Goal: Task Accomplishment & Management: Use online tool/utility

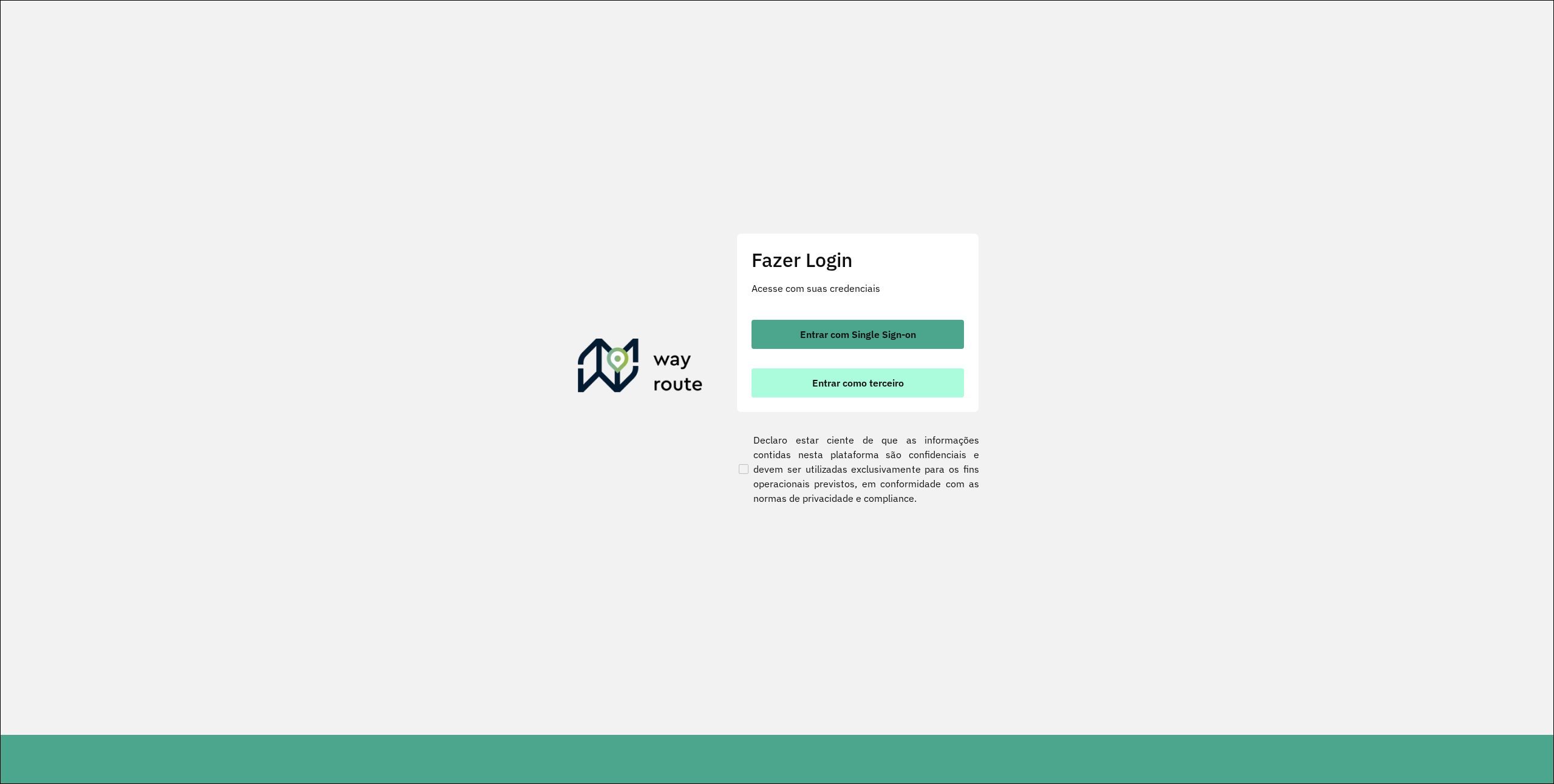
click at [822, 385] on span "Entrar como terceiro" at bounding box center [858, 383] width 92 height 10
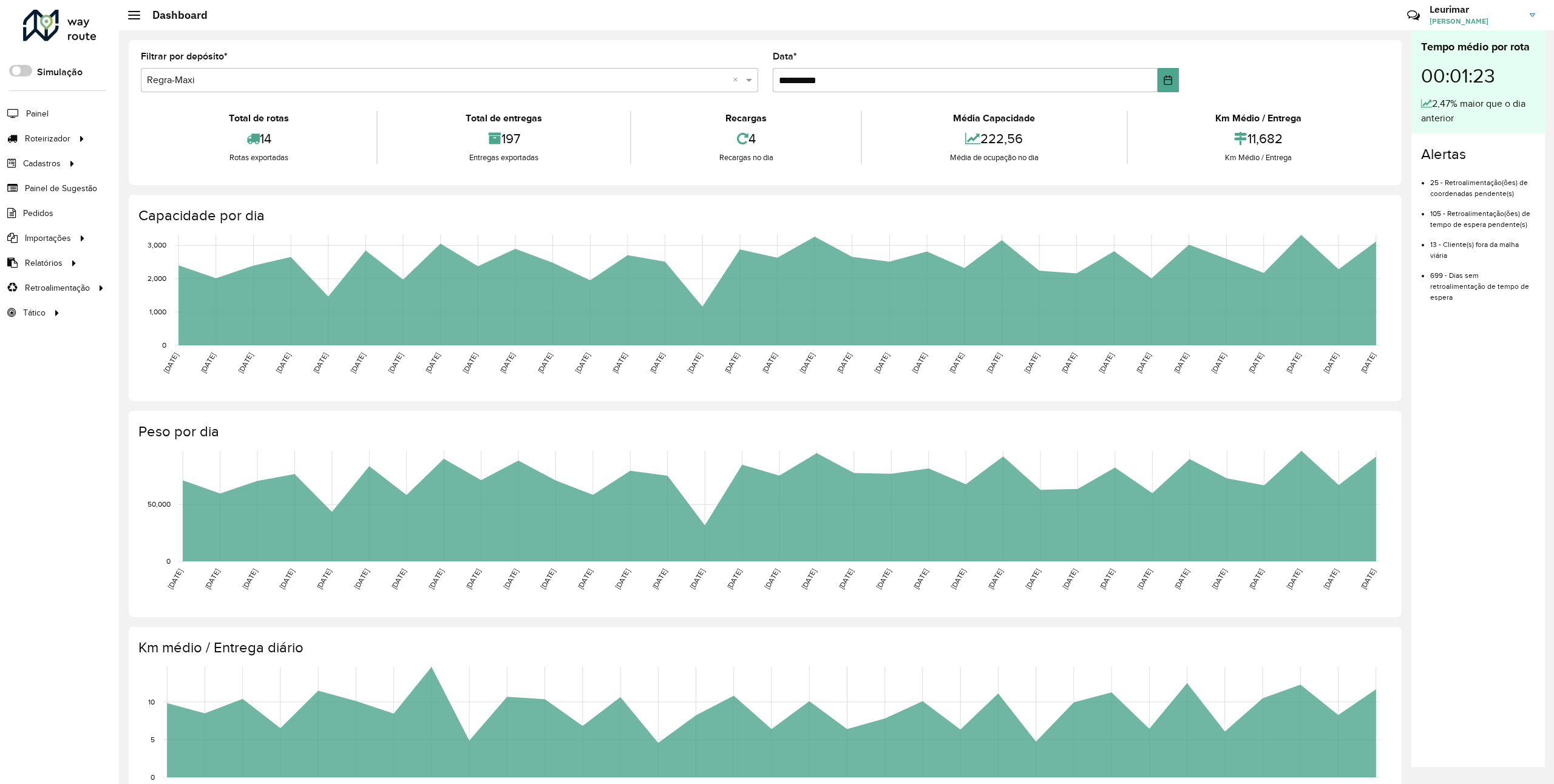
click at [1471, 13] on h3 "Leurimar" at bounding box center [1475, 10] width 91 height 12
click at [1506, 130] on span at bounding box center [1515, 134] width 23 height 12
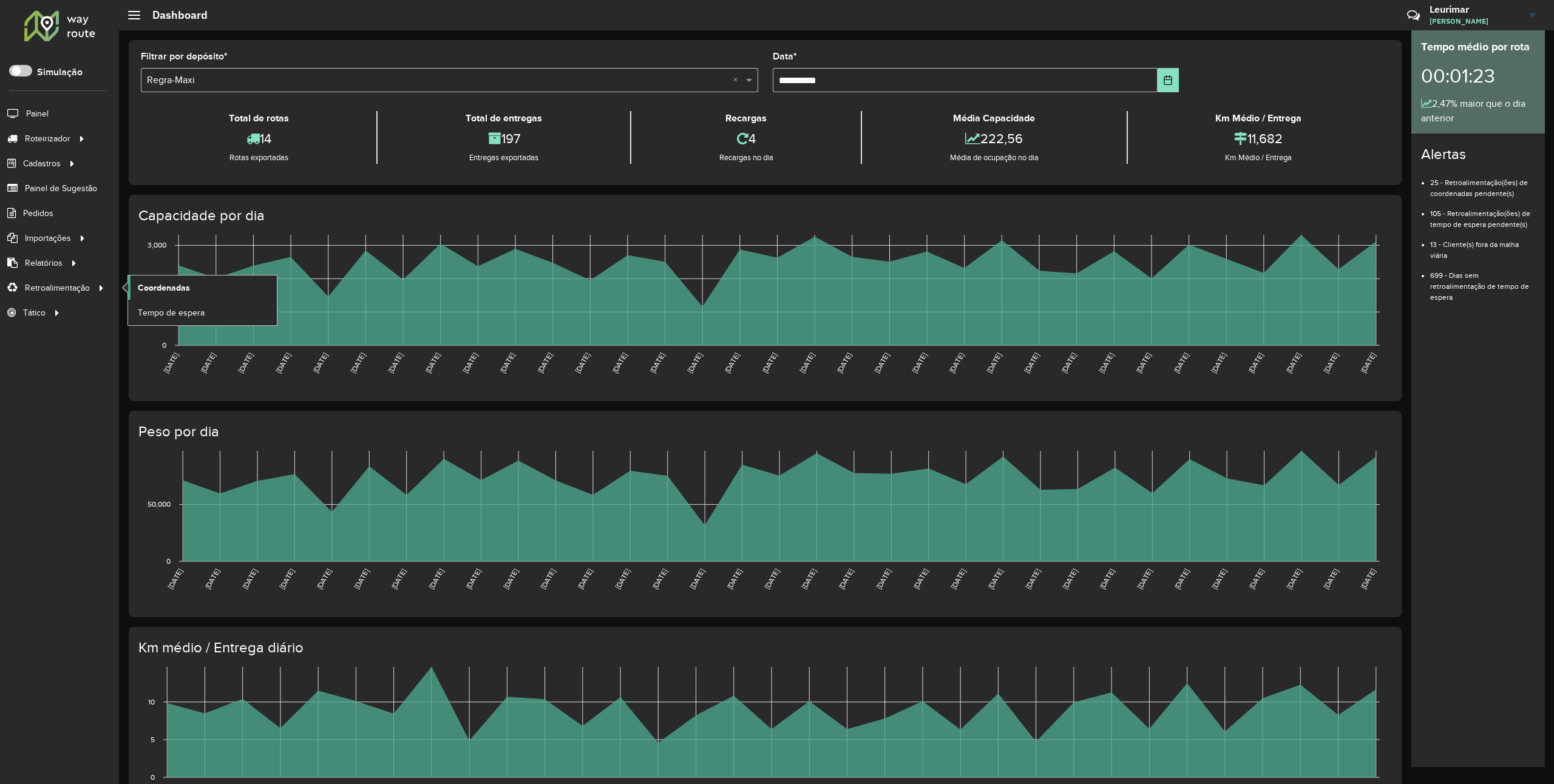
click at [197, 290] on link "Coordenadas" at bounding box center [202, 288] width 149 height 25
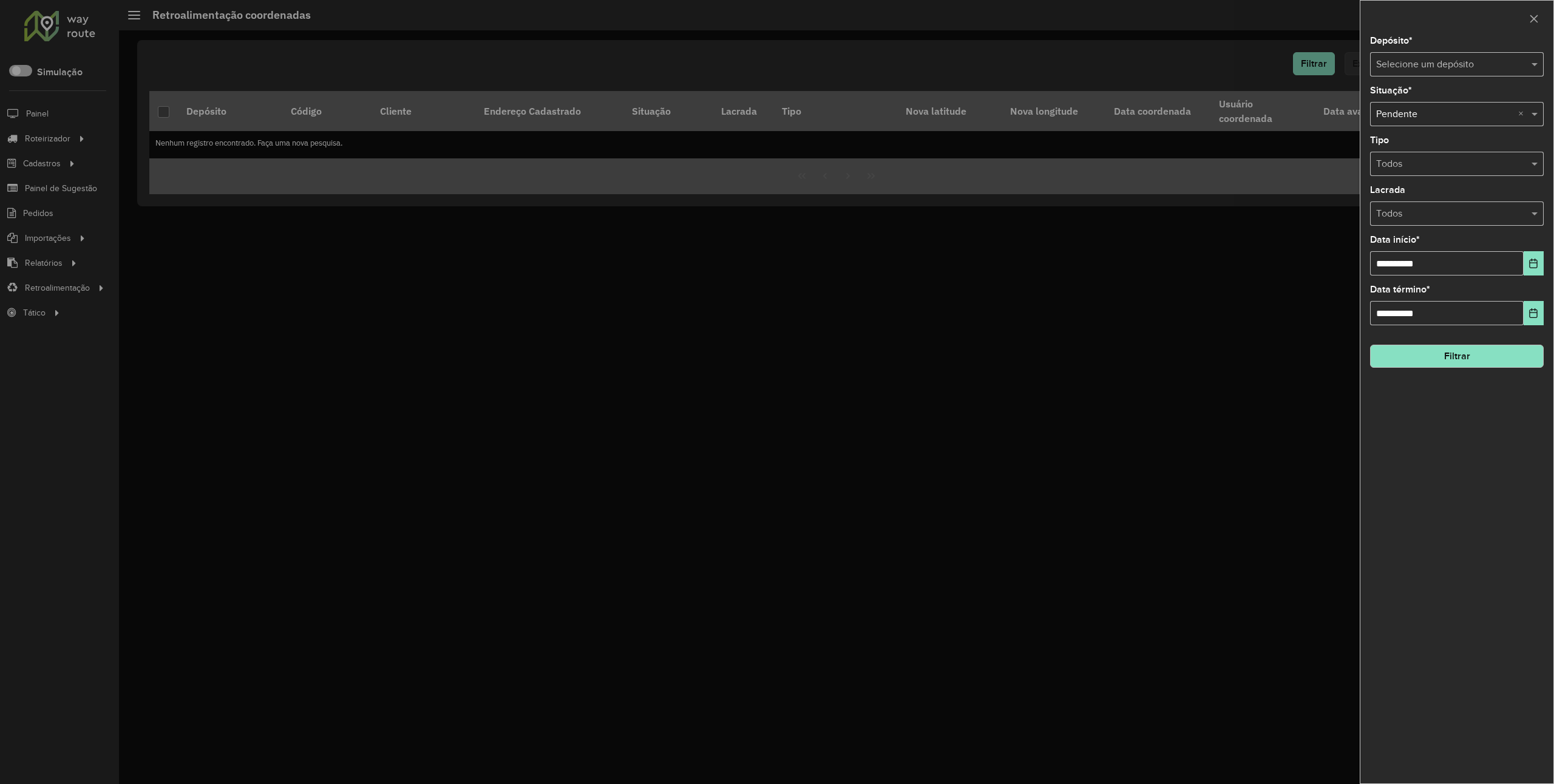
click at [1414, 65] on input "text" at bounding box center [1445, 65] width 137 height 15
click at [1429, 93] on div "Regra - Anapolis" at bounding box center [1457, 100] width 172 height 21
click at [1429, 346] on button "Filtrar" at bounding box center [1457, 356] width 174 height 23
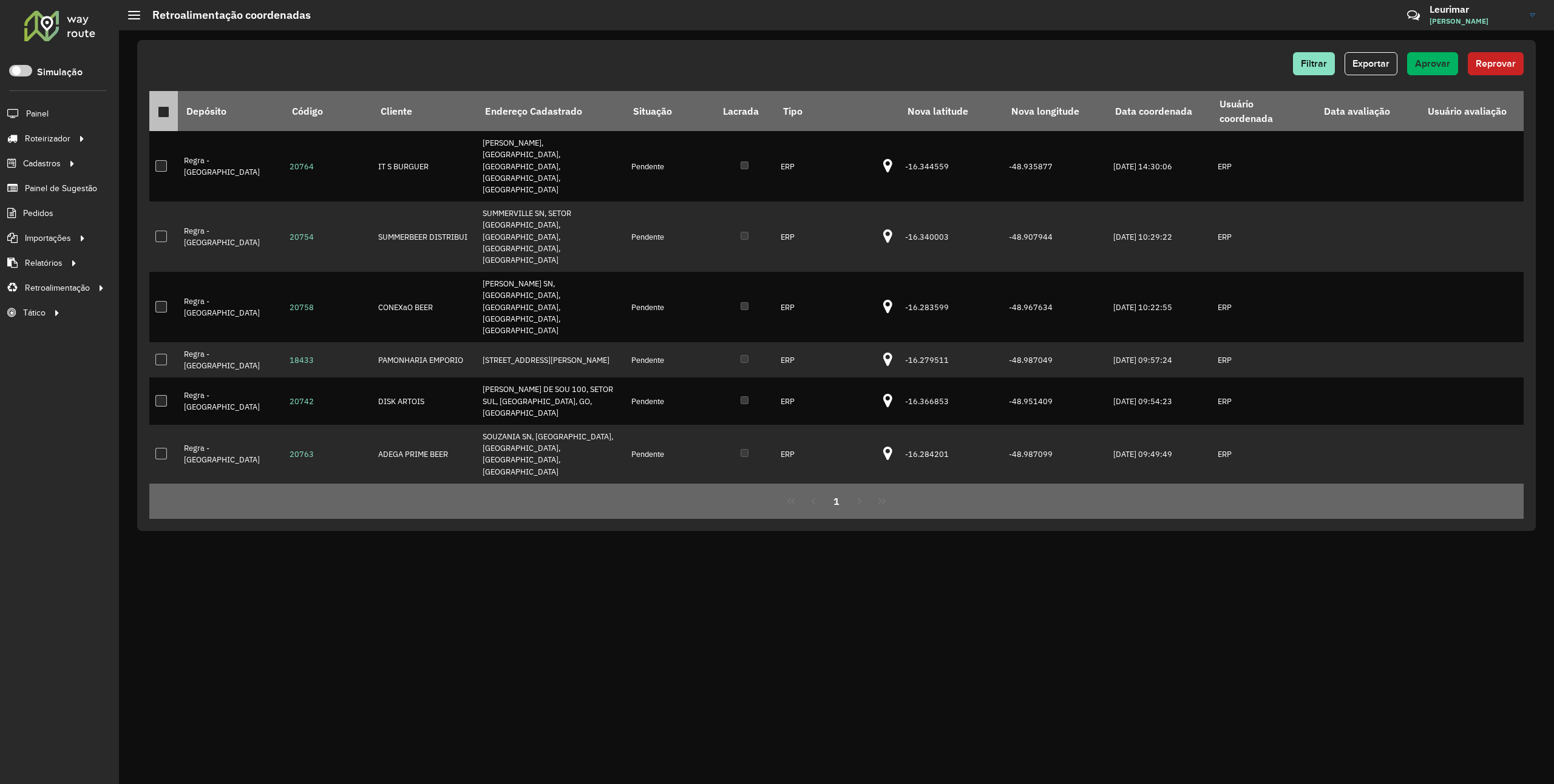
click at [162, 120] on th at bounding box center [164, 111] width 28 height 40
click at [168, 112] on div at bounding box center [164, 112] width 12 height 12
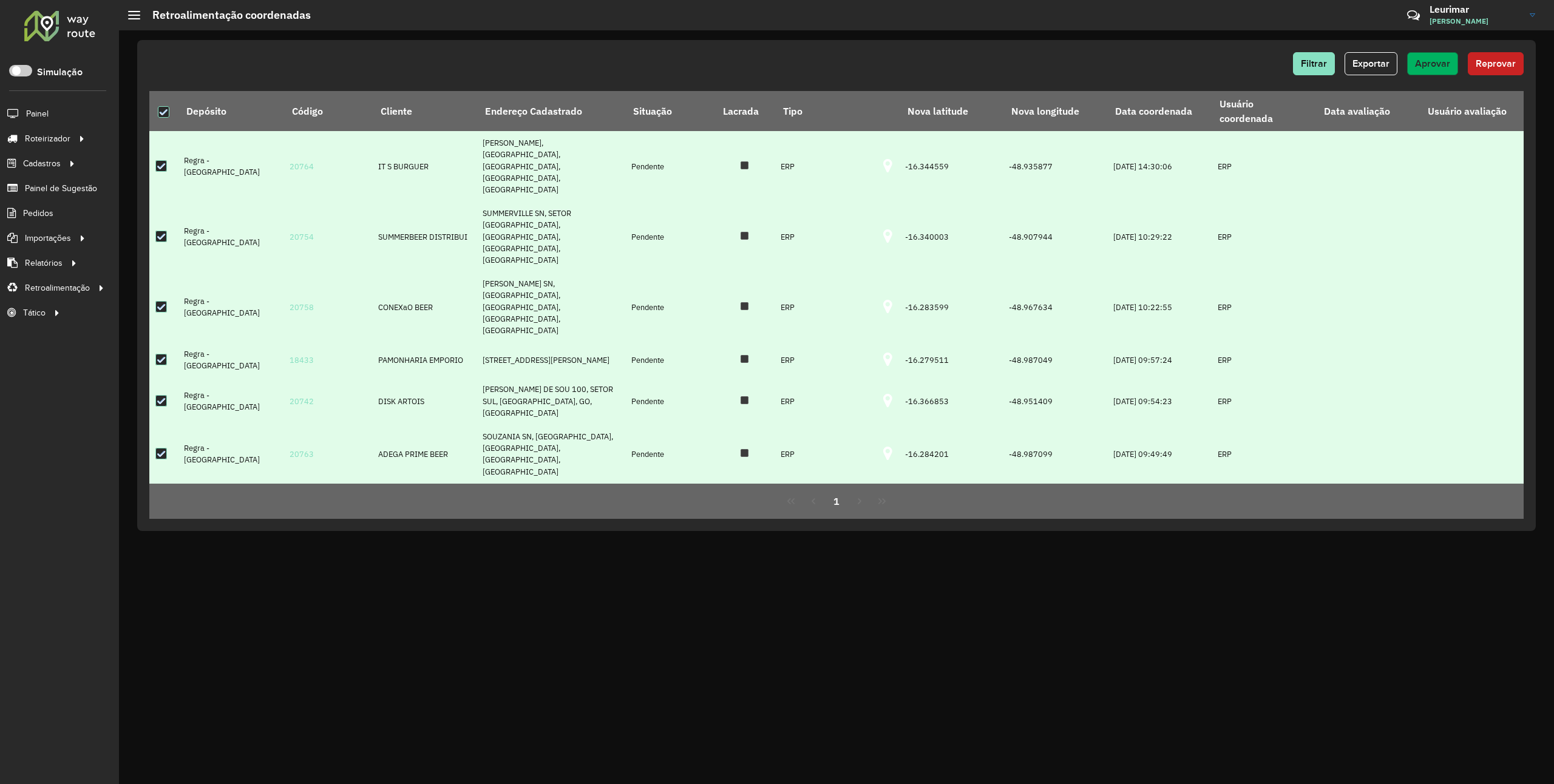
click at [1443, 66] on span "Aprovar" at bounding box center [1432, 63] width 35 height 10
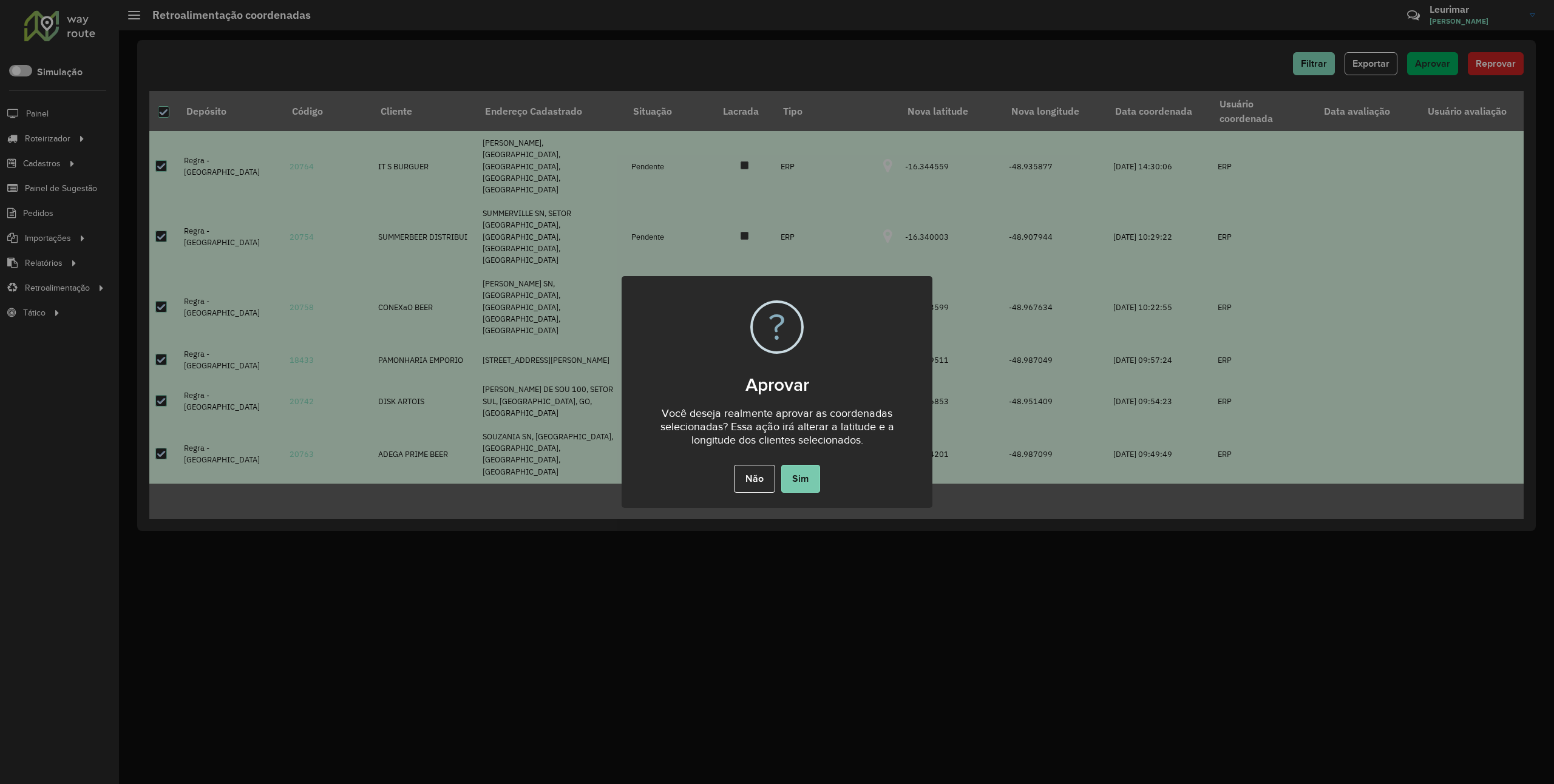
click at [804, 472] on button "Sim" at bounding box center [801, 478] width 39 height 28
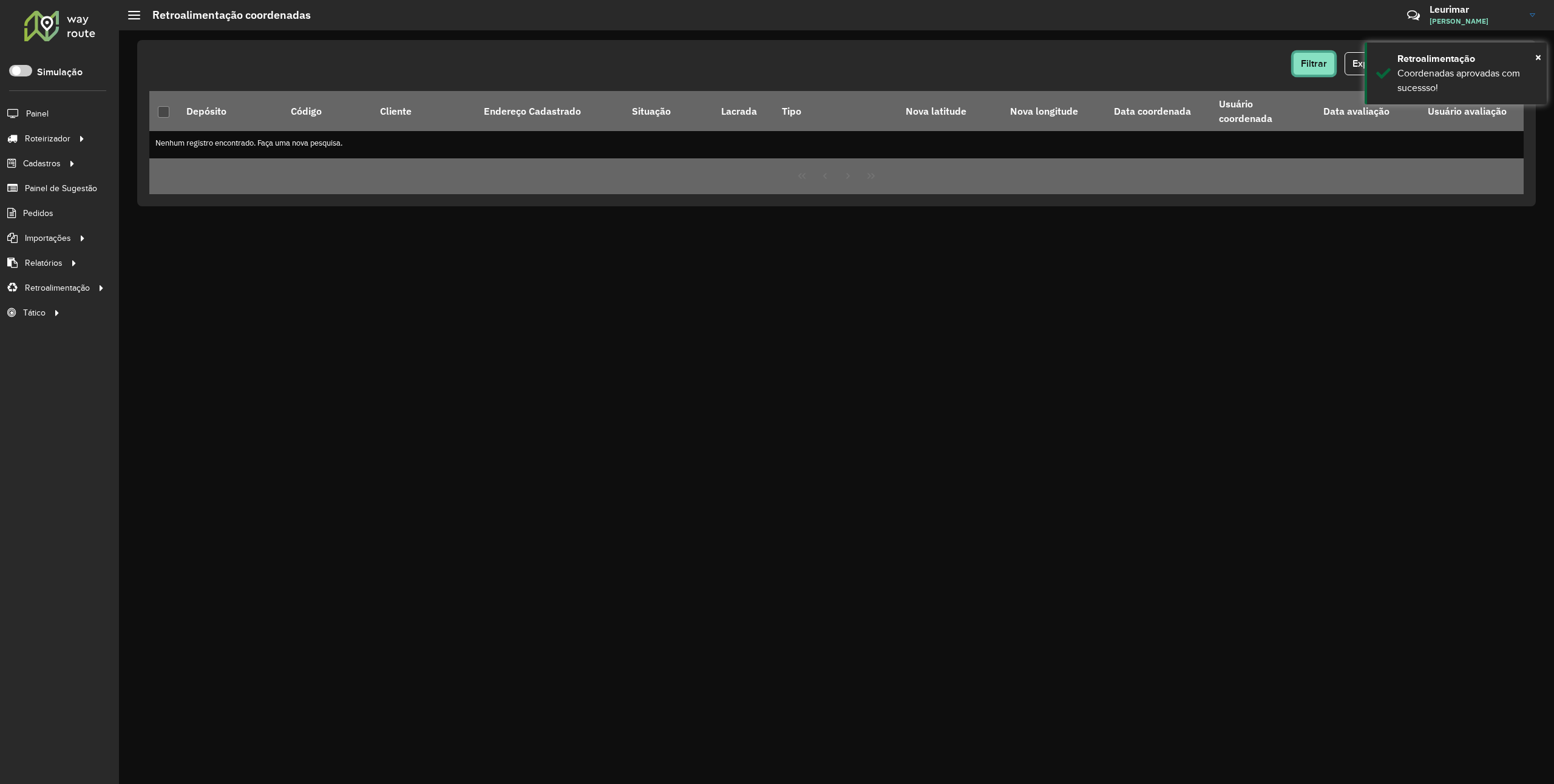
click at [1324, 64] on span "Filtrar" at bounding box center [1314, 63] width 26 height 10
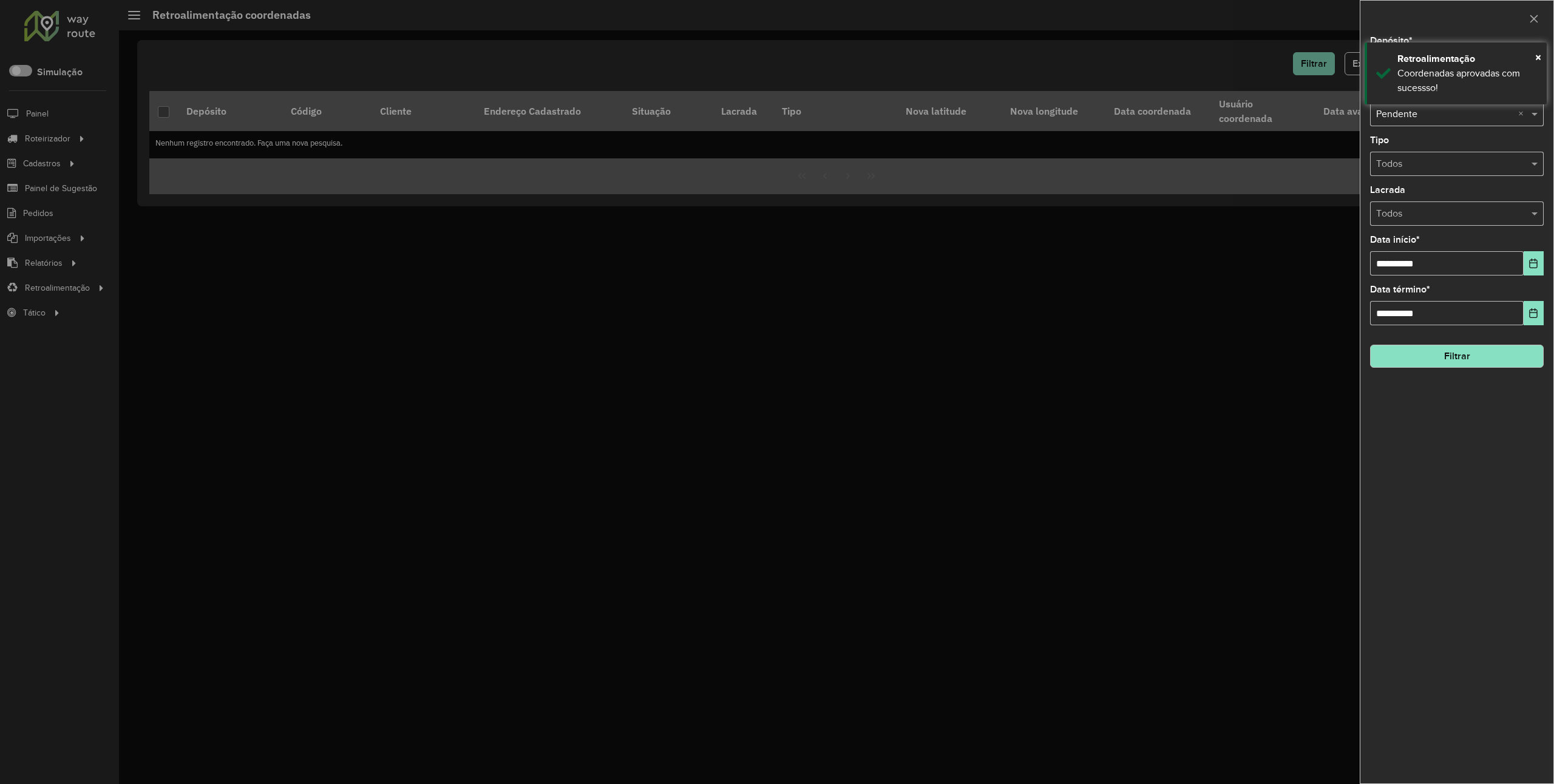
click at [1547, 44] on div "**********" at bounding box center [1457, 410] width 193 height 747
click at [1533, 56] on div "Retroalimentação" at bounding box center [1467, 59] width 140 height 15
click at [1425, 58] on input "text" at bounding box center [1445, 65] width 137 height 15
click at [1443, 105] on div "Regra - Ipora" at bounding box center [1457, 100] width 172 height 21
click at [1431, 363] on button "Filtrar" at bounding box center [1457, 356] width 174 height 23
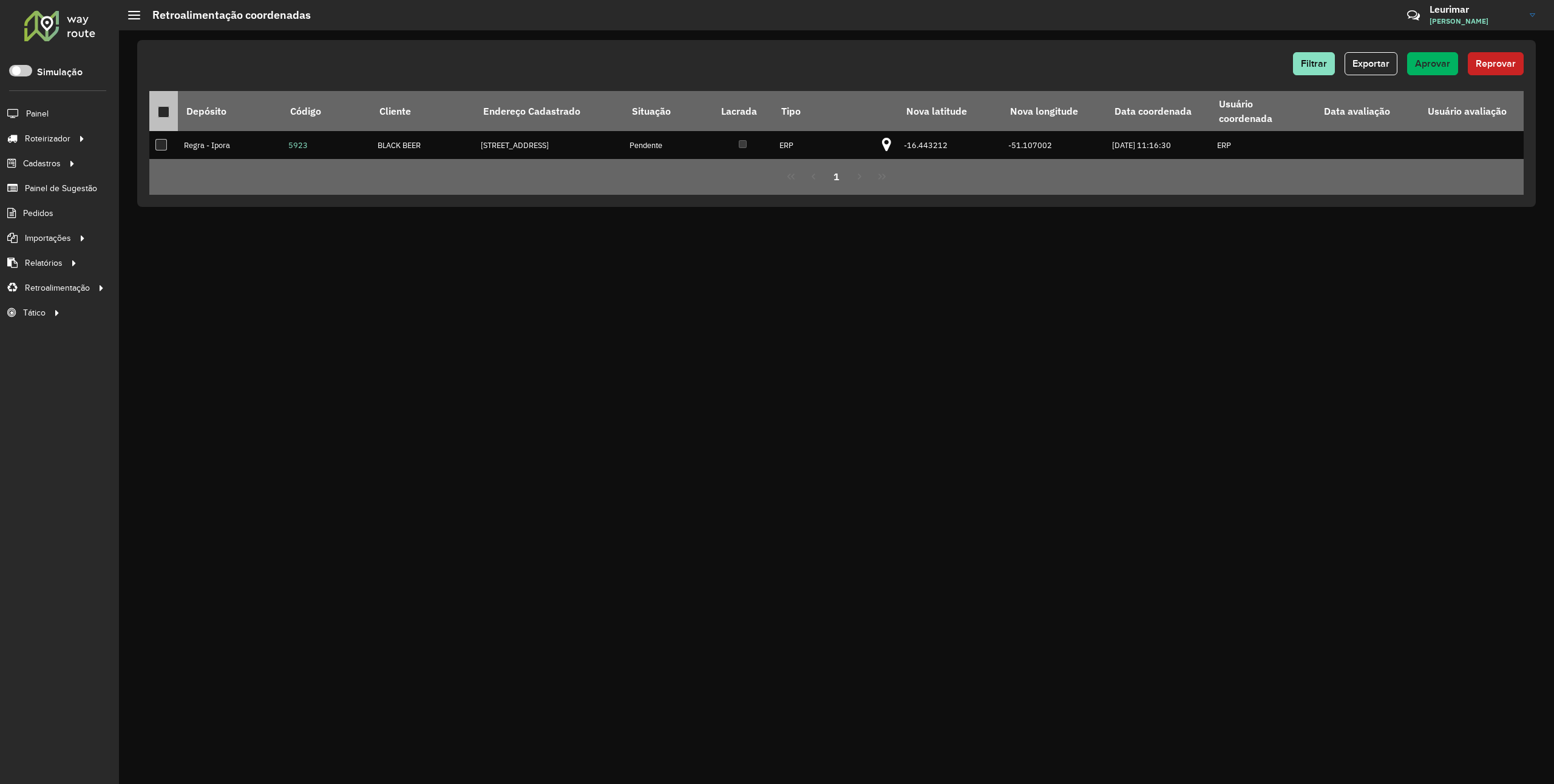
click at [160, 120] on th at bounding box center [164, 111] width 28 height 40
click at [166, 107] on div at bounding box center [164, 112] width 12 height 12
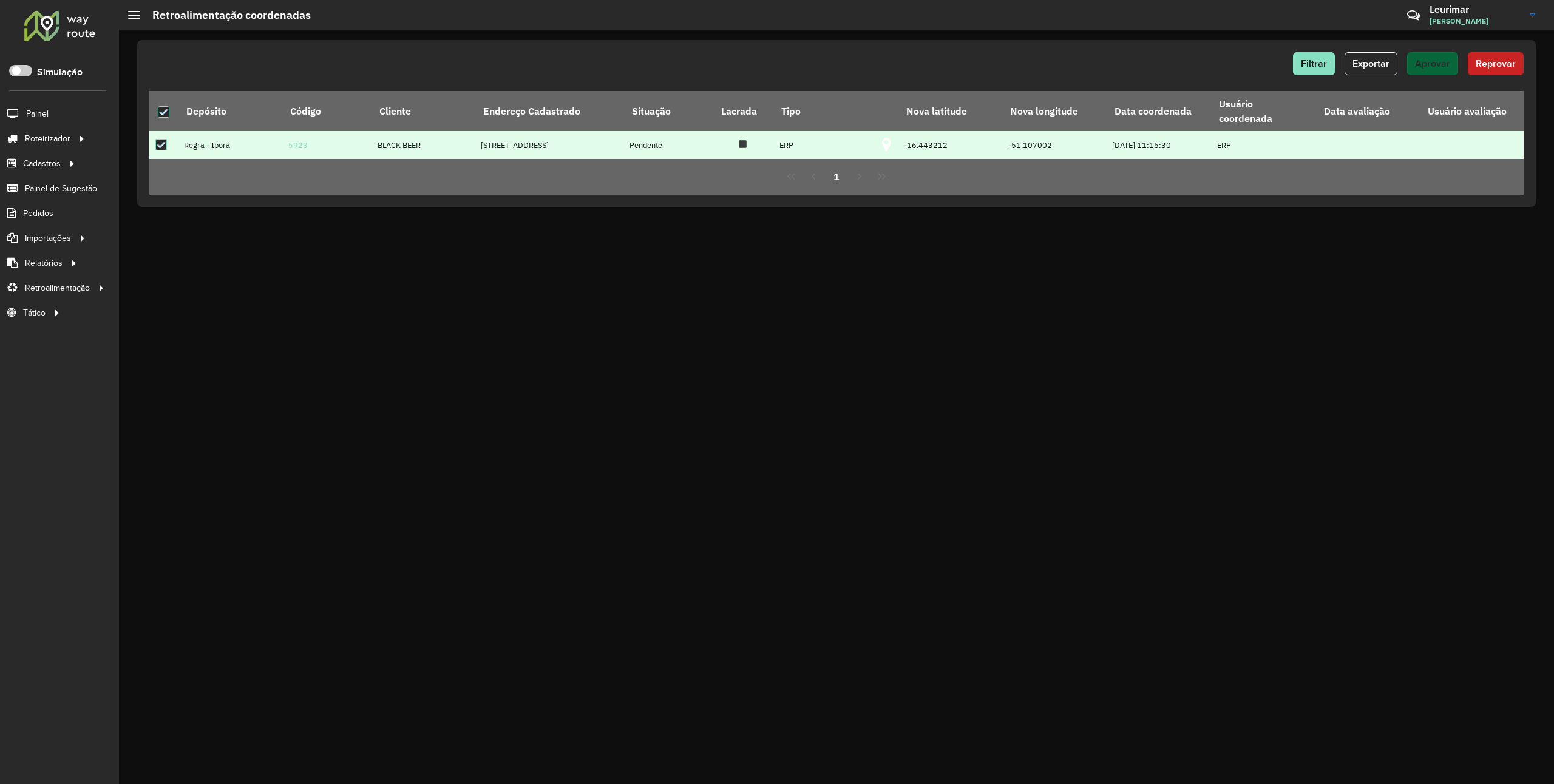
drag, startPoint x: 1445, startPoint y: 48, endPoint x: 1421, endPoint y: 73, distance: 34.7
click at [1446, 51] on div "Filtrar Exportar Aprovar Reprovar Depósito Código Cliente Endereço Cadastrado S…" at bounding box center [836, 123] width 1399 height 167
click at [1421, 73] on button "Aprovar" at bounding box center [1432, 64] width 51 height 23
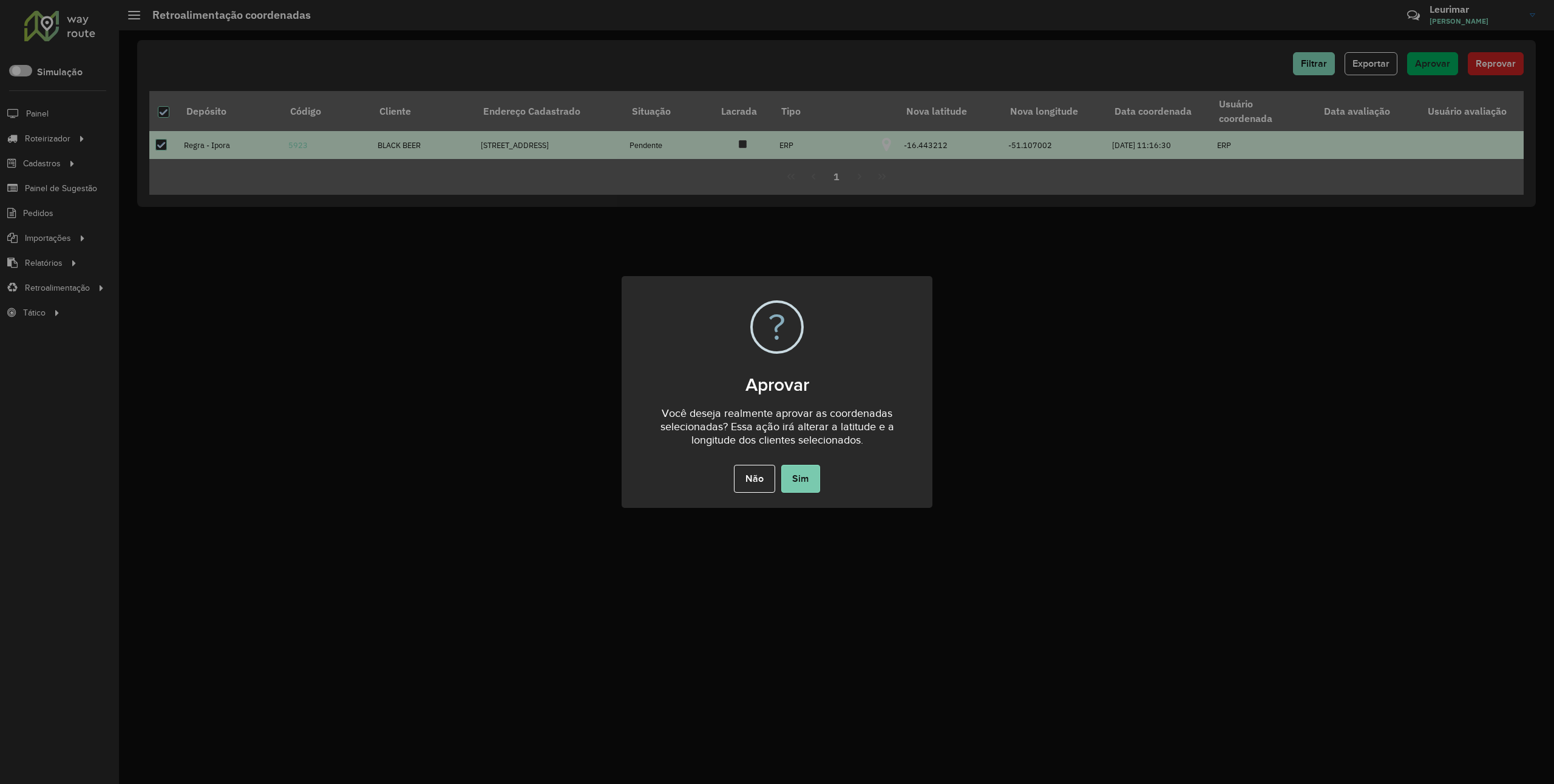
click at [803, 482] on button "Sim" at bounding box center [801, 478] width 39 height 28
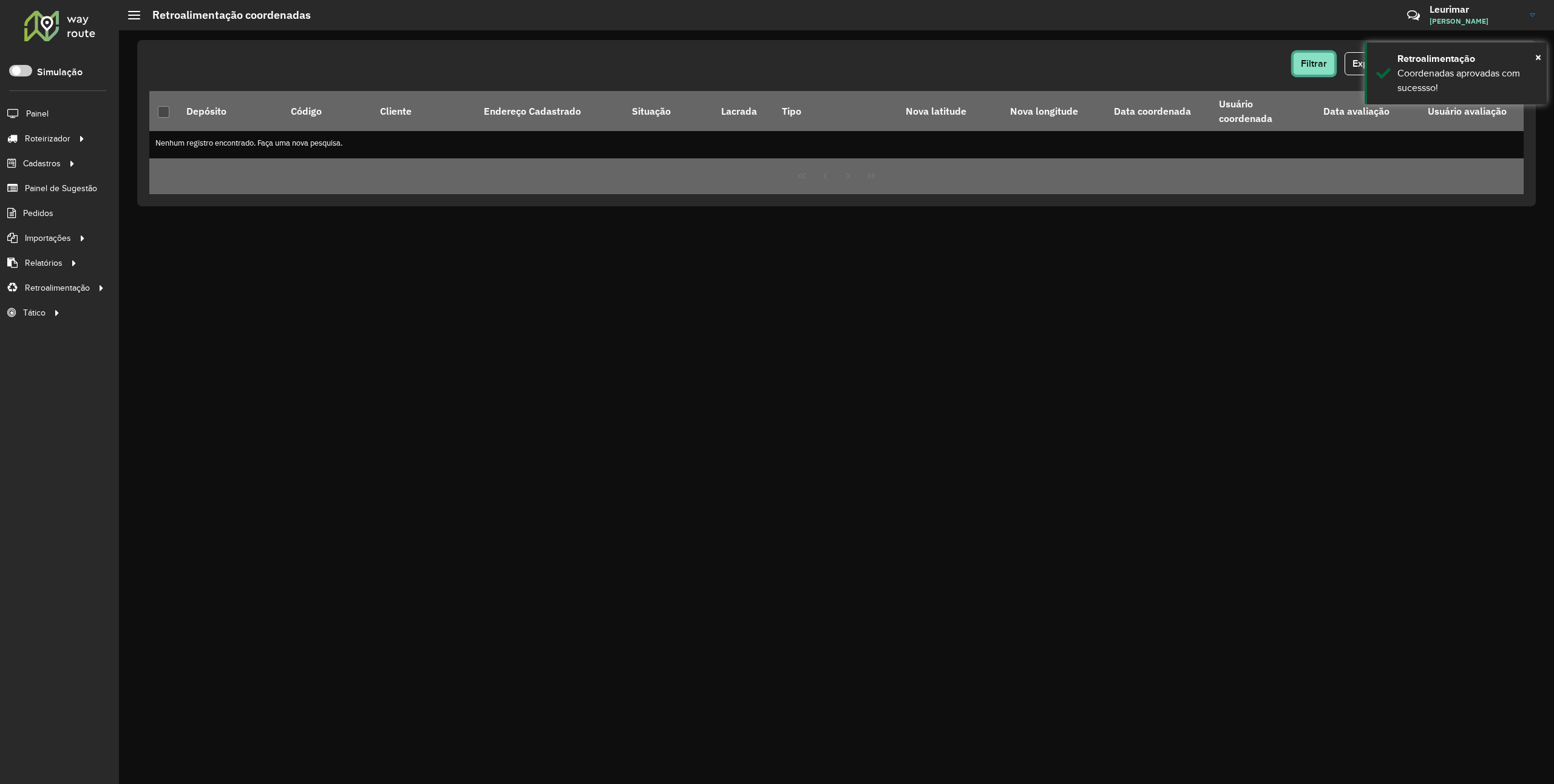
click at [1305, 66] on span "Filtrar" at bounding box center [1314, 63] width 26 height 10
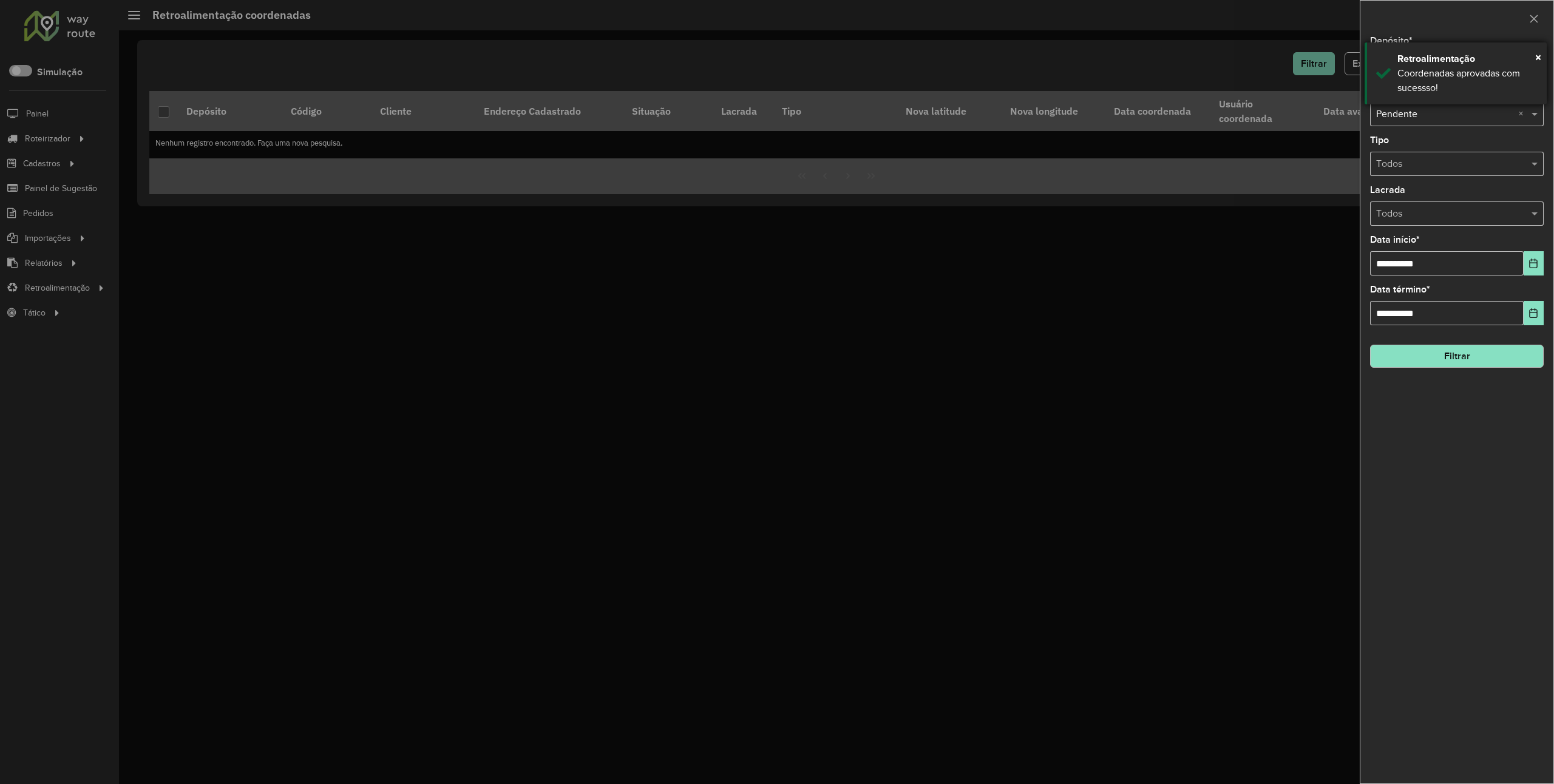
click at [1533, 48] on div "× Retroalimentação Coordenadas aprovadas com sucessso!" at bounding box center [1456, 74] width 182 height 62
click at [1434, 55] on div "Selecione um depósito × Regra - Ipora ×" at bounding box center [1457, 65] width 174 height 25
click at [1420, 120] on span "Regra - Matriz" at bounding box center [1405, 120] width 59 height 10
click at [1394, 339] on hb-field-button "Filtrar" at bounding box center [1457, 351] width 174 height 33
click at [1400, 346] on hb-field-button "Filtrar" at bounding box center [1457, 351] width 174 height 33
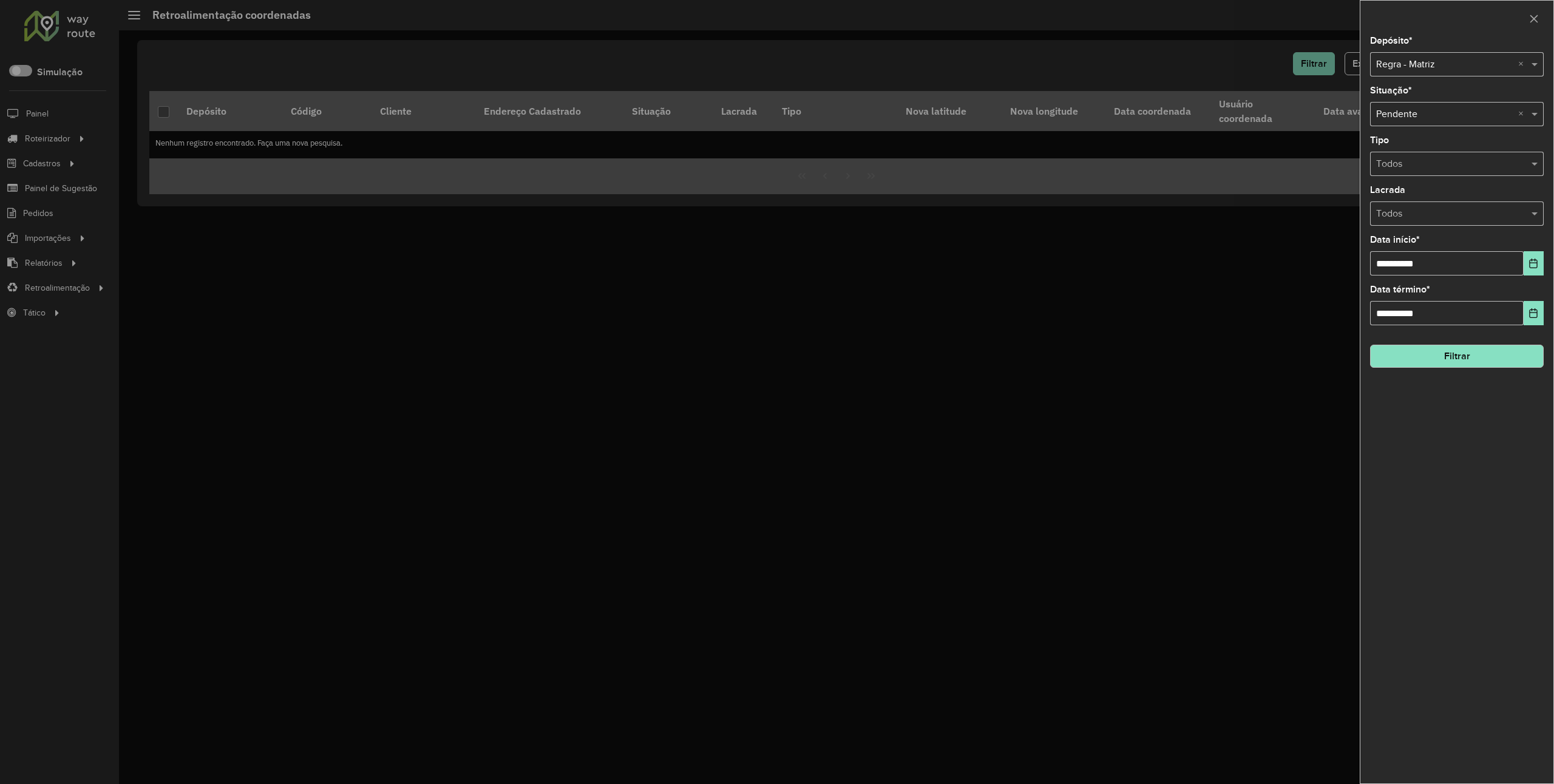
click at [1395, 353] on button "Filtrar" at bounding box center [1457, 356] width 174 height 23
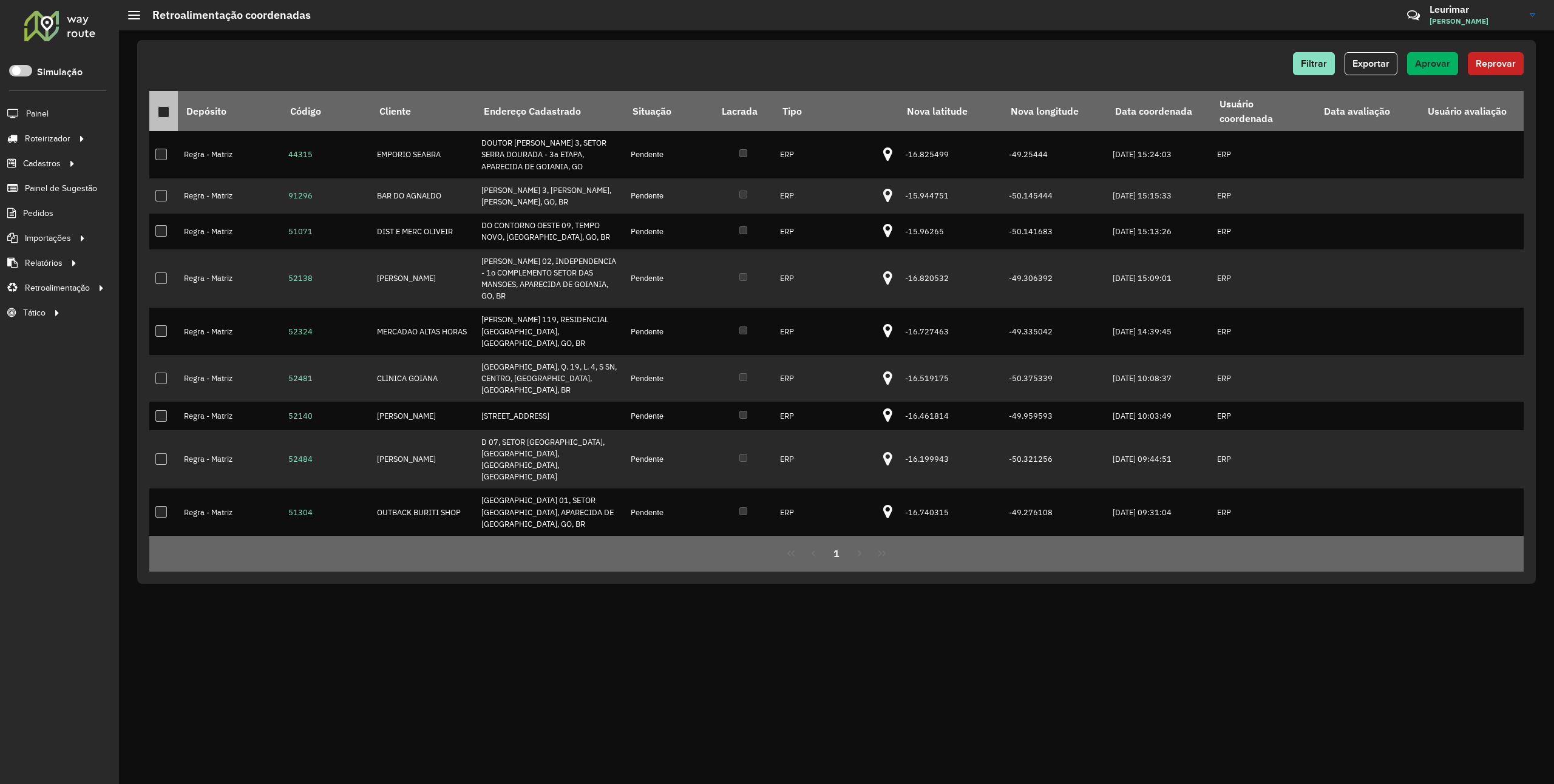
click at [166, 120] on th at bounding box center [164, 111] width 28 height 40
click at [163, 112] on div at bounding box center [164, 112] width 12 height 12
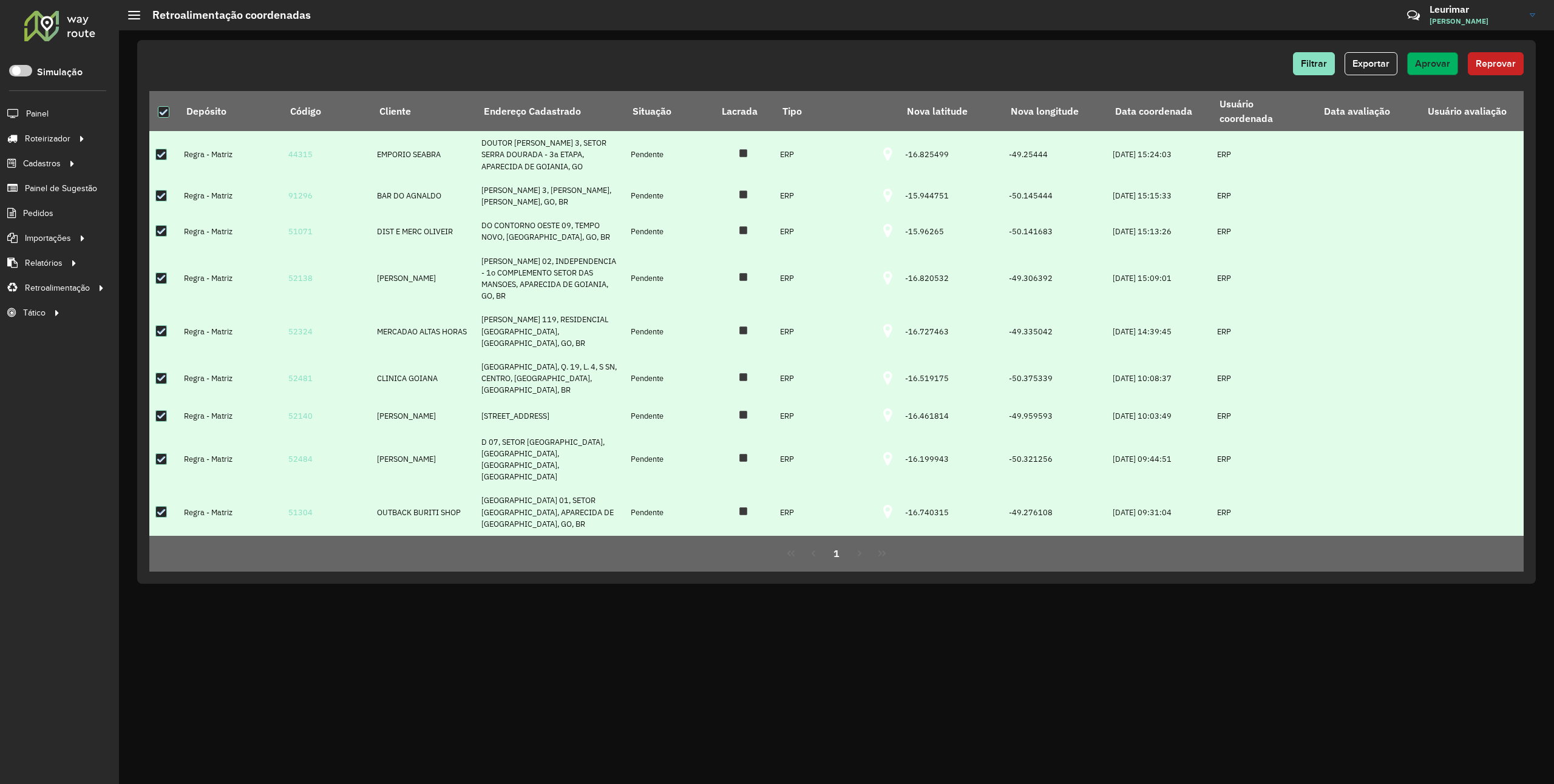
click at [1425, 70] on button "Aprovar" at bounding box center [1432, 64] width 51 height 23
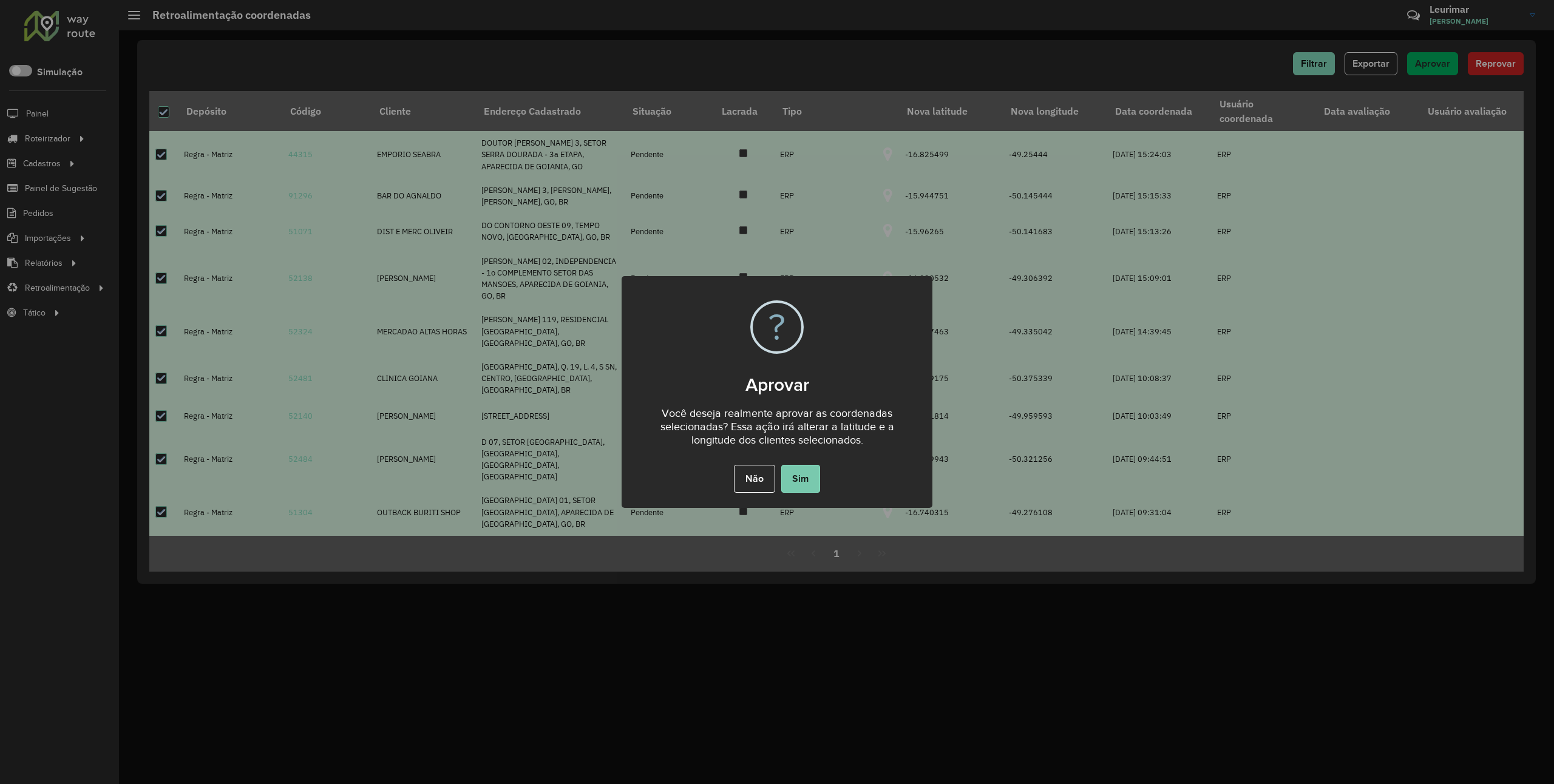
click at [785, 472] on button "Sim" at bounding box center [801, 478] width 39 height 28
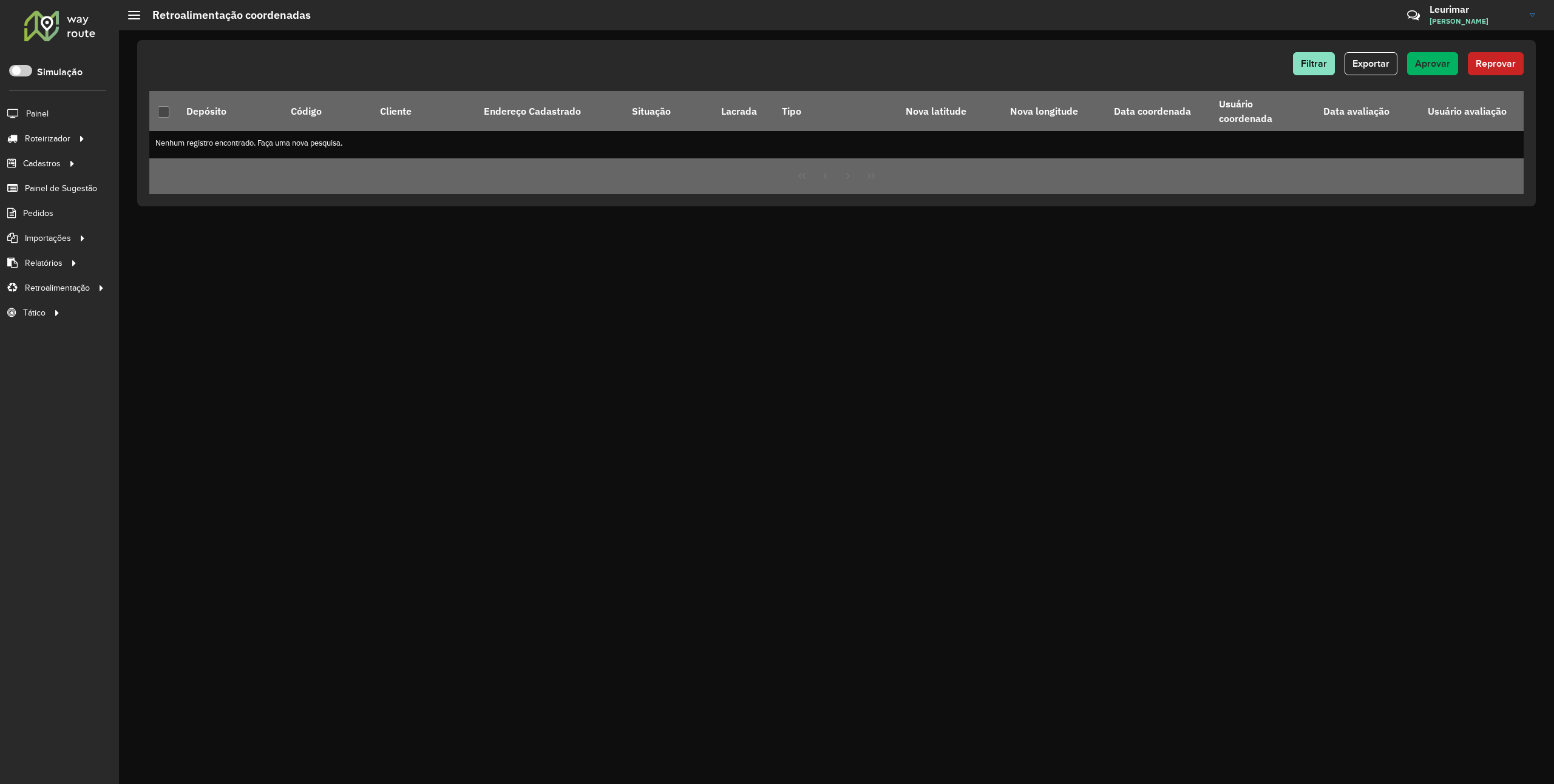
click at [476, 511] on div "Filtrar Exportar Aprovar Reprovar Depósito Código Cliente Endereço Cadastrado S…" at bounding box center [836, 407] width 1435 height 754
click at [155, 140] on span "Entregas" at bounding box center [155, 139] width 35 height 13
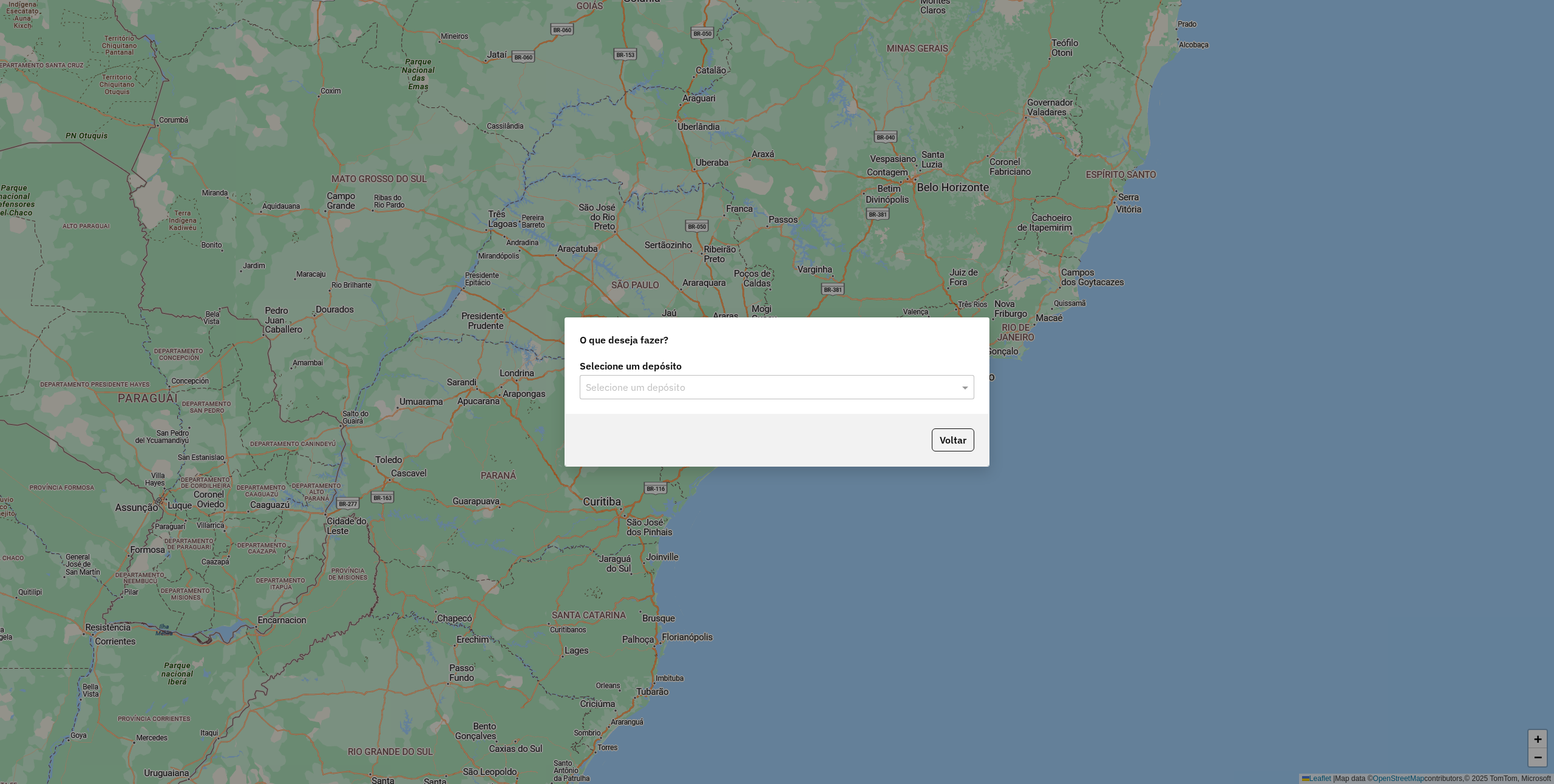
drag, startPoint x: 842, startPoint y: 388, endPoint x: 827, endPoint y: 402, distance: 20.5
click at [839, 391] on input "text" at bounding box center [765, 388] width 358 height 15
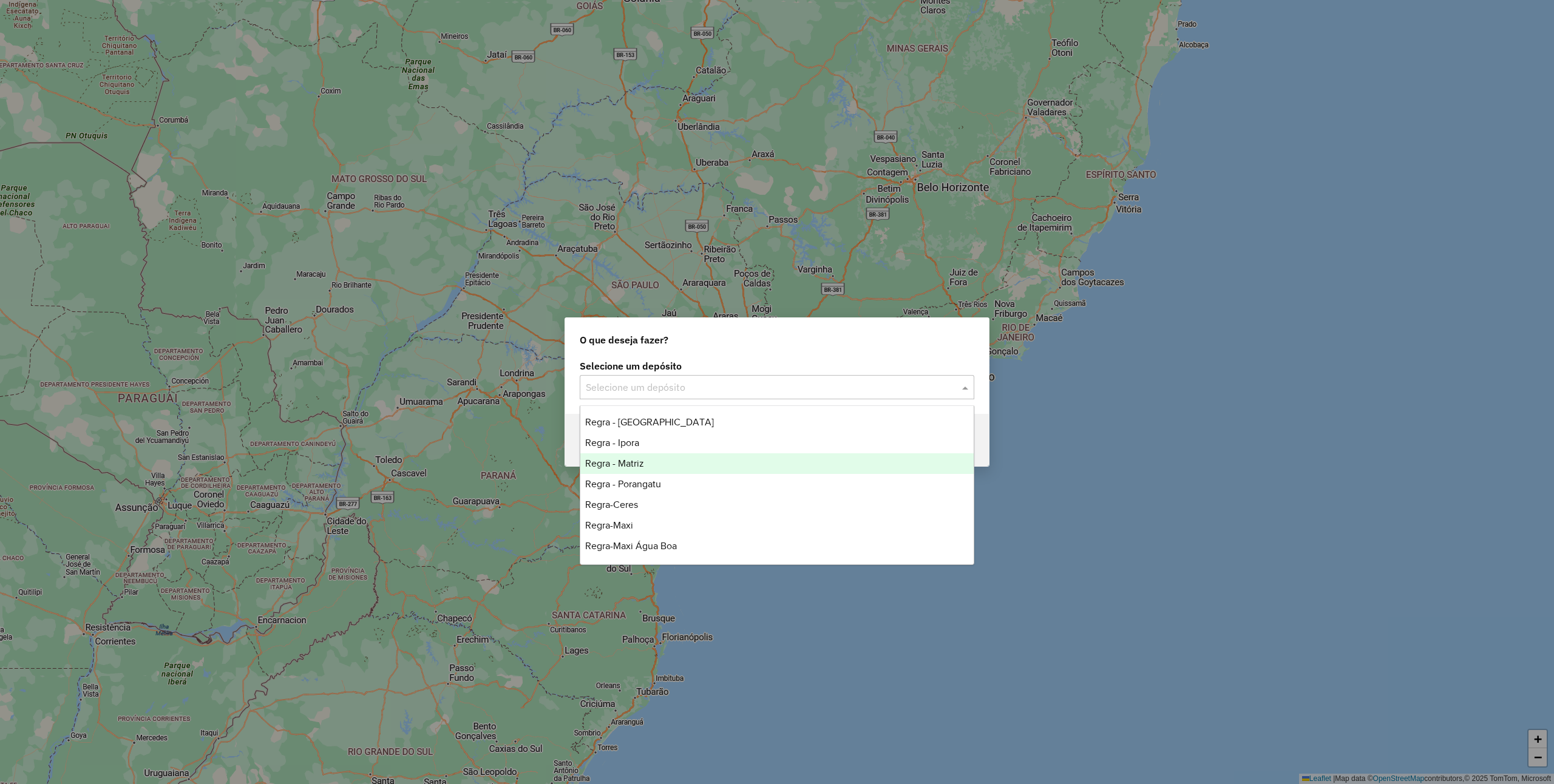
click at [699, 460] on div "Regra - Matriz" at bounding box center [777, 464] width 393 height 21
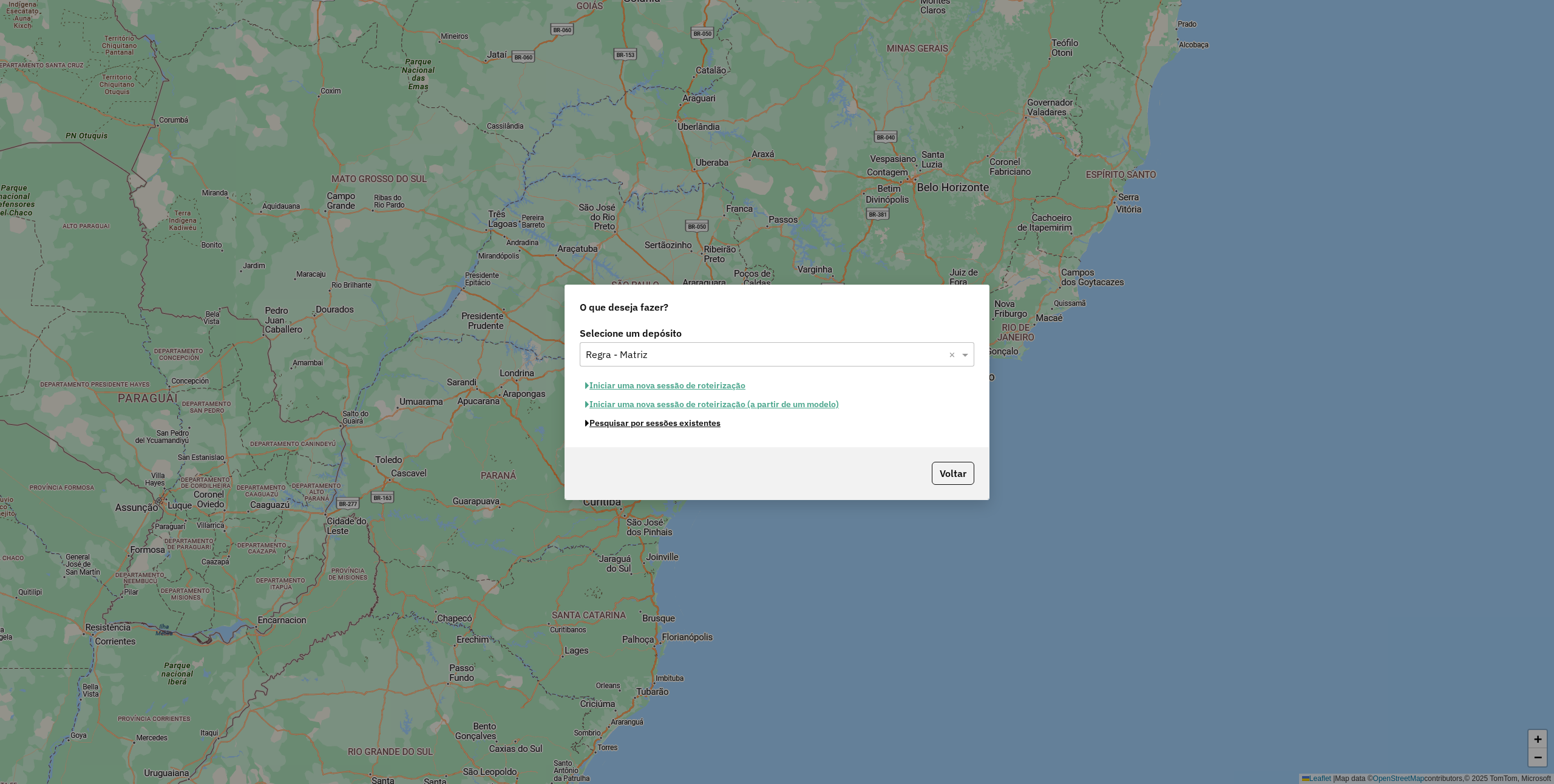
click at [674, 425] on button "Pesquisar por sessões existentes" at bounding box center [653, 423] width 146 height 19
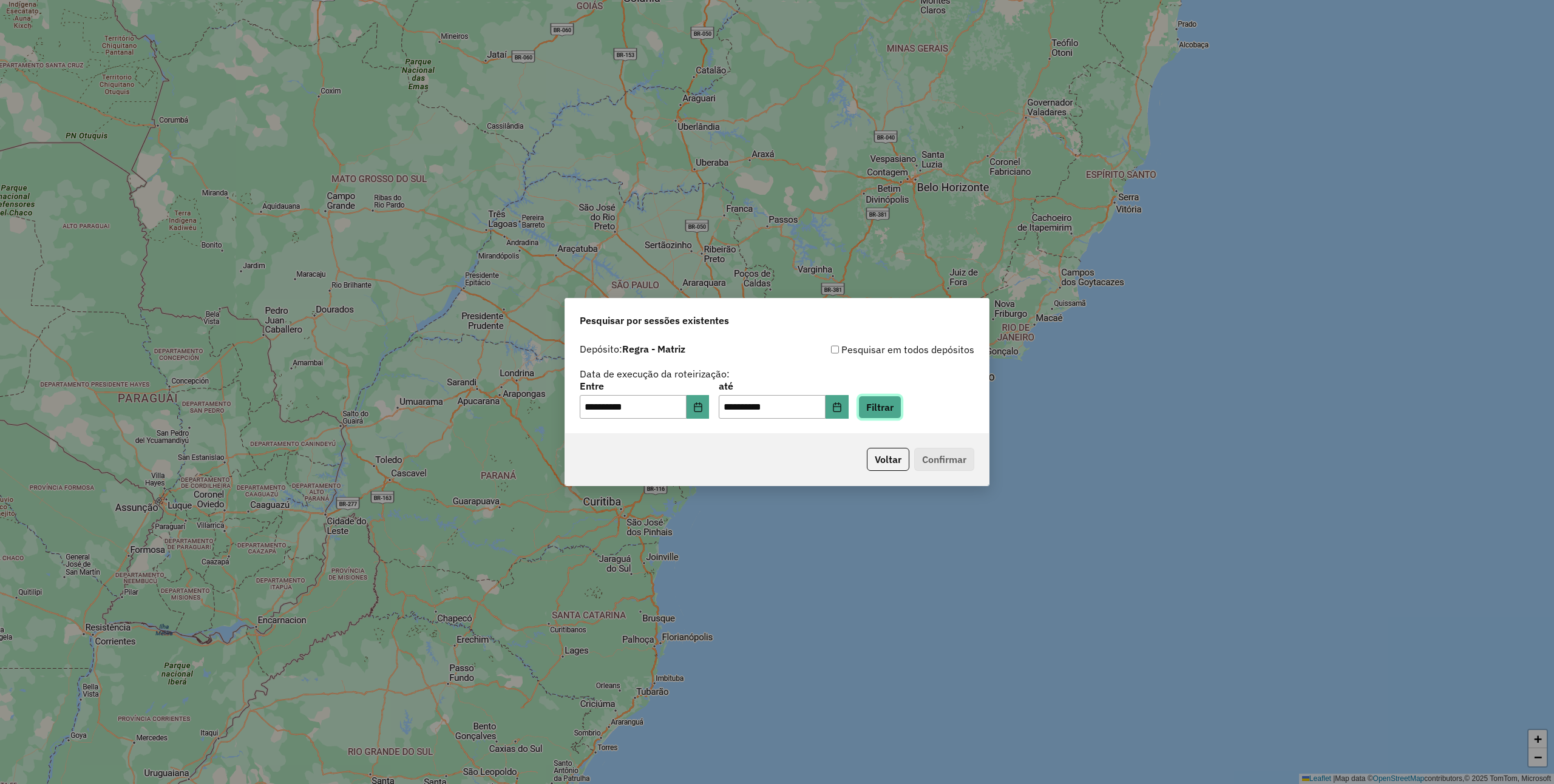
click at [893, 404] on button "Filtrar" at bounding box center [880, 407] width 43 height 23
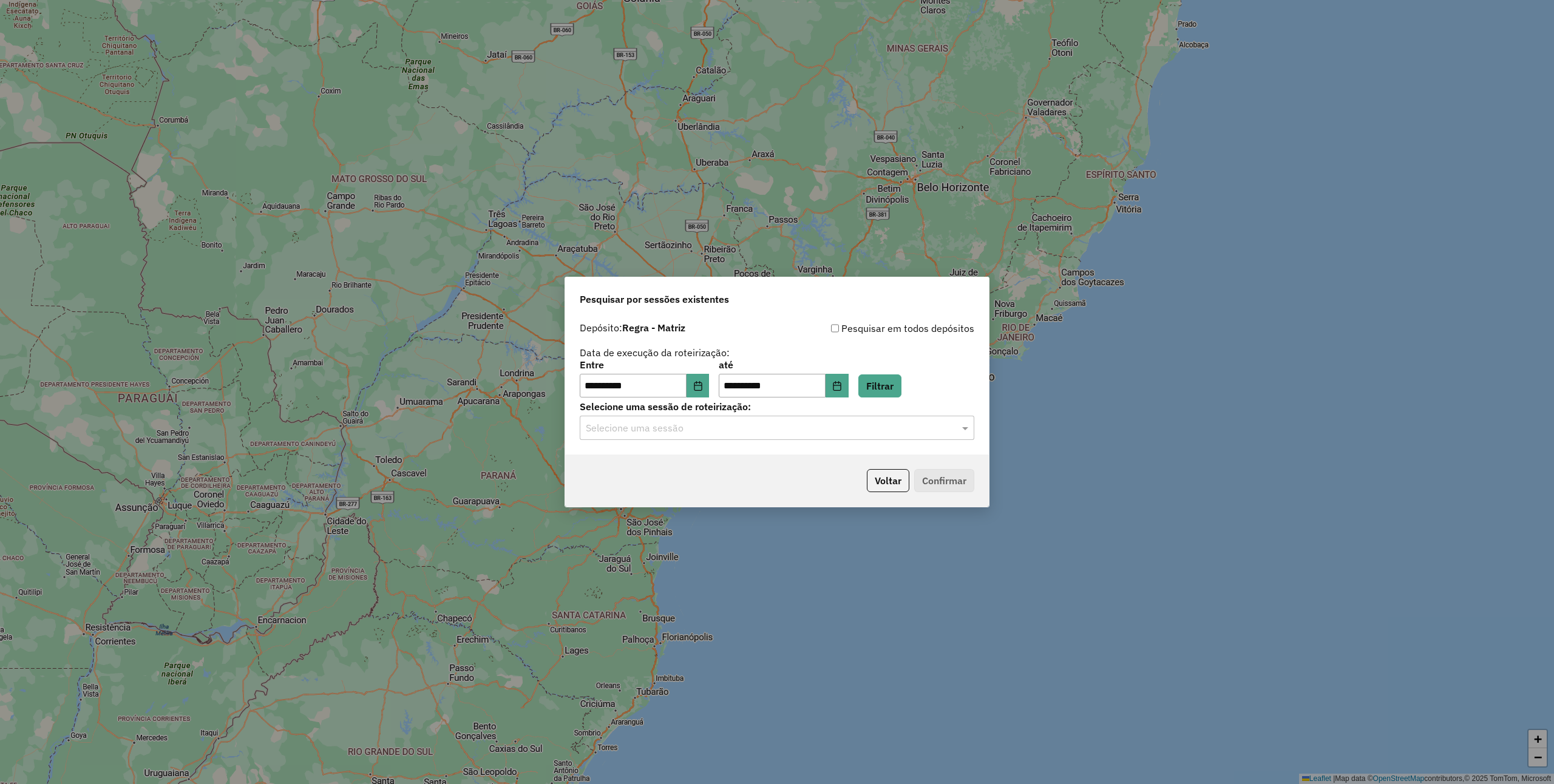
click at [782, 430] on input "text" at bounding box center [765, 429] width 358 height 15
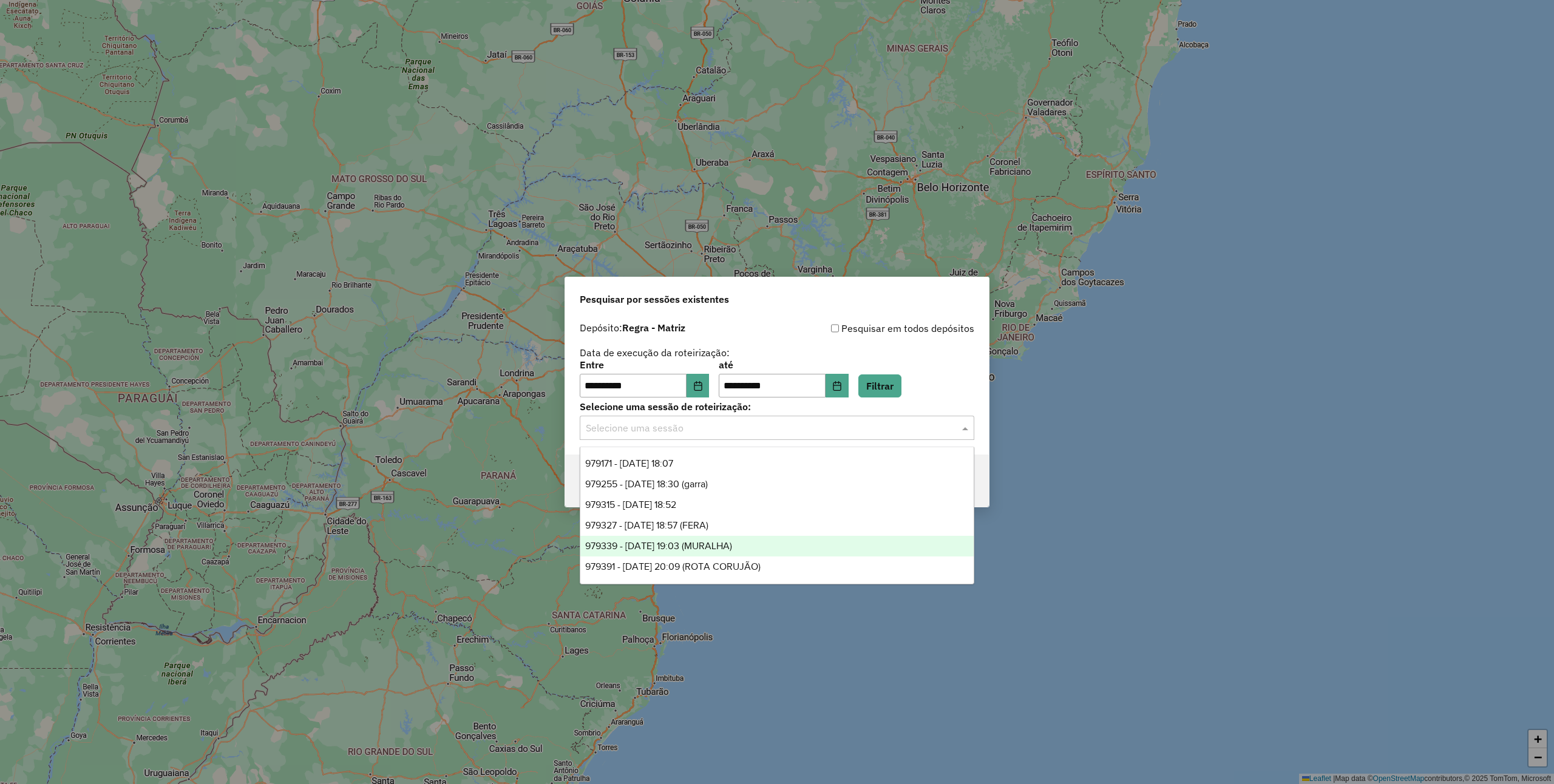
drag, startPoint x: 763, startPoint y: 542, endPoint x: 780, endPoint y: 536, distance: 18.0
click at [763, 540] on div "979339 - 14/08/2025 19:03 (MURALHA)" at bounding box center [777, 546] width 393 height 21
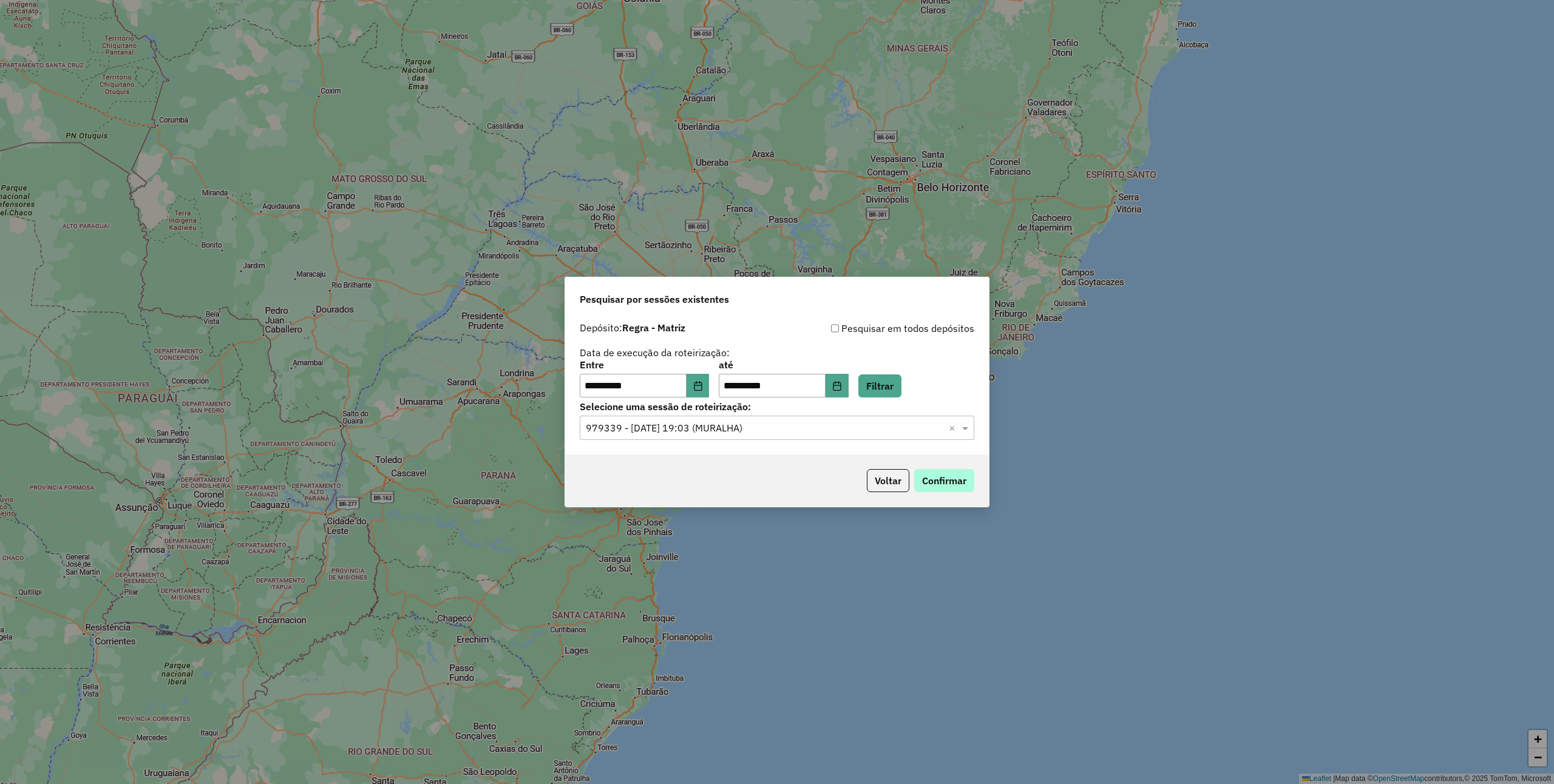
drag, startPoint x: 953, startPoint y: 467, endPoint x: 953, endPoint y: 477, distance: 10.0
click at [954, 472] on div "Voltar Confirmar" at bounding box center [777, 480] width 424 height 52
click at [953, 477] on button "Confirmar" at bounding box center [944, 481] width 60 height 23
click at [734, 423] on input "text" at bounding box center [765, 429] width 358 height 15
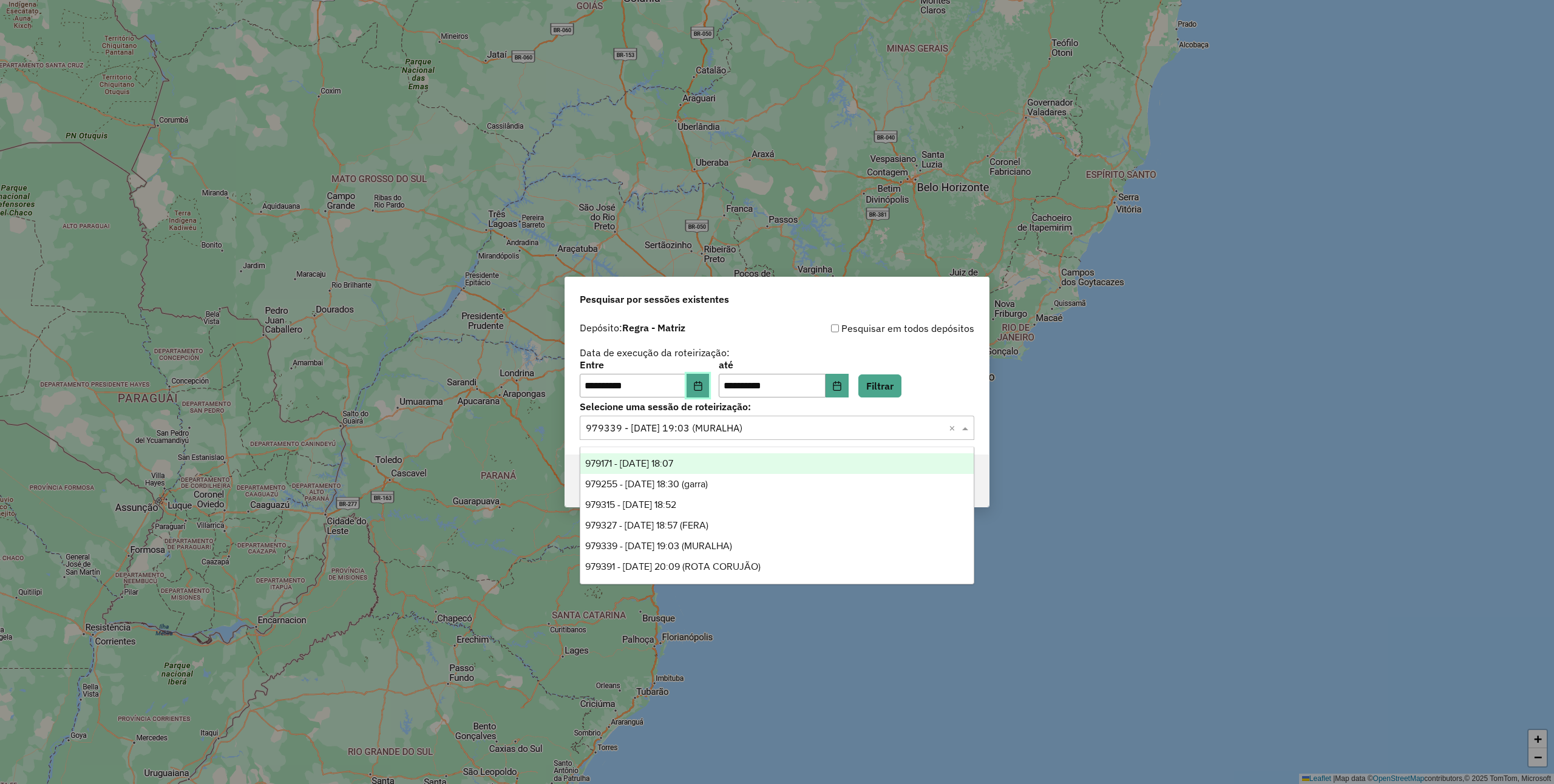
click at [704, 379] on button "Choose Date" at bounding box center [698, 387] width 23 height 25
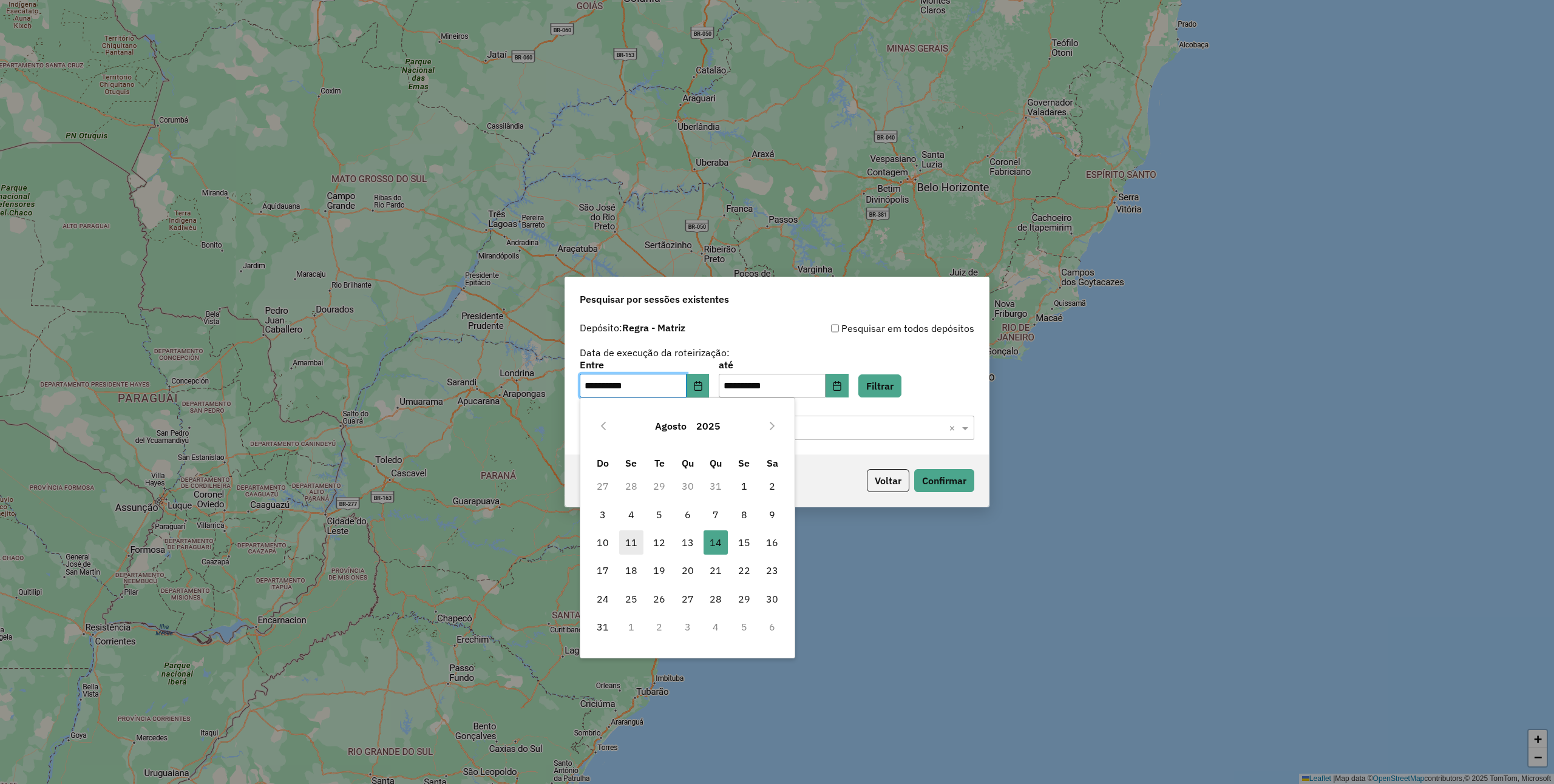
click at [622, 542] on span "11" at bounding box center [632, 543] width 25 height 25
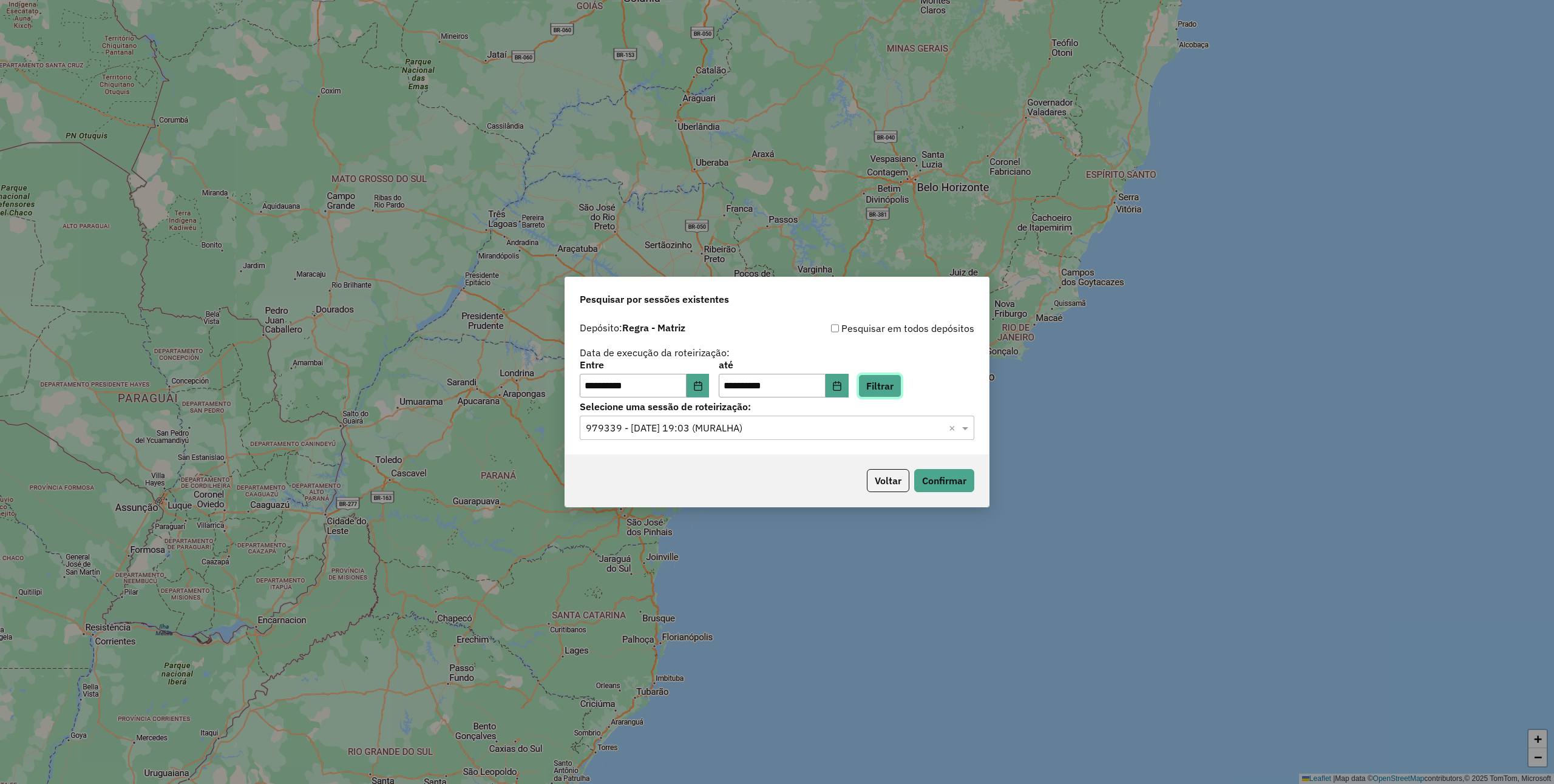
drag, startPoint x: 900, startPoint y: 379, endPoint x: 892, endPoint y: 388, distance: 12.0
click at [899, 379] on button "Filtrar" at bounding box center [880, 386] width 43 height 23
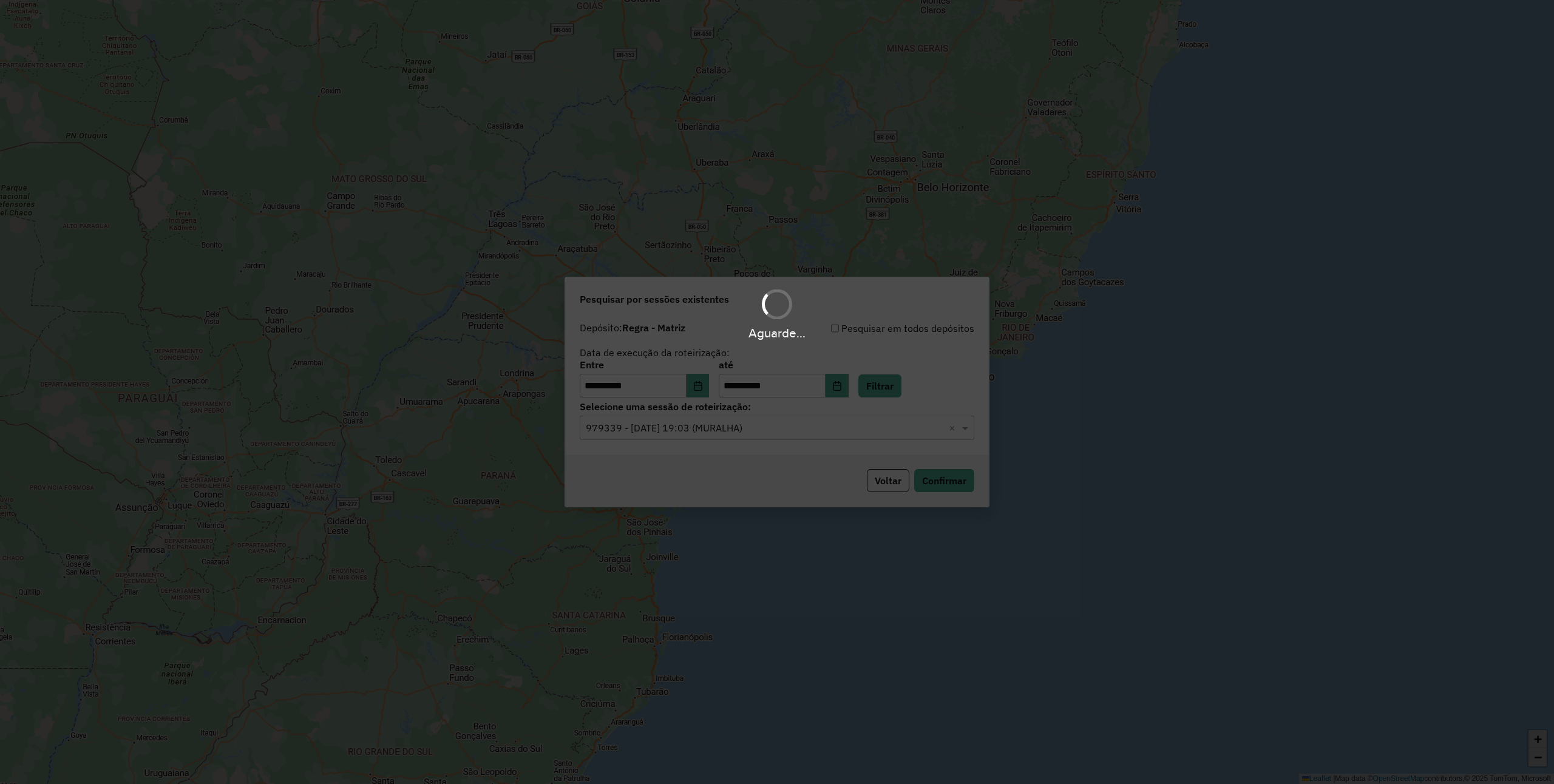
click at [755, 426] on hb-app "**********" at bounding box center [777, 392] width 1554 height 784
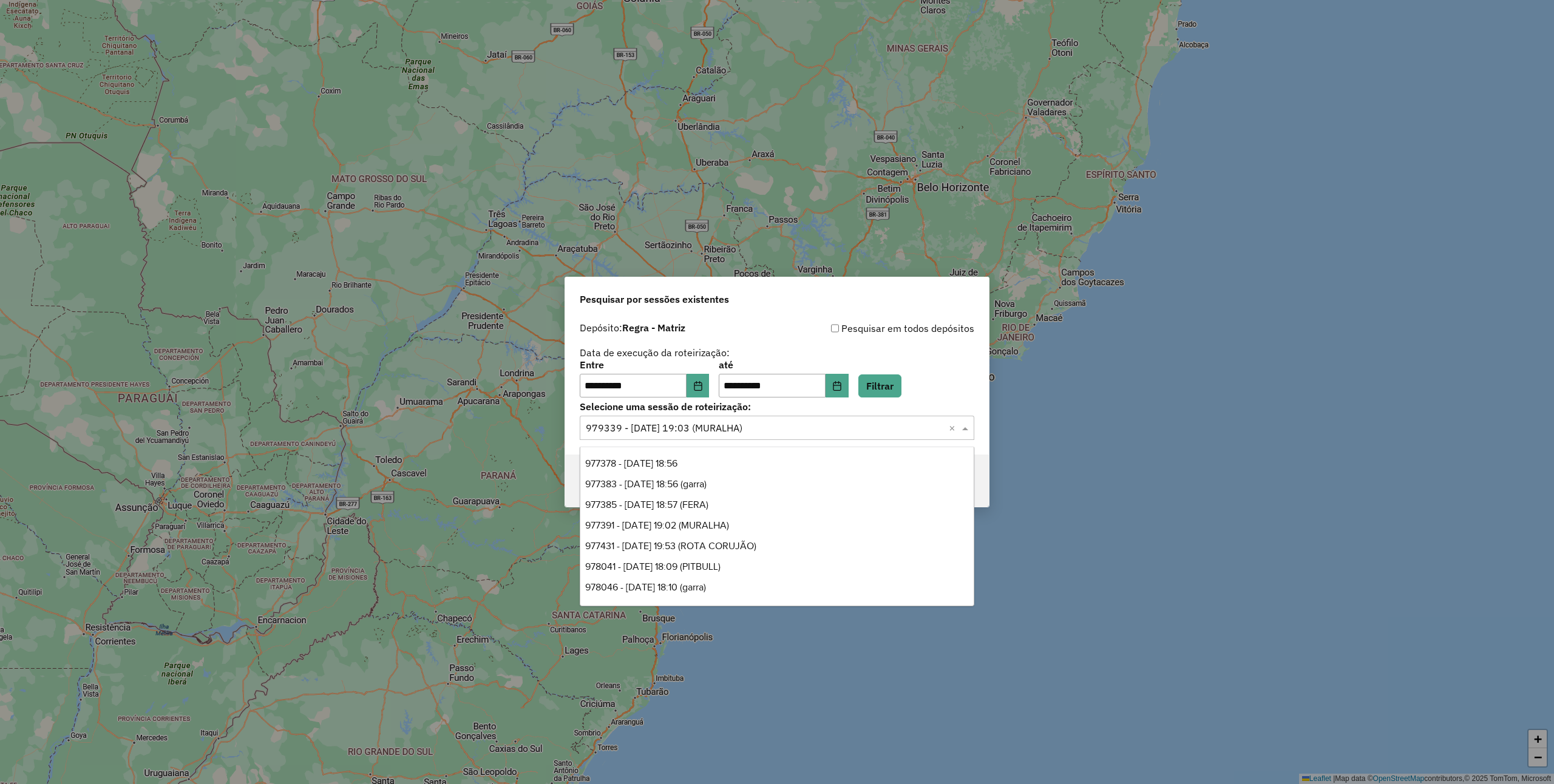
click at [755, 426] on input "text" at bounding box center [765, 429] width 358 height 15
click at [902, 383] on button "Filtrar" at bounding box center [880, 386] width 43 height 23
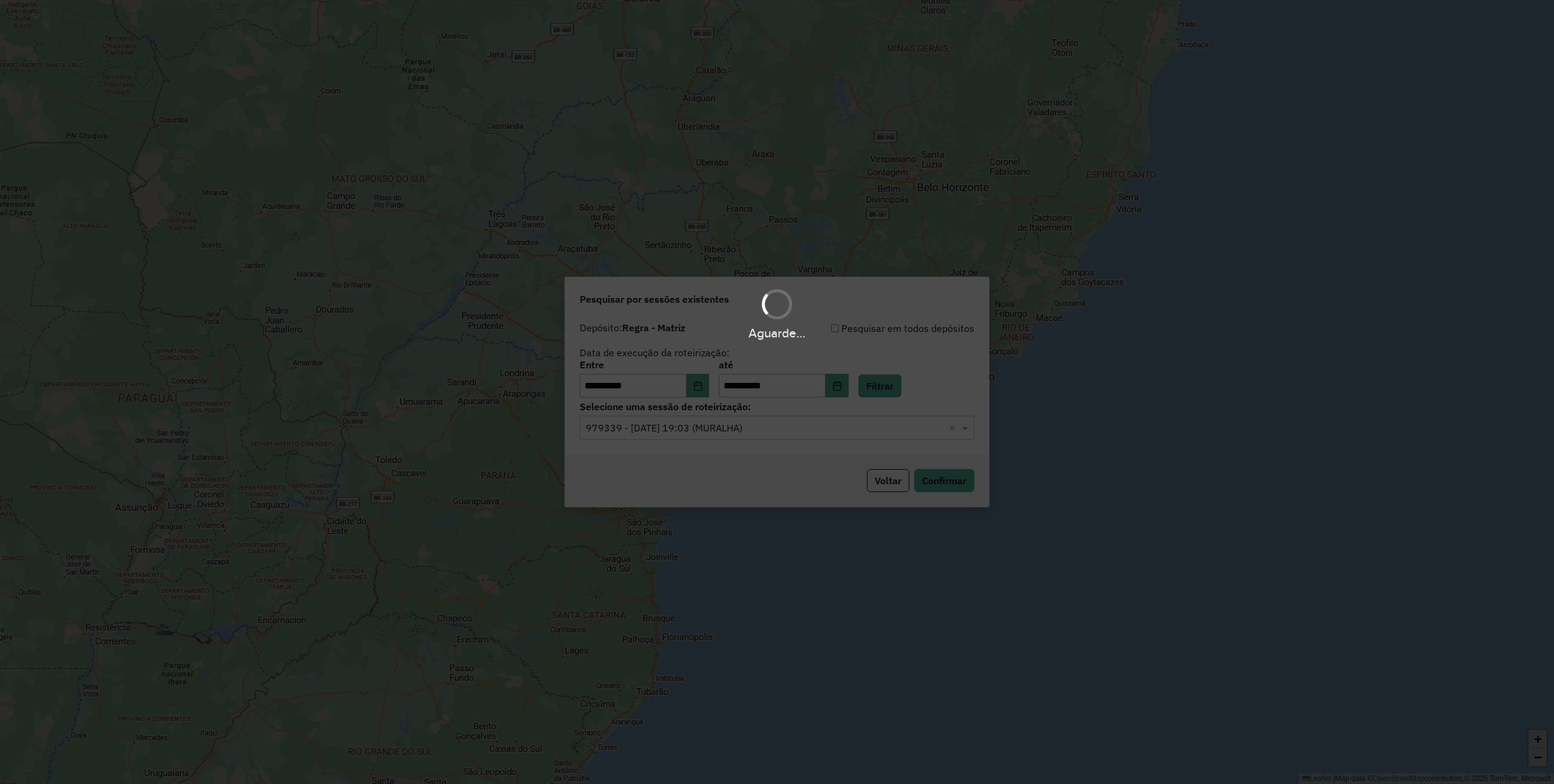
click at [734, 426] on div "Aguarde..." at bounding box center [777, 392] width 1554 height 784
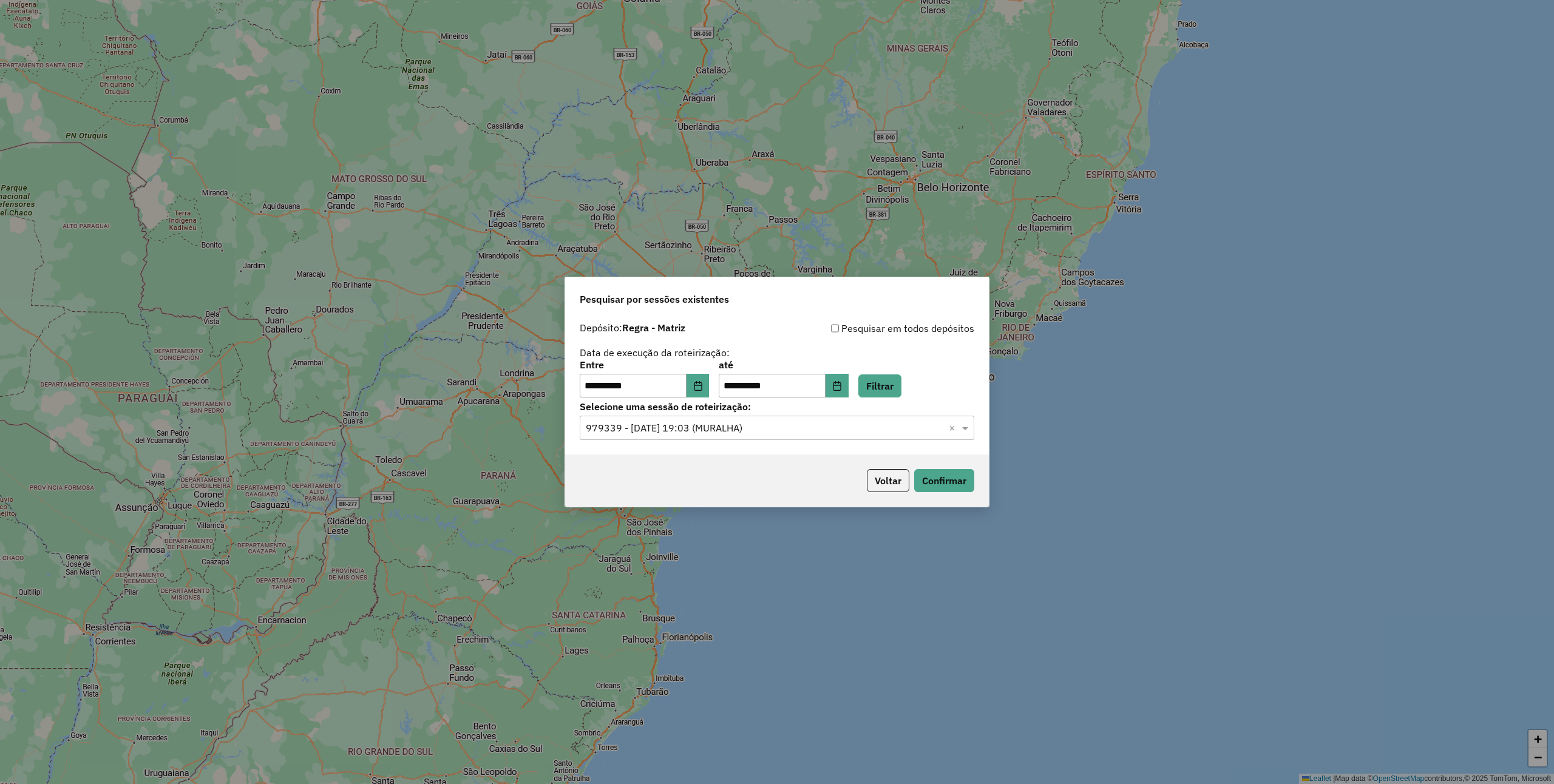
click at [734, 426] on input "text" at bounding box center [765, 429] width 358 height 15
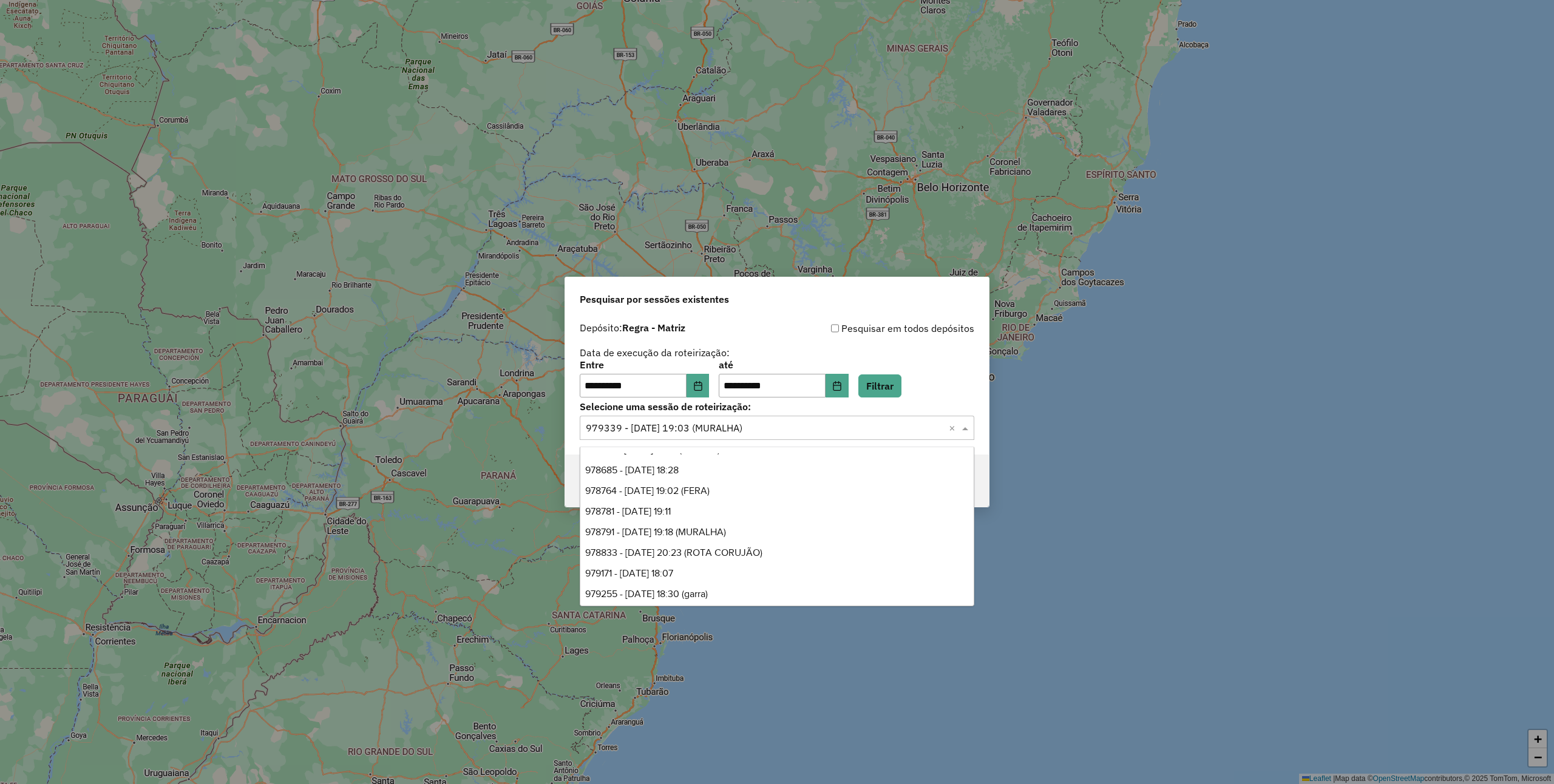
scroll to position [167, 0]
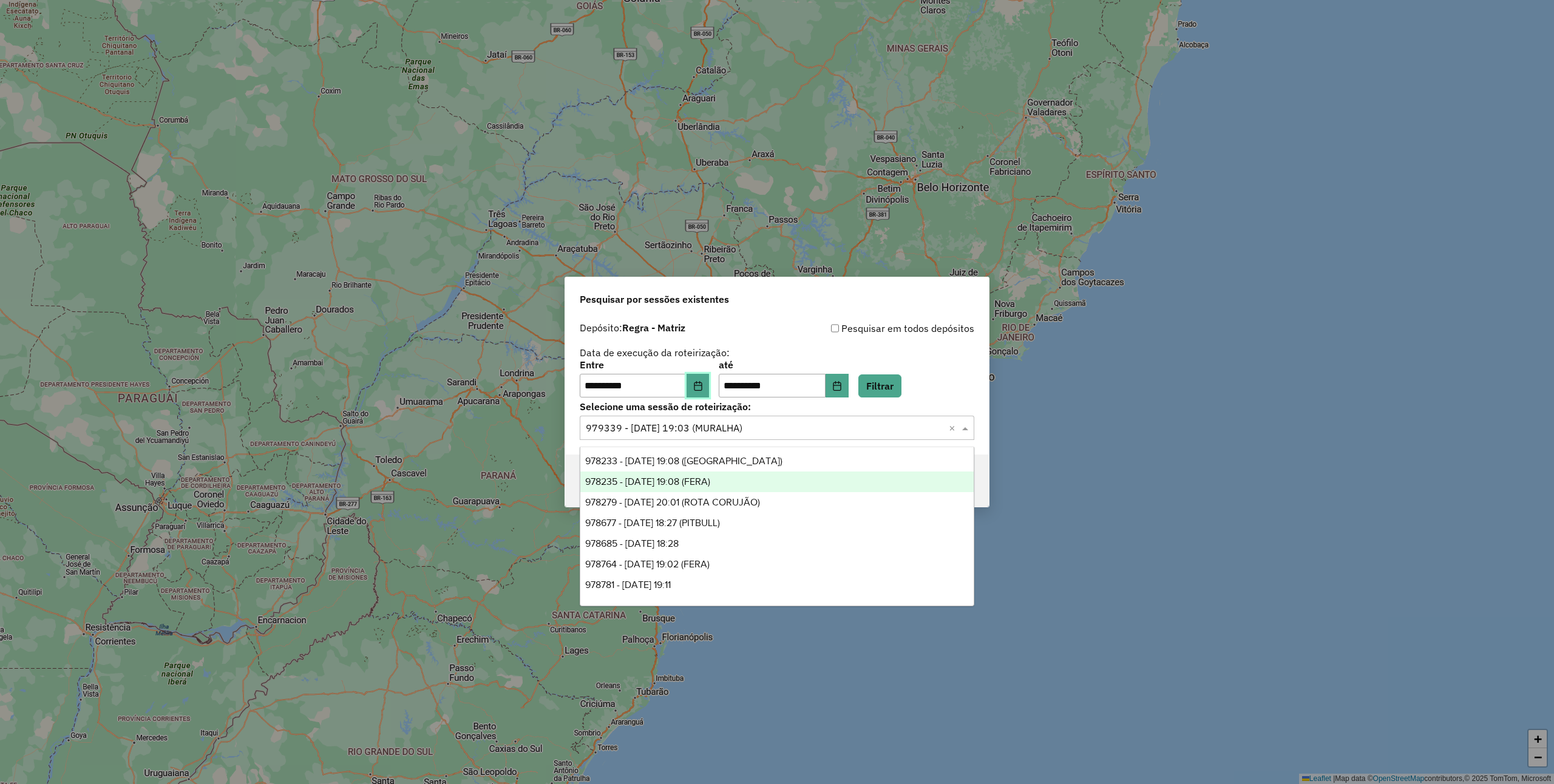
click at [710, 387] on button "Choose Date" at bounding box center [698, 387] width 23 height 25
click at [833, 430] on input "text" at bounding box center [765, 429] width 358 height 15
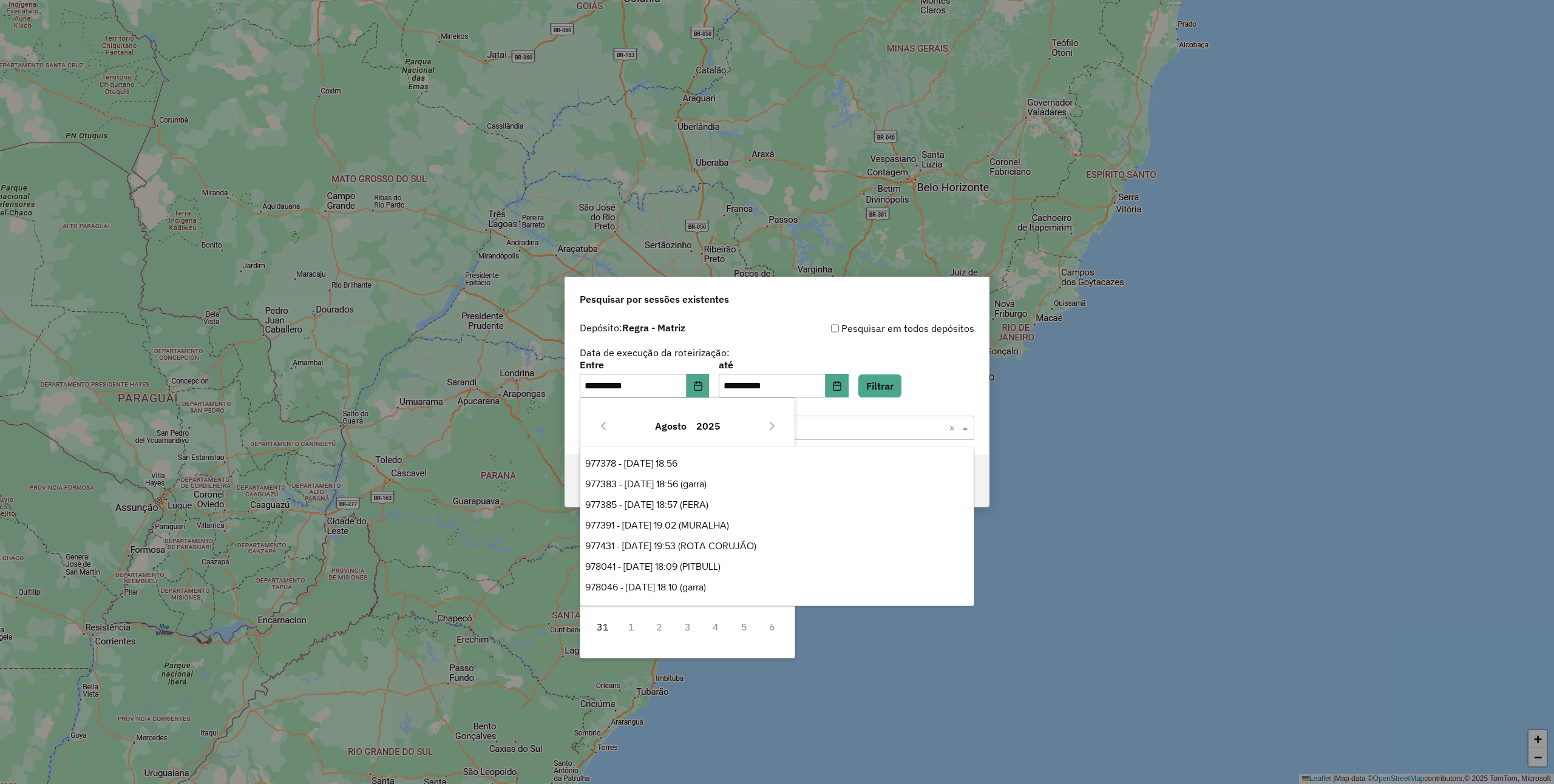
scroll to position [328, 0]
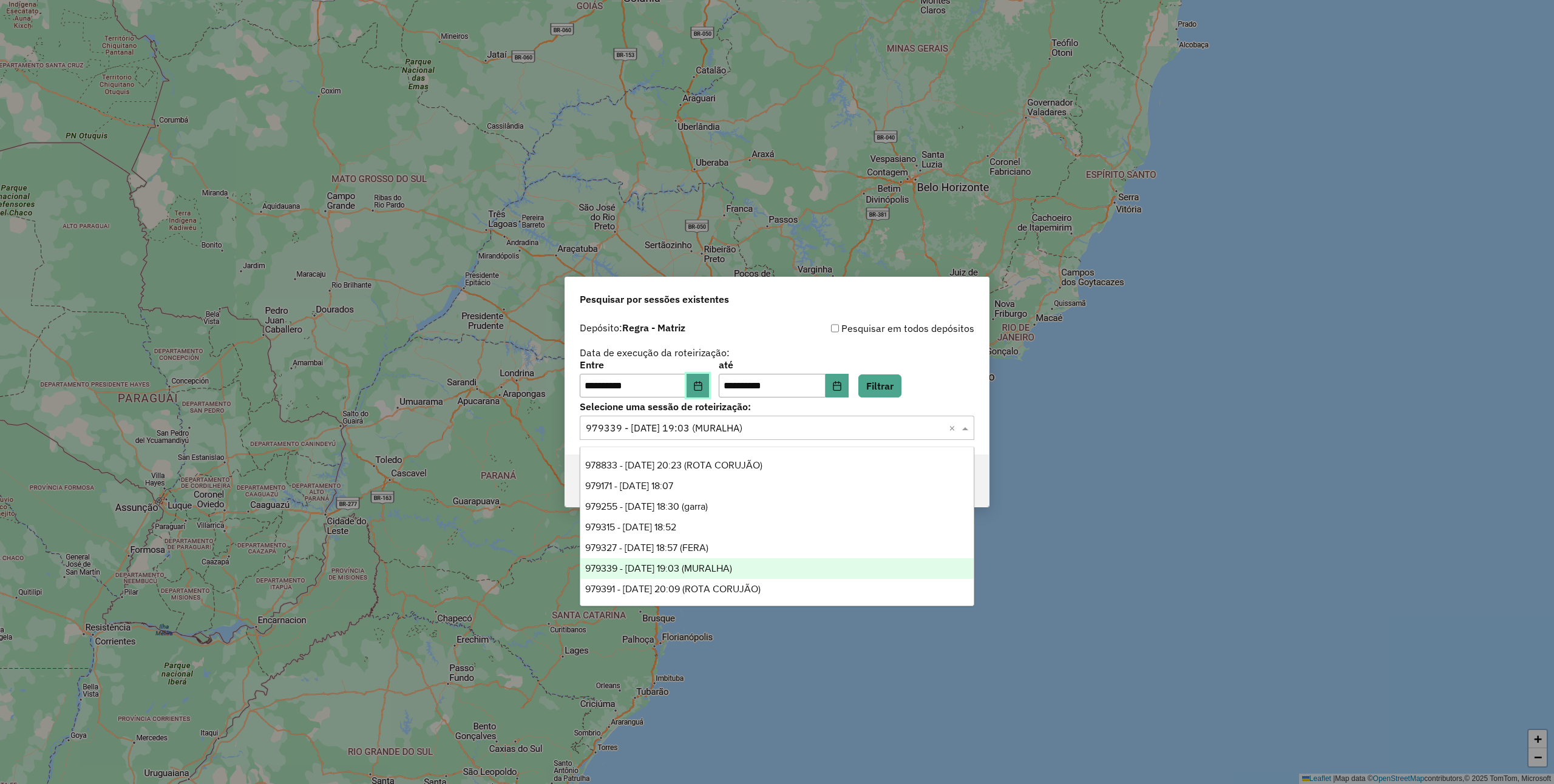
click at [710, 387] on button "Choose Date" at bounding box center [698, 387] width 23 height 25
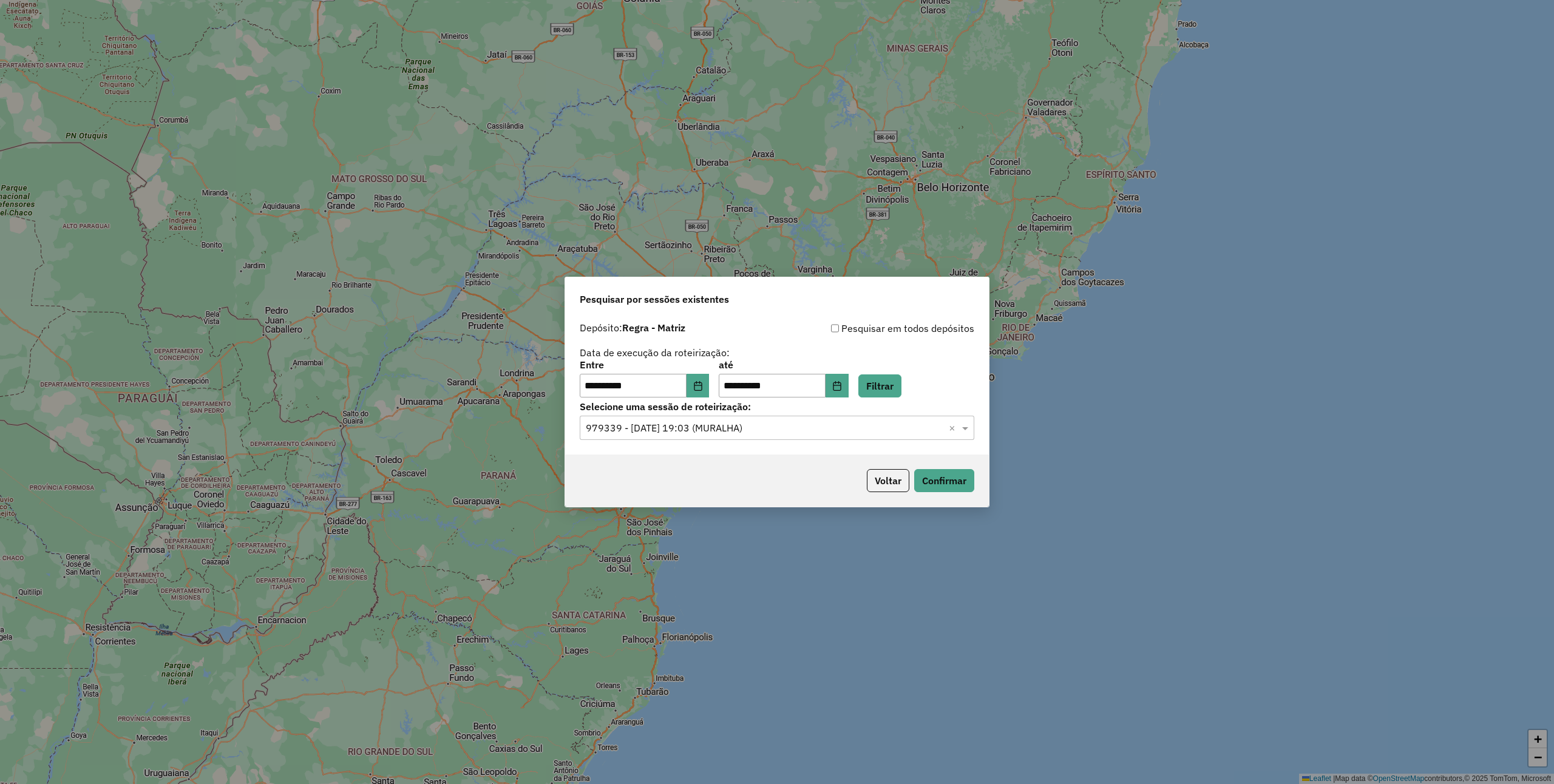
click at [829, 363] on label "até" at bounding box center [783, 365] width 129 height 15
click at [710, 391] on button "Choose Date" at bounding box center [698, 387] width 23 height 25
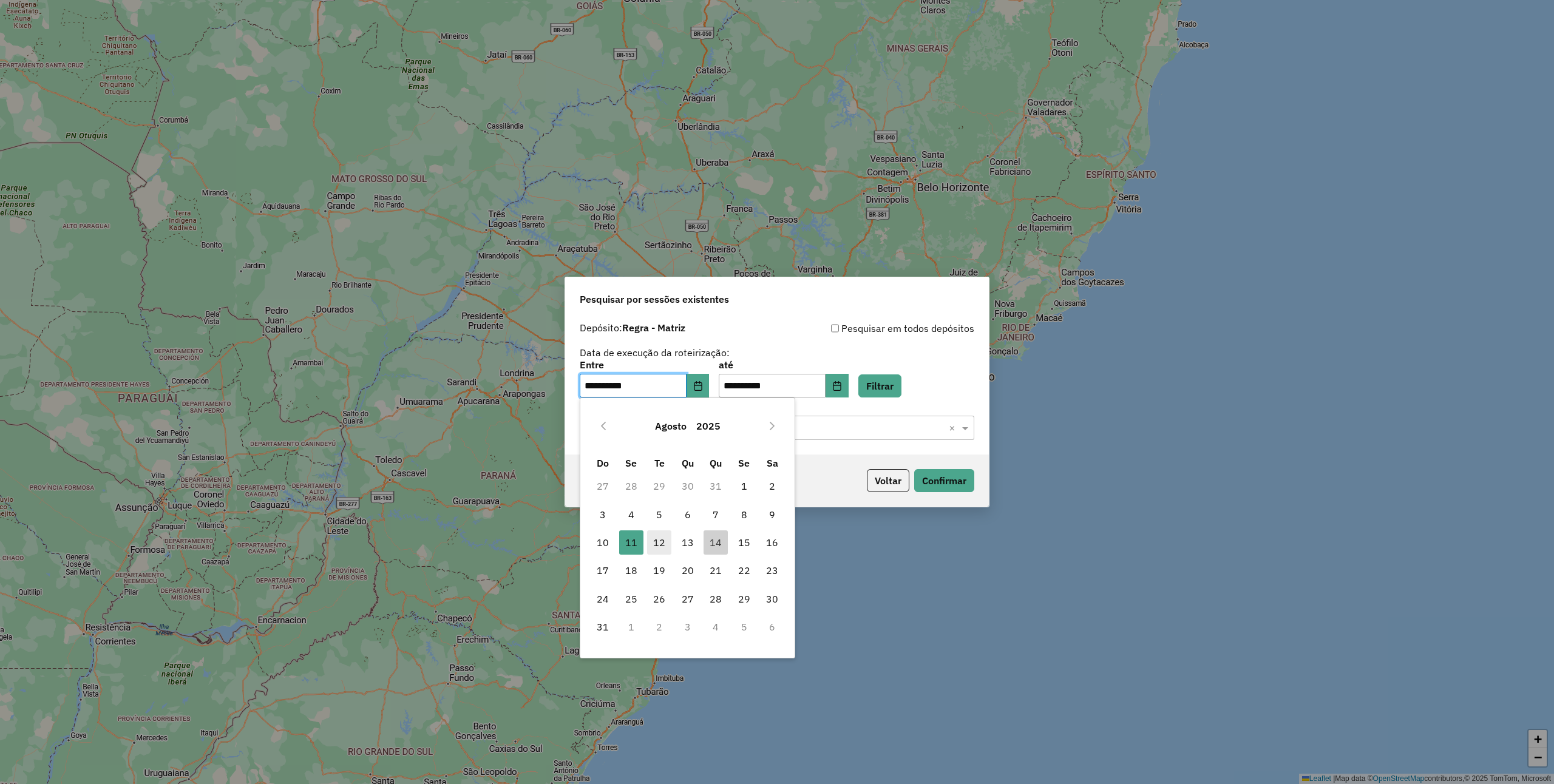
click at [658, 540] on span "12" at bounding box center [659, 543] width 25 height 25
type input "**********"
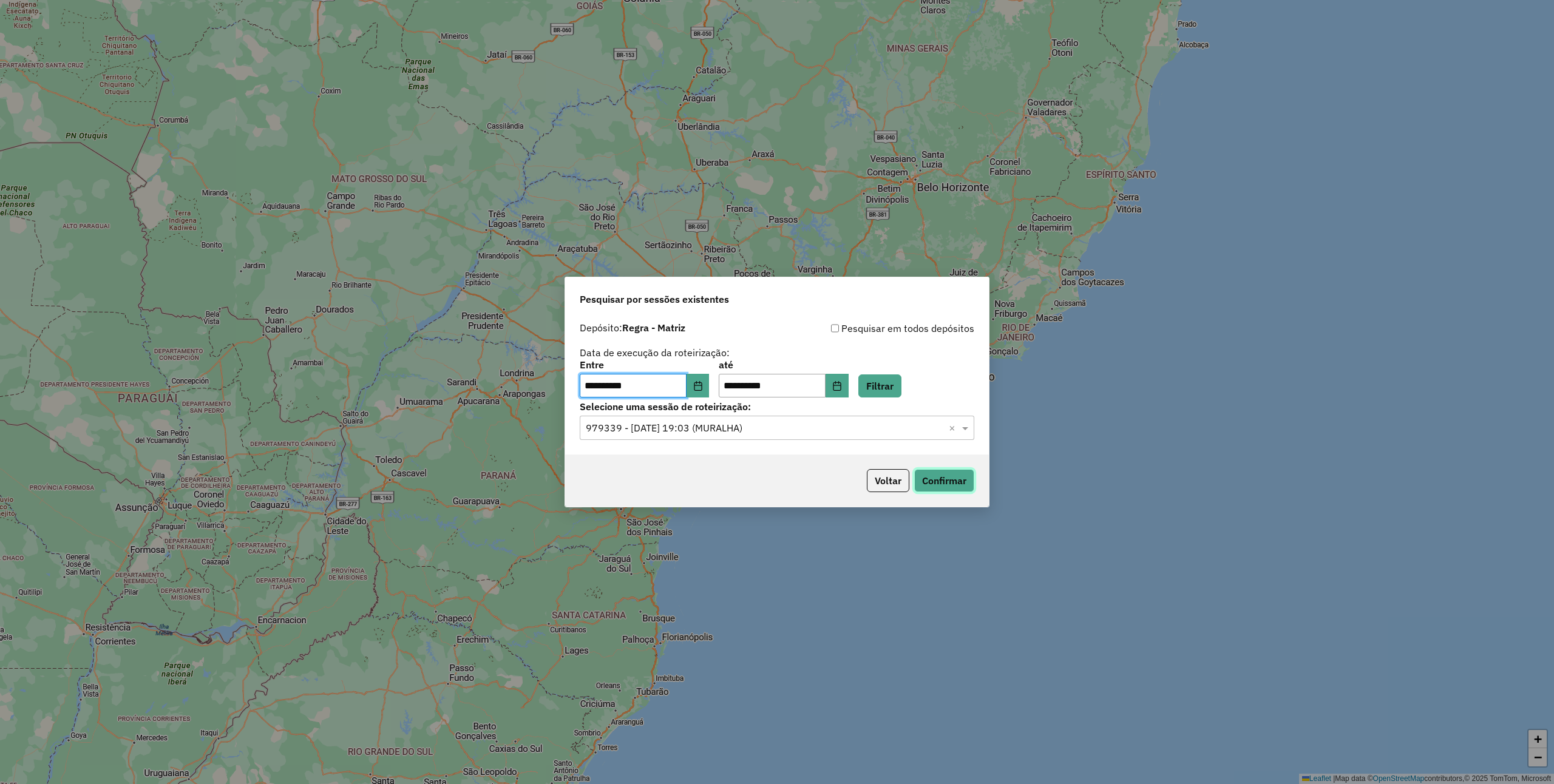
click at [921, 481] on button "Confirmar" at bounding box center [944, 481] width 60 height 23
click at [687, 377] on input "**********" at bounding box center [633, 387] width 107 height 25
click at [710, 377] on button "Choose Date" at bounding box center [698, 387] width 23 height 25
click at [902, 392] on button "Filtrar" at bounding box center [880, 386] width 43 height 23
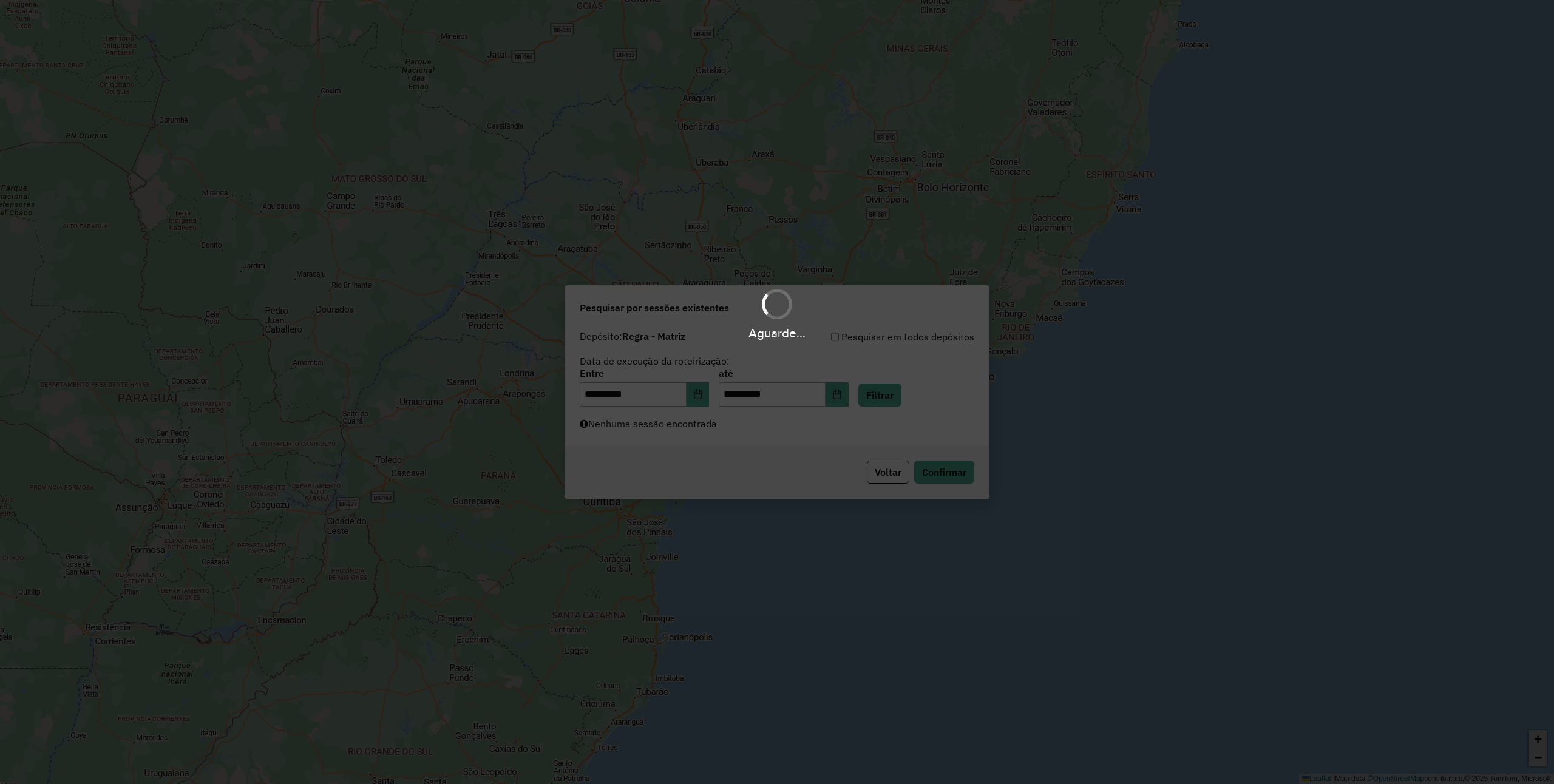
click at [750, 429] on div "Aguarde..." at bounding box center [777, 392] width 1554 height 784
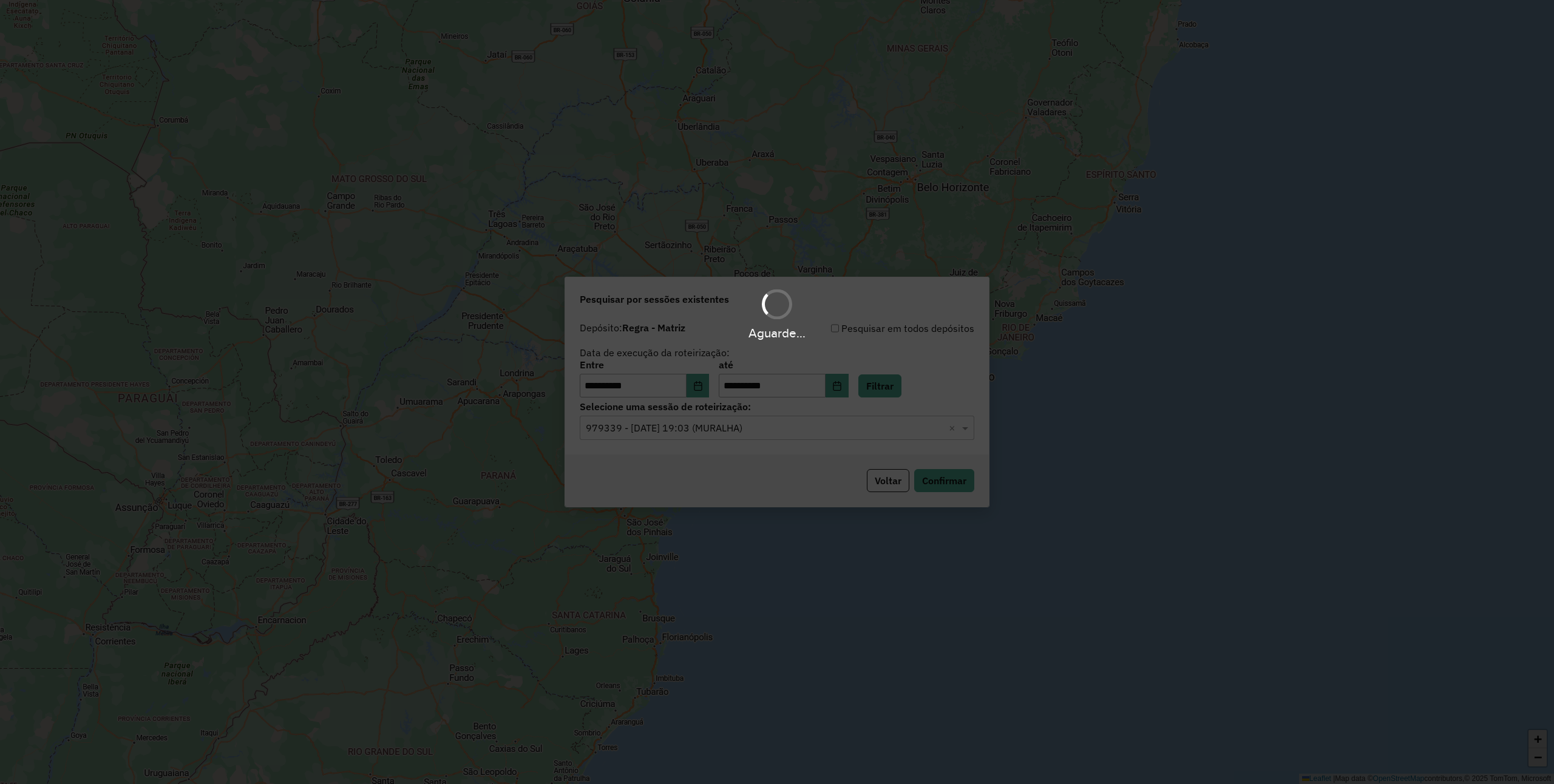
click at [751, 429] on hb-app "**********" at bounding box center [777, 392] width 1554 height 784
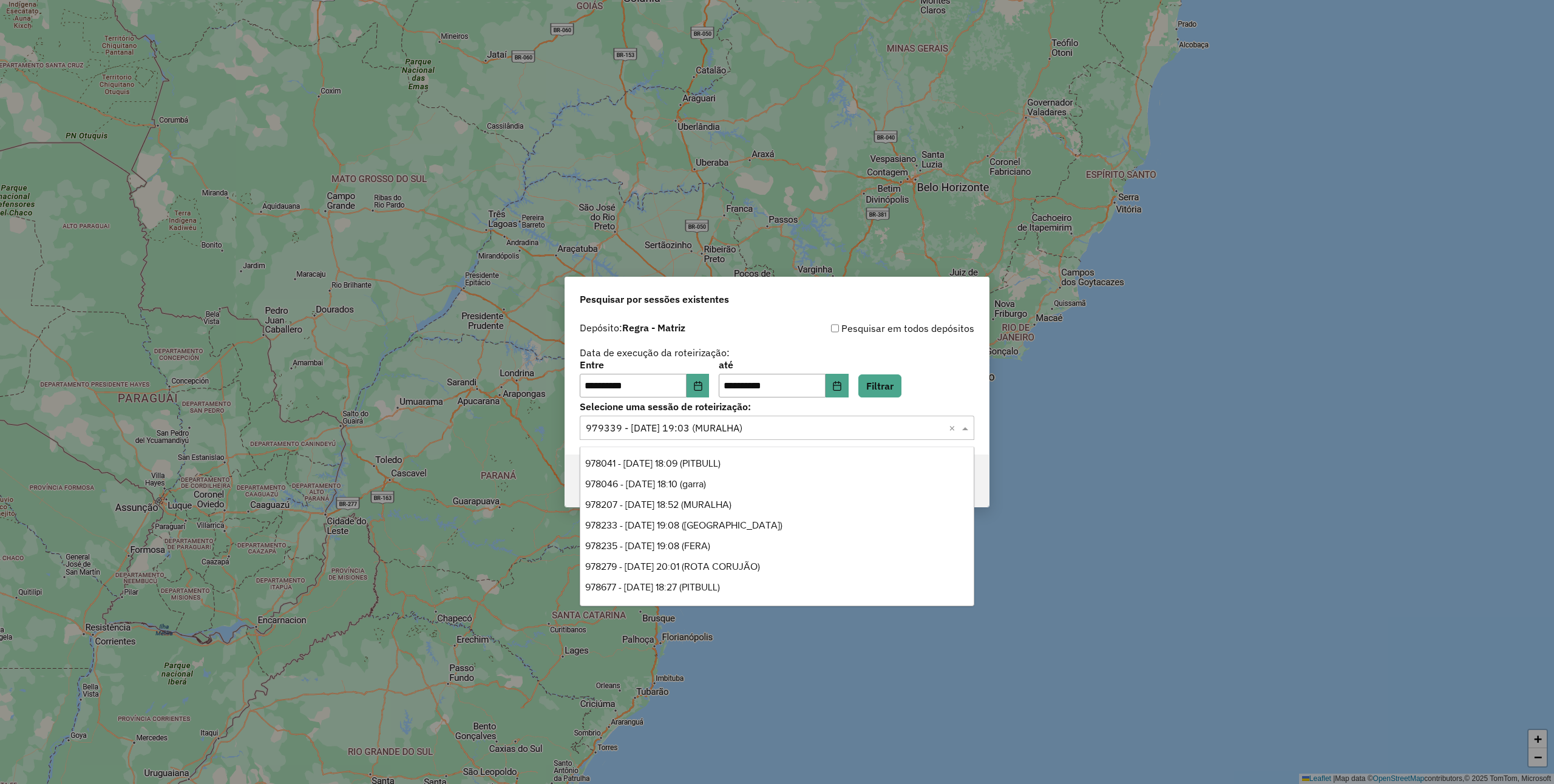
click at [751, 429] on input "text" at bounding box center [765, 429] width 358 height 15
click at [722, 521] on span "978791 - 13/08/2025 19:18 (MURALHA)" at bounding box center [655, 525] width 141 height 10
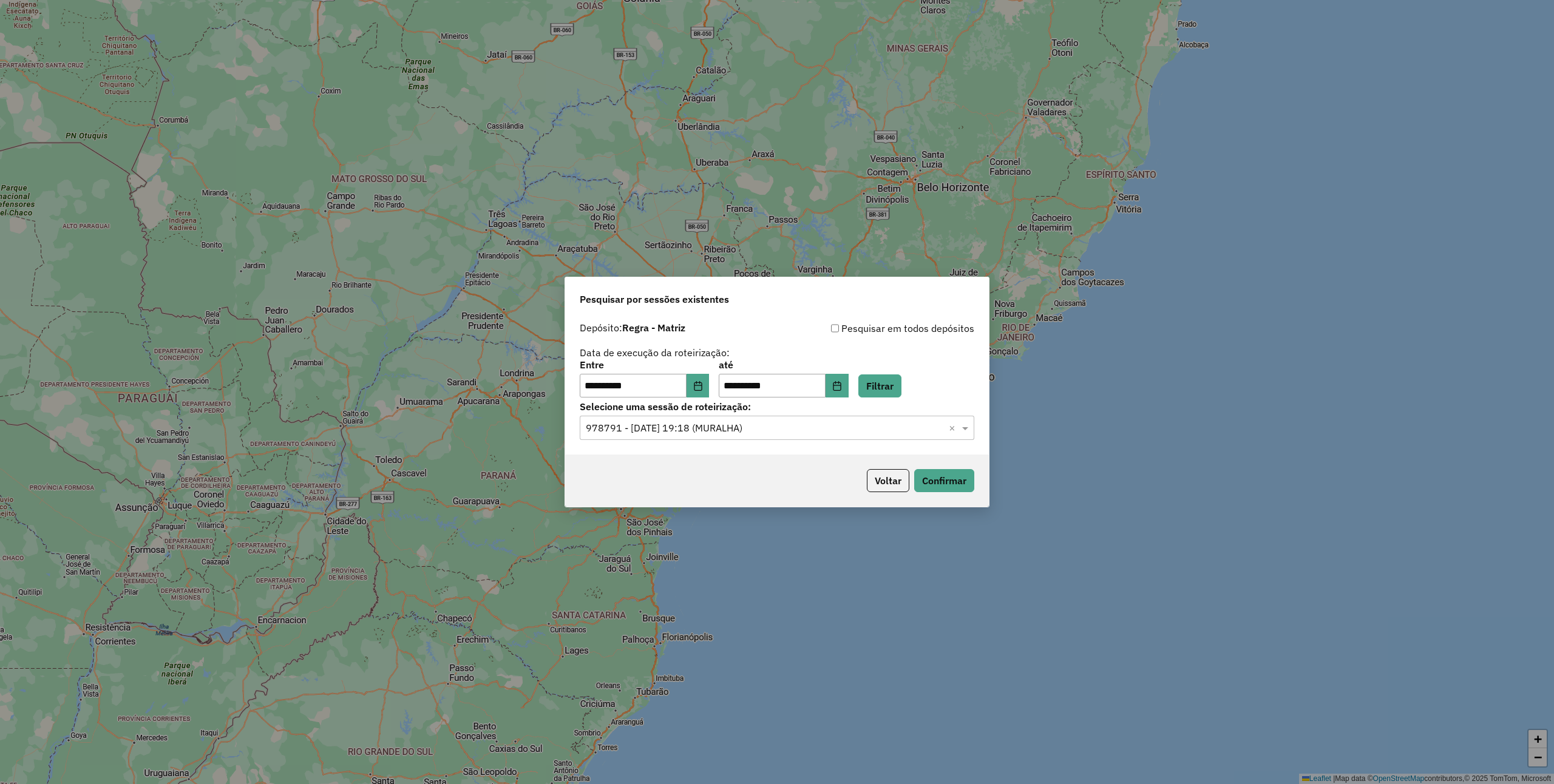
drag, startPoint x: 929, startPoint y: 464, endPoint x: 933, endPoint y: 469, distance: 6.4
click at [933, 469] on div "Voltar Confirmar" at bounding box center [777, 480] width 424 height 52
click at [952, 487] on button "Confirmar" at bounding box center [944, 481] width 60 height 23
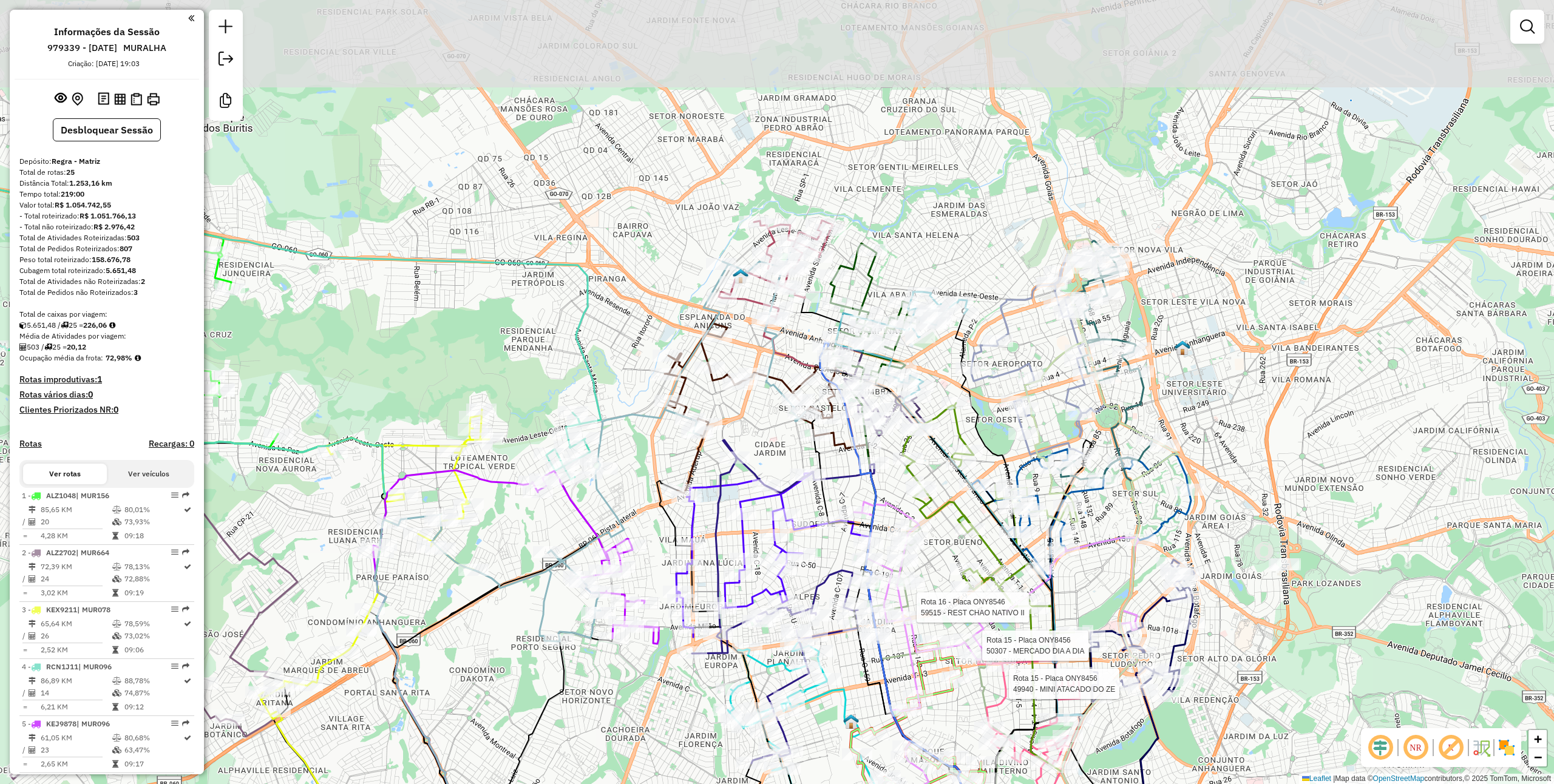
drag, startPoint x: 904, startPoint y: 290, endPoint x: 935, endPoint y: 392, distance: 106.6
click at [935, 386] on icon at bounding box center [901, 339] width 133 height 94
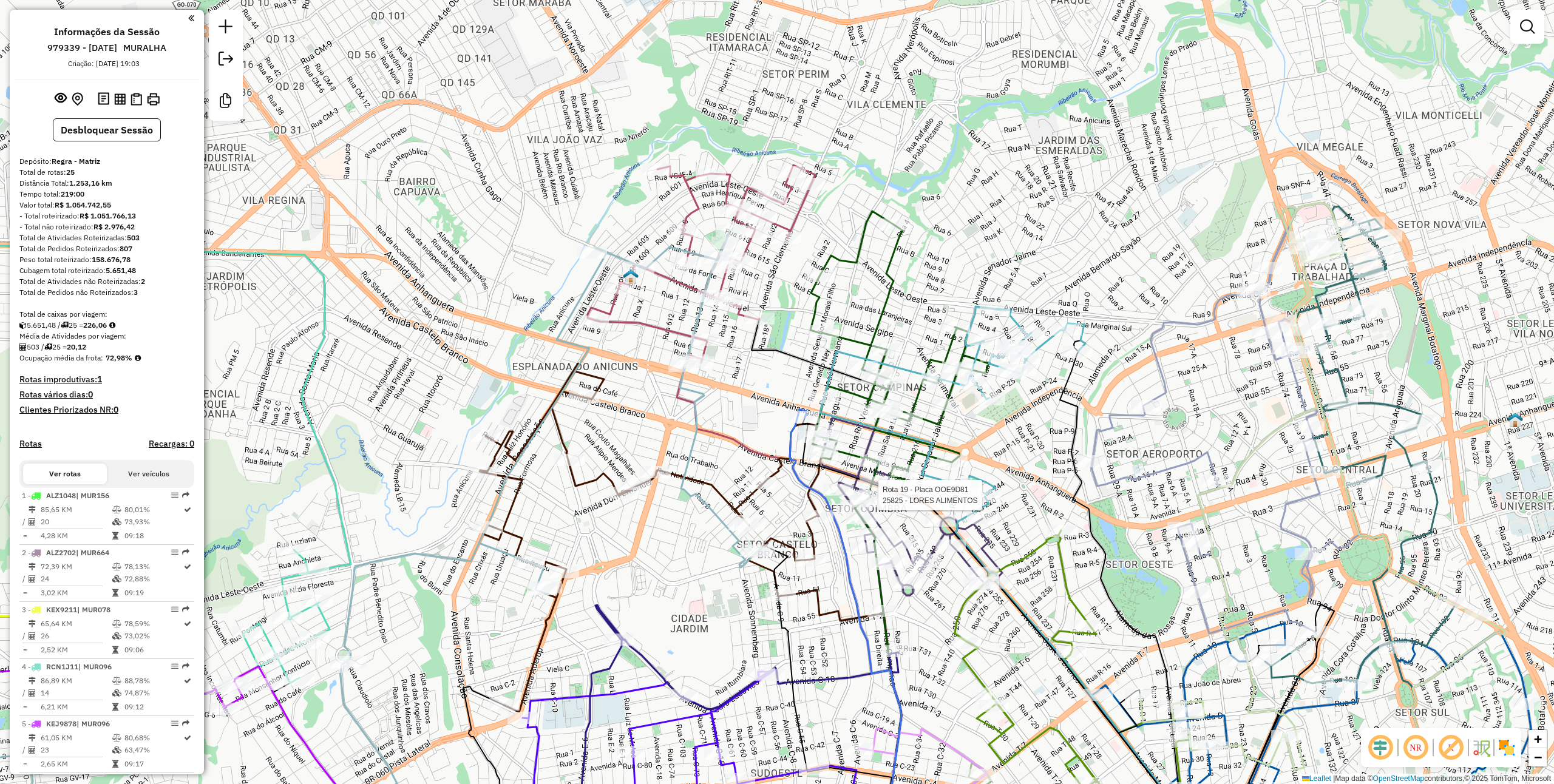
drag, startPoint x: 992, startPoint y: 620, endPoint x: 994, endPoint y: 629, distance: 9.2
click at [994, 629] on div "Rota 15 - Placa ONY8456 49940 - MINI ATACADO DO ZE Rota 15 - Placa ONY8456 5030…" at bounding box center [777, 392] width 1554 height 784
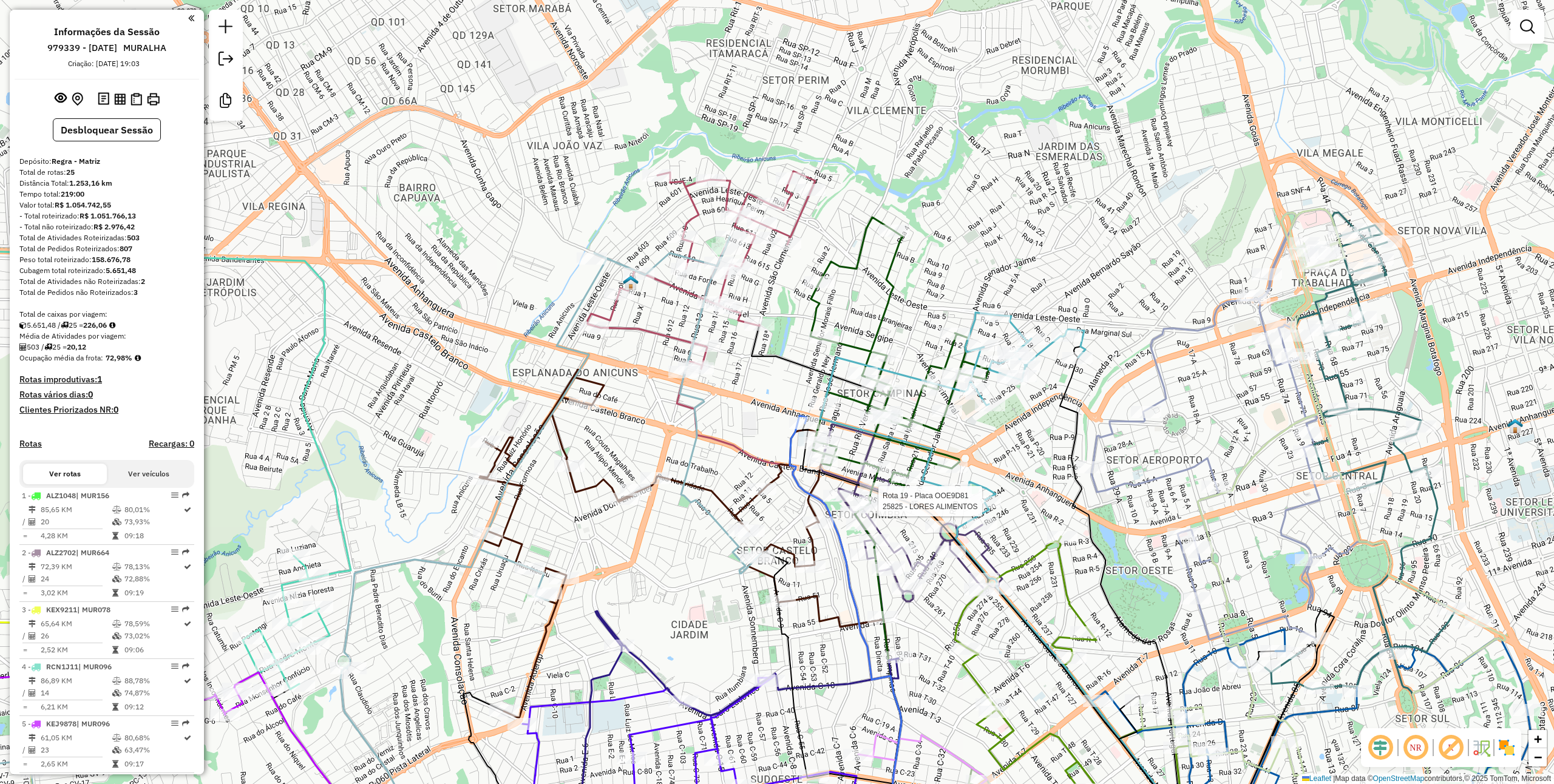
click at [964, 567] on icon at bounding box center [911, 520] width 182 height 193
select select "**********"
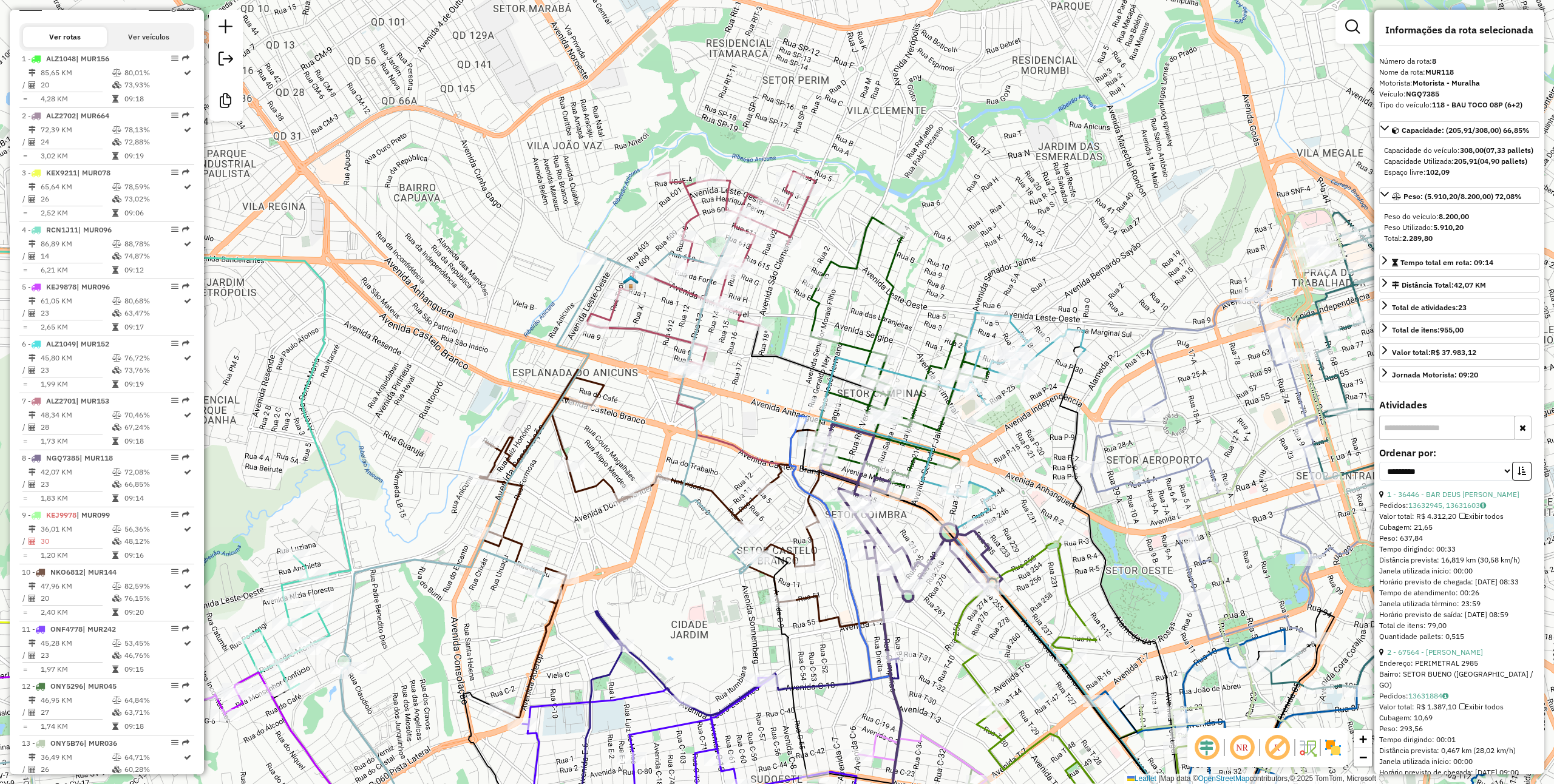
scroll to position [879, 0]
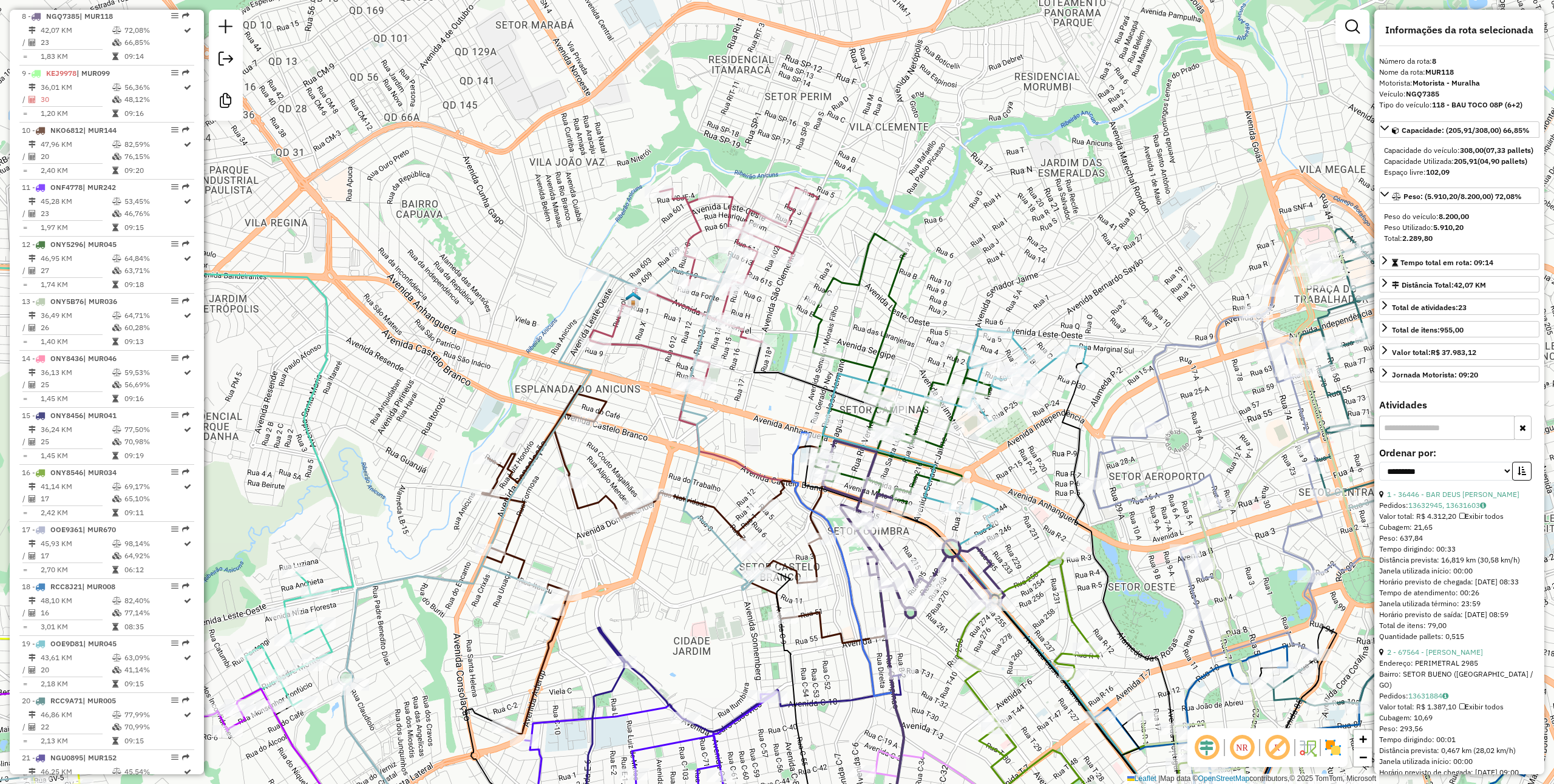
drag, startPoint x: 958, startPoint y: 578, endPoint x: 961, endPoint y: 595, distance: 17.3
click at [961, 595] on div "Janela de atendimento Grade de atendimento Capacidade Transportadoras Veículos …" at bounding box center [777, 392] width 1554 height 784
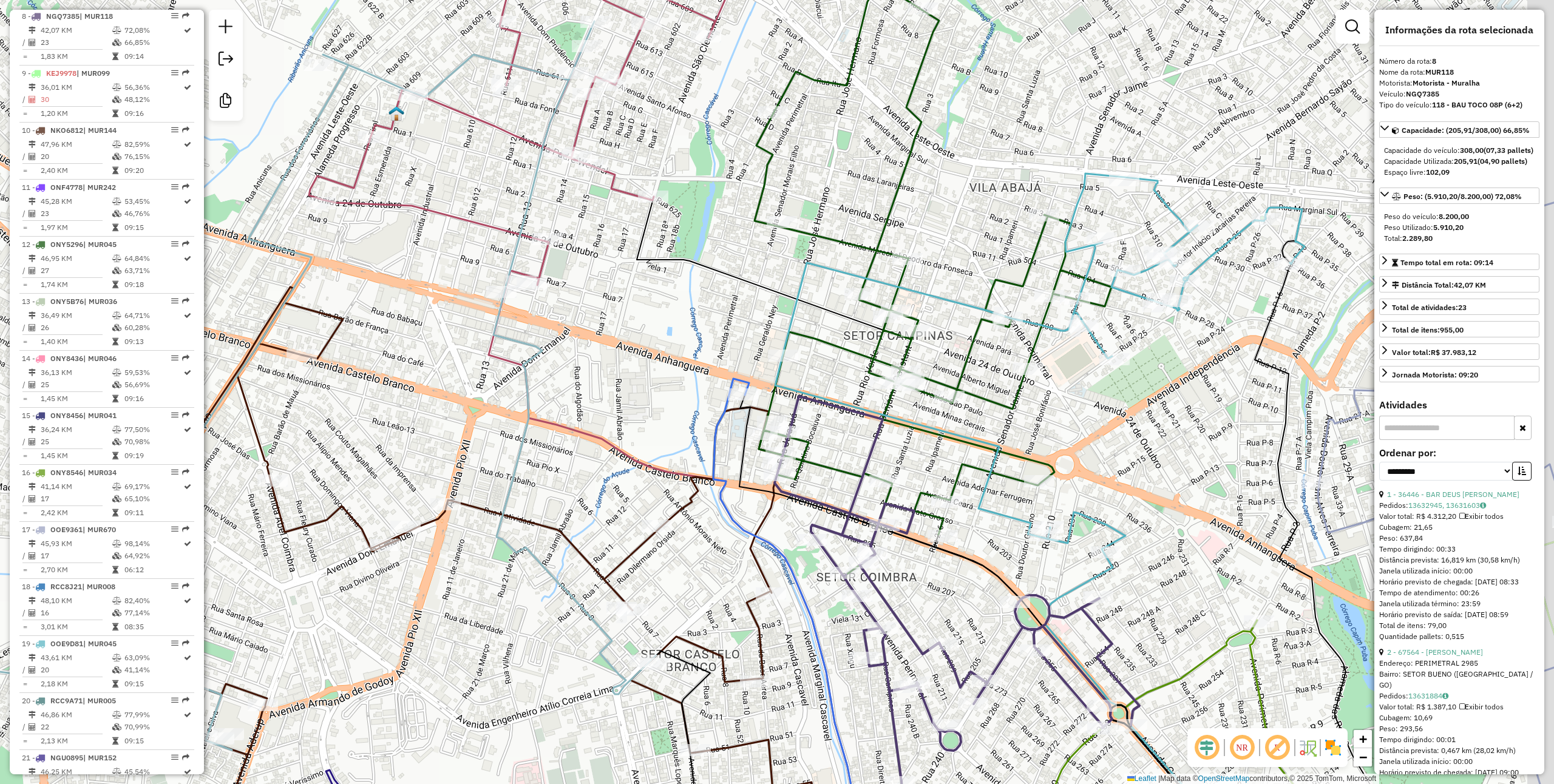
drag, startPoint x: 921, startPoint y: 456, endPoint x: 873, endPoint y: 433, distance: 53.2
click at [873, 433] on icon at bounding box center [957, 589] width 365 height 385
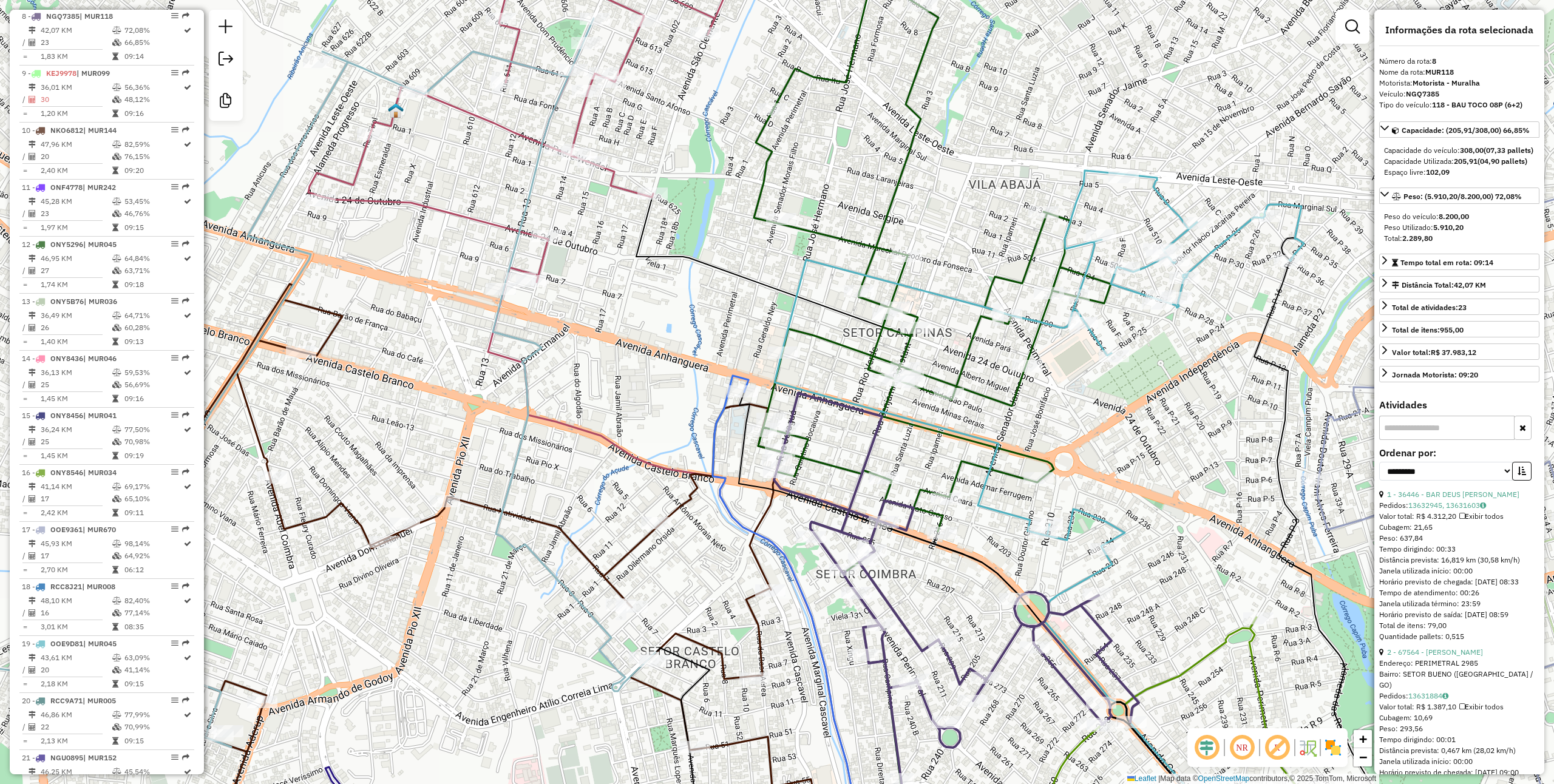
click at [1001, 268] on div "Rota 12 - Placa ONY5296 69136 - FLESH BEBIDAS Janela de atendimento Grade de at…" at bounding box center [777, 392] width 1554 height 784
click at [1004, 278] on icon at bounding box center [932, 254] width 357 height 553
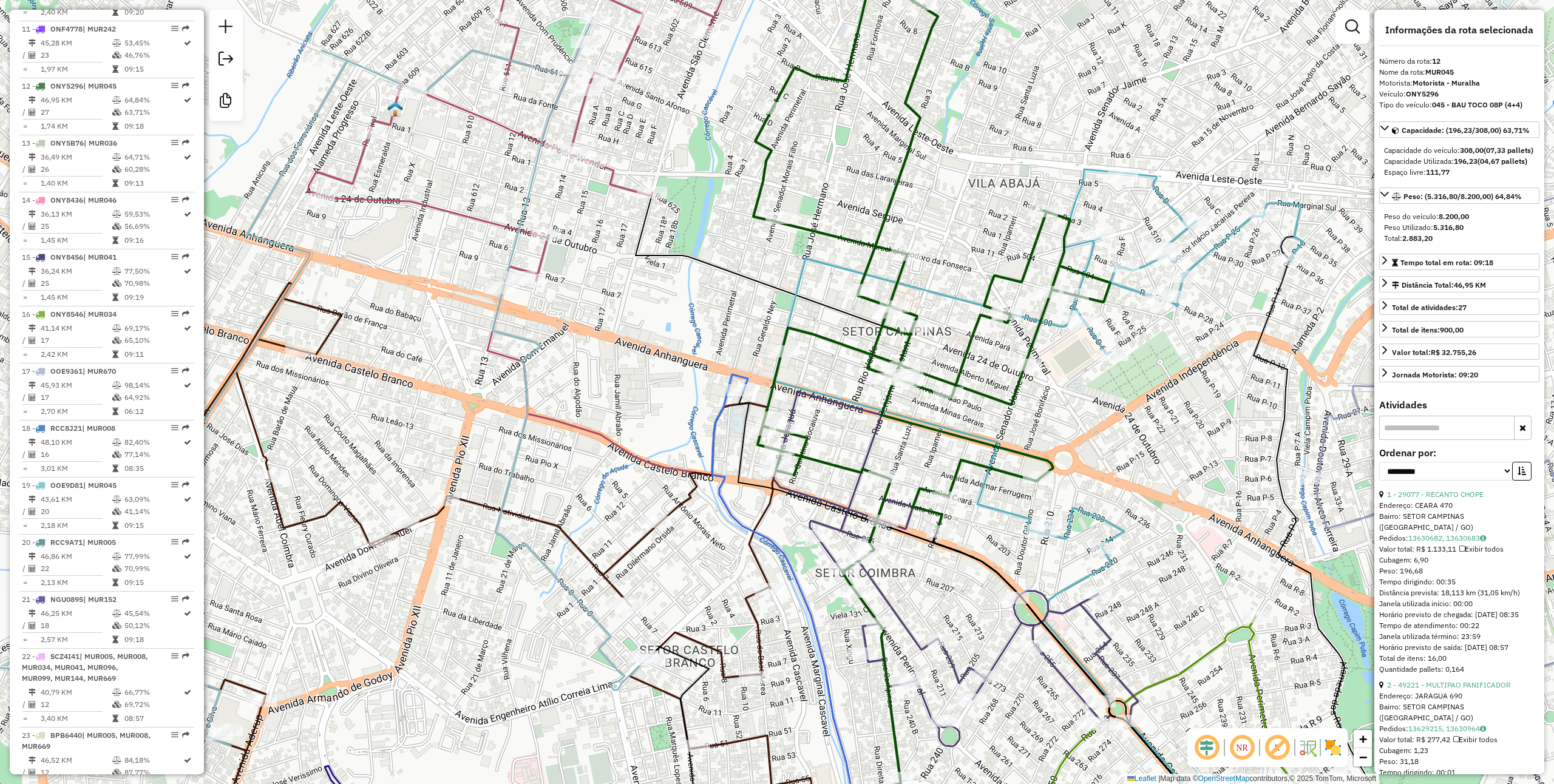
scroll to position [1108, 0]
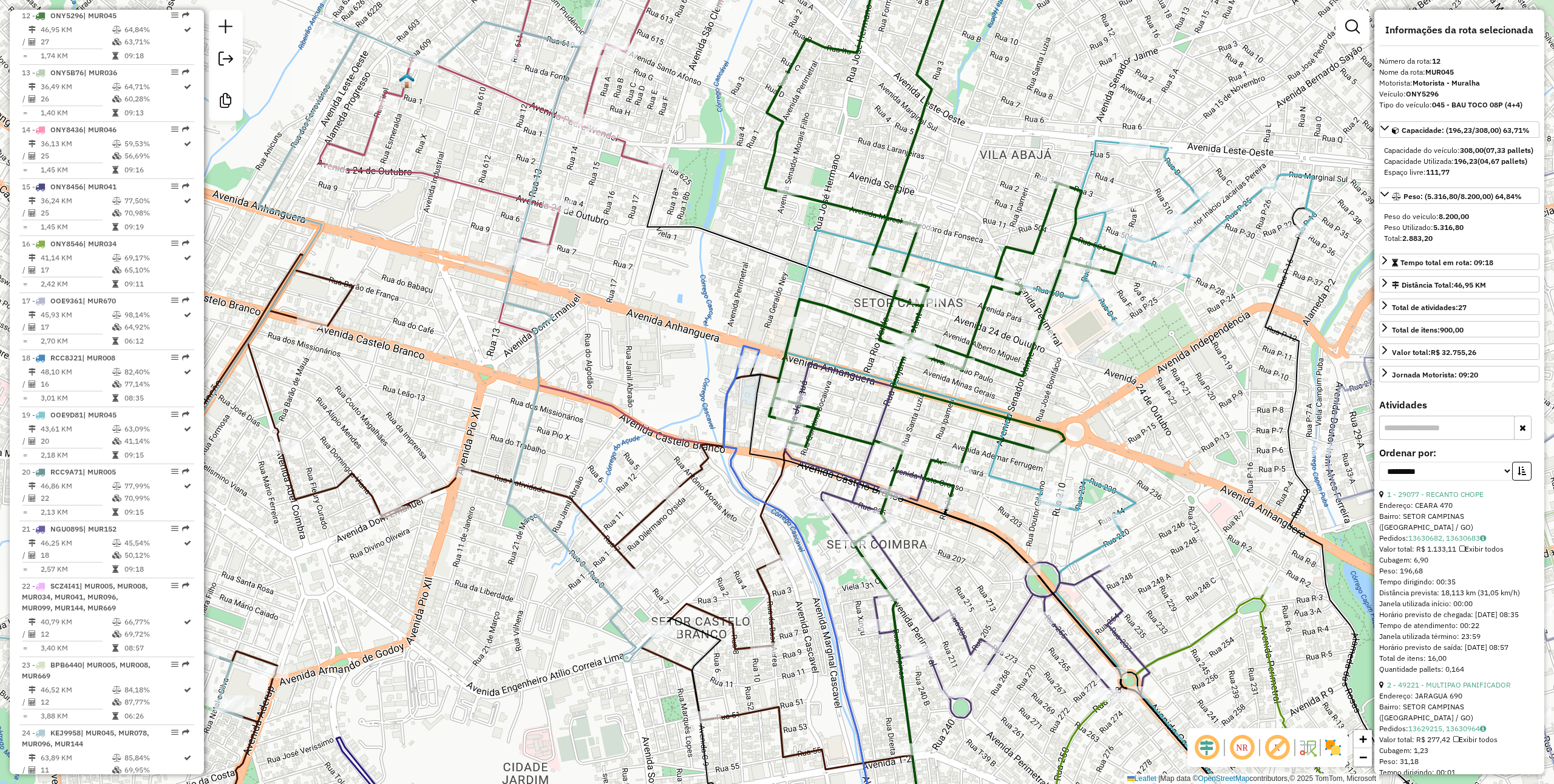
drag, startPoint x: 933, startPoint y: 615, endPoint x: 984, endPoint y: 387, distance: 233.6
click at [984, 387] on div "Janela de atendimento Grade de atendimento Capacidade Transportadoras Veículos …" at bounding box center [777, 392] width 1554 height 784
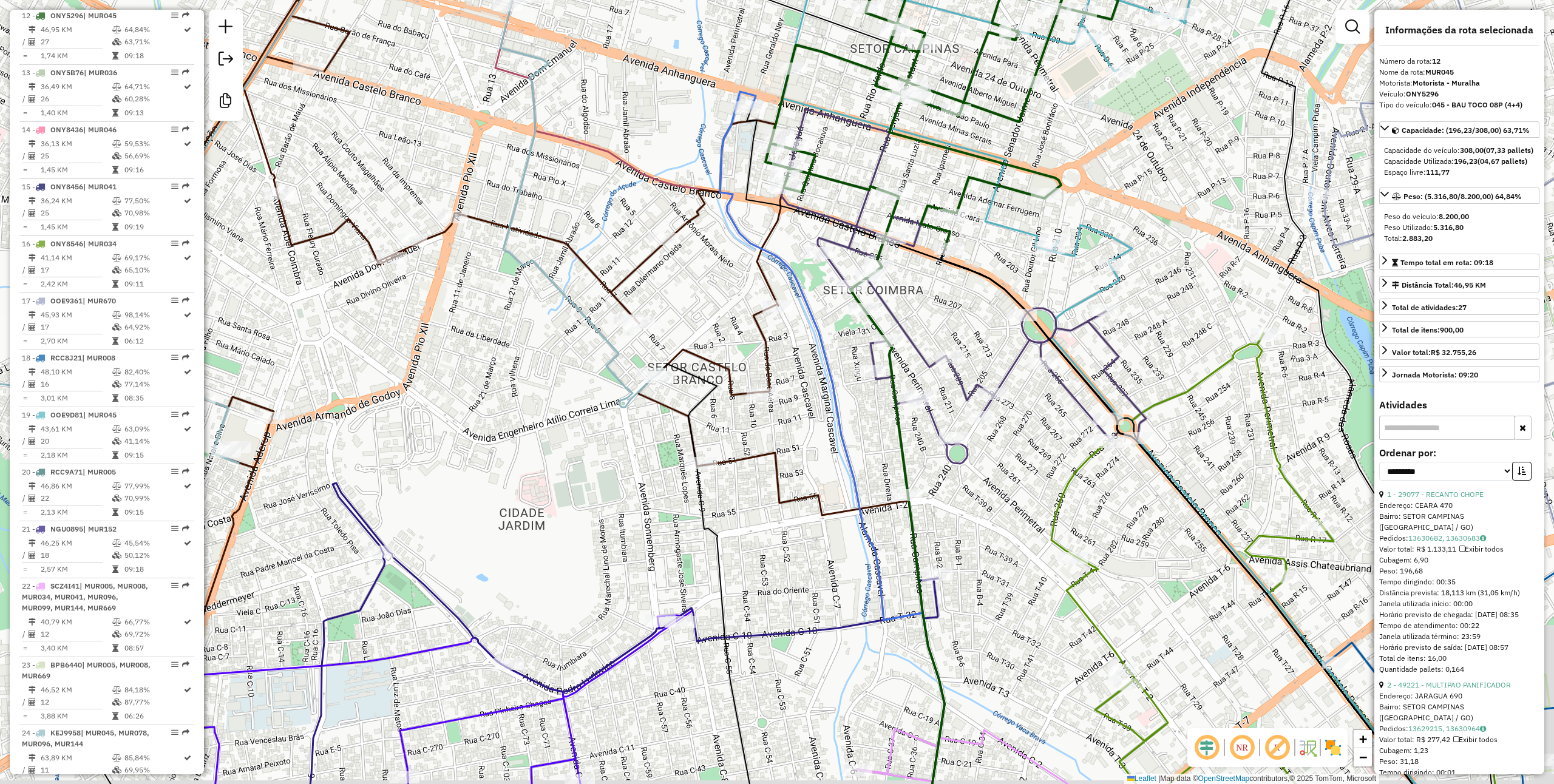
drag, startPoint x: 1087, startPoint y: 518, endPoint x: 1001, endPoint y: 458, distance: 104.9
click at [1002, 459] on div "Janela de atendimento Grade de atendimento Capacidade Transportadoras Veículos …" at bounding box center [777, 392] width 1554 height 784
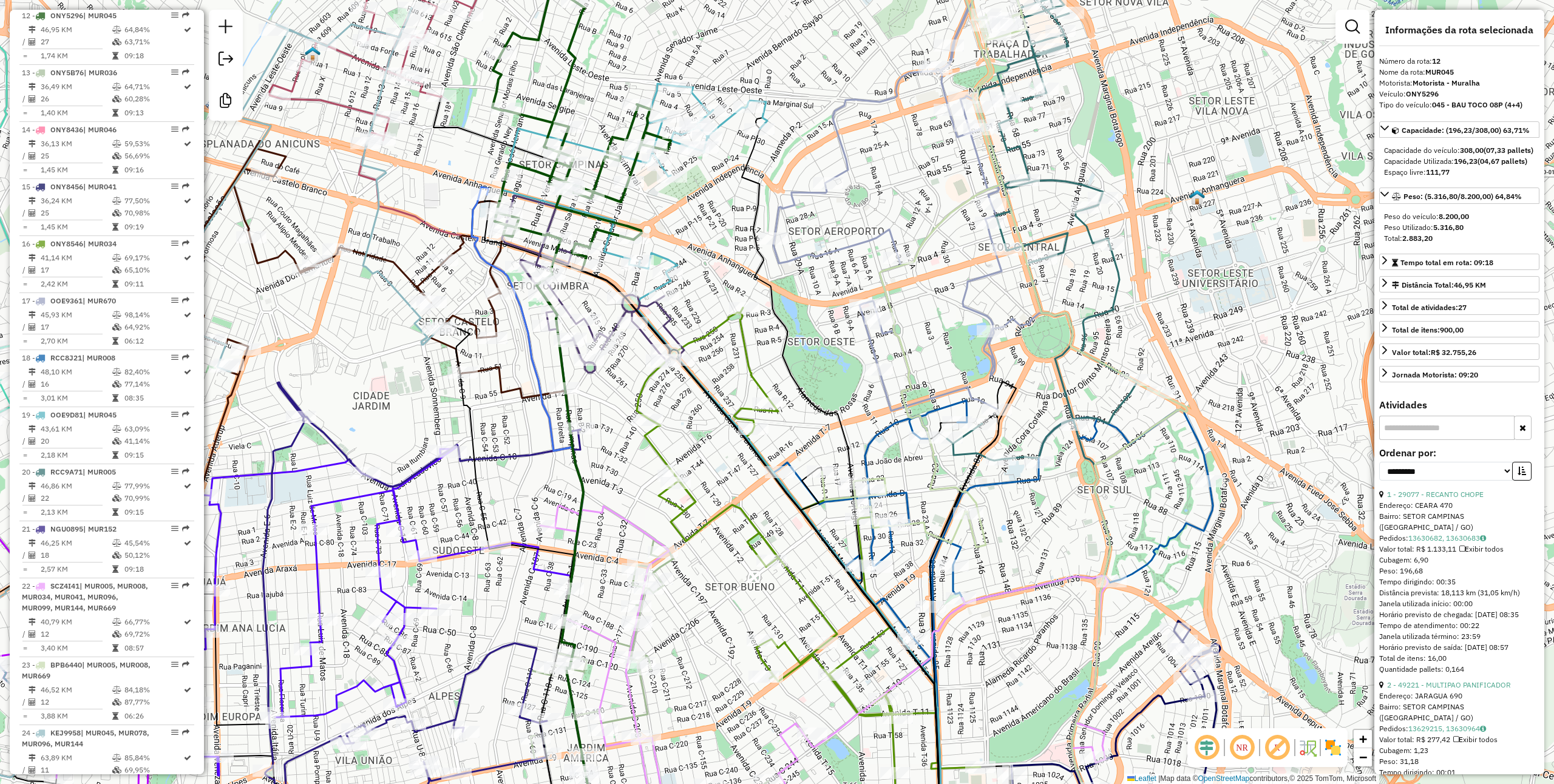
drag, startPoint x: 694, startPoint y: 357, endPoint x: 714, endPoint y: 421, distance: 67.1
click at [714, 421] on icon at bounding box center [763, 583] width 362 height 637
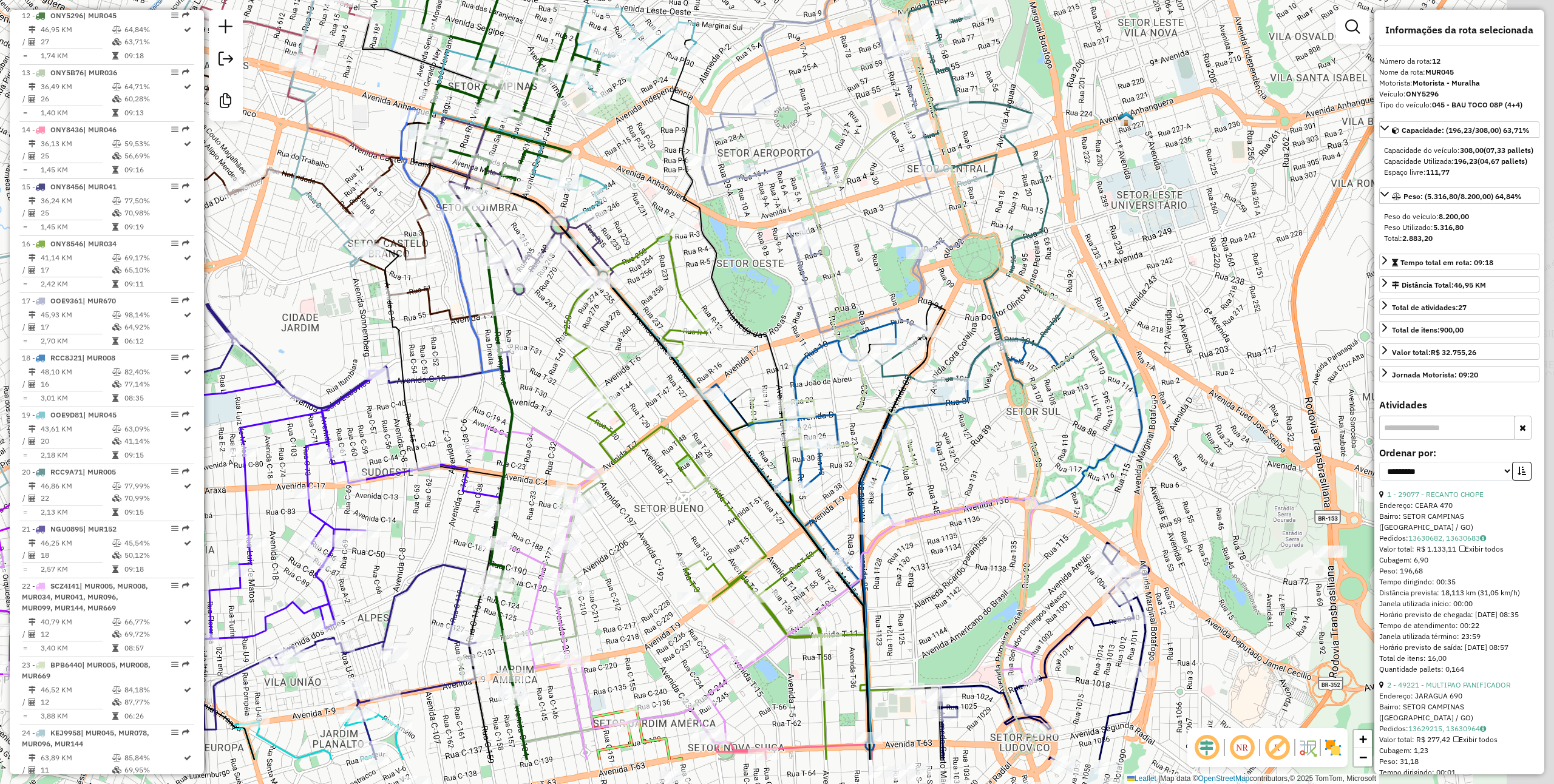
drag, startPoint x: 1006, startPoint y: 538, endPoint x: 928, endPoint y: 442, distance: 123.7
click at [928, 442] on div "Janela de atendimento Grade de atendimento Capacidade Transportadoras Veículos …" at bounding box center [777, 392] width 1554 height 784
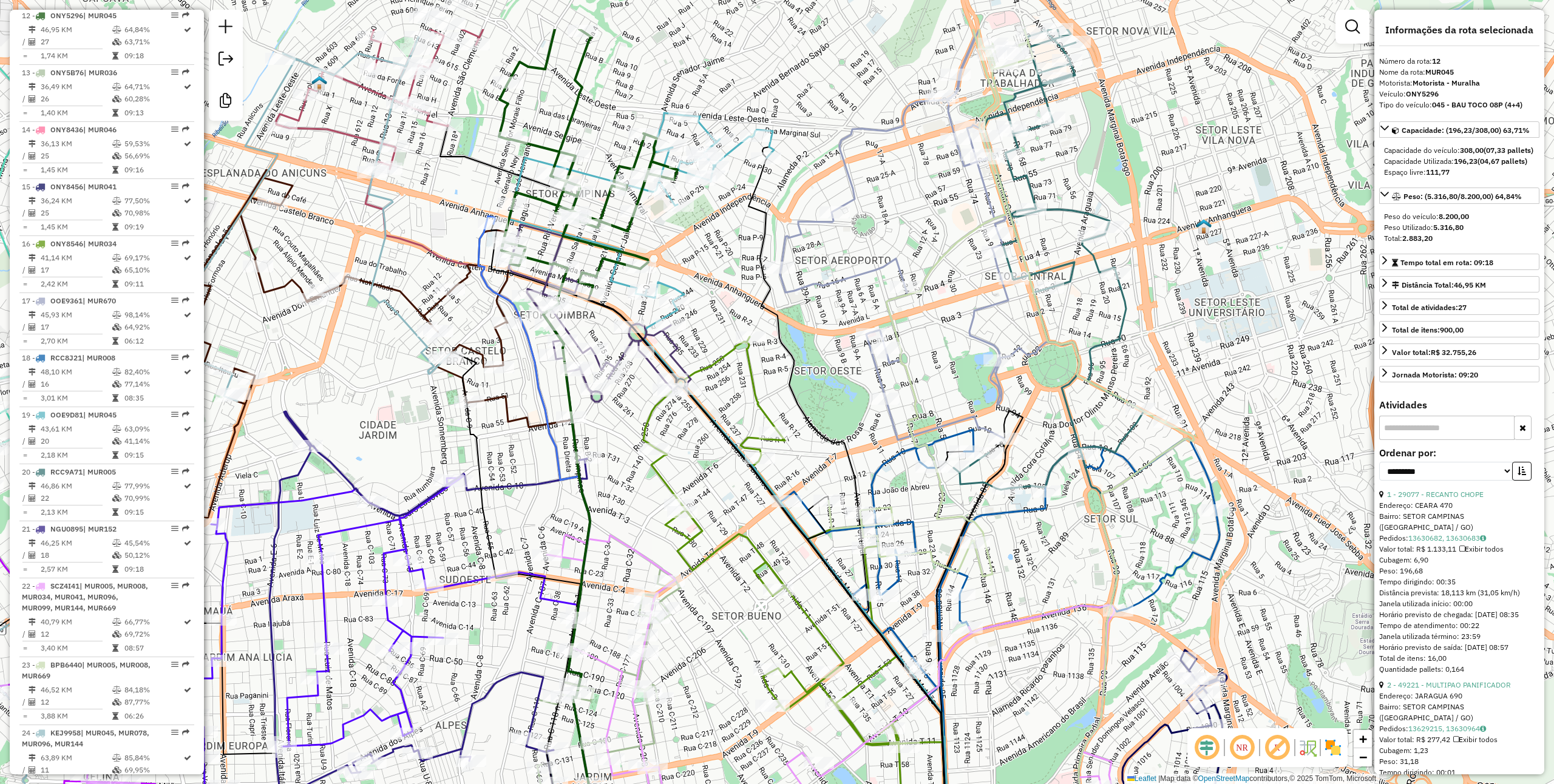
drag, startPoint x: 697, startPoint y: 289, endPoint x: 790, endPoint y: 425, distance: 164.8
click at [797, 425] on div "Janela de atendimento Grade de atendimento Capacidade Transportadoras Veículos …" at bounding box center [777, 392] width 1554 height 784
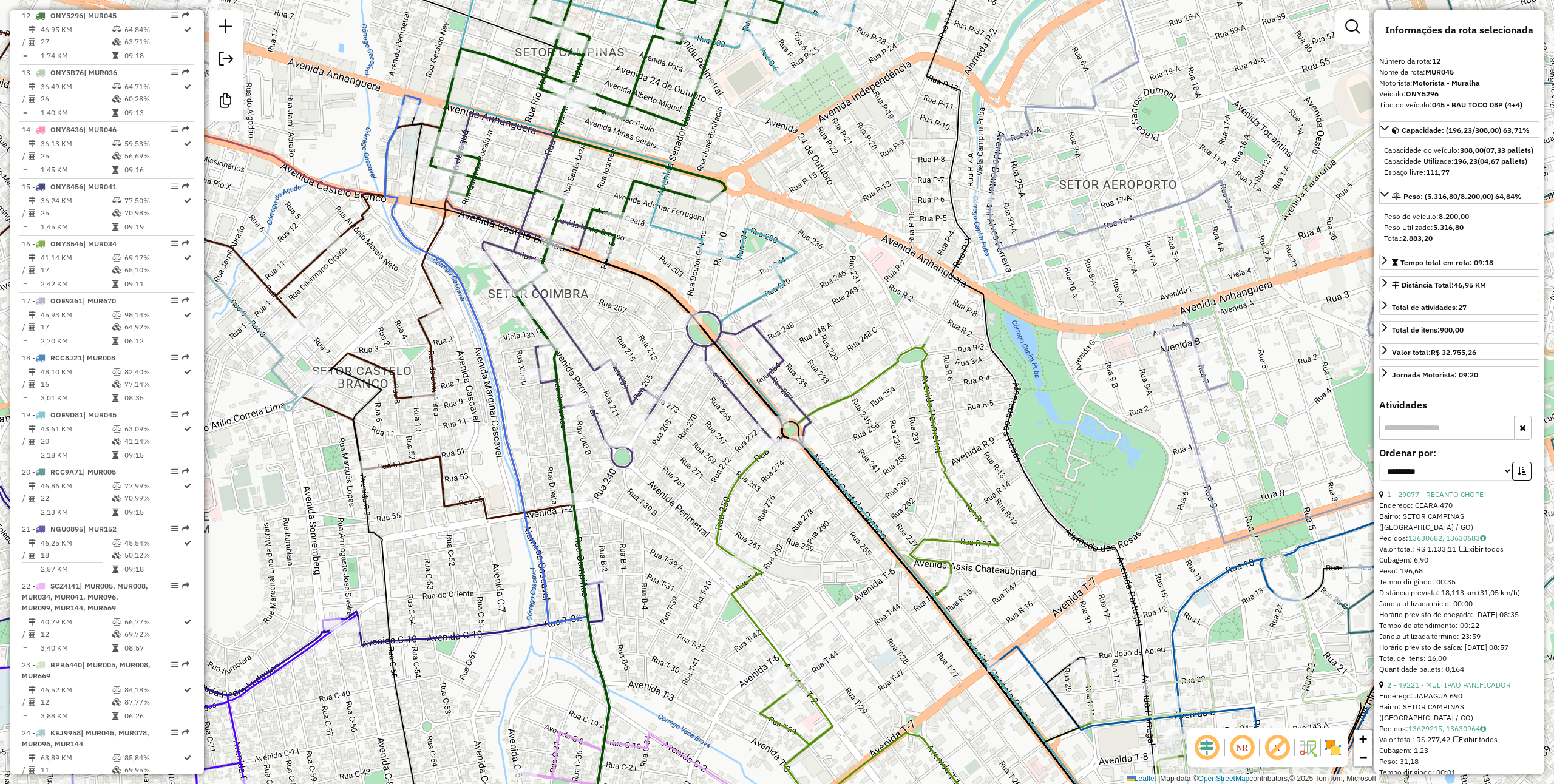
click at [628, 392] on icon at bounding box center [628, 306] width 365 height 385
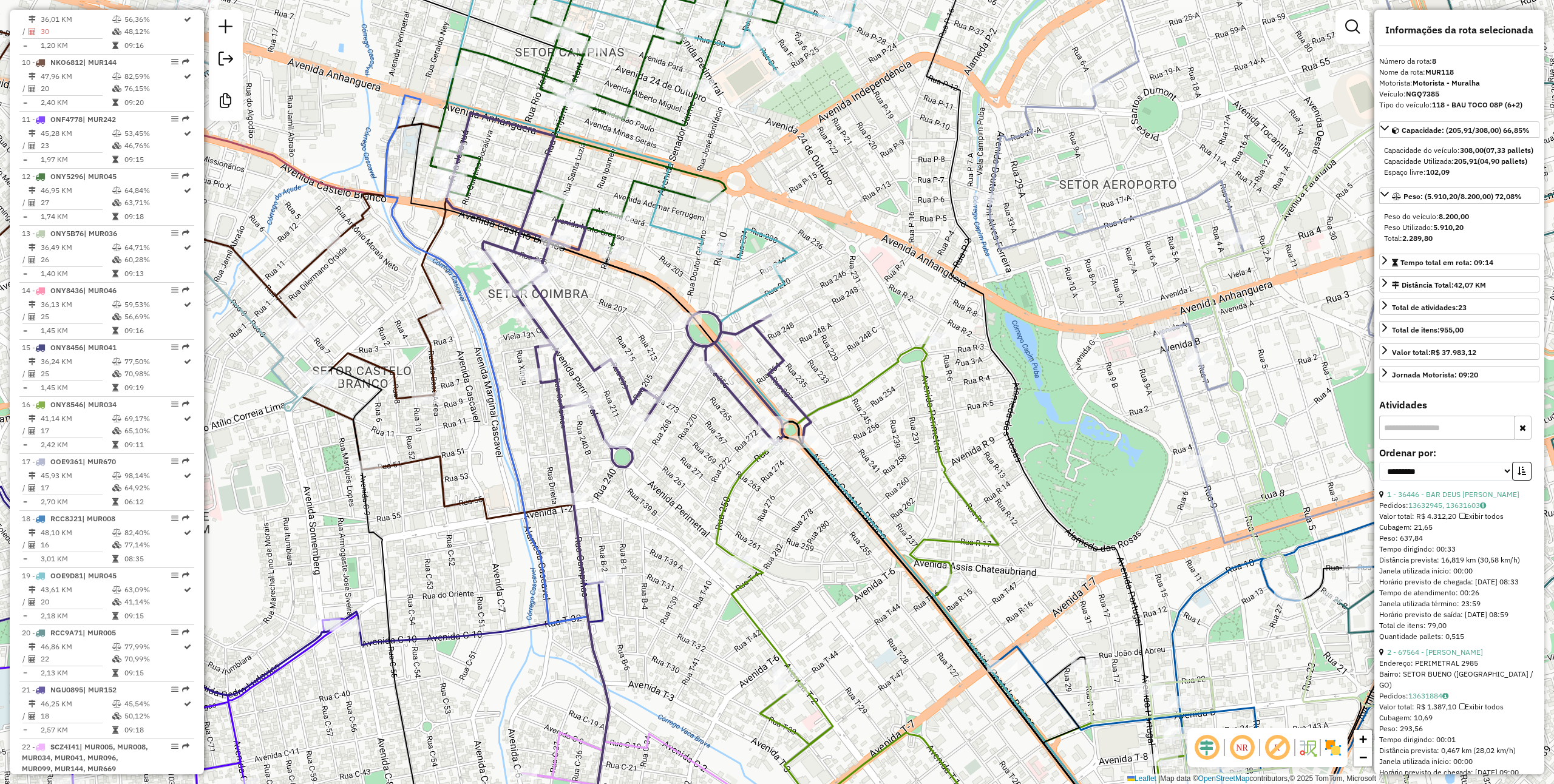
scroll to position [879, 0]
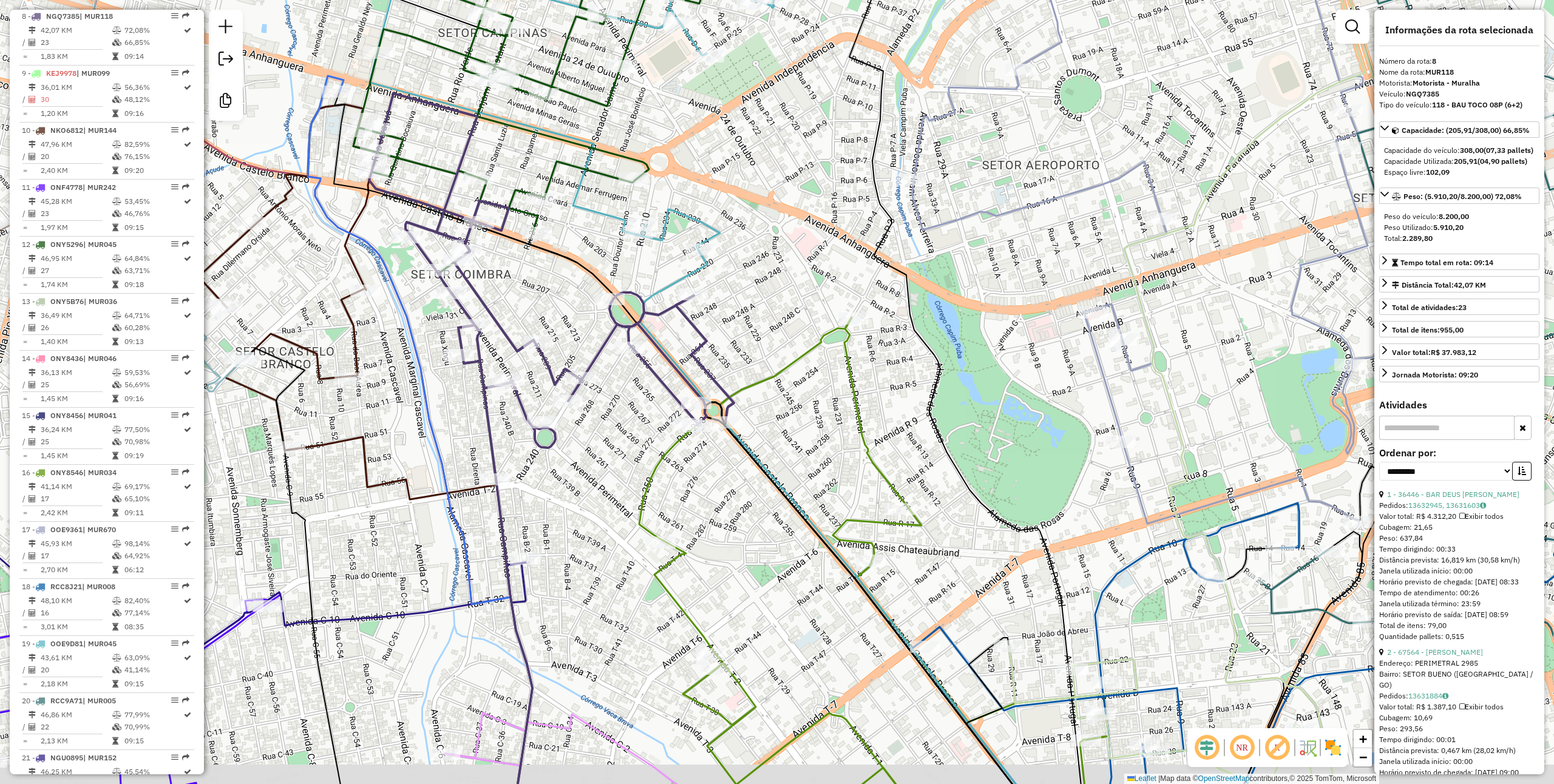
drag, startPoint x: 814, startPoint y: 522, endPoint x: 767, endPoint y: 511, distance: 48.3
click at [770, 514] on icon at bounding box center [881, 623] width 353 height 441
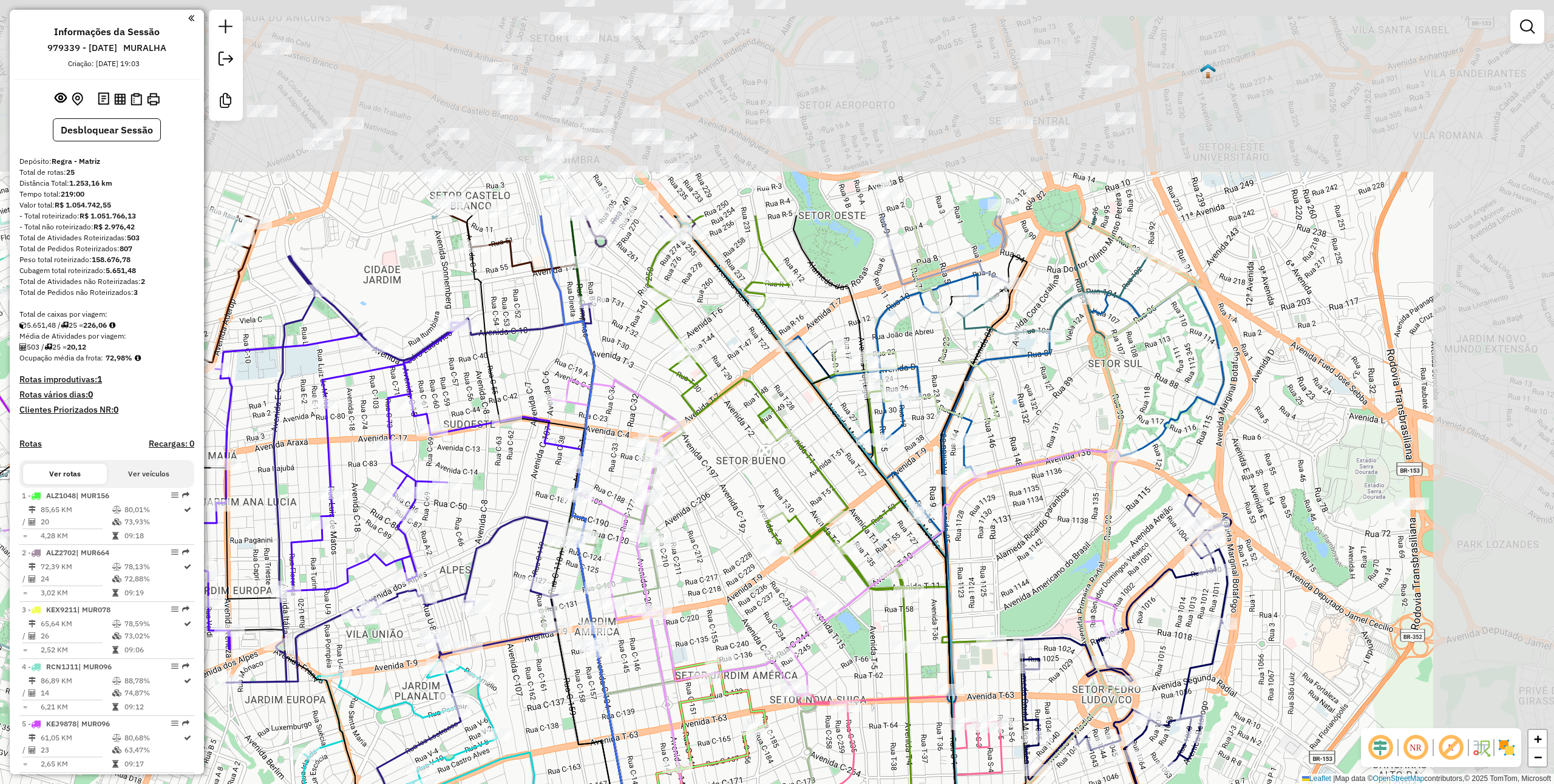
drag, startPoint x: 849, startPoint y: 207, endPoint x: 713, endPoint y: 520, distance: 341.3
click at [713, 529] on div "Janela de atendimento Grade de atendimento Capacidade Transportadoras Veículos …" at bounding box center [777, 392] width 1554 height 784
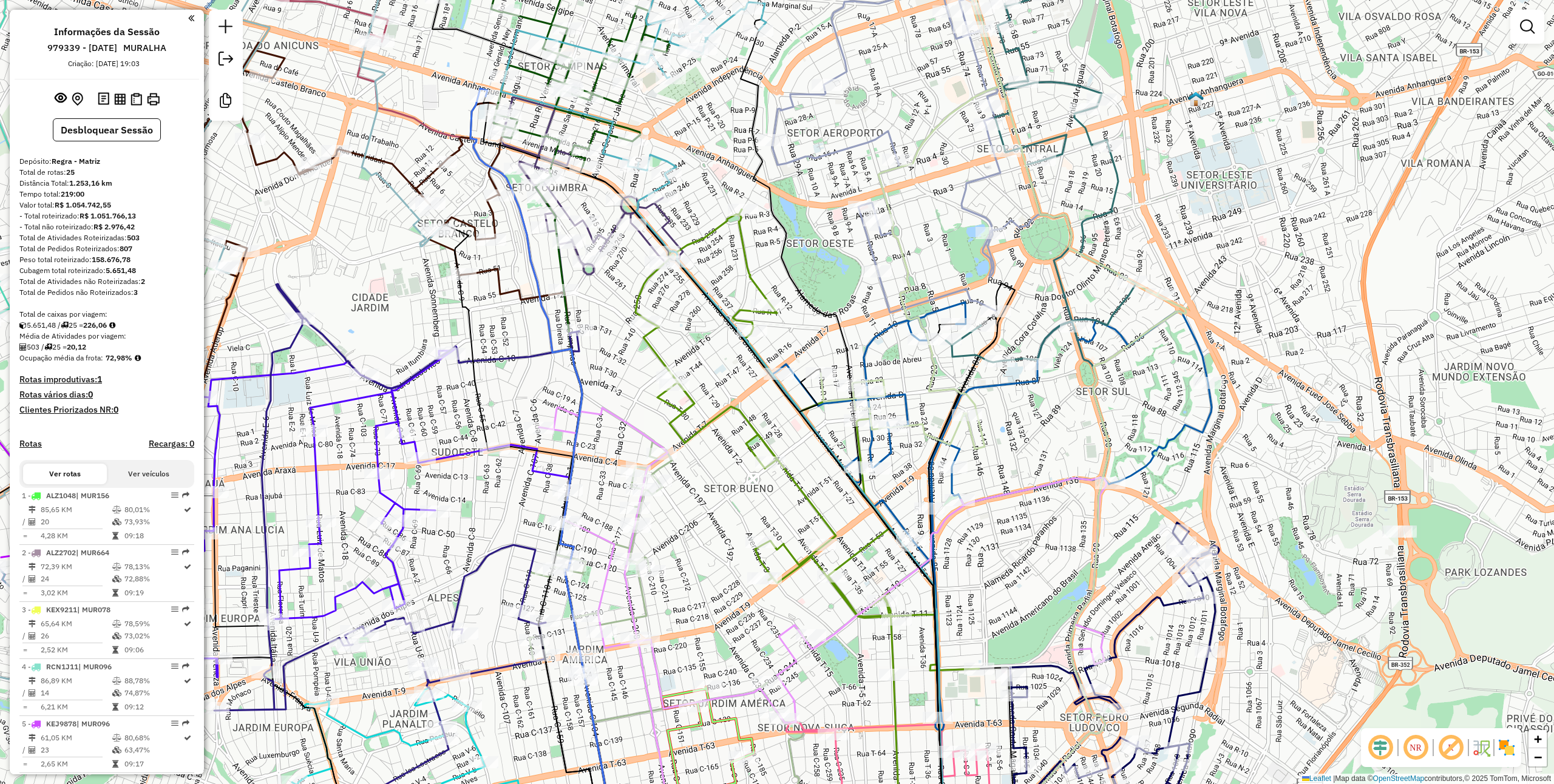
click at [694, 397] on icon at bounding box center [807, 442] width 344 height 465
select select "**********"
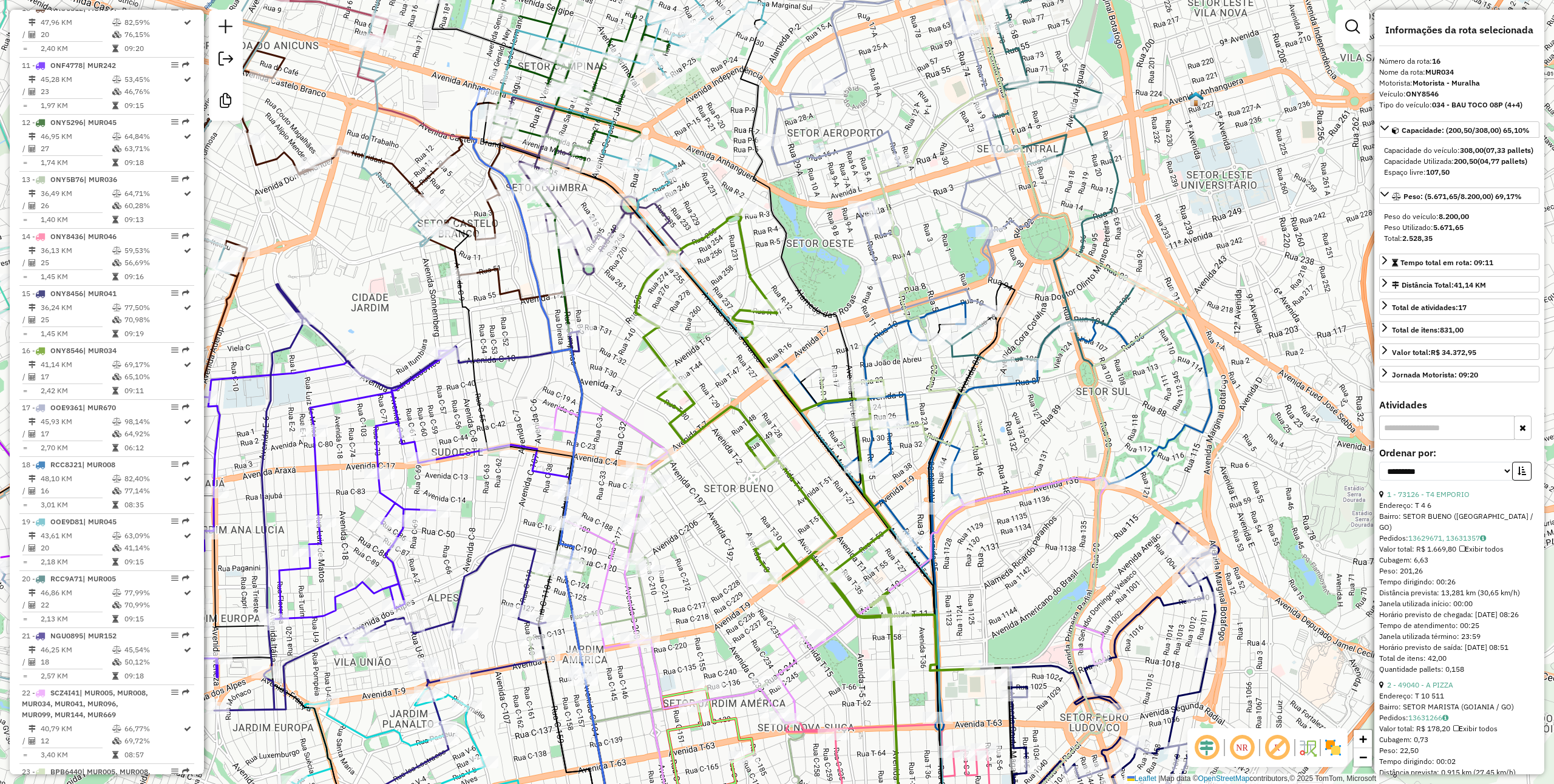
scroll to position [1337, 0]
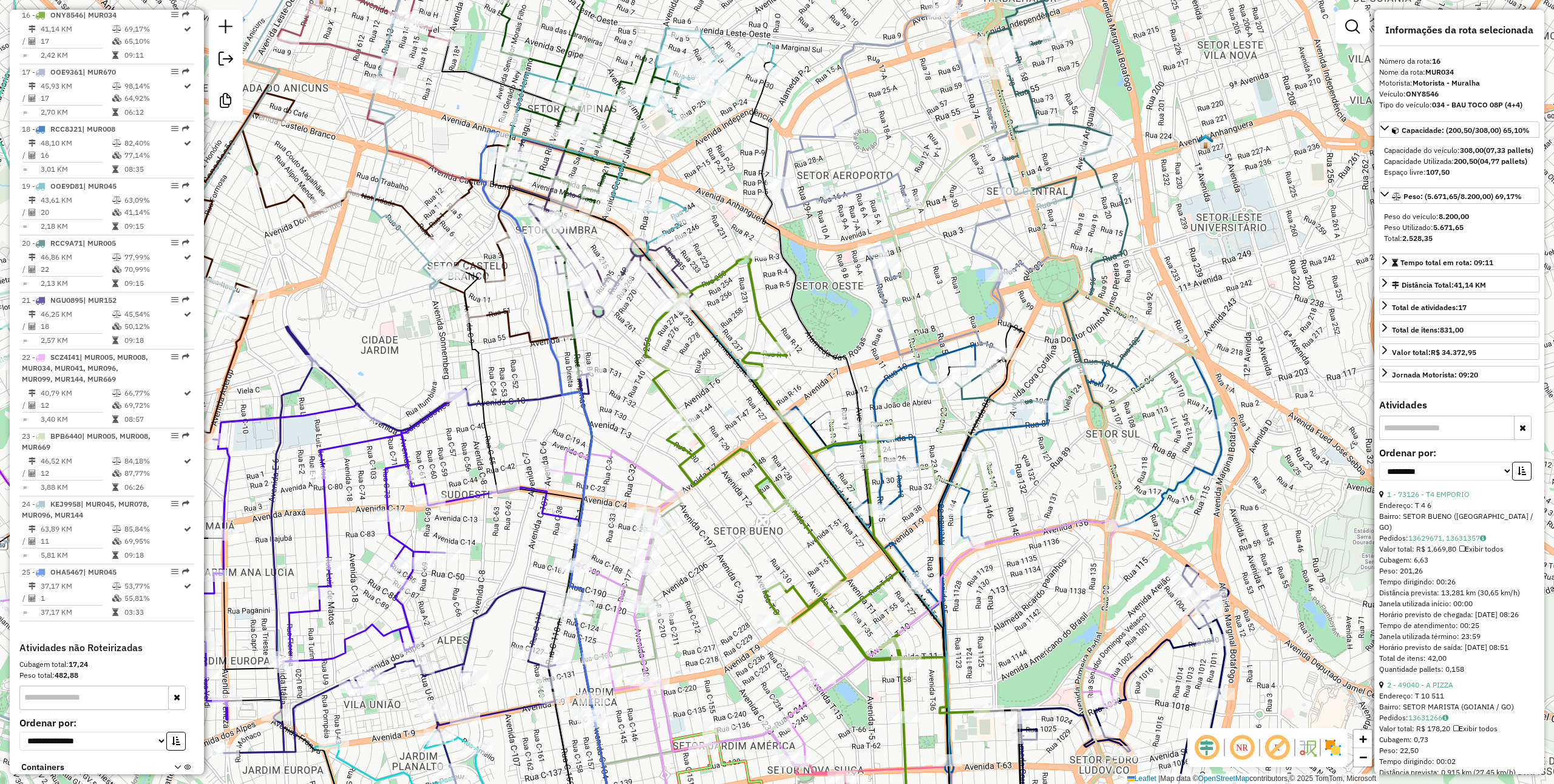
drag, startPoint x: 694, startPoint y: 397, endPoint x: 704, endPoint y: 440, distance: 44.1
click at [704, 440] on icon at bounding box center [817, 485] width 344 height 465
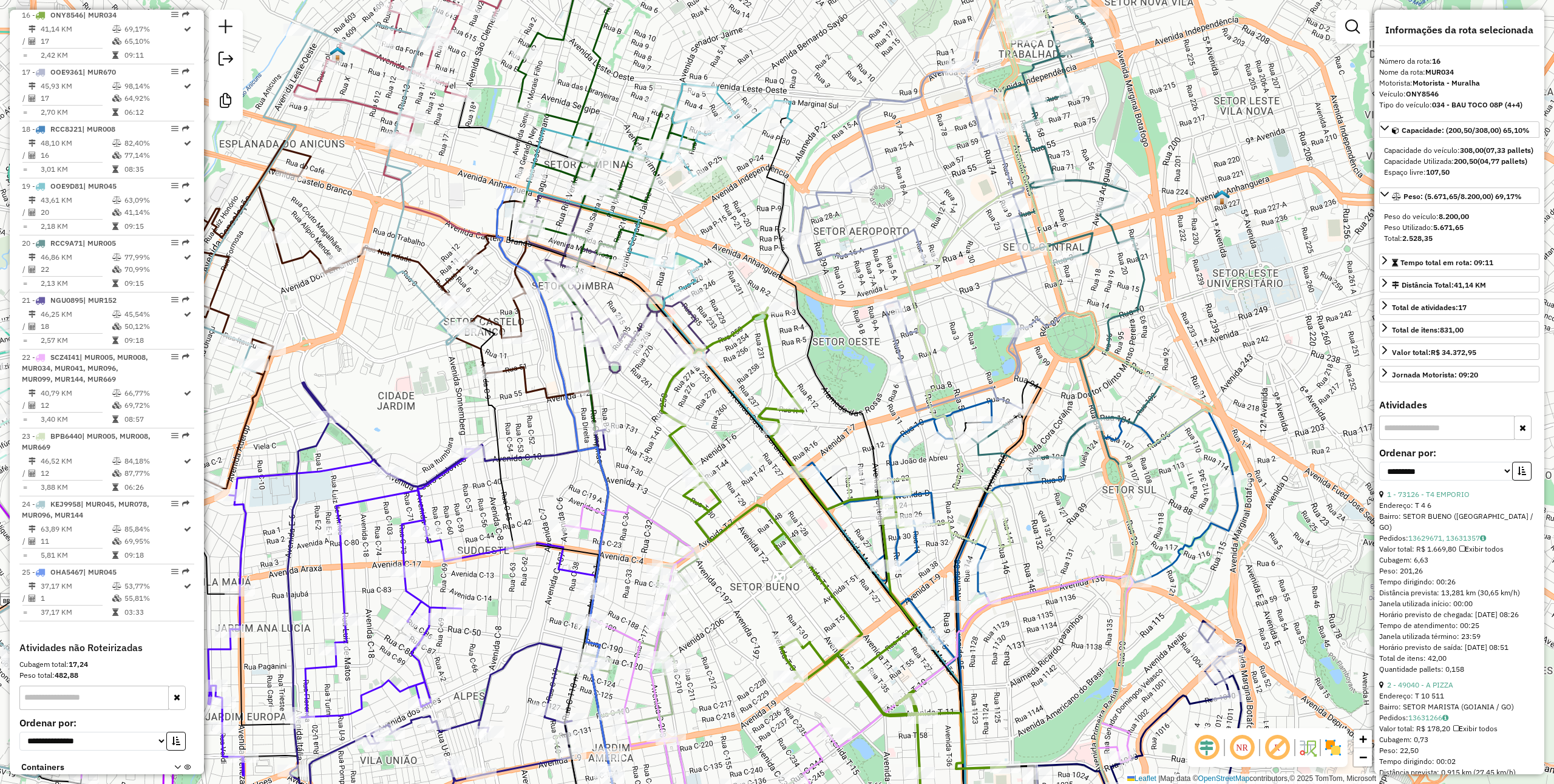
drag, startPoint x: 729, startPoint y: 302, endPoint x: 765, endPoint y: 435, distance: 137.8
click at [766, 436] on div "Janela de atendimento Grade de atendimento Capacidade Transportadoras Veículos …" at bounding box center [777, 392] width 1554 height 784
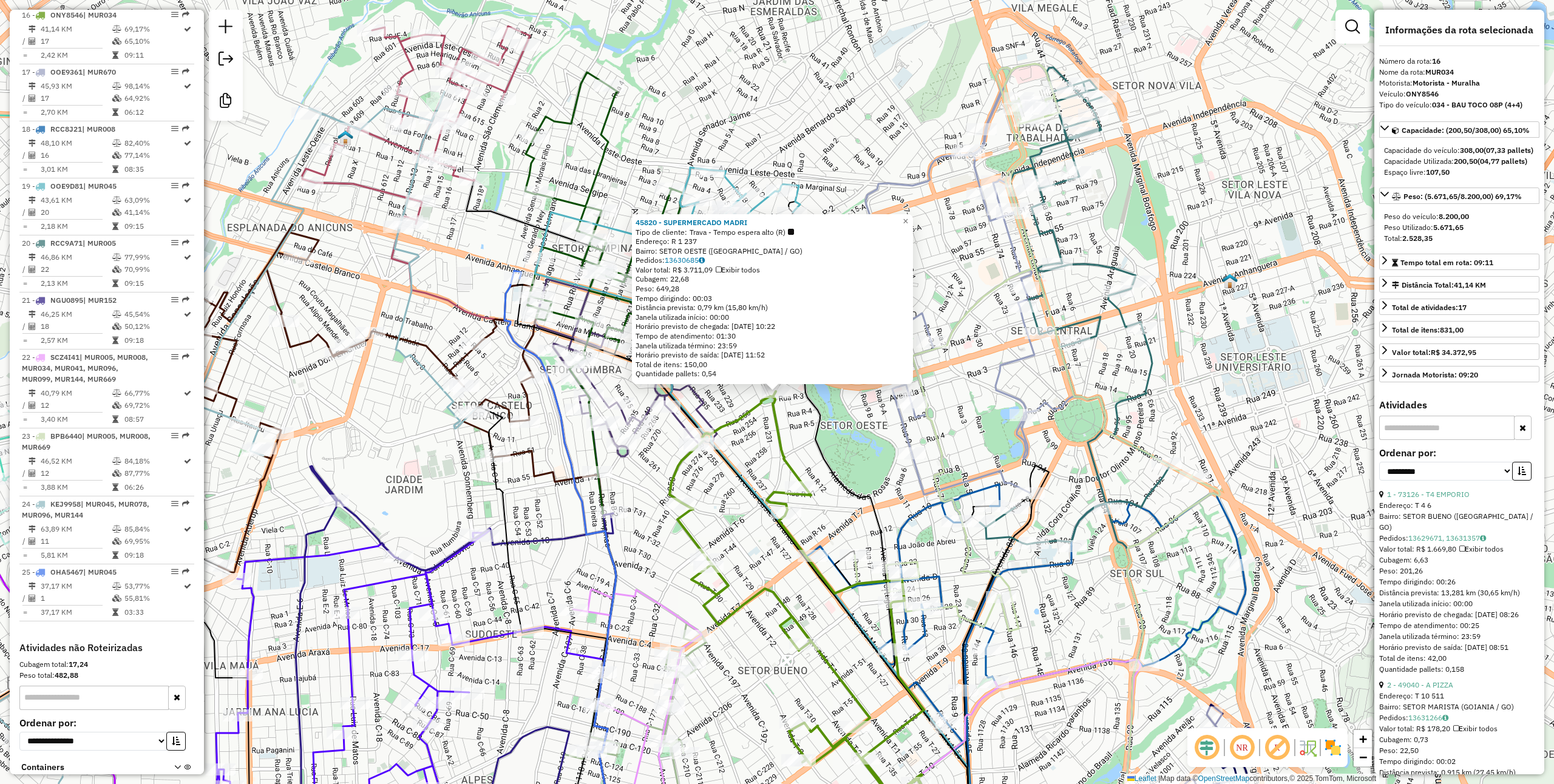
click at [724, 482] on div "45820 - SUPERMERCADO MADRI Tipo de cliente: Trava - Tempo espera alto (R) Ender…" at bounding box center [777, 392] width 1554 height 784
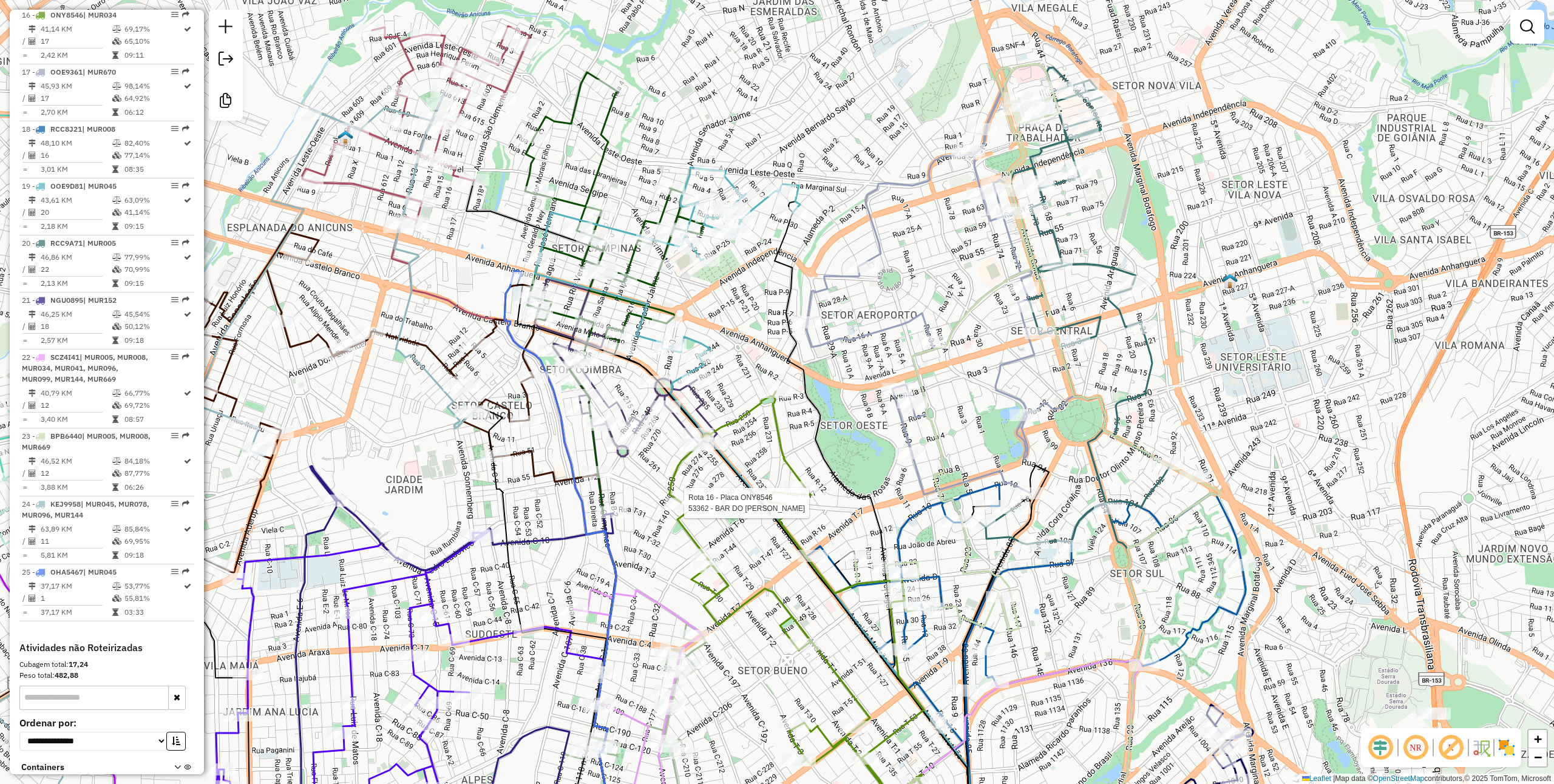
select select "**********"
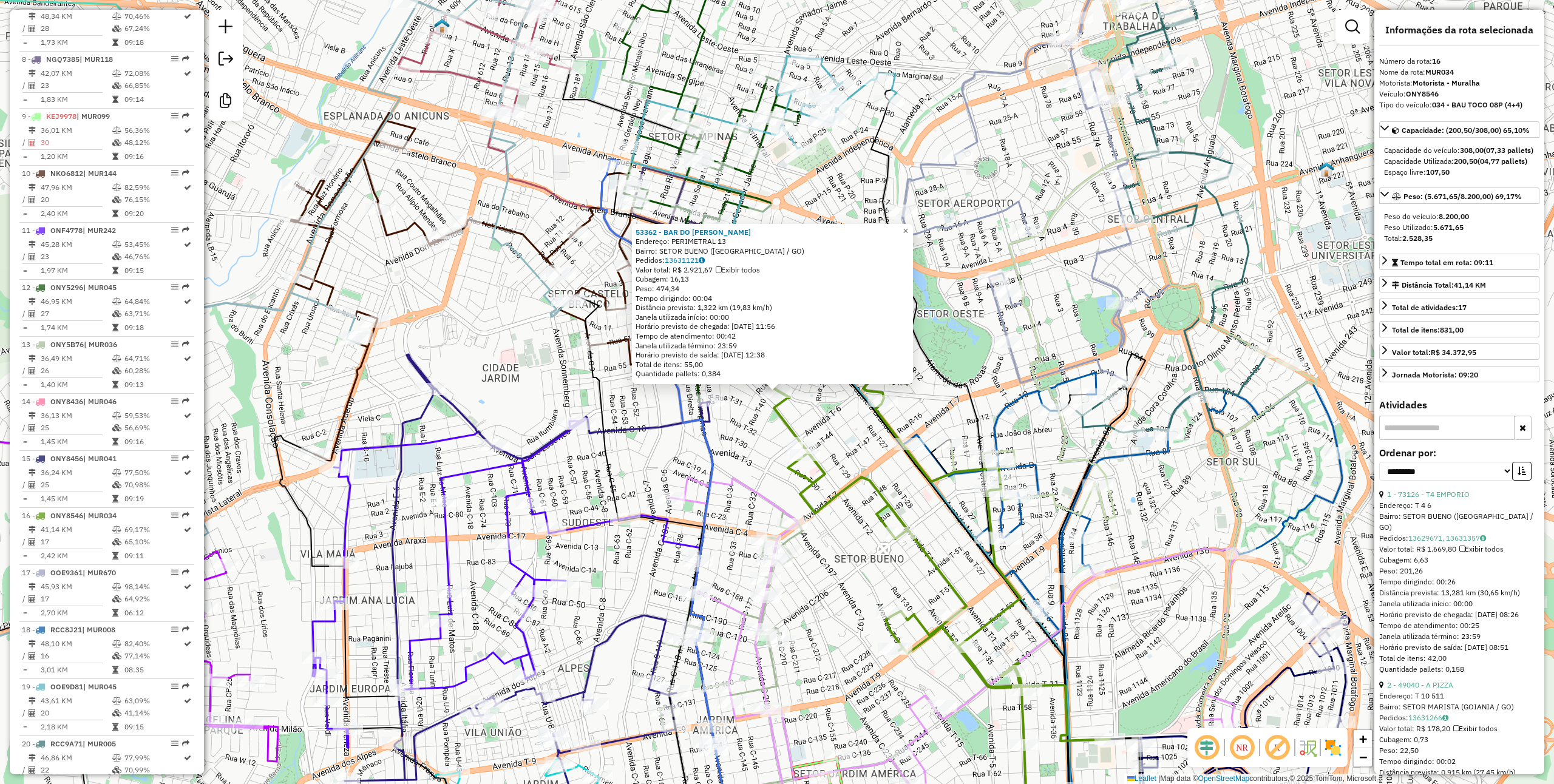
scroll to position [690, 0]
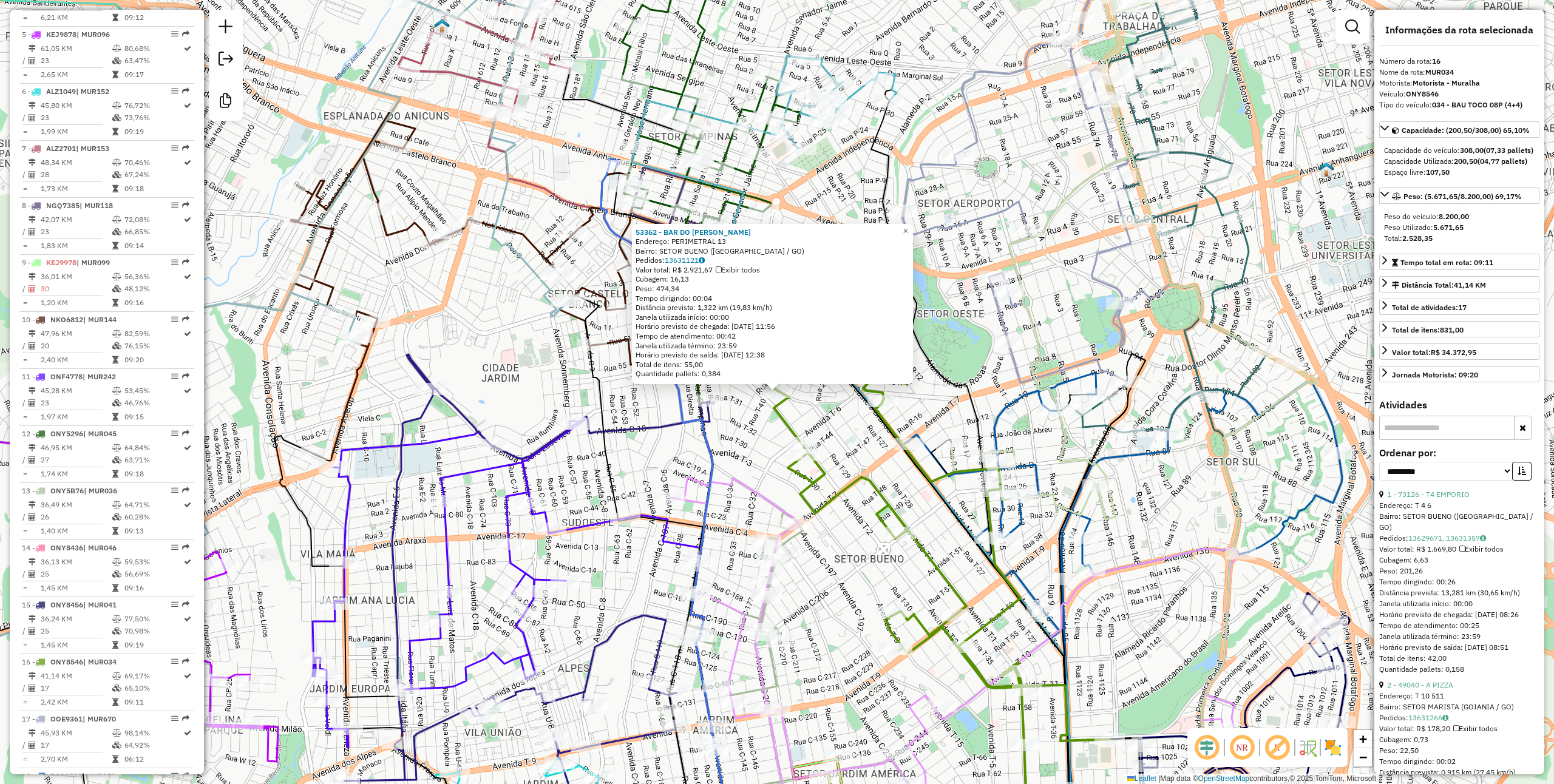
click at [776, 447] on div "Rota 16 - Placa ONY8546 1921 - TANGERINAS ESPETOS B 53362 - BAR DO ERNESTO Ende…" at bounding box center [777, 392] width 1554 height 784
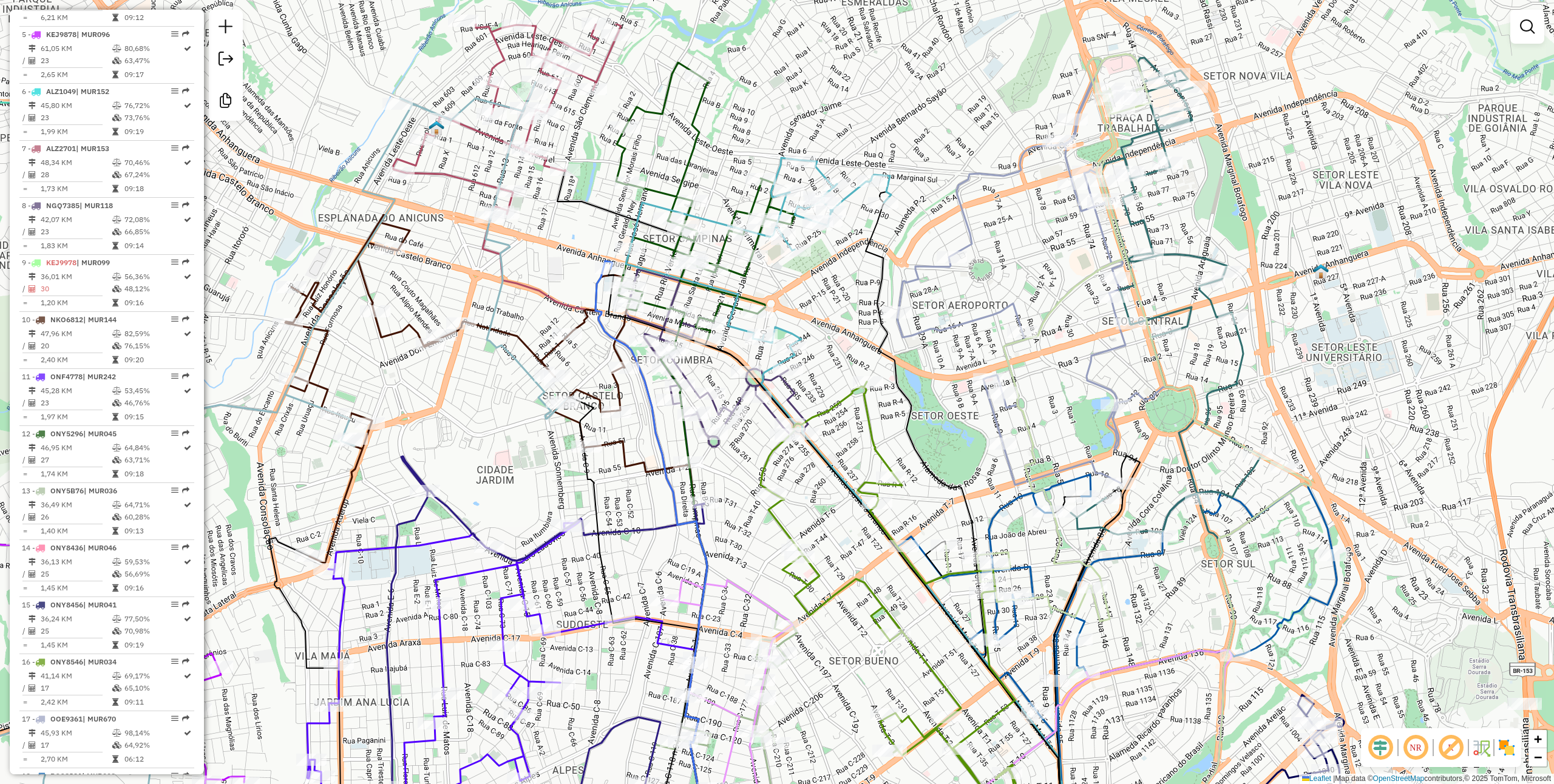
drag, startPoint x: 763, startPoint y: 437, endPoint x: 758, endPoint y: 539, distance: 102.1
click at [758, 539] on div "Janela de atendimento Grade de atendimento Capacidade Transportadoras Veículos …" at bounding box center [777, 392] width 1554 height 784
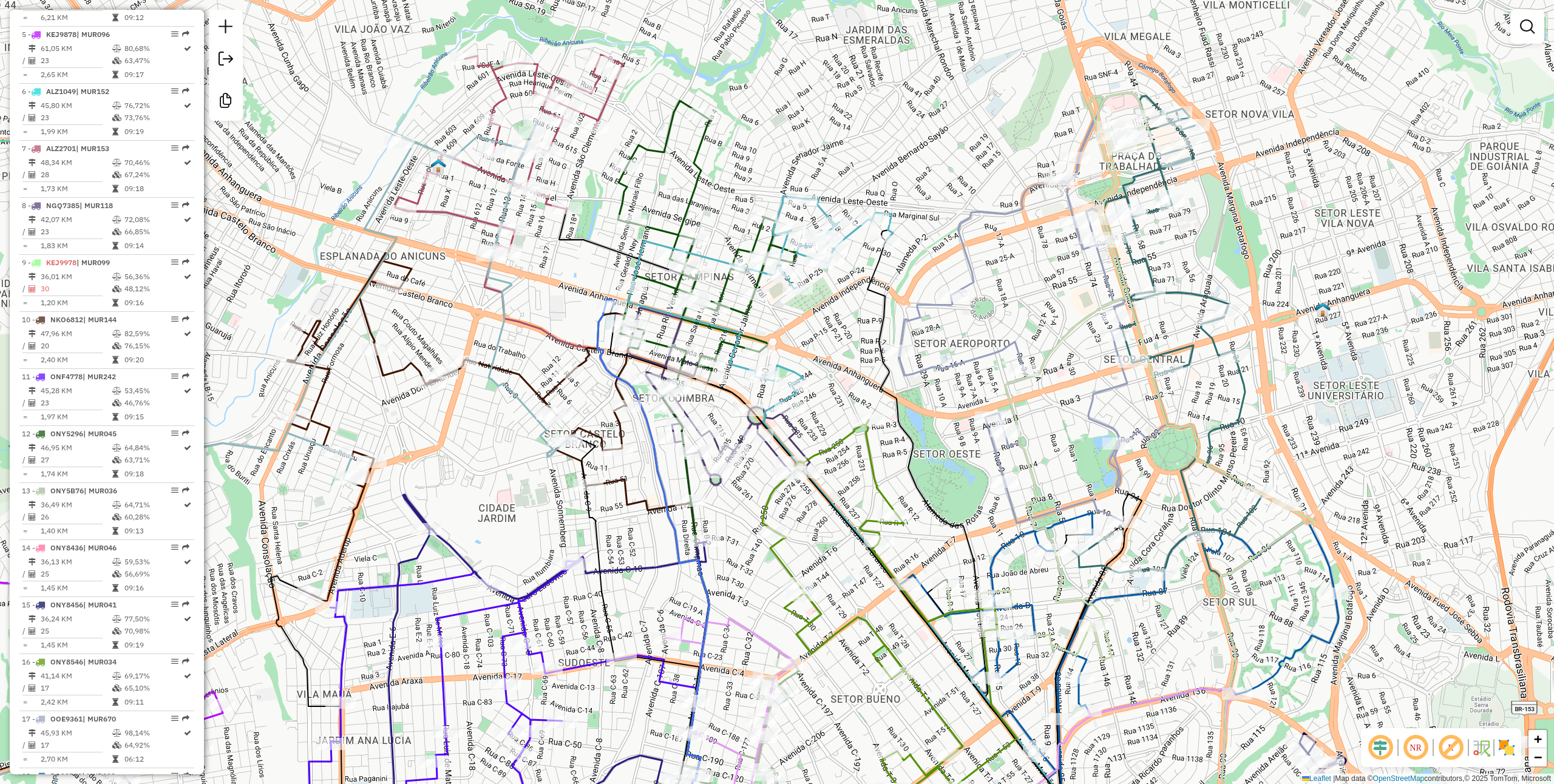
drag, startPoint x: 761, startPoint y: 472, endPoint x: 763, endPoint y: 510, distance: 38.1
click at [763, 510] on icon at bounding box center [935, 653] width 344 height 465
select select "**********"
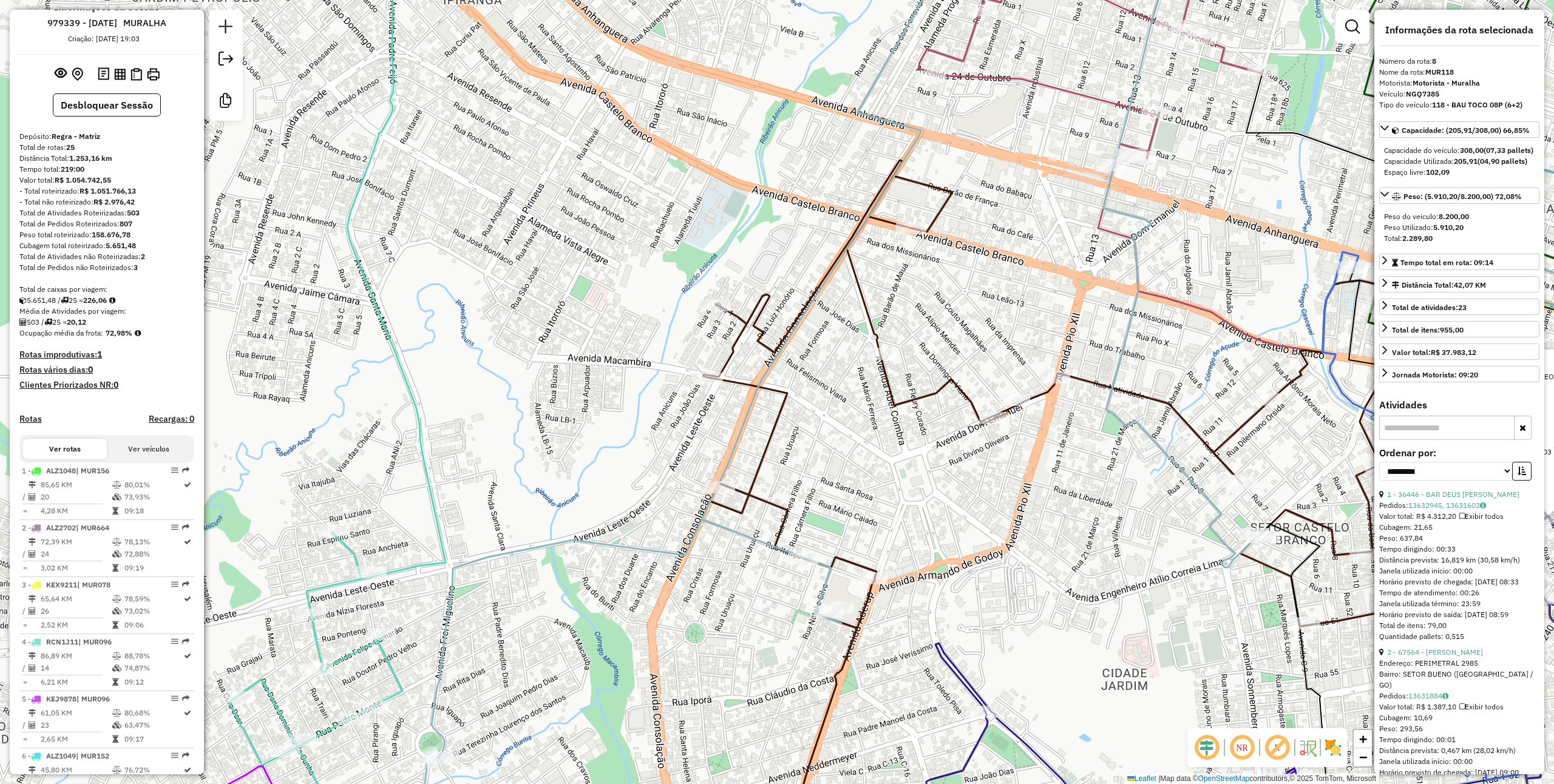
scroll to position [0, 0]
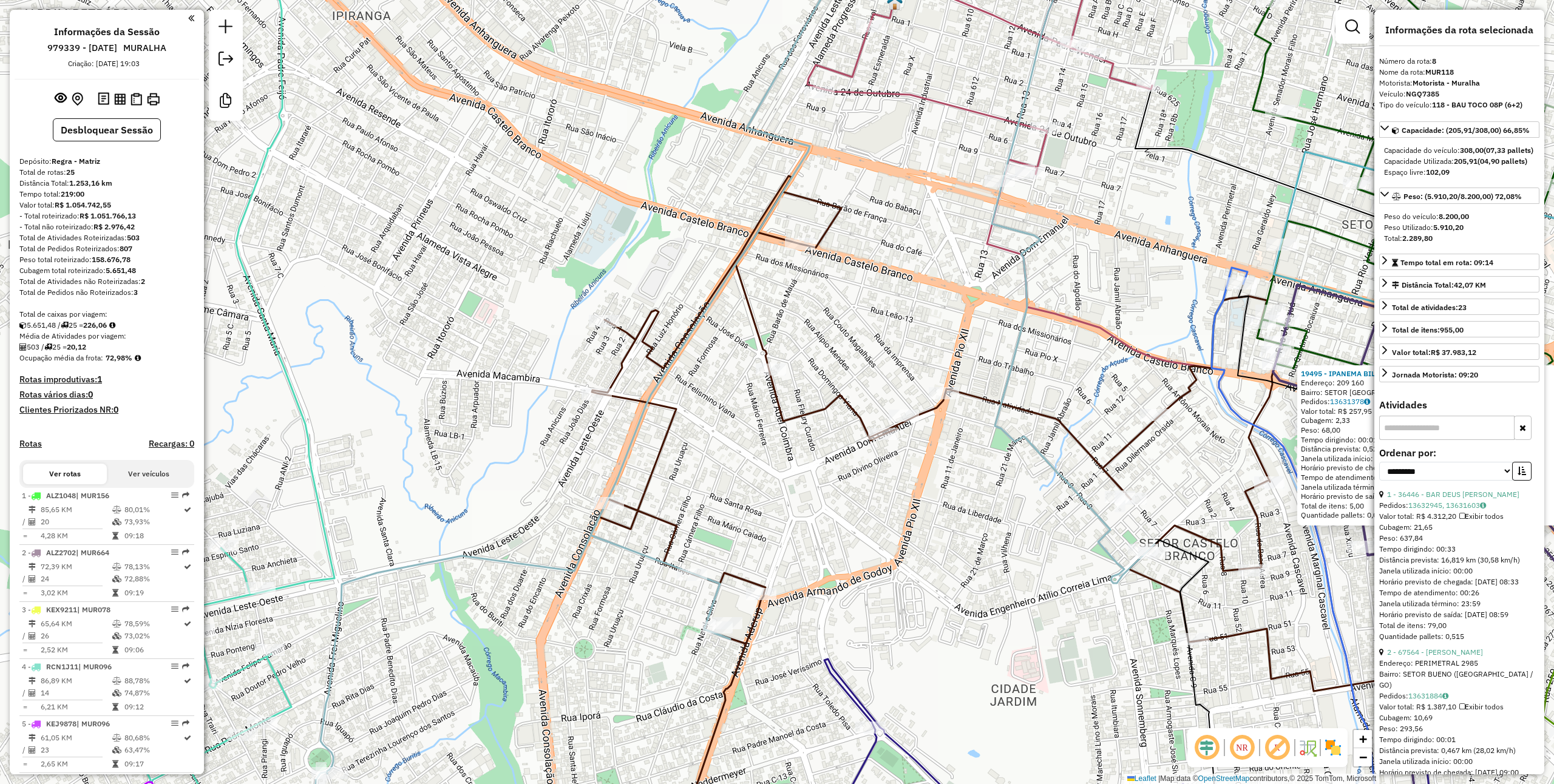
drag, startPoint x: 771, startPoint y: 404, endPoint x: 664, endPoint y: 426, distance: 109.2
click at [672, 425] on icon at bounding box center [937, 524] width 689 height 697
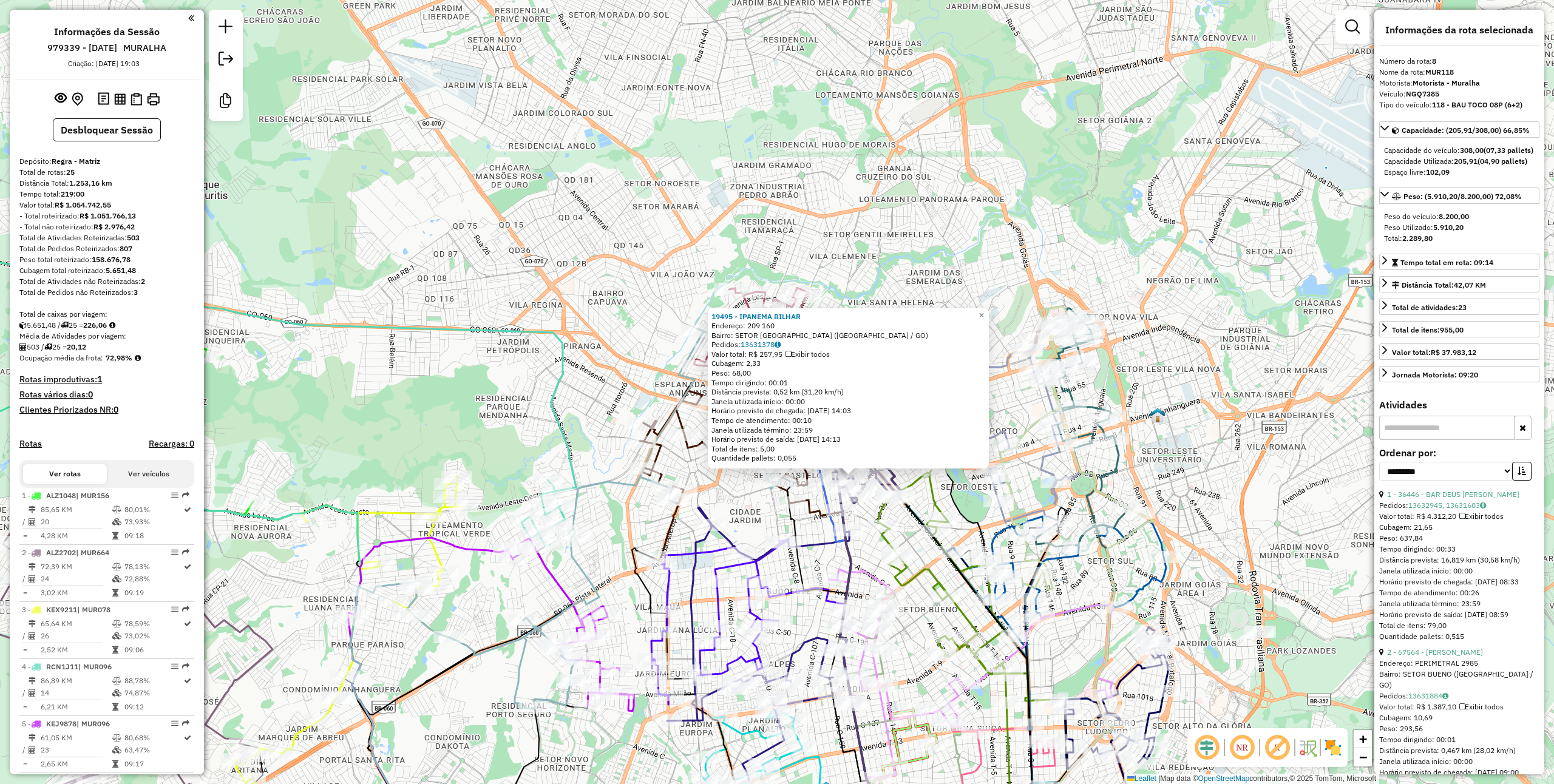
click at [813, 513] on icon at bounding box center [867, 681] width 151 height 363
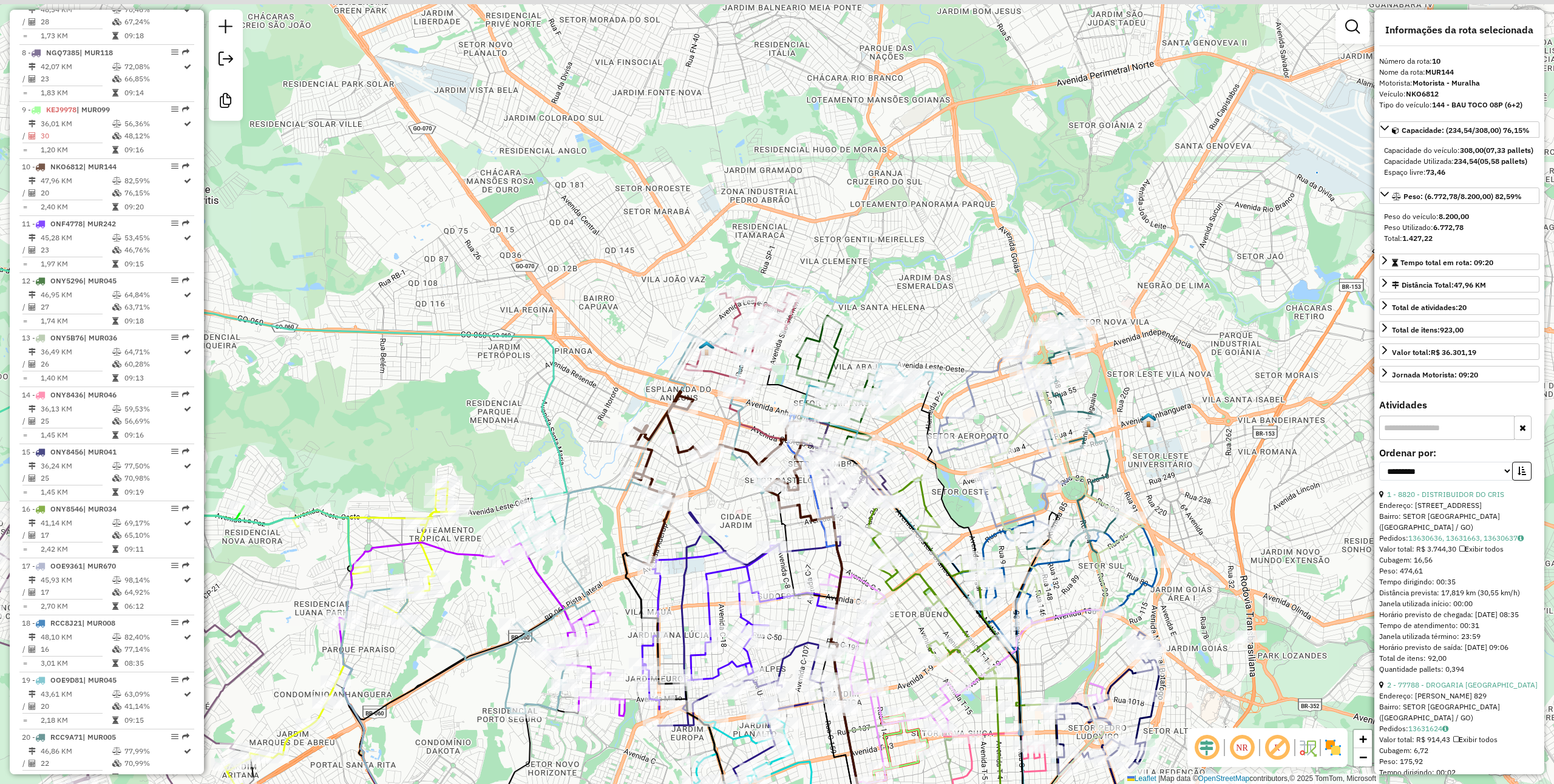
scroll to position [993, 0]
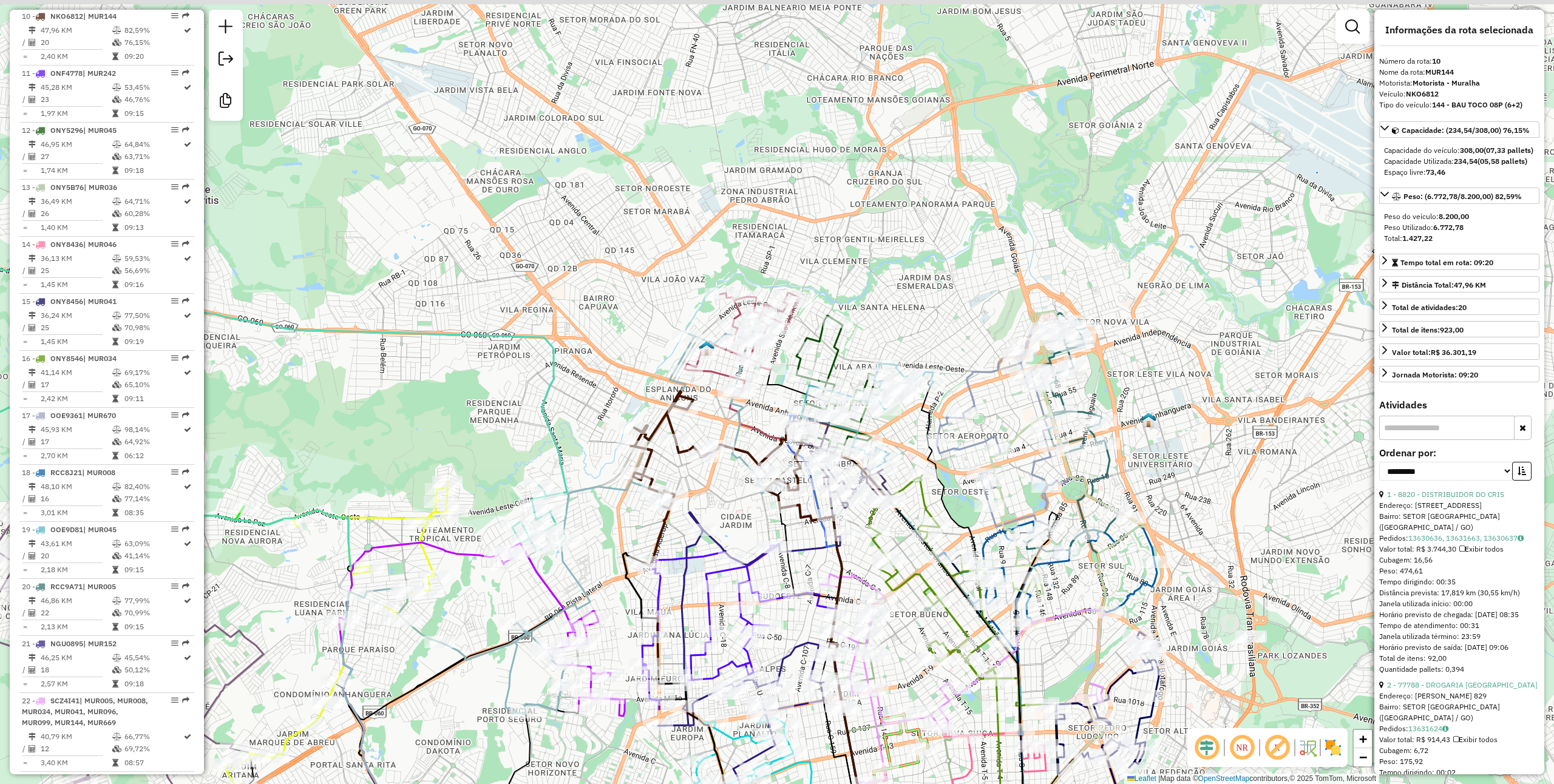
drag, startPoint x: 835, startPoint y: 524, endPoint x: 774, endPoint y: 539, distance: 62.8
click at [786, 539] on icon at bounding box center [859, 641] width 147 height 453
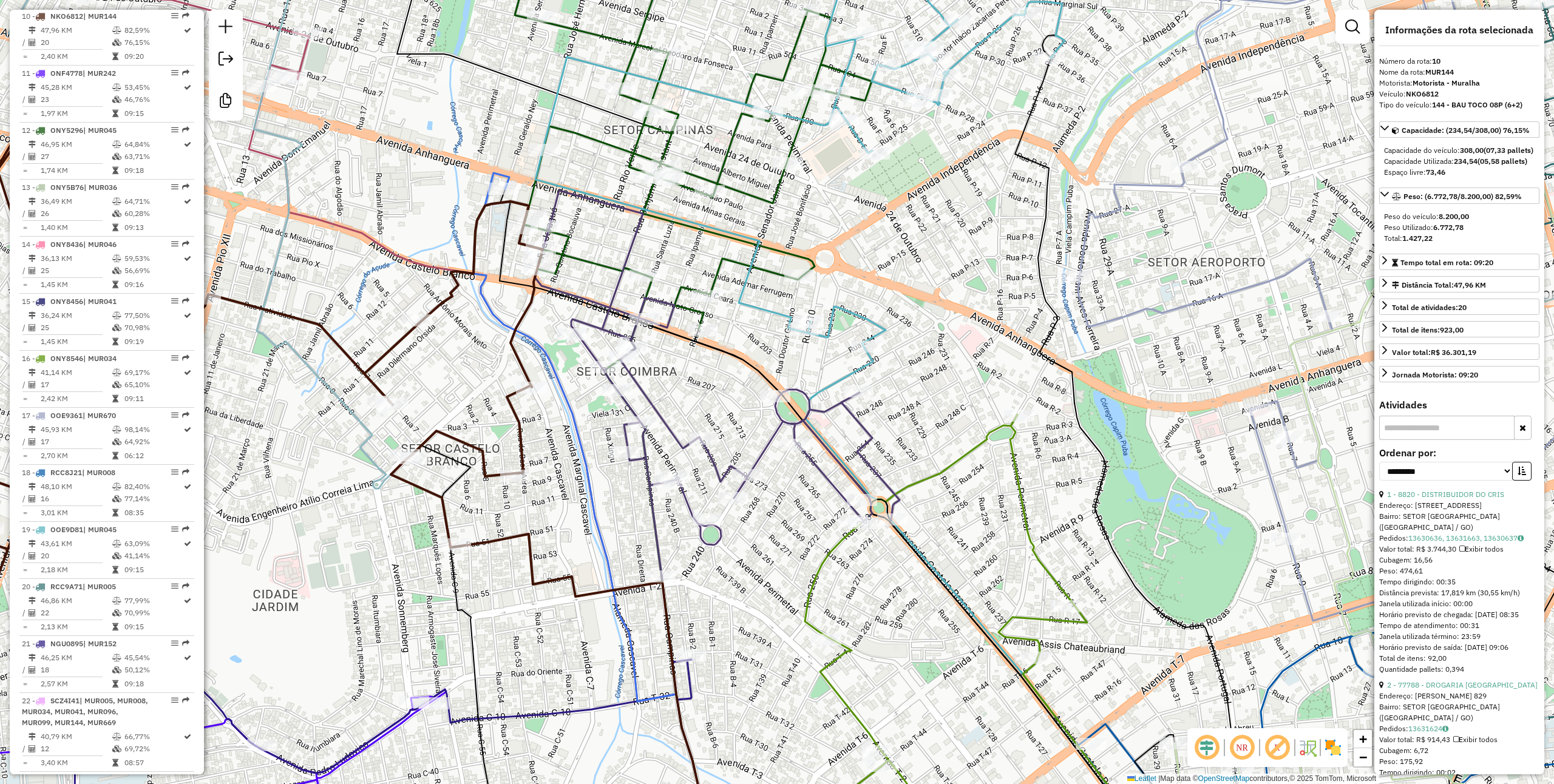
click at [768, 434] on icon at bounding box center [717, 383] width 365 height 385
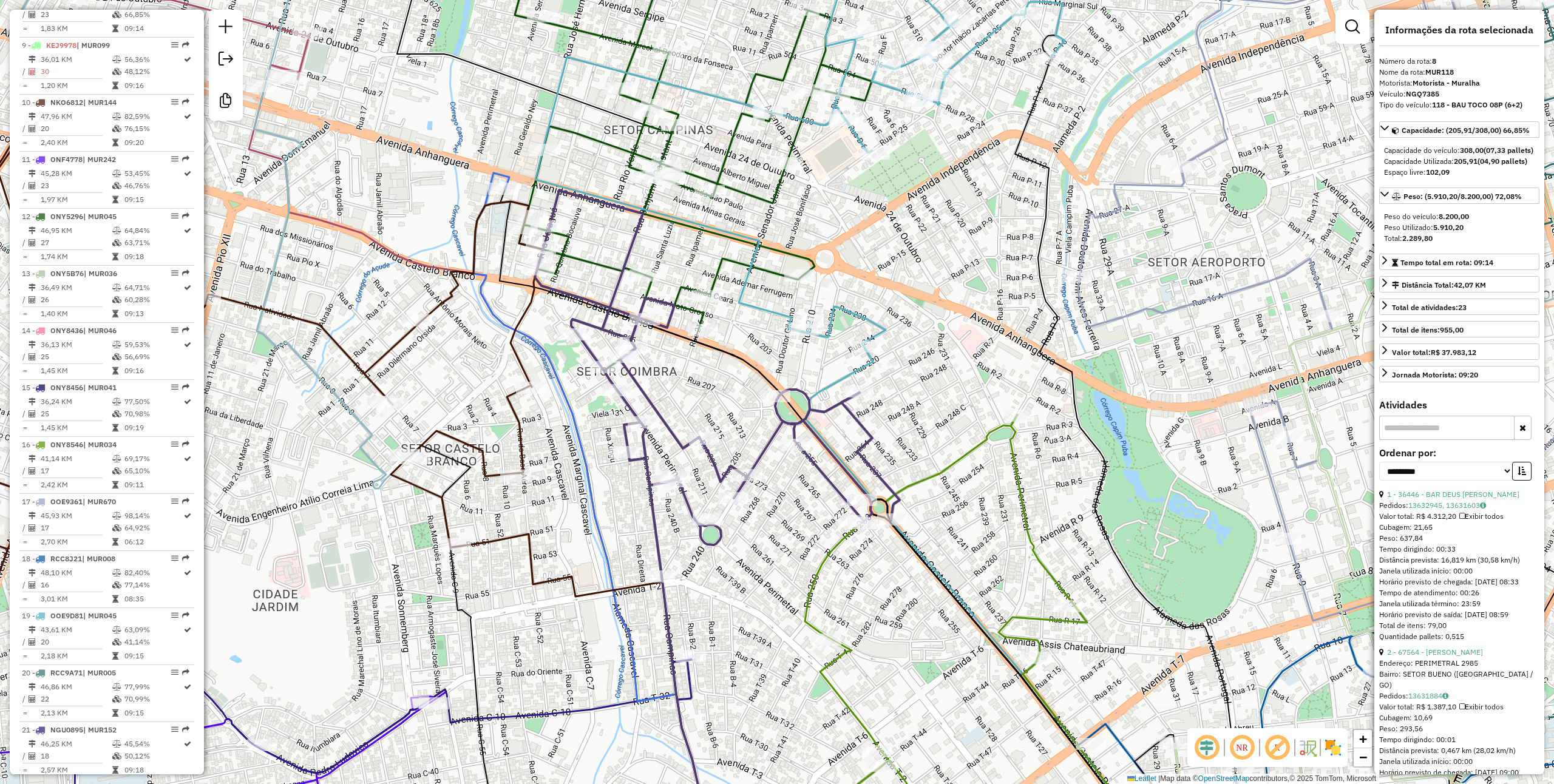
scroll to position [879, 0]
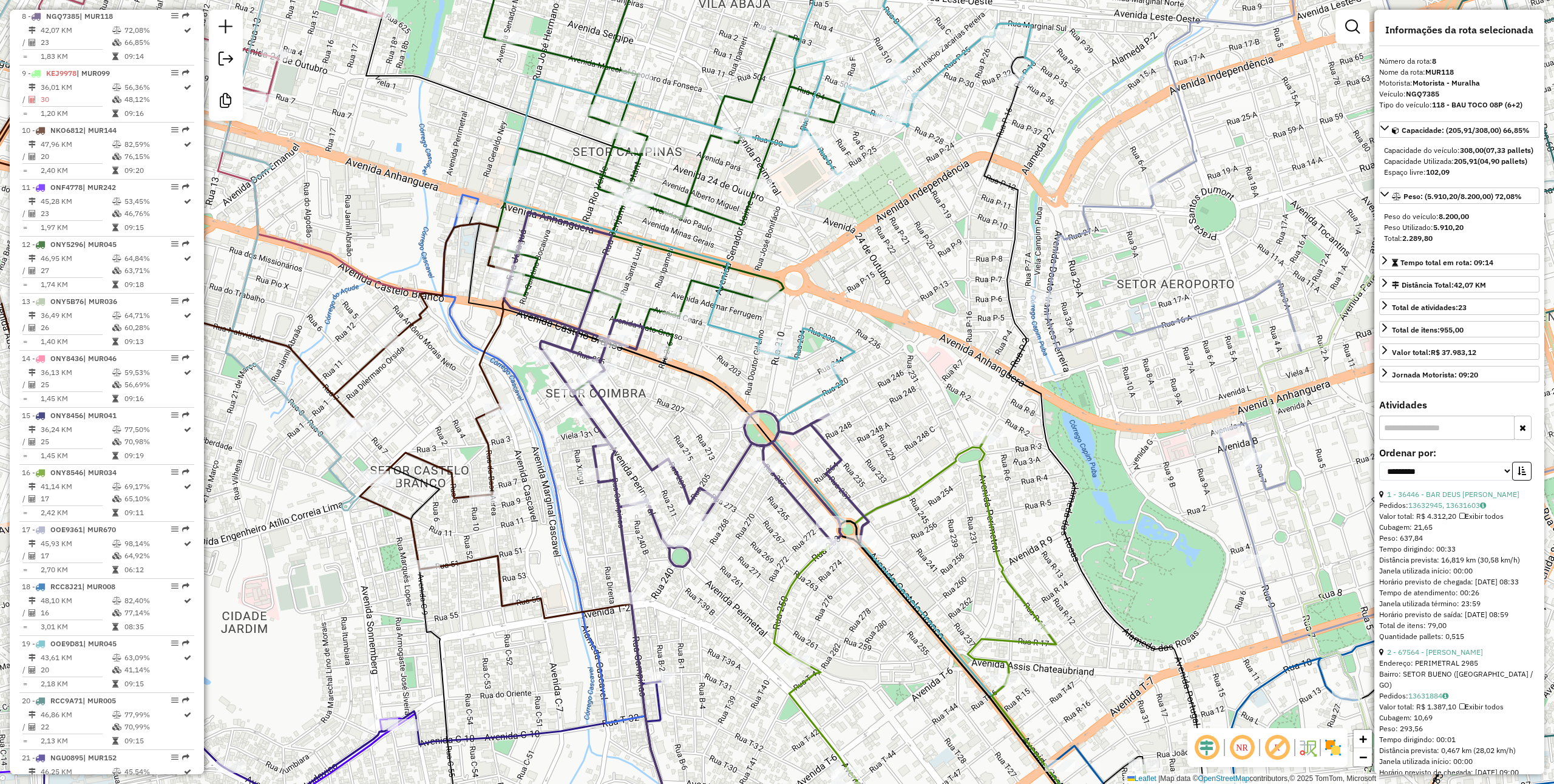
drag, startPoint x: 763, startPoint y: 482, endPoint x: 700, endPoint y: 502, distance: 66.1
click at [705, 502] on div "Janela de atendimento Grade de atendimento Capacidade Transportadoras Veículos …" at bounding box center [777, 392] width 1554 height 784
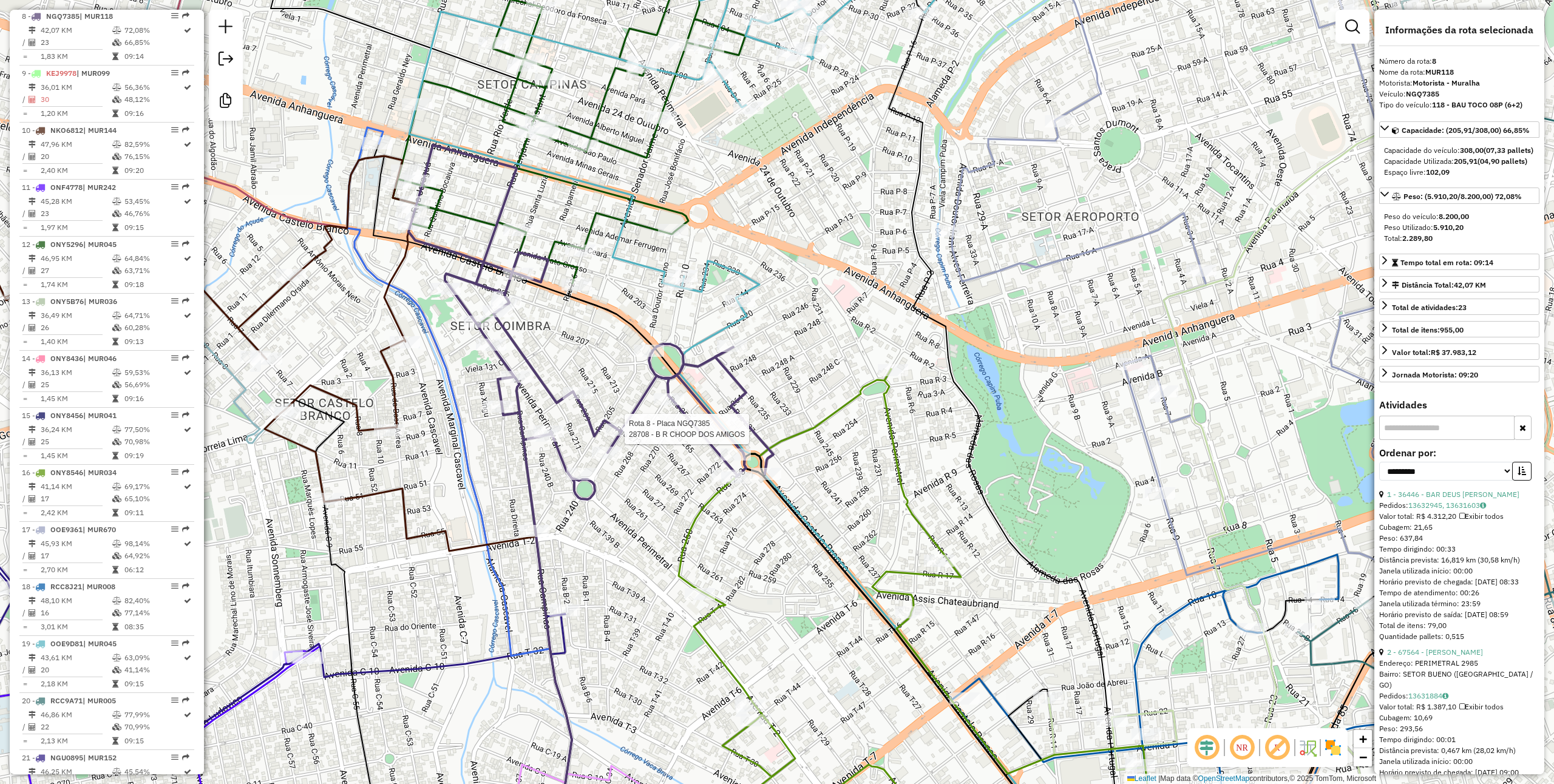
drag, startPoint x: 668, startPoint y: 464, endPoint x: 635, endPoint y: 437, distance: 42.6
click at [635, 437] on div "Rota 8 - Placa NGQ7385 28708 - B R CHOOP DOS AMIGOS Rota 8 - Placa NGQ7385 186 …" at bounding box center [777, 392] width 1554 height 784
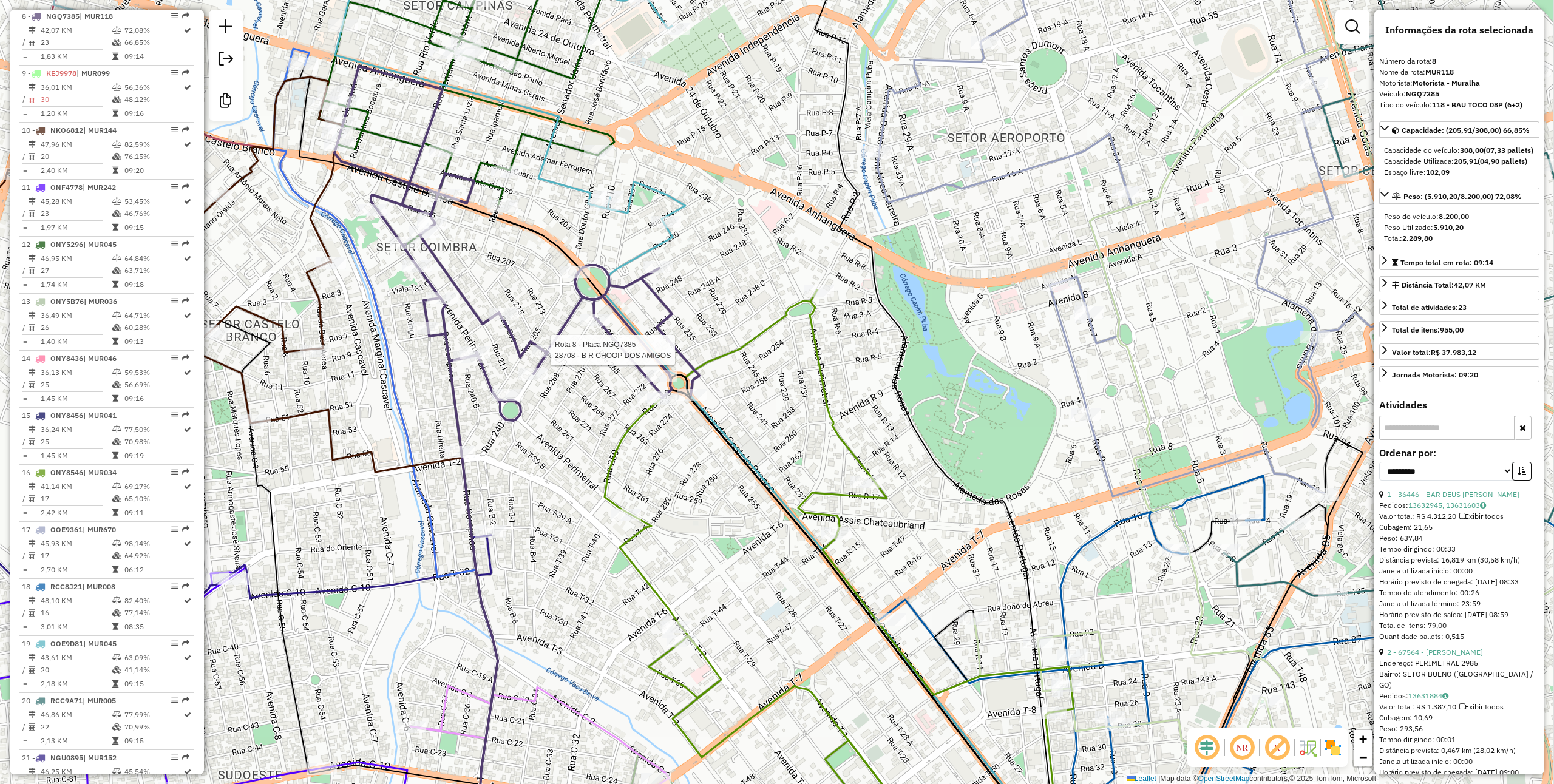
click at [588, 432] on div "Rota 8 - Placa NGQ7385 28708 - B R CHOOP DOS AMIGOS Janela de atendimento Grade…" at bounding box center [777, 392] width 1554 height 784
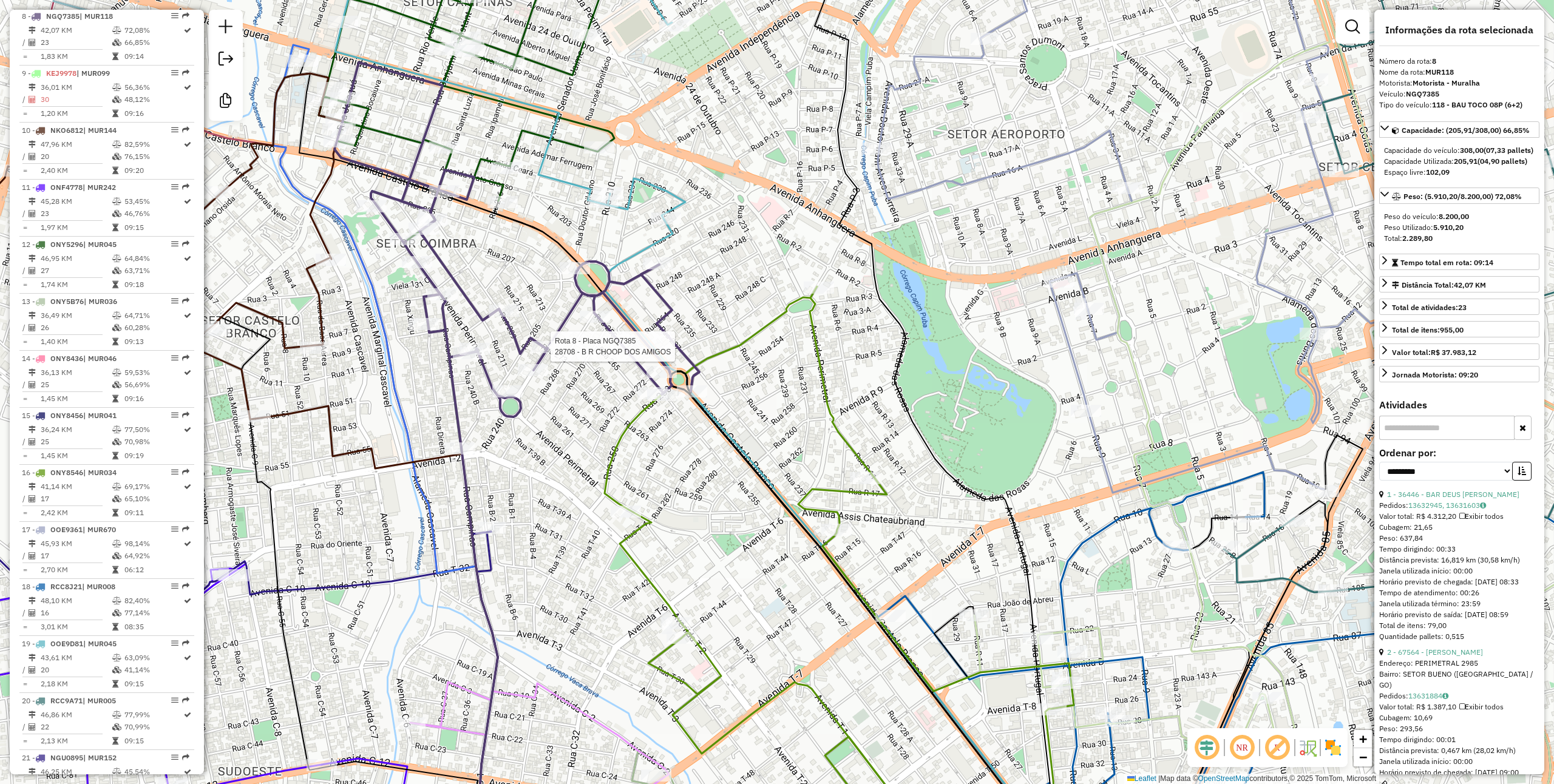
click at [579, 449] on div "Rota 8 - Placa NGQ7385 28708 - B R CHOOP DOS AMIGOS Janela de atendimento Grade…" at bounding box center [777, 392] width 1554 height 784
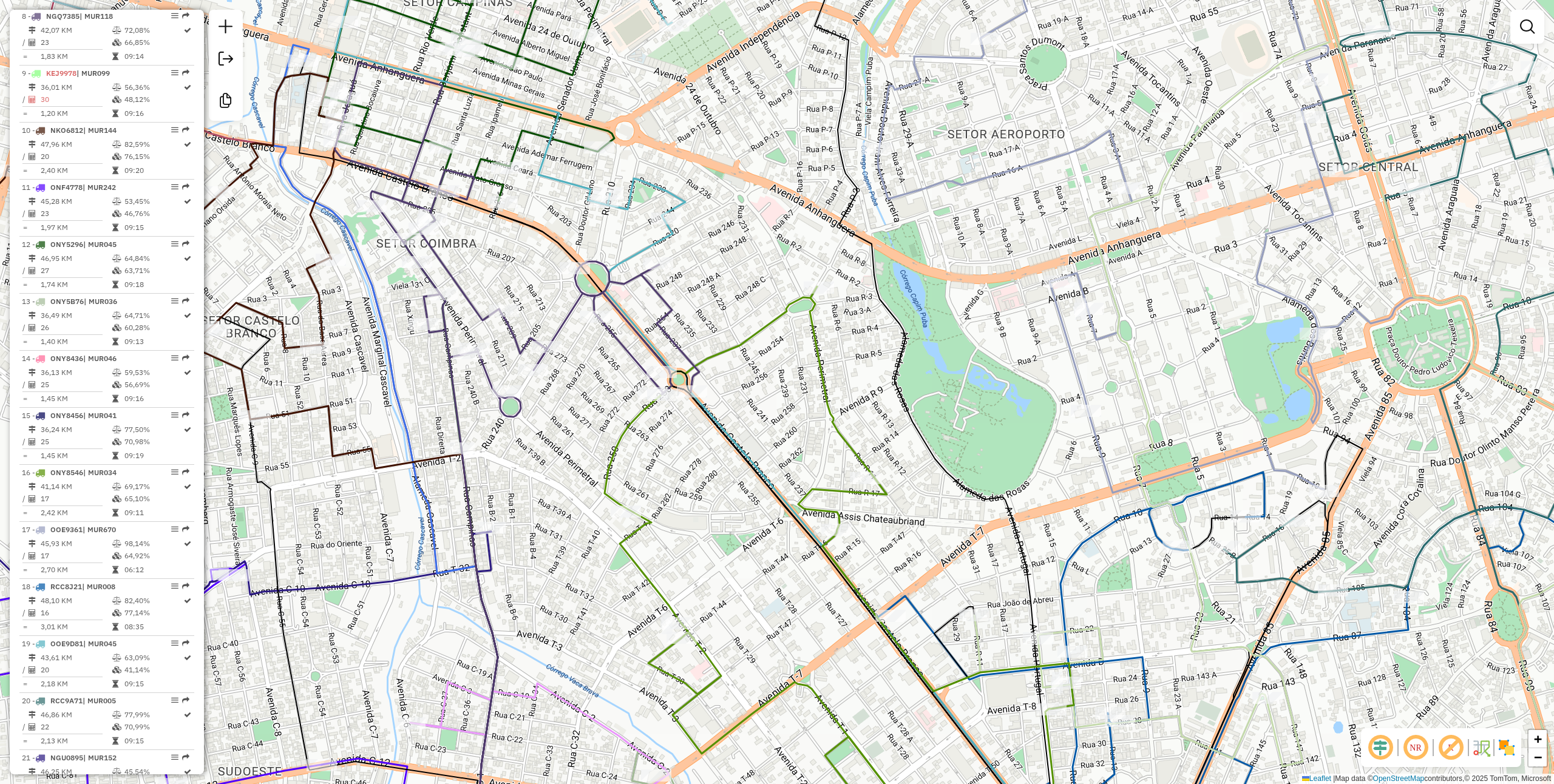
click at [560, 326] on icon at bounding box center [516, 255] width 365 height 385
select select "**********"
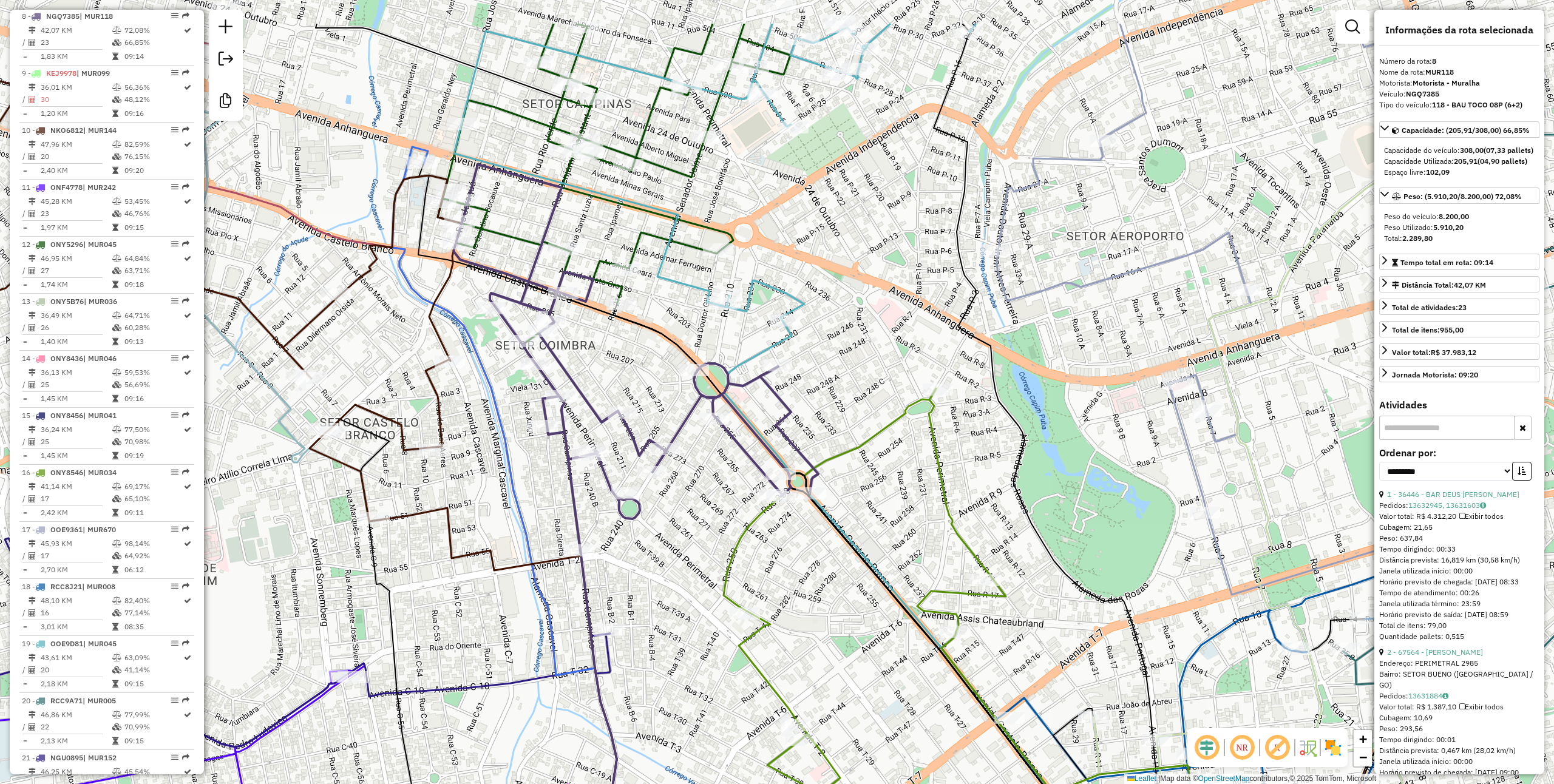
drag, startPoint x: 491, startPoint y: 112, endPoint x: 606, endPoint y: 295, distance: 216.1
click at [657, 281] on div "Janela de atendimento Grade de atendimento Capacidade Transportadoras Veículos …" at bounding box center [777, 392] width 1554 height 784
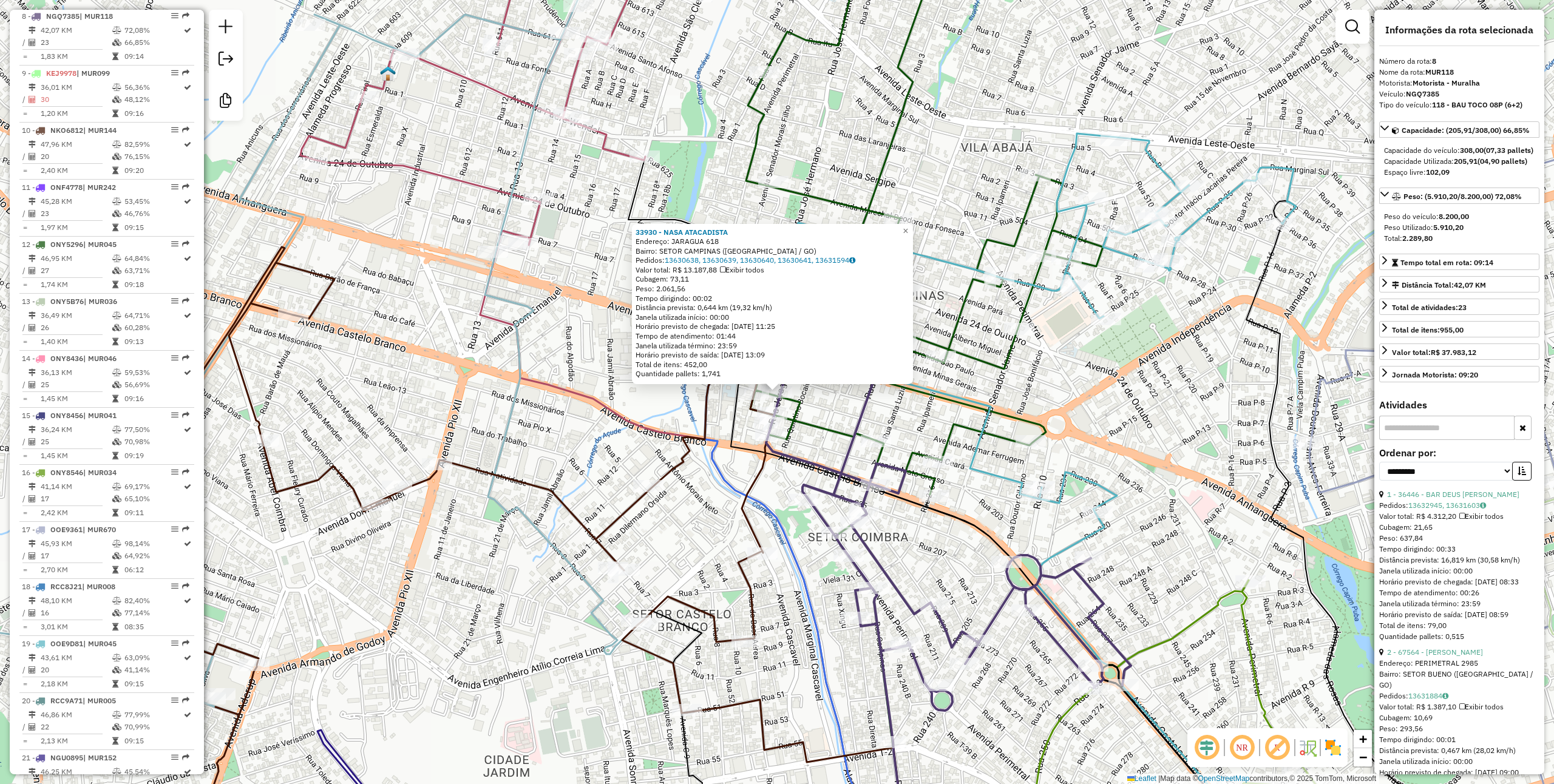
click at [963, 355] on icon at bounding box center [924, 218] width 357 height 553
click at [965, 328] on icon at bounding box center [926, 220] width 357 height 553
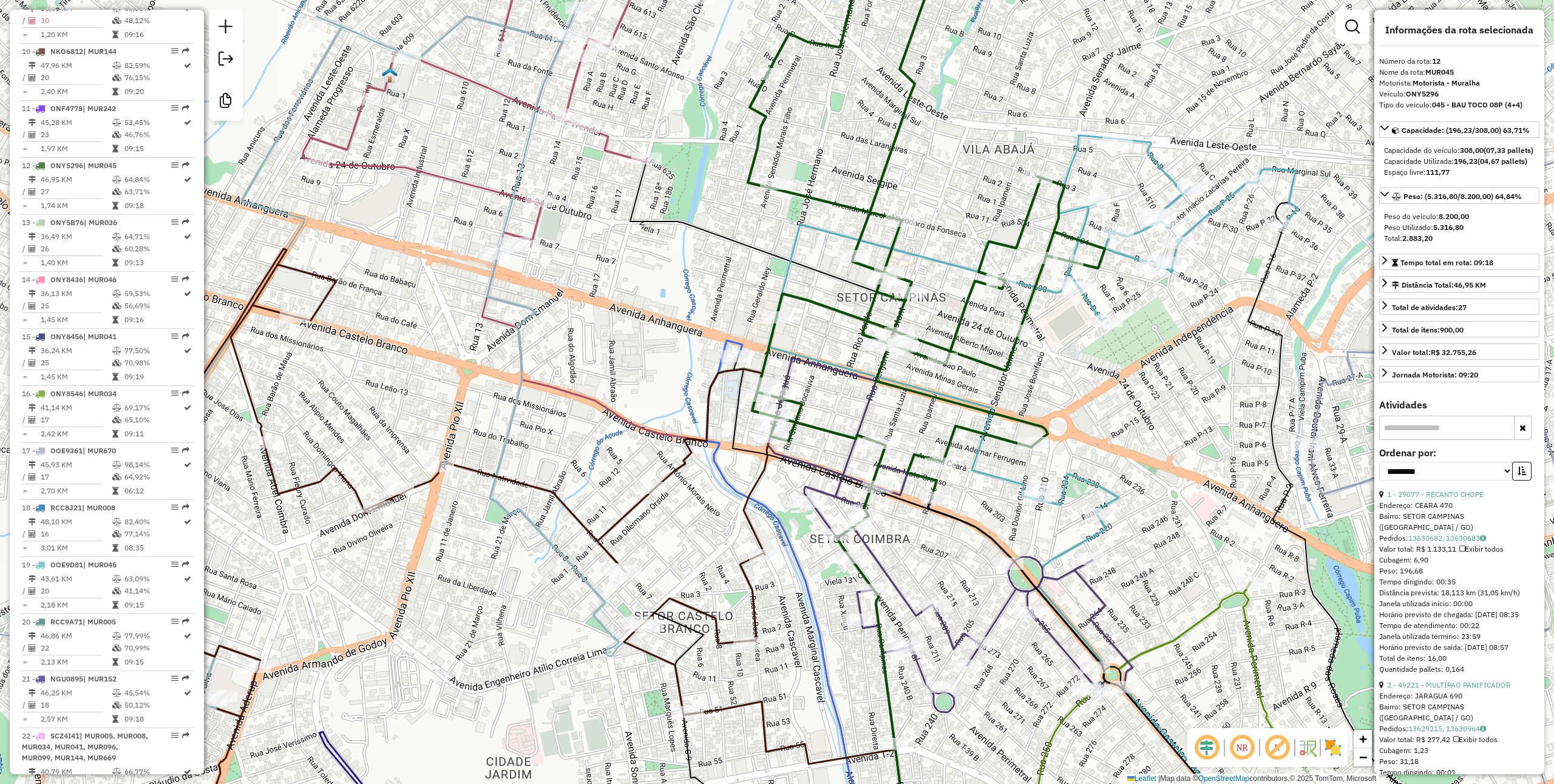
scroll to position [1108, 0]
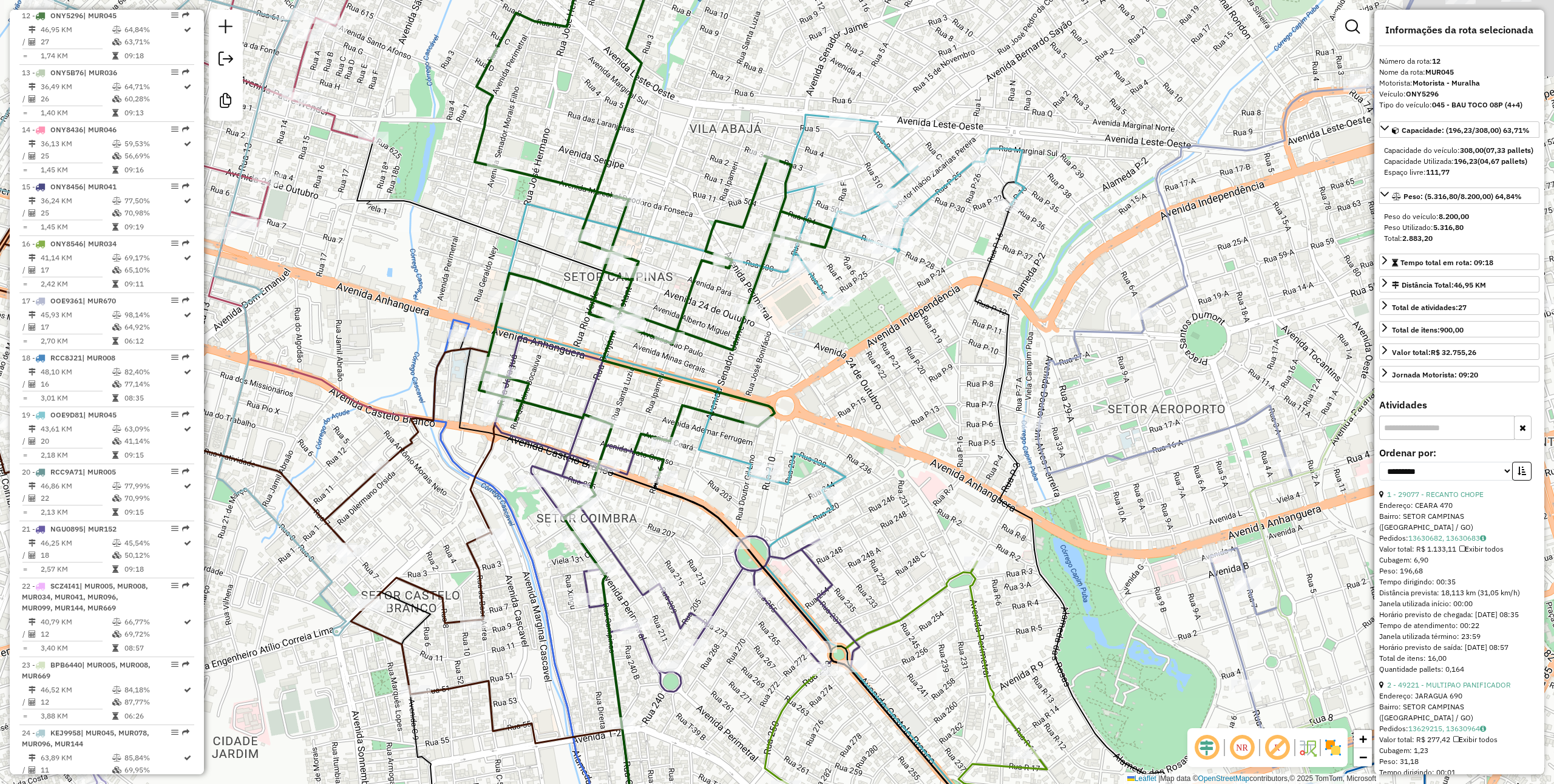
drag, startPoint x: 1206, startPoint y: 463, endPoint x: 902, endPoint y: 428, distance: 306.0
click at [902, 428] on div "Janela de atendimento Grade de atendimento Capacidade Transportadoras Veículos …" at bounding box center [777, 392] width 1554 height 784
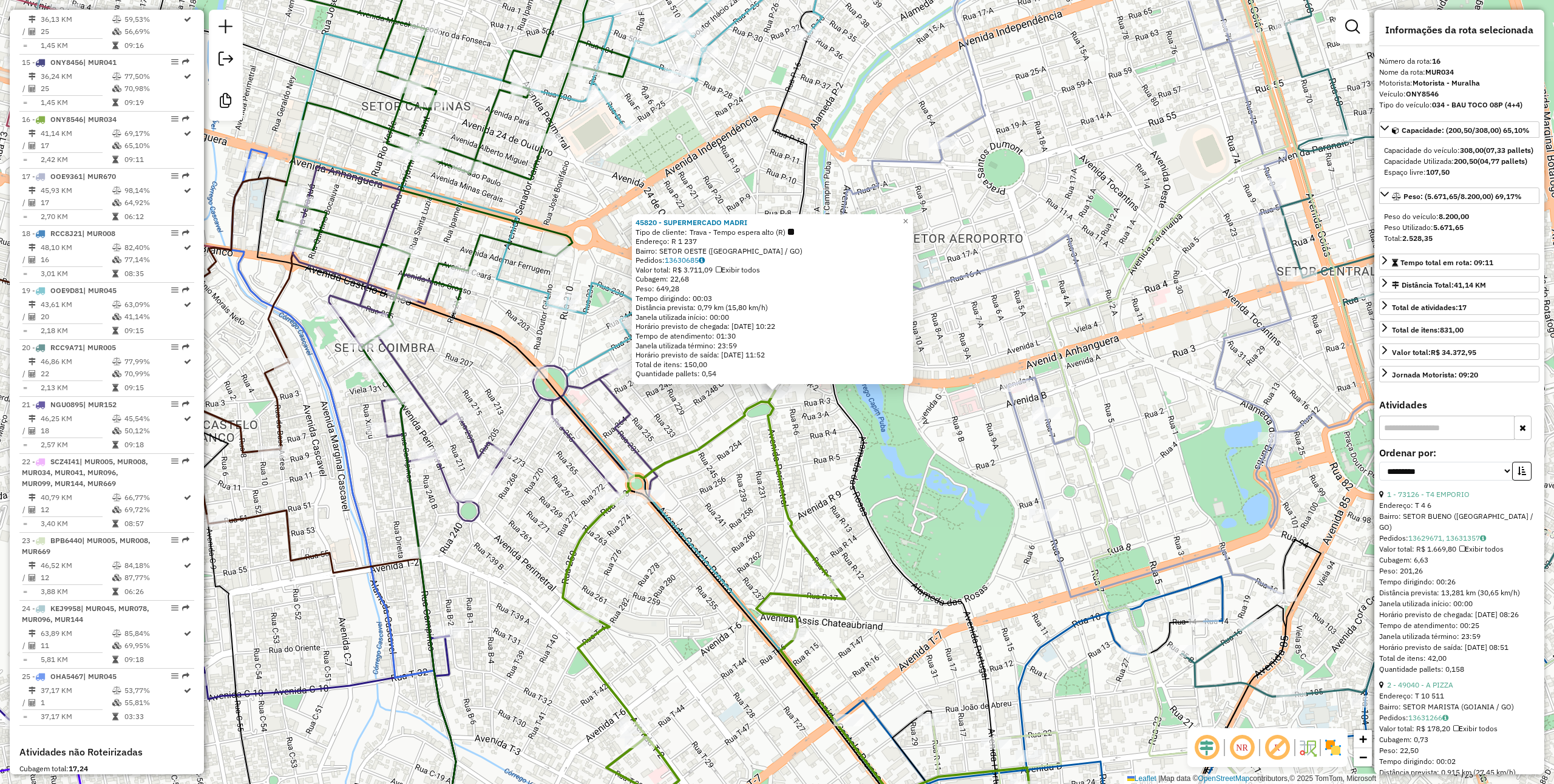
scroll to position [1337, 0]
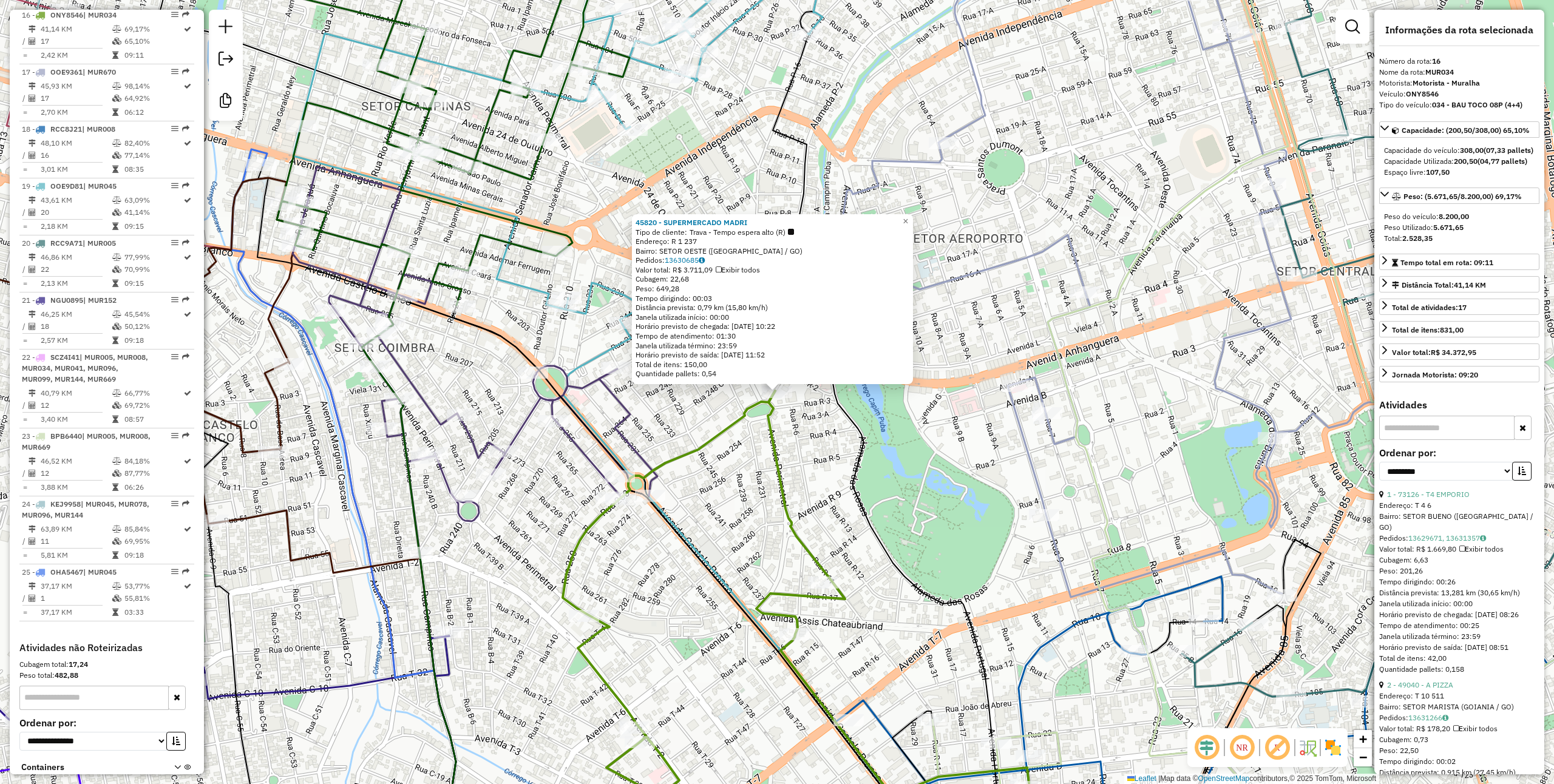
click at [751, 500] on div "45820 - SUPERMERCADO MADRI Tipo de cliente: Trava - Tempo espera alto (R) Ender…" at bounding box center [777, 392] width 1554 height 784
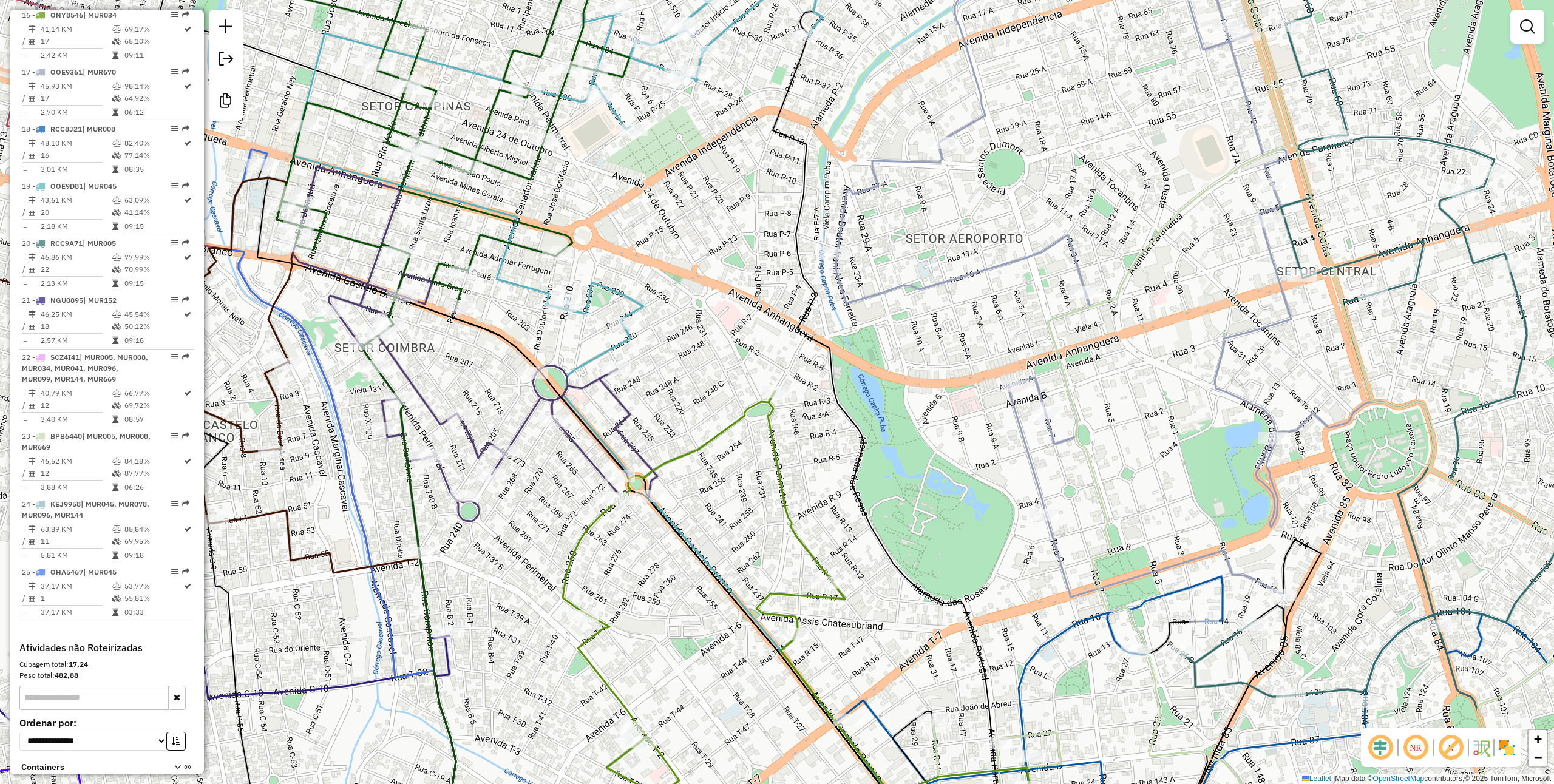
click at [776, 391] on icon at bounding box center [798, 627] width 469 height 472
select select "**********"
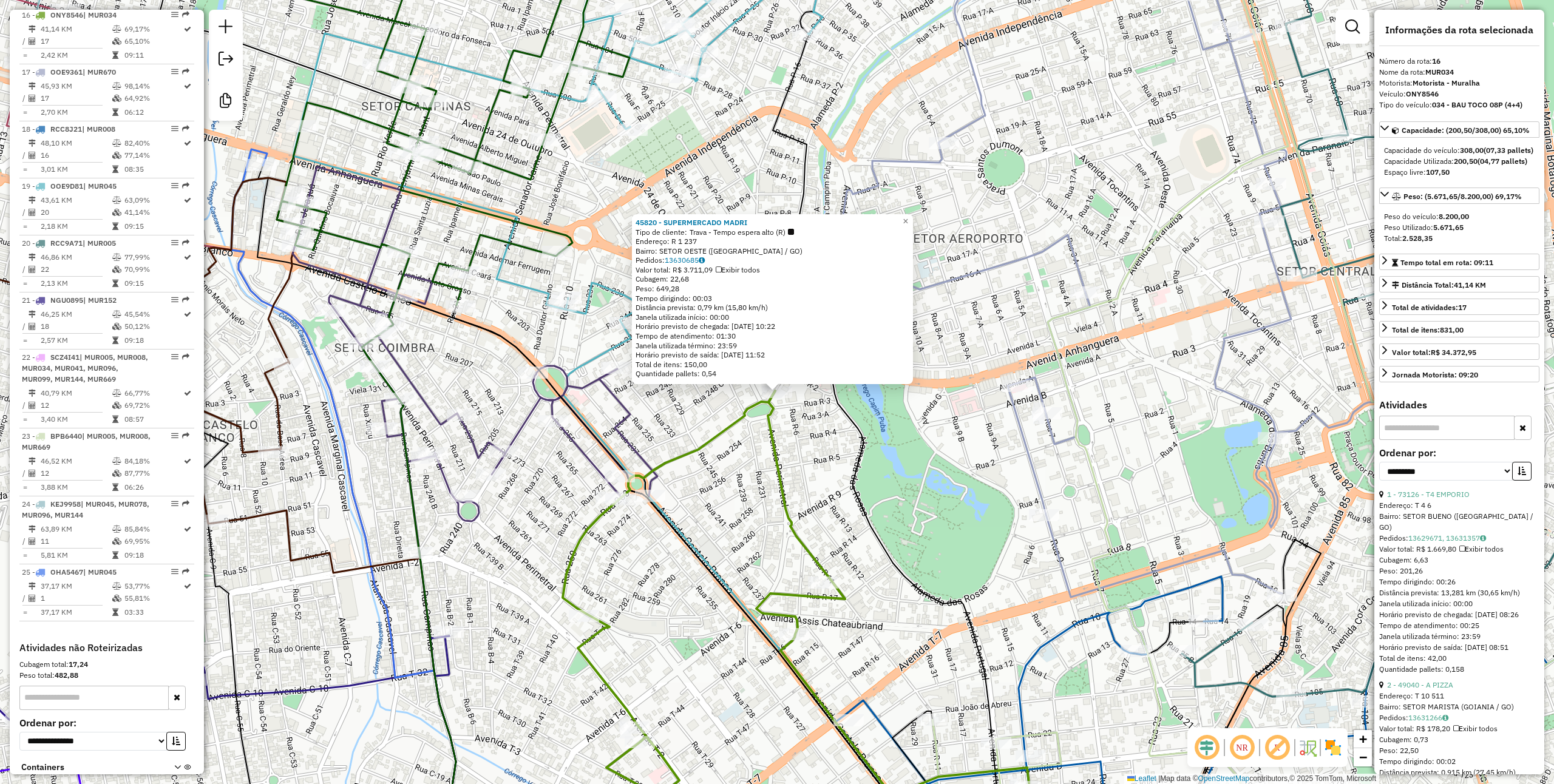
drag, startPoint x: 715, startPoint y: 489, endPoint x: 742, endPoint y: 507, distance: 32.4
click at [742, 525] on div "45820 - SUPERMERCADO MADRI Tipo de cliente: Trava - Tempo espera alto (R) Ender…" at bounding box center [777, 392] width 1554 height 784
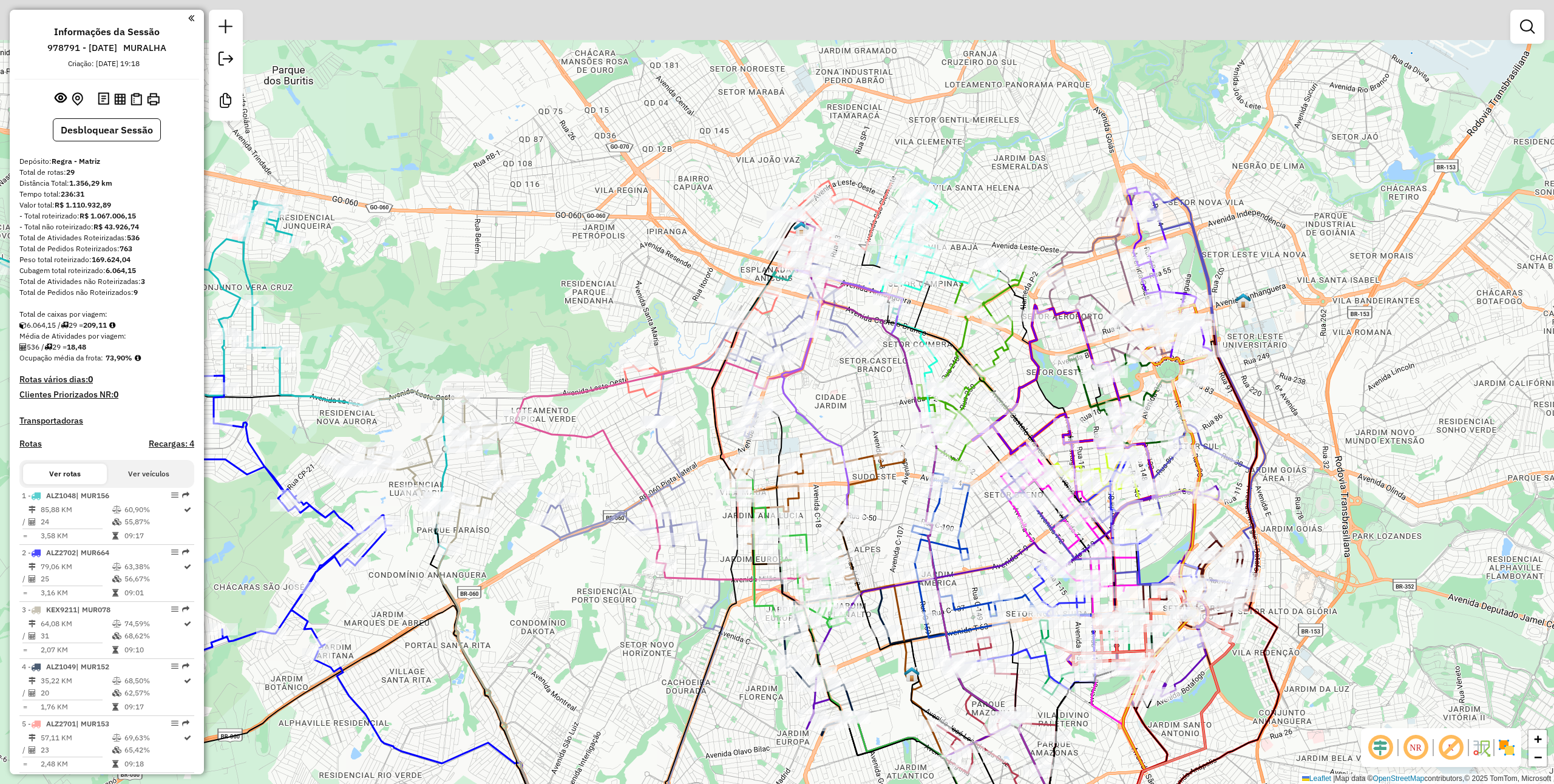
drag, startPoint x: 1014, startPoint y: 238, endPoint x: 1034, endPoint y: 470, distance: 232.9
click at [1033, 470] on div "Janela de atendimento Grade de atendimento Capacidade Transportadoras Veículos …" at bounding box center [777, 392] width 1554 height 784
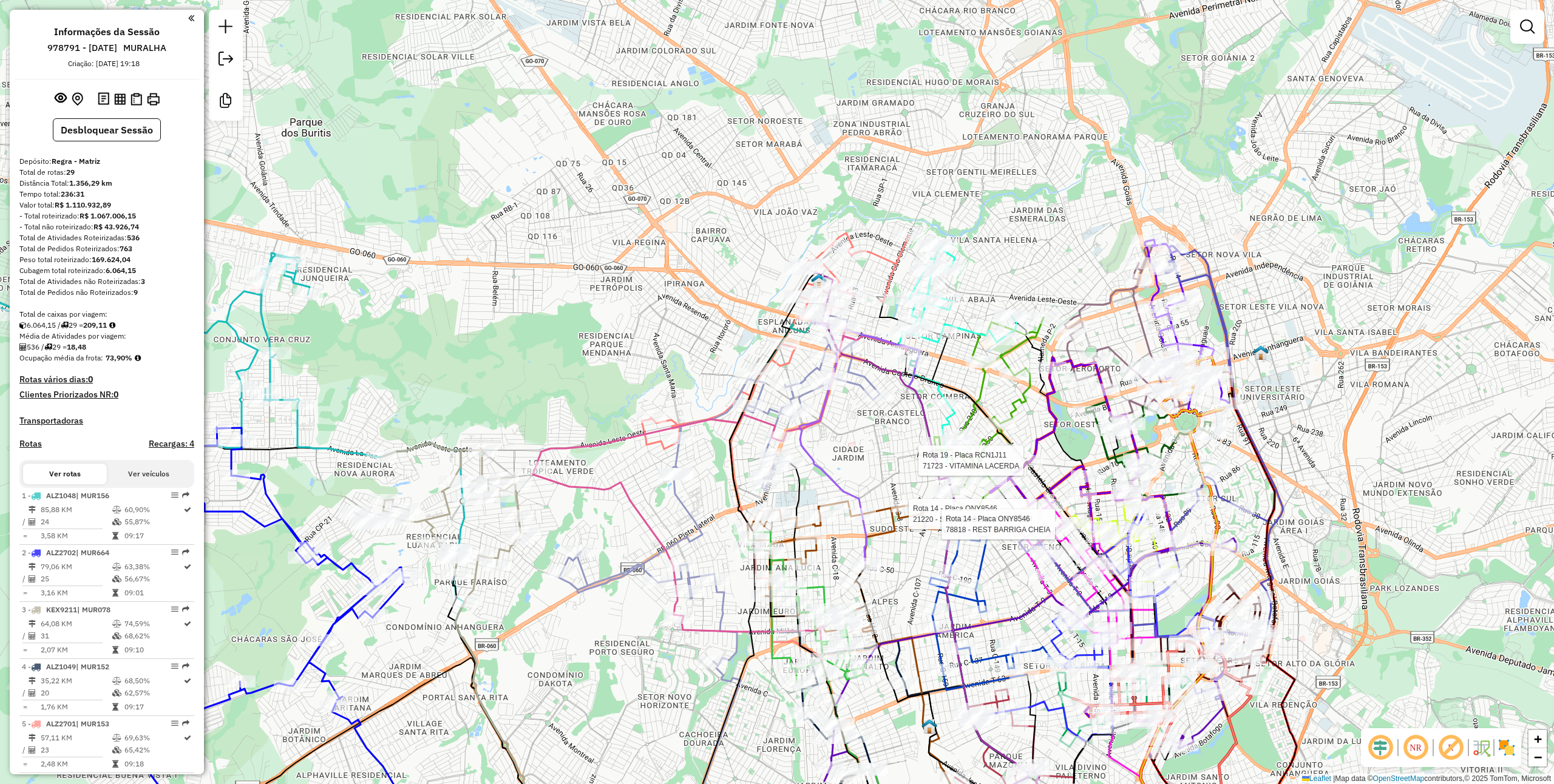
drag, startPoint x: 1067, startPoint y: 440, endPoint x: 1070, endPoint y: 460, distance: 20.2
click at [1067, 435] on div "Rota 19 - Placa RCN1J11 71723 - VITAMINA LACERDA Rota 14 - Placa ONY8546 21220 …" at bounding box center [777, 392] width 1554 height 784
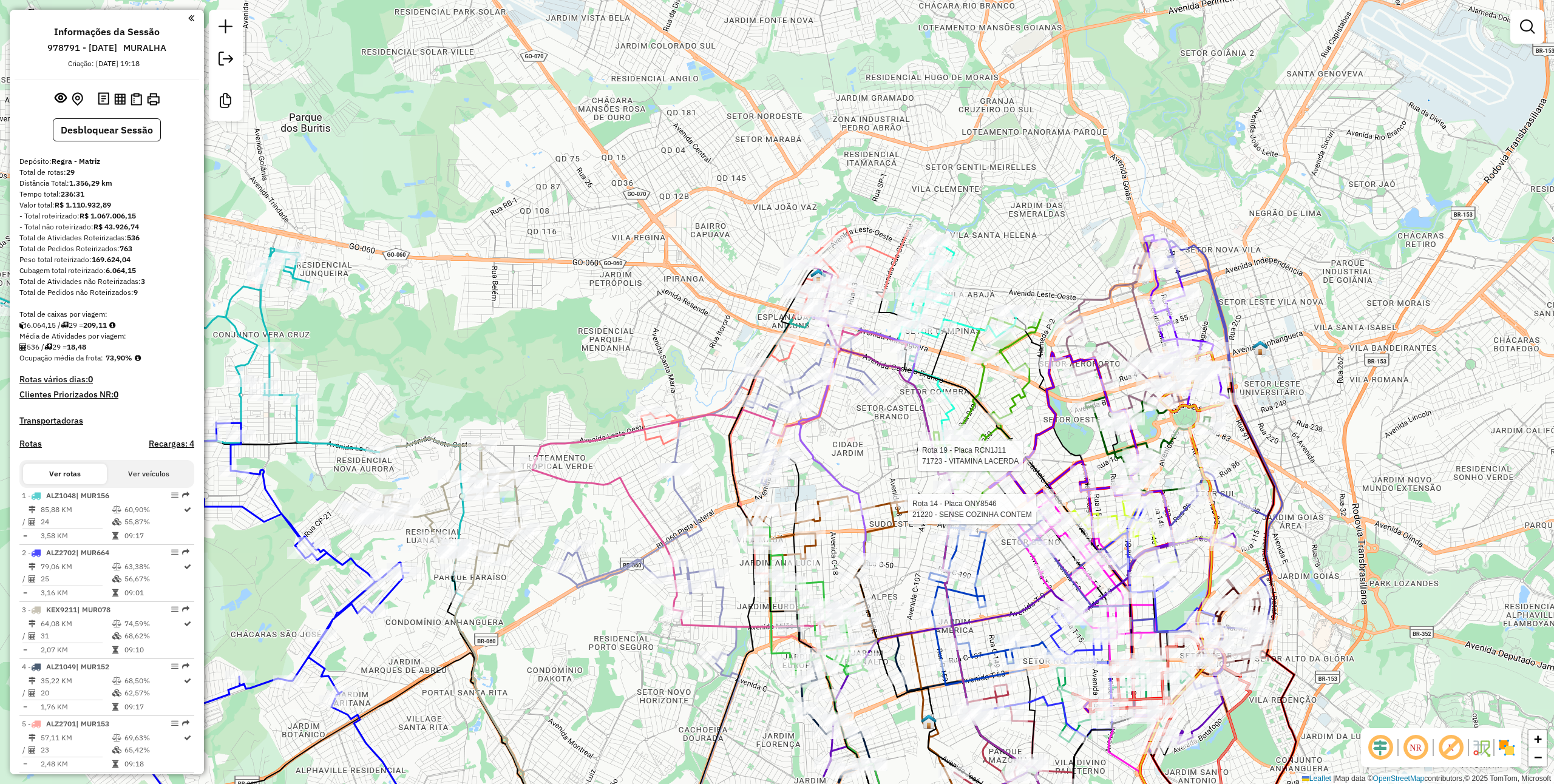
click at [1019, 575] on div "Rota 19 - Placa RCN1J11 71723 - VITAMINA LACERDA Rota 14 - Placa ONY8546 21220 …" at bounding box center [777, 392] width 1554 height 784
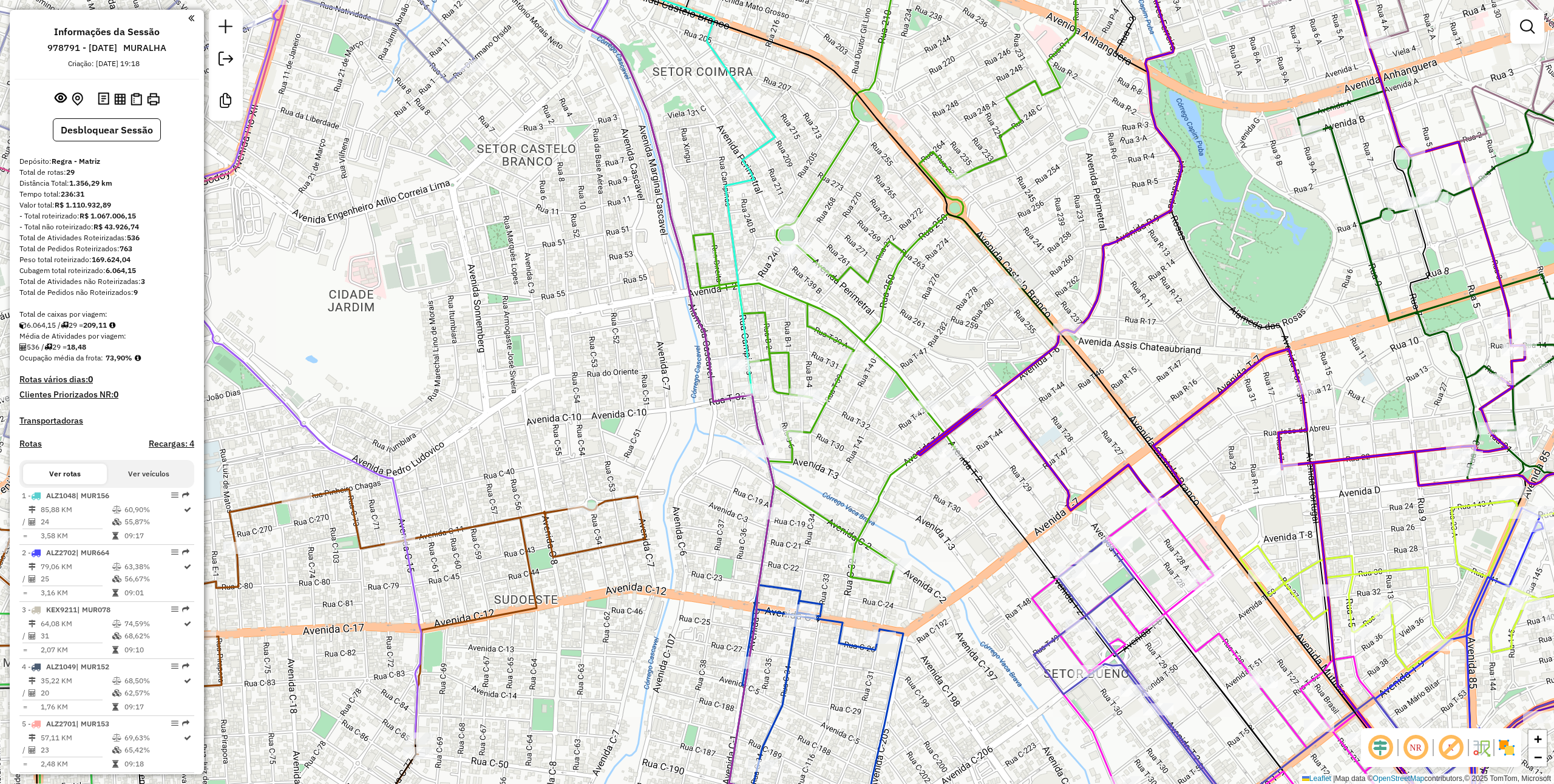
click at [992, 415] on div "Janela de atendimento Grade de atendimento Capacidade Transportadoras Veículos …" at bounding box center [777, 392] width 1554 height 784
select select "**********"
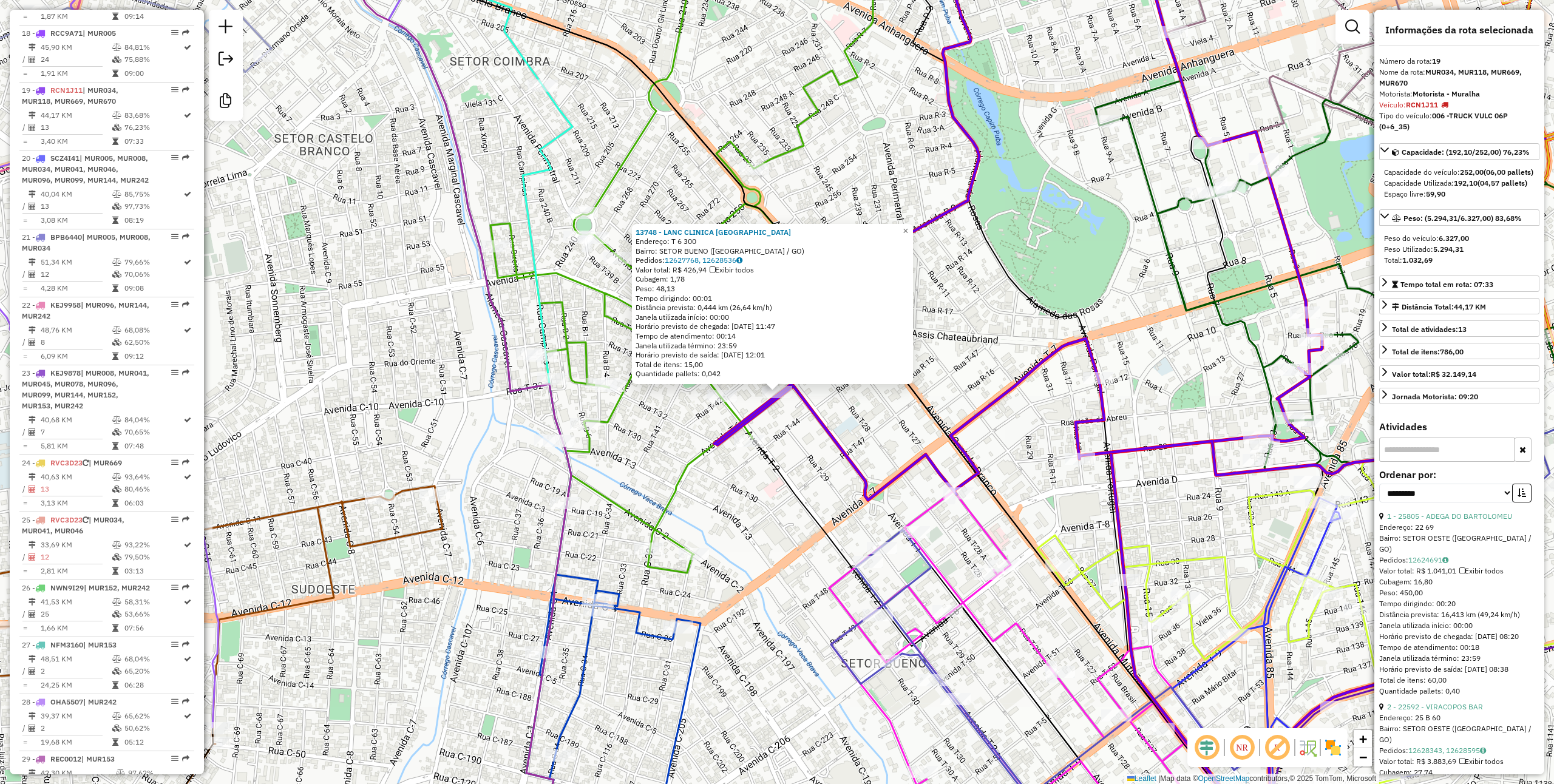
scroll to position [1509, 0]
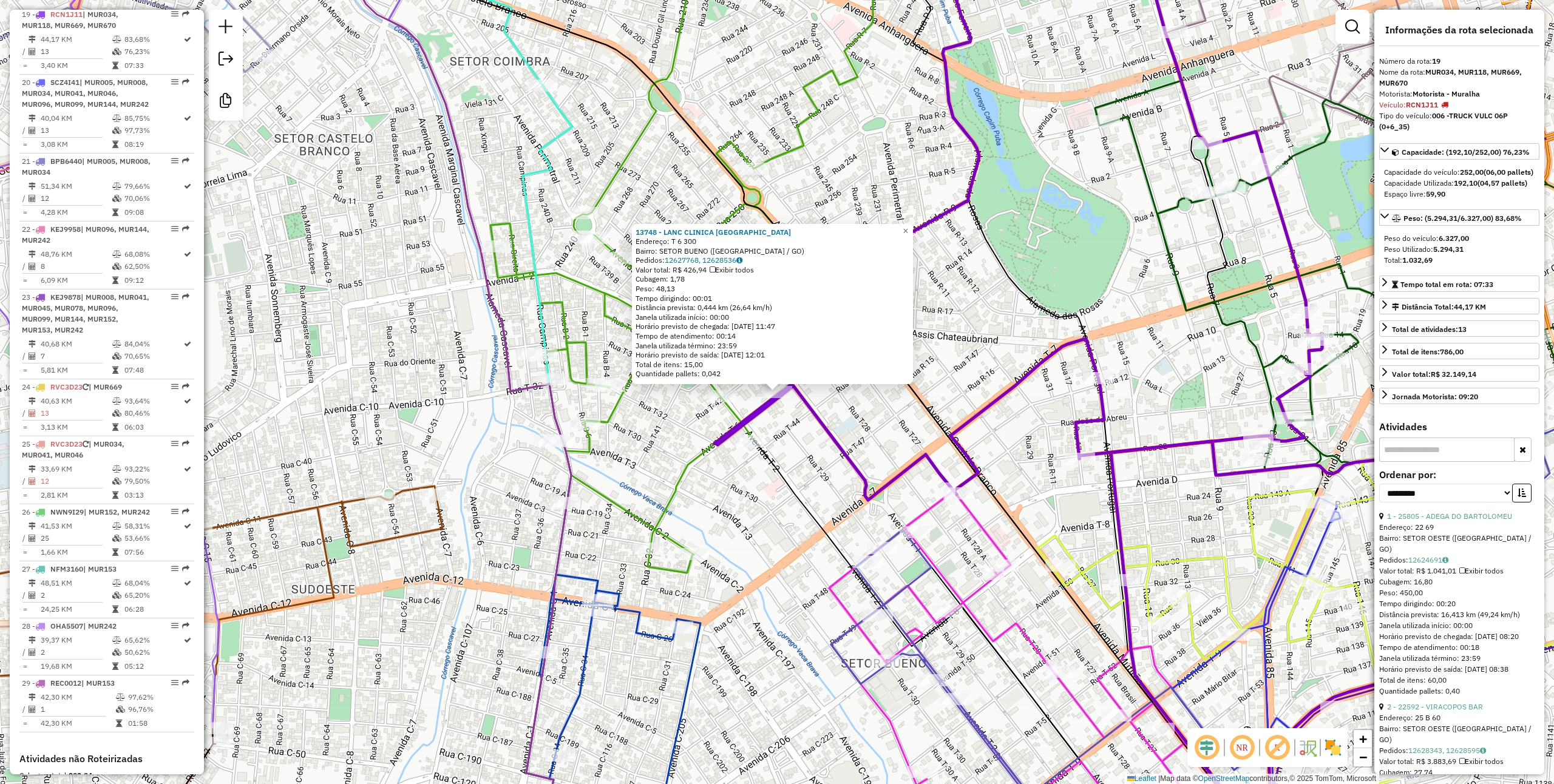
click at [814, 489] on div "13748 - LANC CLINICA [GEOGRAPHIC_DATA] Endereço: T 6 300 Bairro: SETOR BUENO ([…" at bounding box center [777, 392] width 1554 height 784
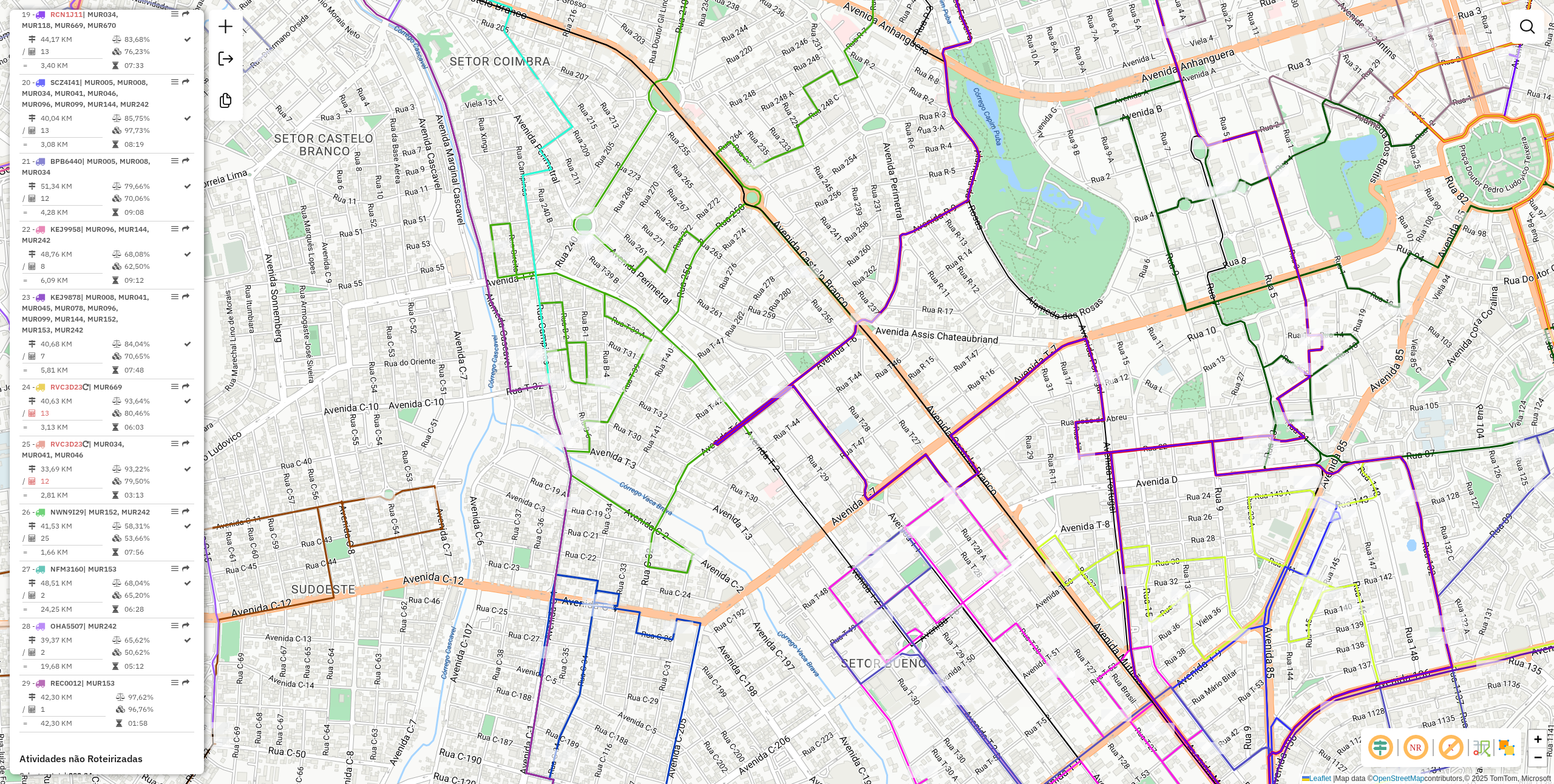
click at [880, 311] on icon at bounding box center [1083, 392] width 738 height 941
select select "**********"
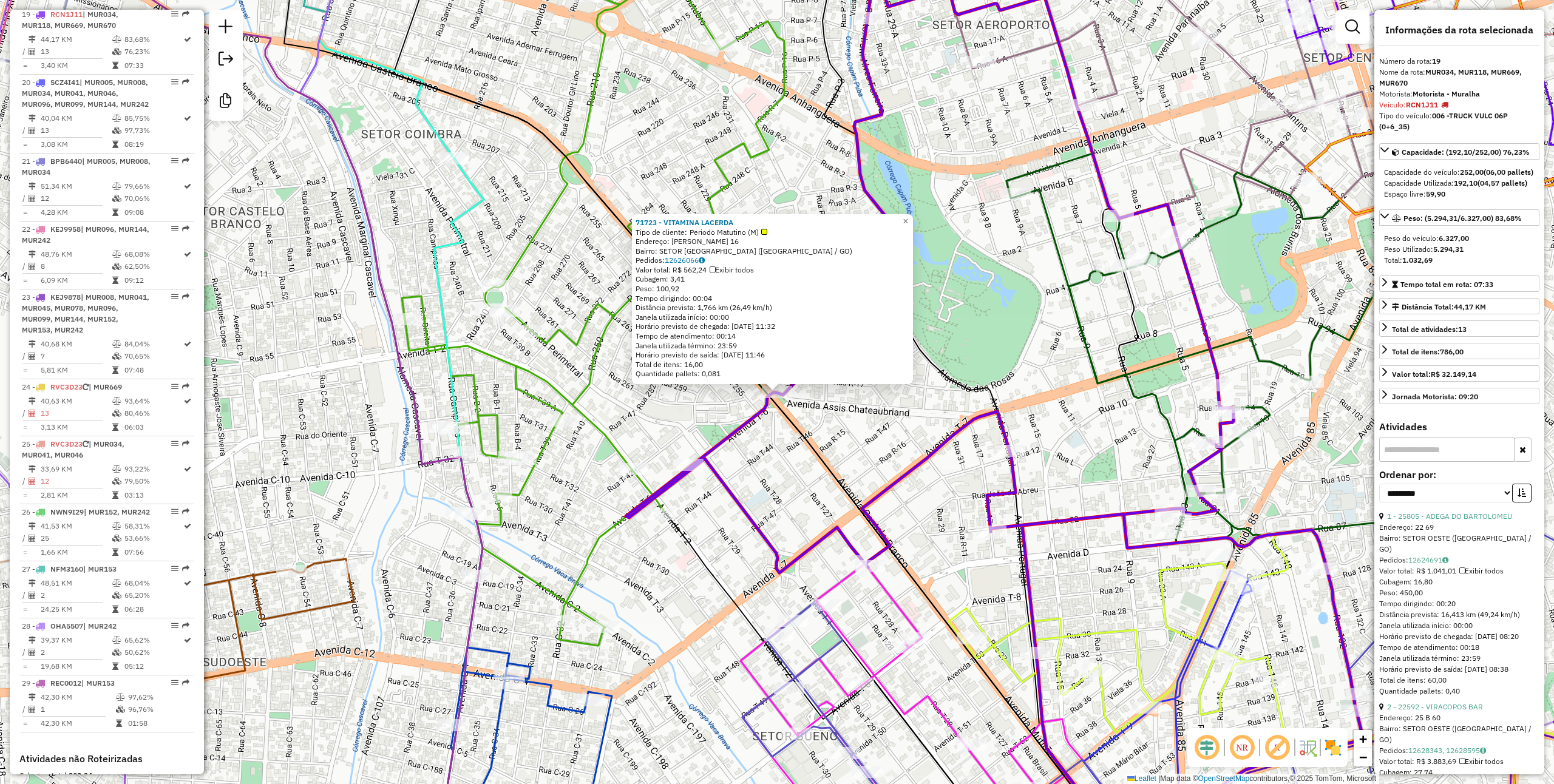
click at [782, 454] on div "71723 - VITAMINA LACERDA Tipo de cliente: Periodo Matutino (M) Endereço: BENEDI…" at bounding box center [777, 392] width 1554 height 784
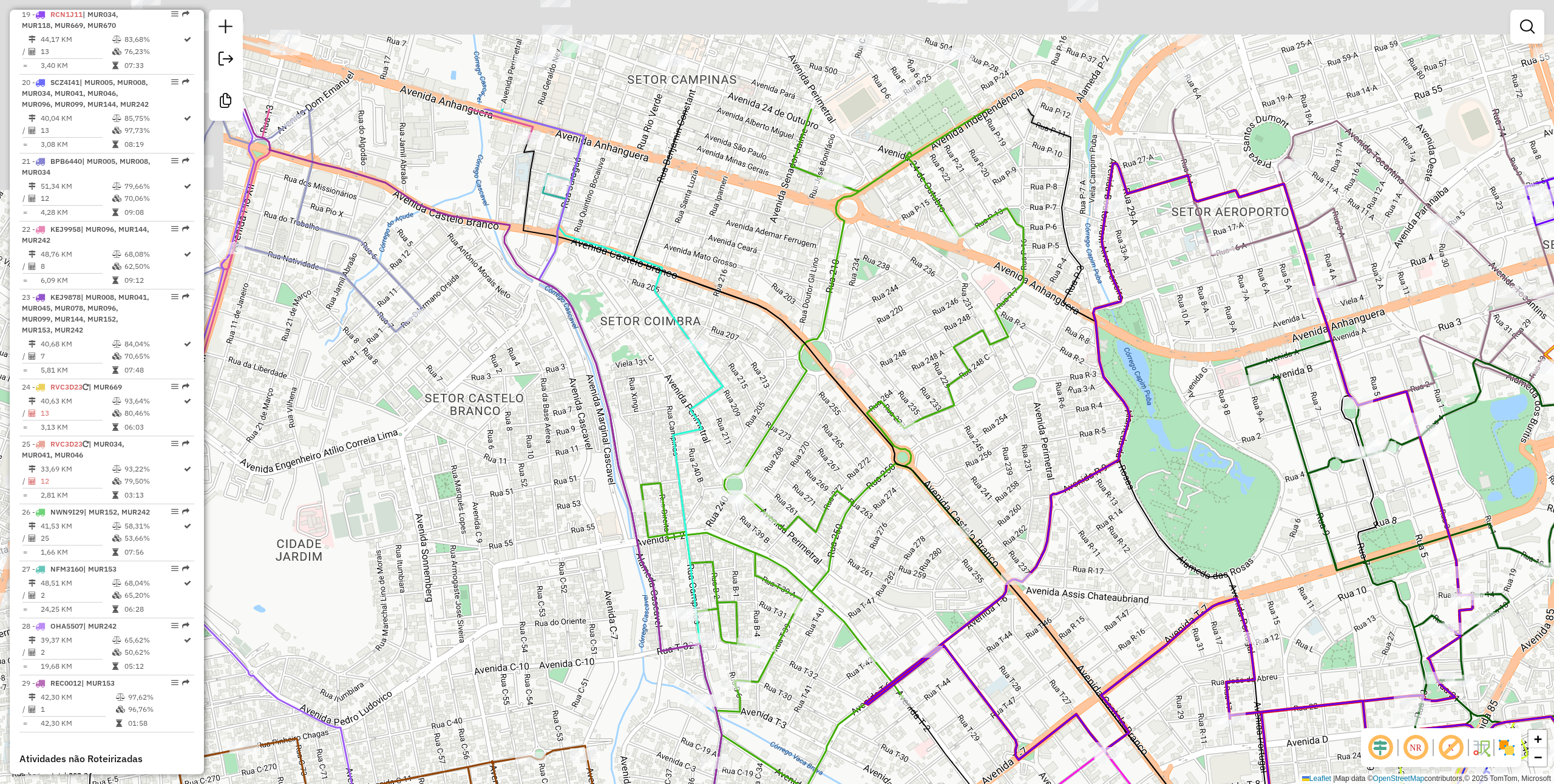
drag, startPoint x: 715, startPoint y: 399, endPoint x: 1003, endPoint y: 627, distance: 367.3
click at [1001, 637] on div "Janela de atendimento Grade de atendimento Capacidade Transportadoras Veículos …" at bounding box center [777, 392] width 1554 height 784
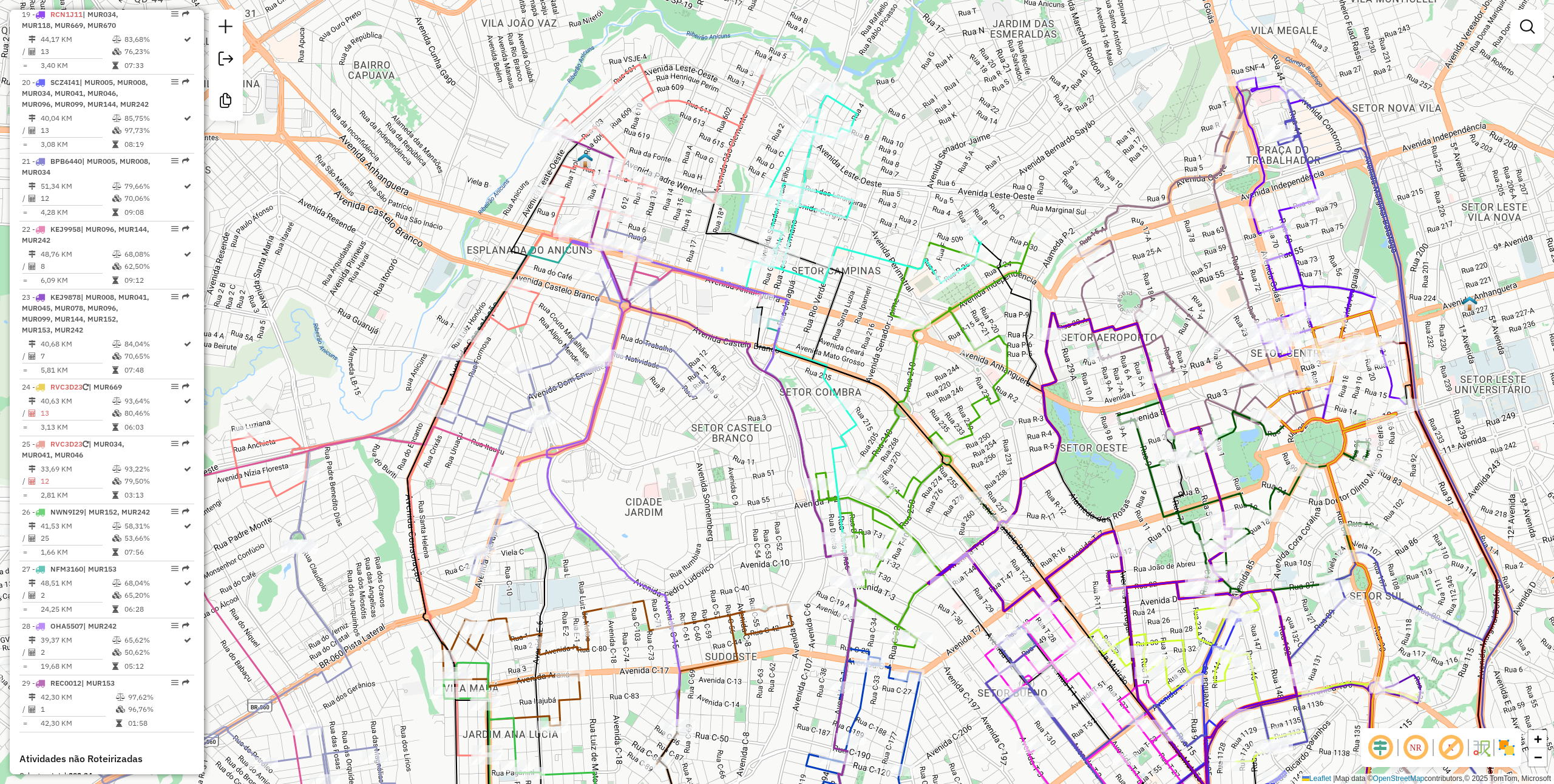
click at [921, 372] on div "Janela de atendimento Grade de atendimento Capacidade Transportadoras Veículos …" at bounding box center [777, 392] width 1554 height 784
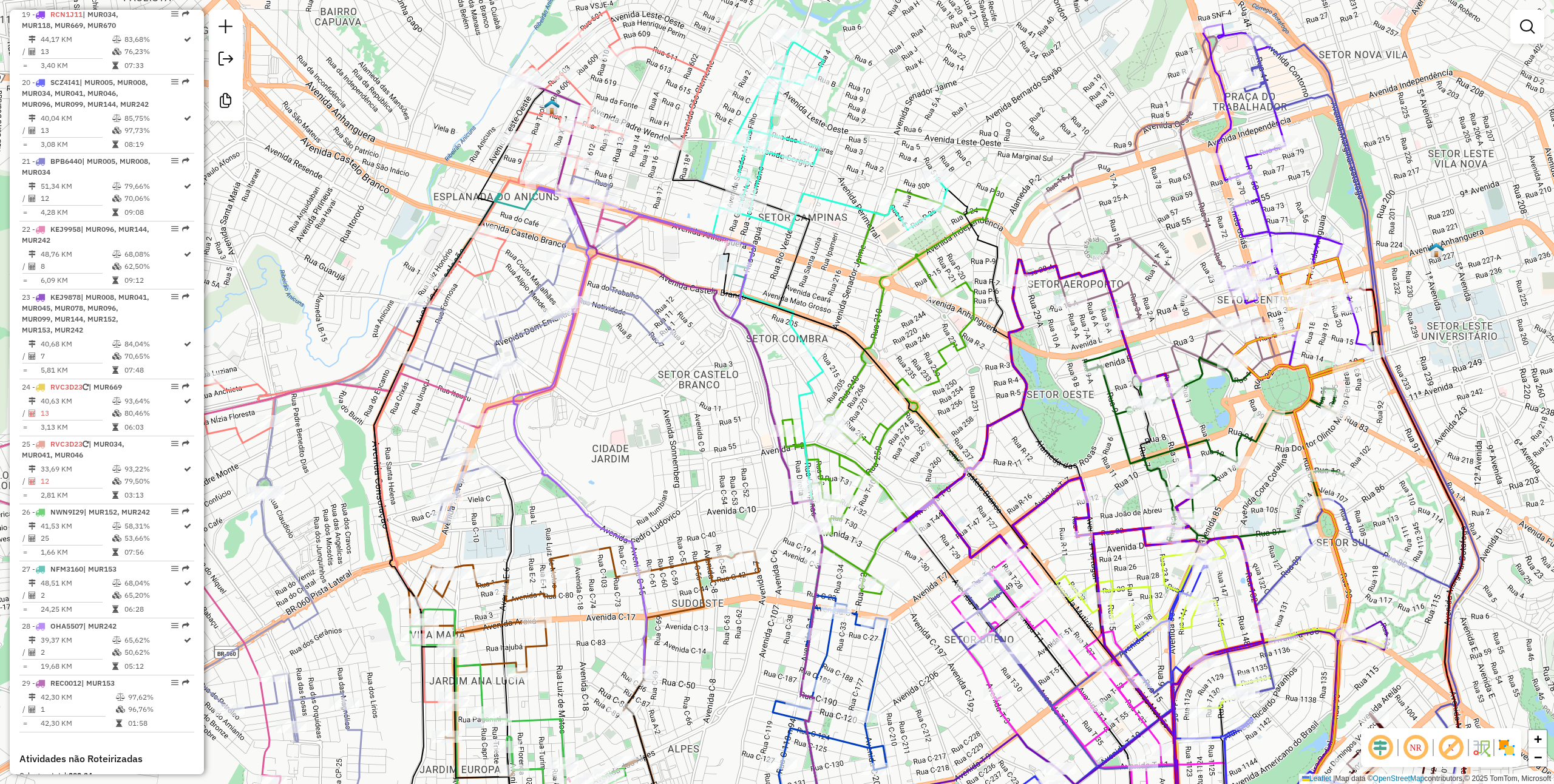
drag, startPoint x: 995, startPoint y: 377, endPoint x: 950, endPoint y: 302, distance: 87.5
click at [950, 302] on div "Janela de atendimento Grade de atendimento Capacidade Transportadoras Veículos …" at bounding box center [777, 392] width 1554 height 784
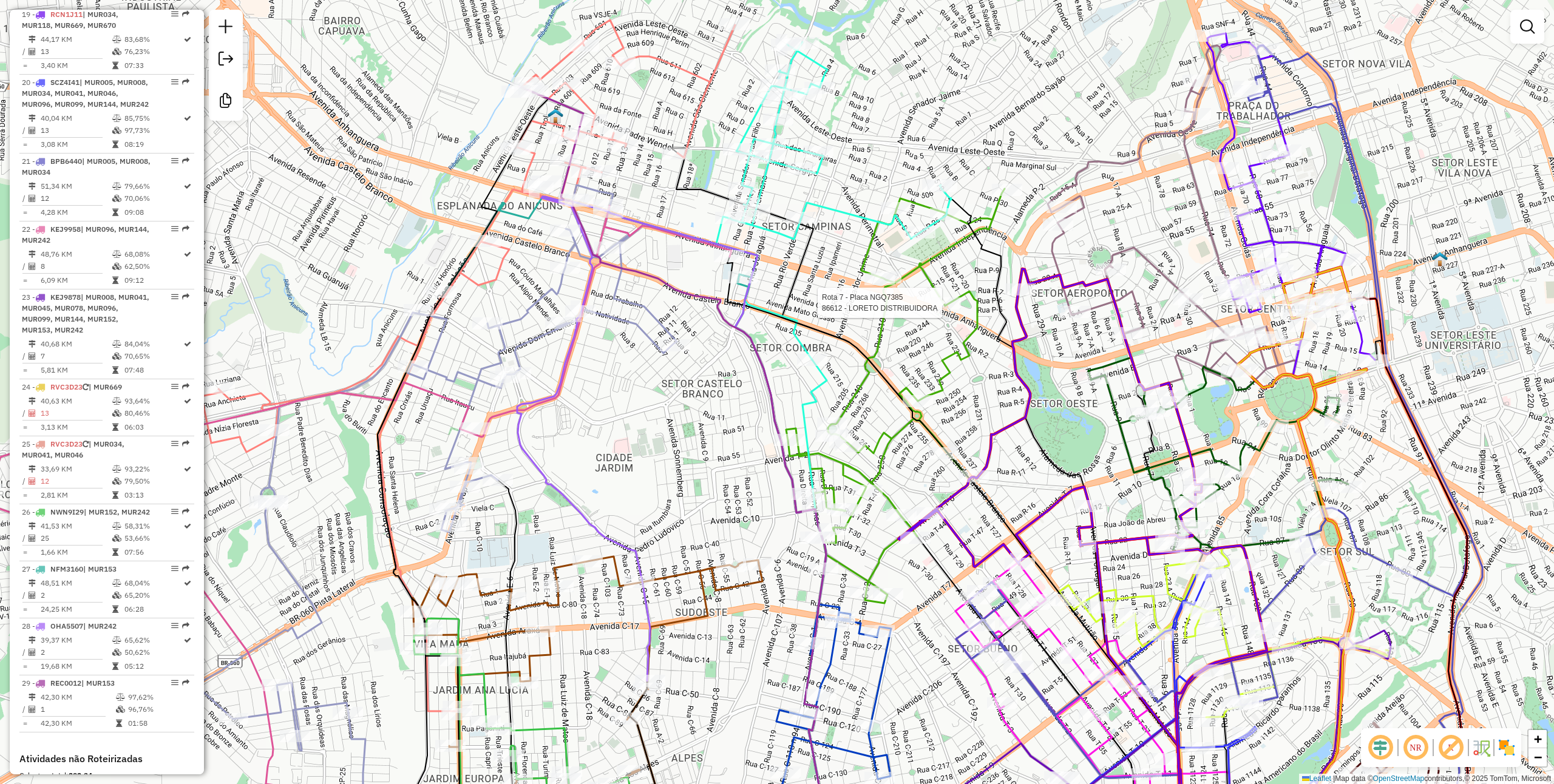
click at [1513, 752] on img at bounding box center [1507, 748] width 19 height 19
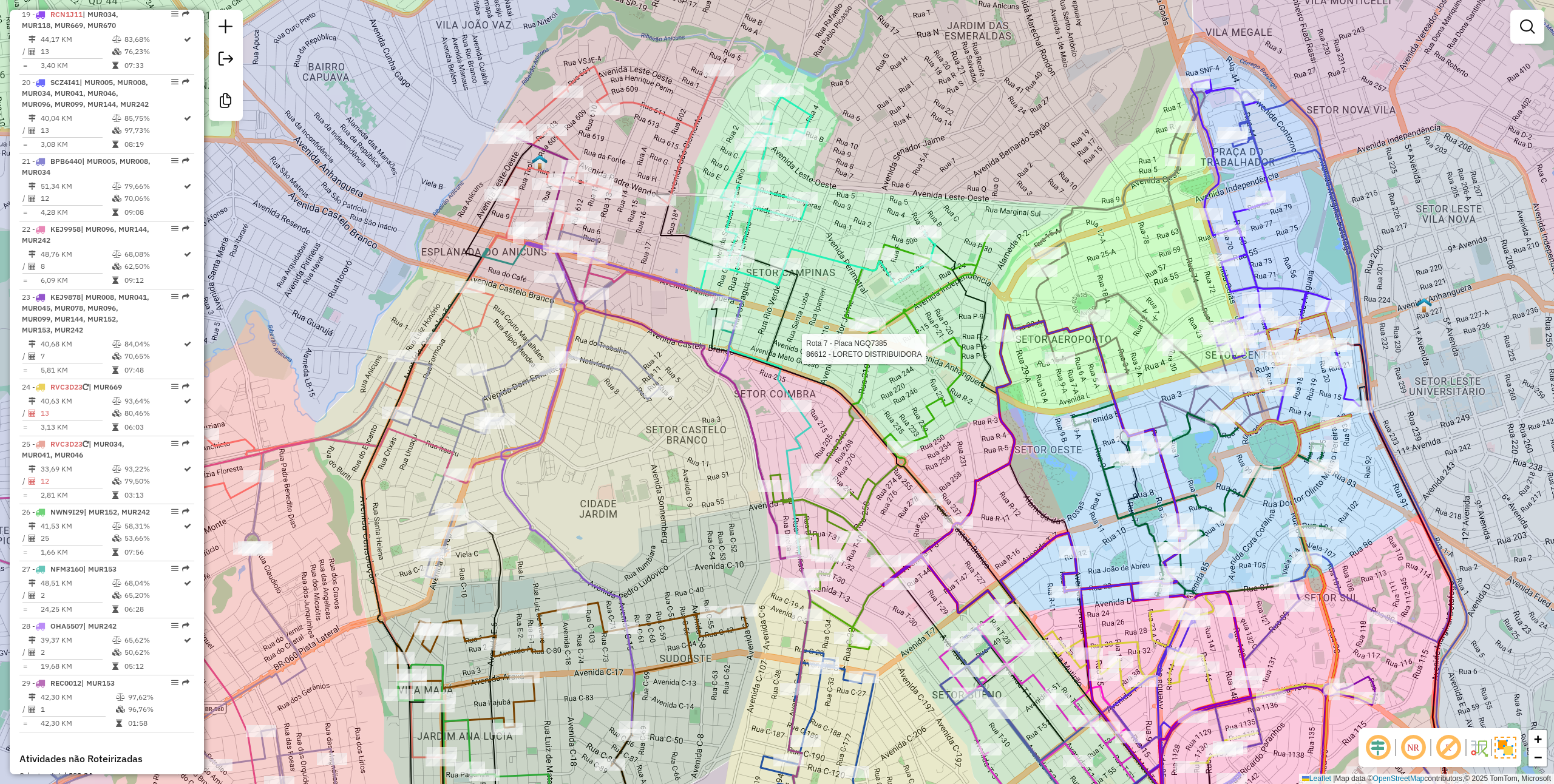
drag, startPoint x: 997, startPoint y: 408, endPoint x: 977, endPoint y: 457, distance: 52.9
click at [977, 457] on div "Rota 7 - Placa NGQ7385 86612 - [GEOGRAPHIC_DATA] DISTRIBUIDORA Janela de atendi…" at bounding box center [777, 392] width 1554 height 784
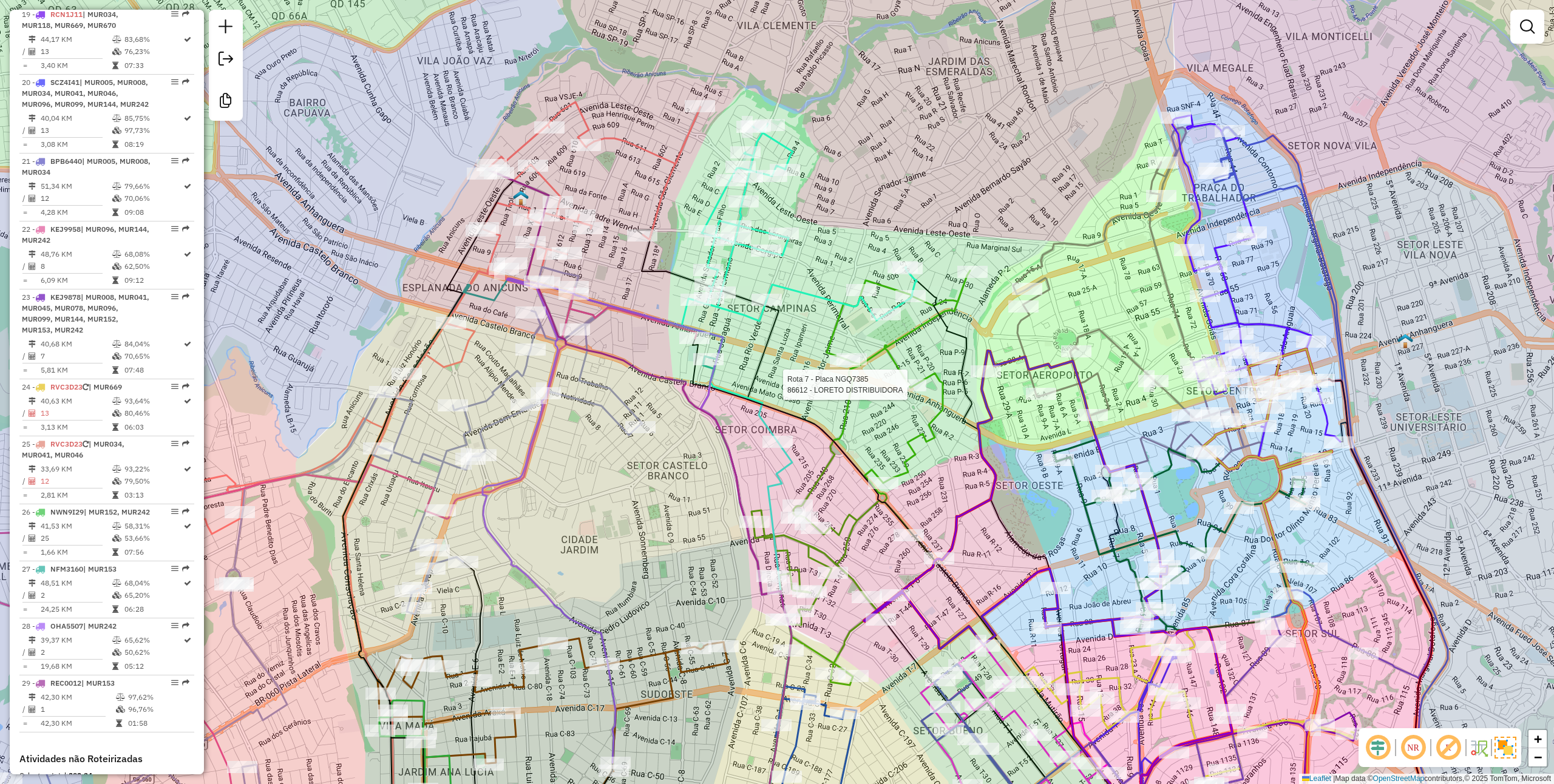
drag, startPoint x: 970, startPoint y: 467, endPoint x: 955, endPoint y: 500, distance: 36.2
click at [955, 500] on div "Rota 7 - Placa NGQ7385 86612 - [GEOGRAPHIC_DATA] DISTRIBUIDORA Janela de atendi…" at bounding box center [777, 392] width 1554 height 784
select select "**********"
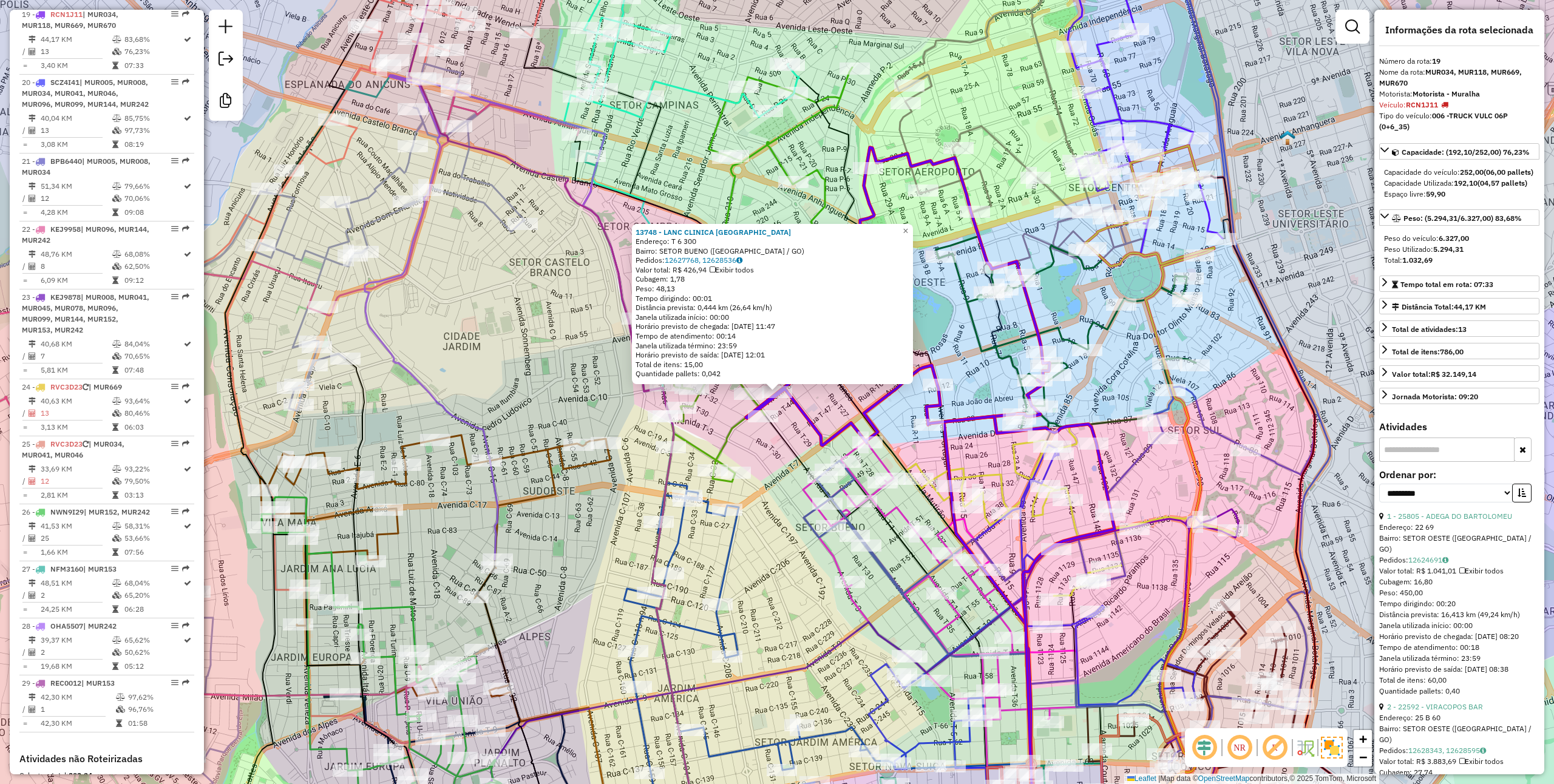
click at [766, 450] on div "13748 - LANC CLINICA [GEOGRAPHIC_DATA] Endereço: T 6 300 Bairro: SETOR BUENO ([…" at bounding box center [777, 392] width 1554 height 784
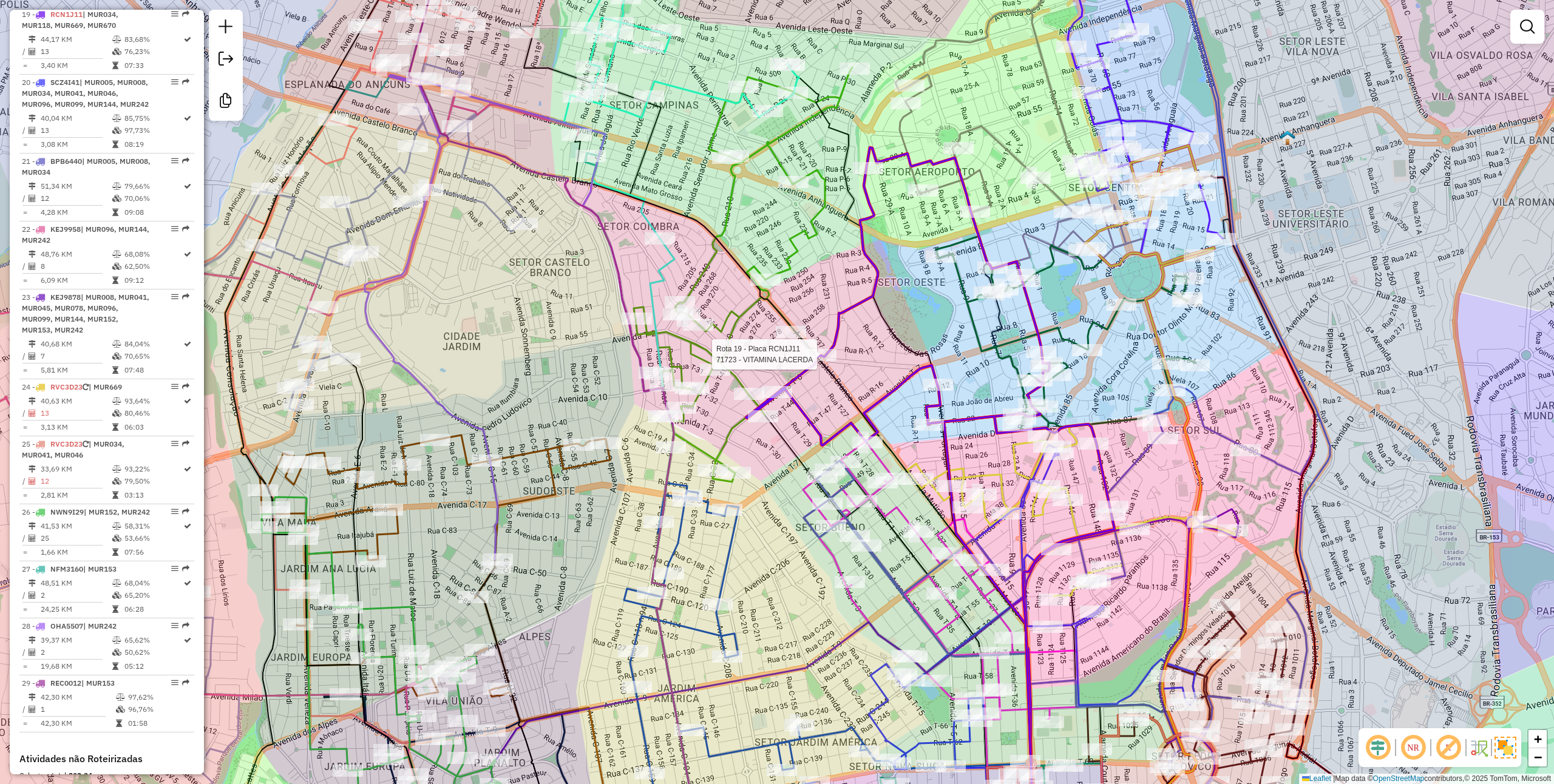
select select "**********"
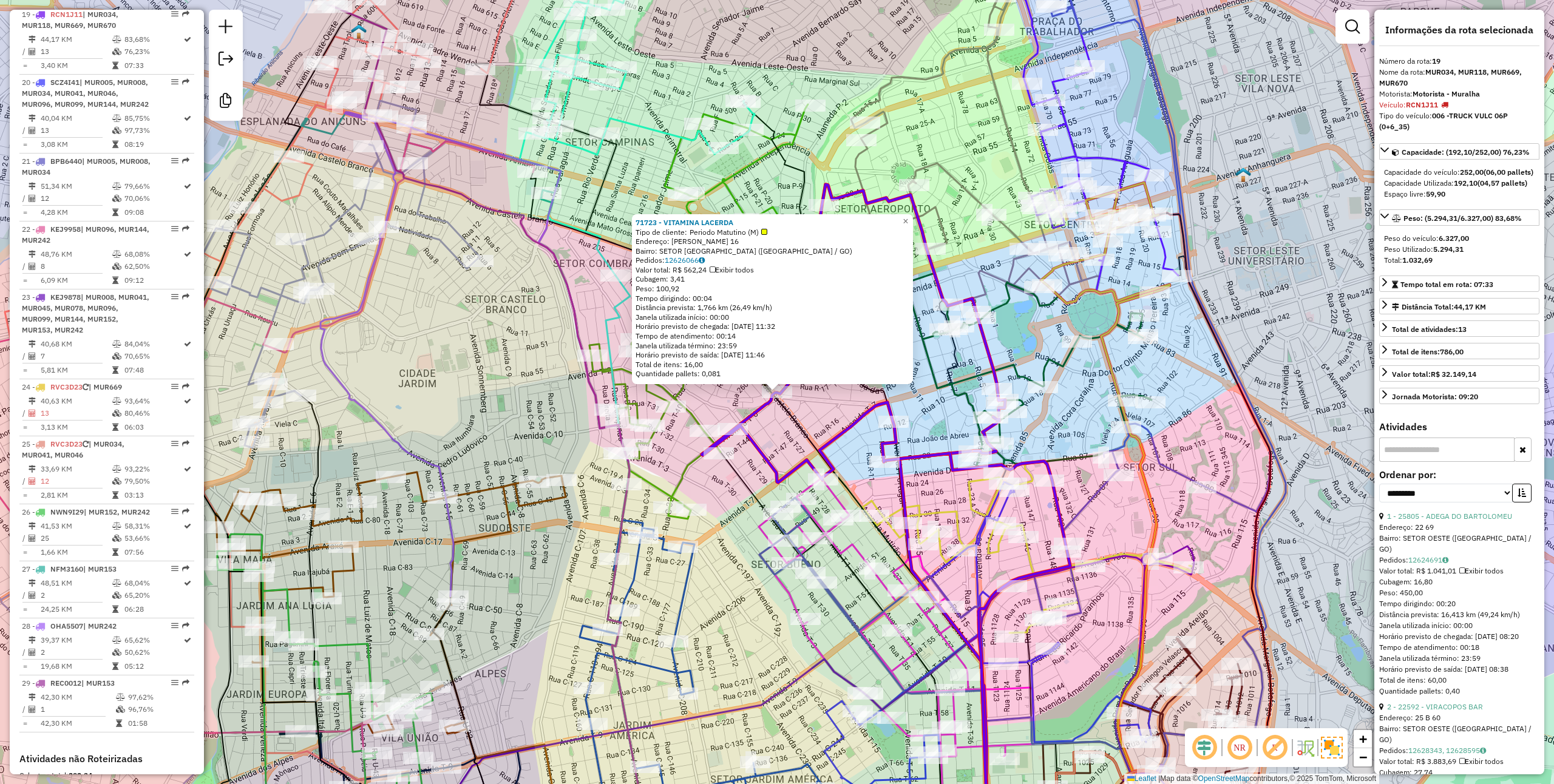
click at [781, 434] on div "71723 - VITAMINA LACERDA Tipo de cliente: Periodo Matutino (M) Endereço: BENEDI…" at bounding box center [777, 392] width 1554 height 784
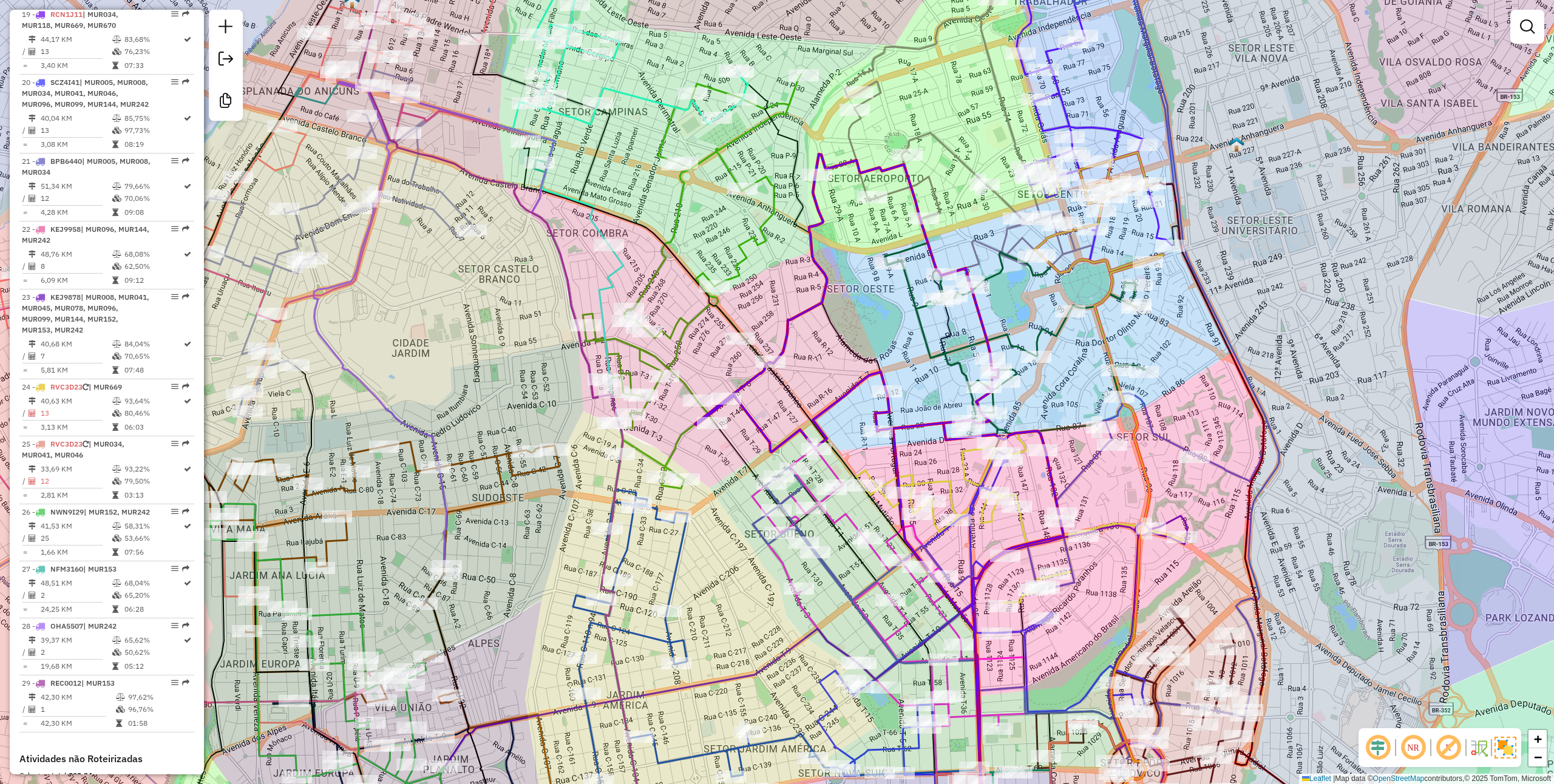
drag, startPoint x: 819, startPoint y: 445, endPoint x: 811, endPoint y: 403, distance: 42.8
click at [811, 404] on icon at bounding box center [879, 493] width 368 height 678
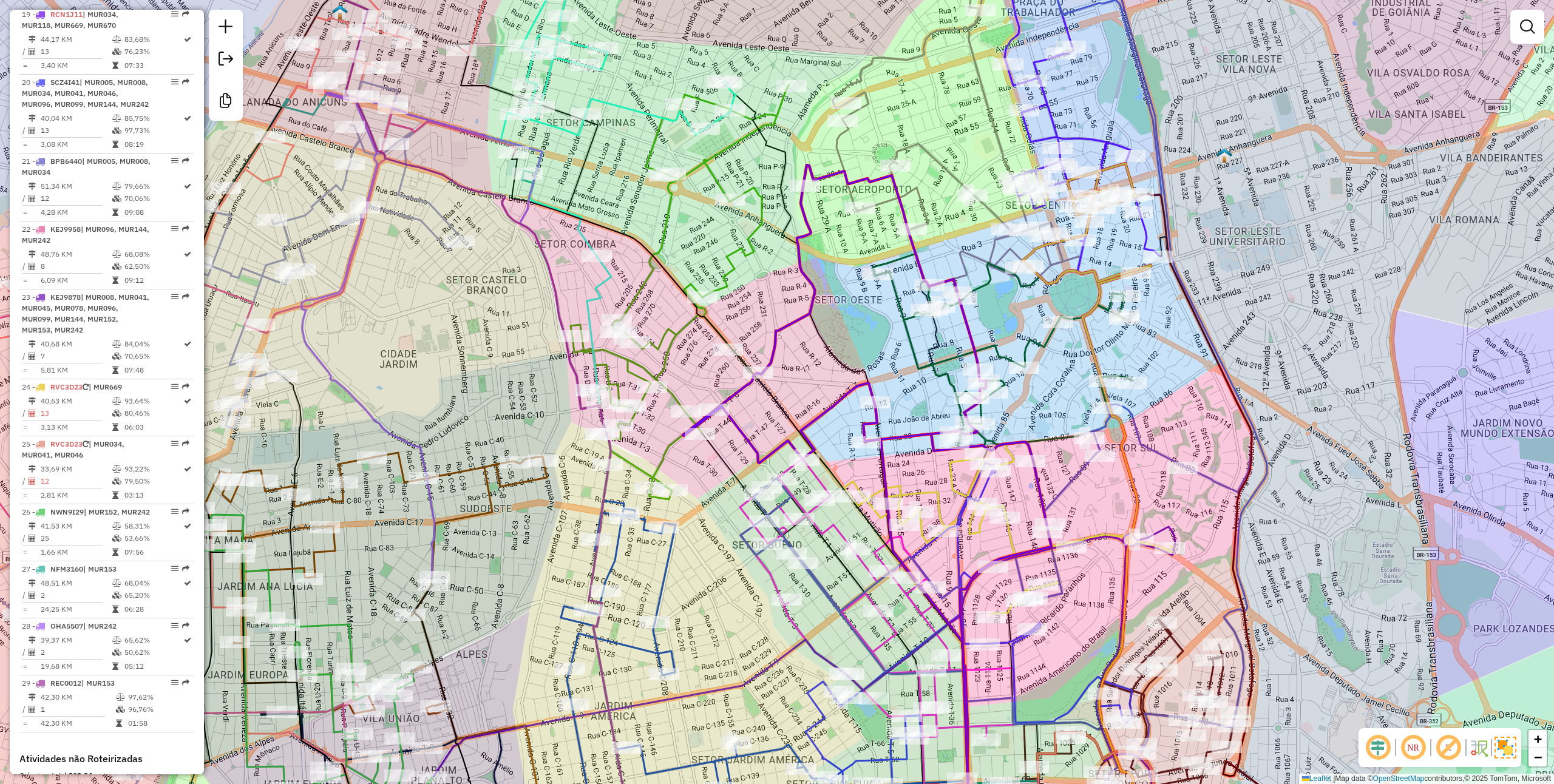
drag, startPoint x: 838, startPoint y: 367, endPoint x: 825, endPoint y: 401, distance: 36.4
click at [825, 401] on div "Janela de atendimento Grade de atendimento Capacidade Transportadoras Veículos …" at bounding box center [777, 392] width 1554 height 784
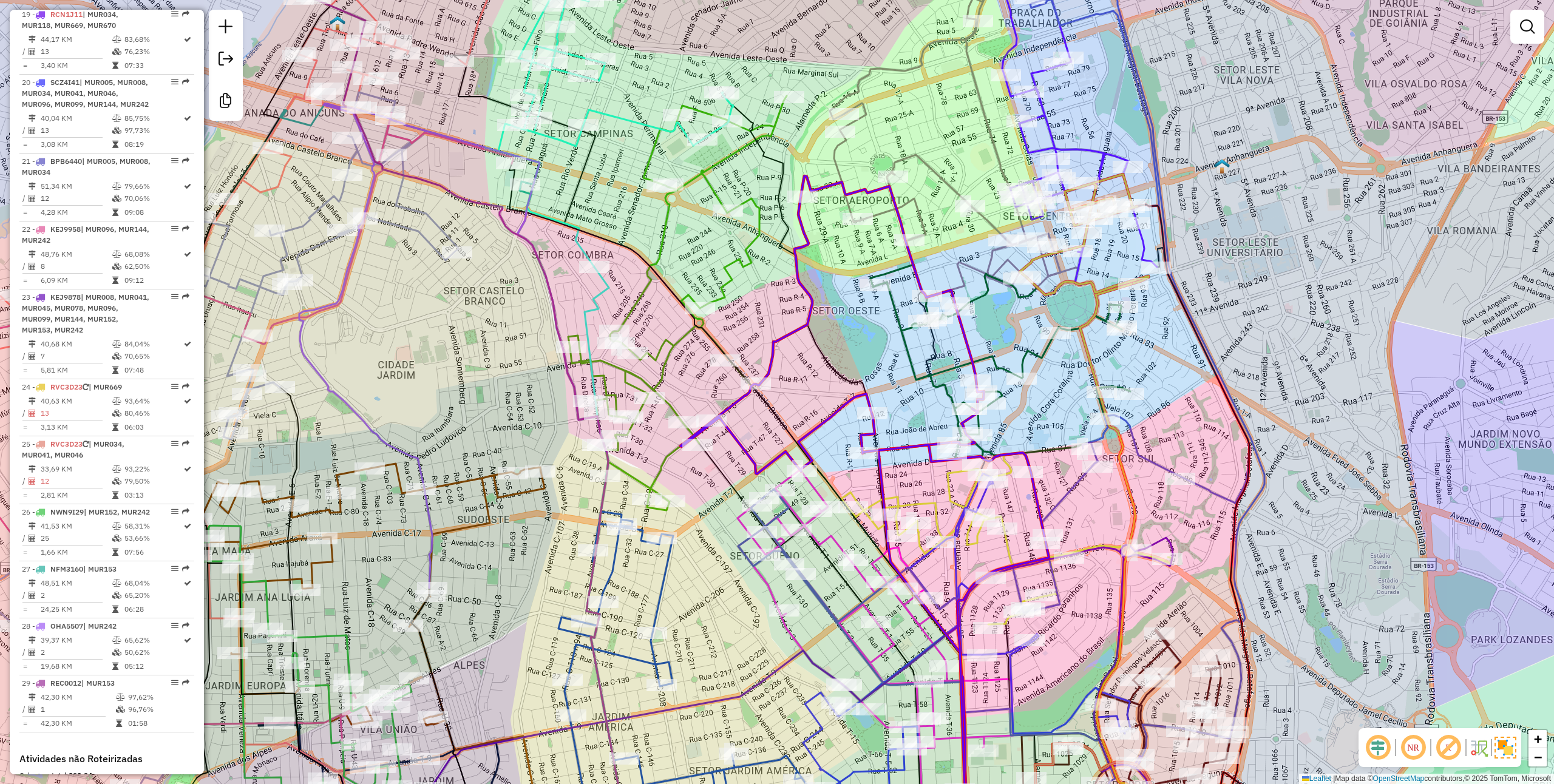
click at [775, 351] on icon at bounding box center [865, 519] width 368 height 686
select select "**********"
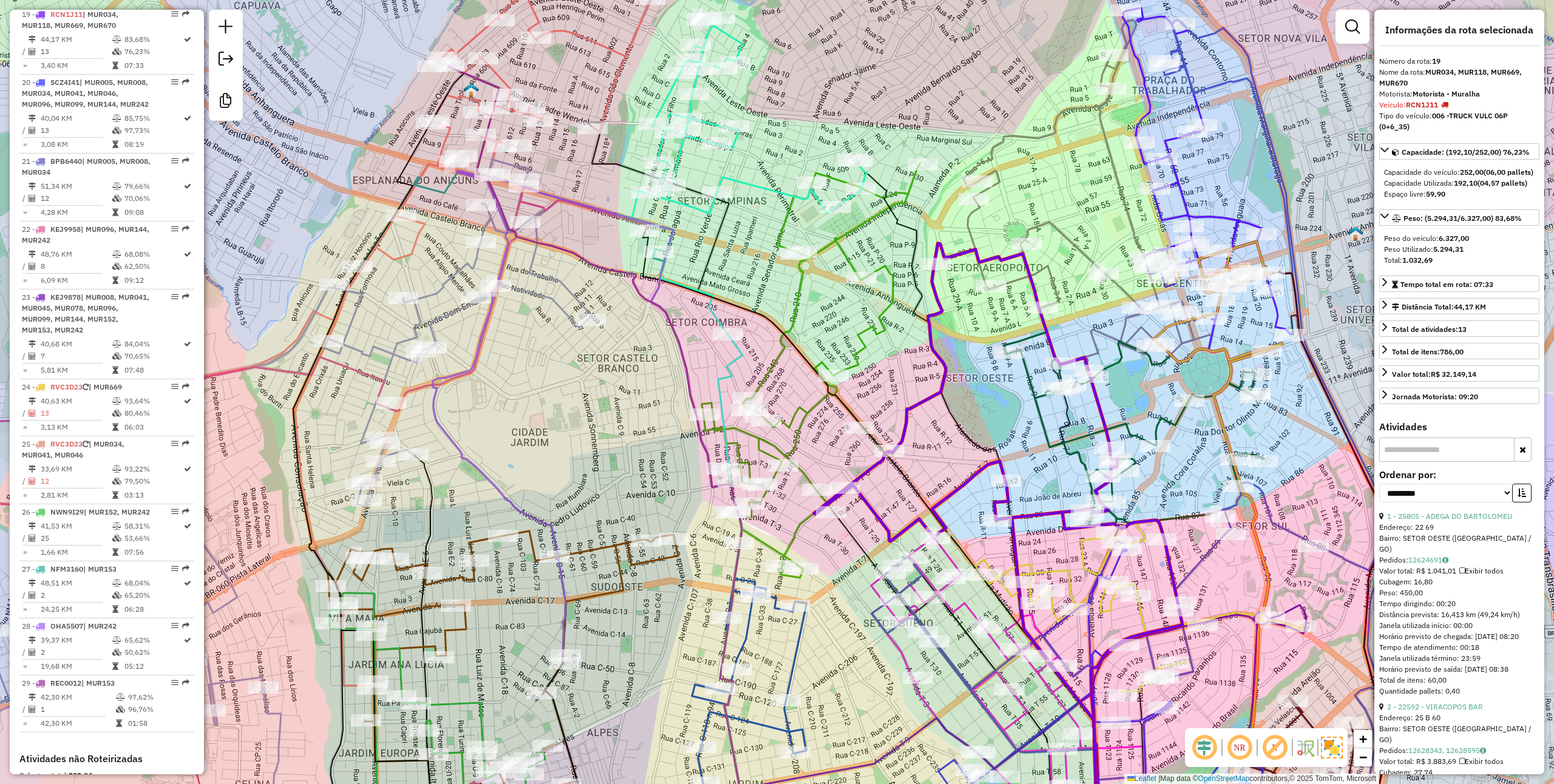
drag, startPoint x: 826, startPoint y: 370, endPoint x: 960, endPoint y: 437, distance: 149.8
click at [960, 437] on icon at bounding box center [978, 545] width 246 height 770
click at [799, 311] on icon at bounding box center [811, 370] width 218 height 414
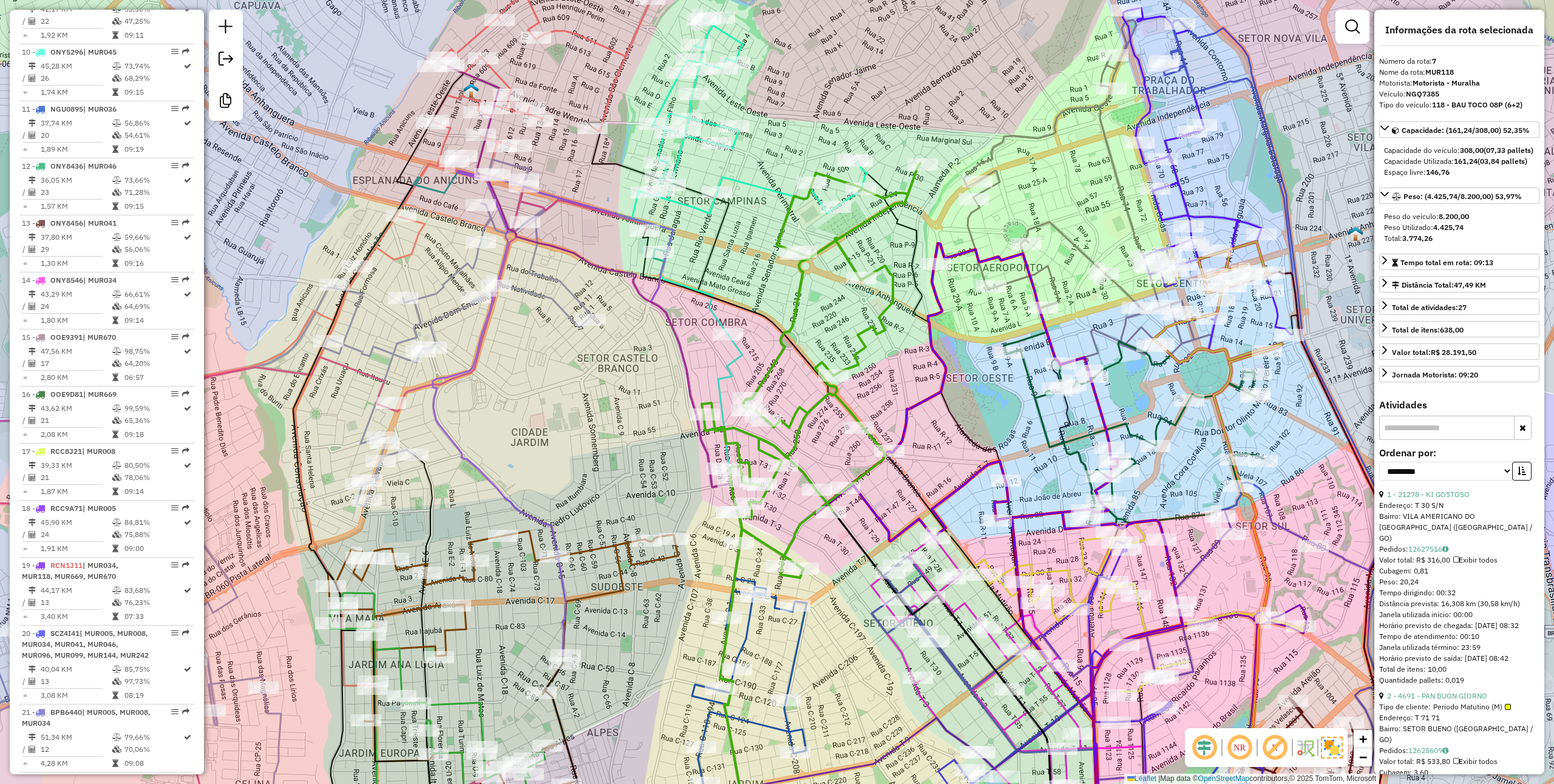
scroll to position [821, 0]
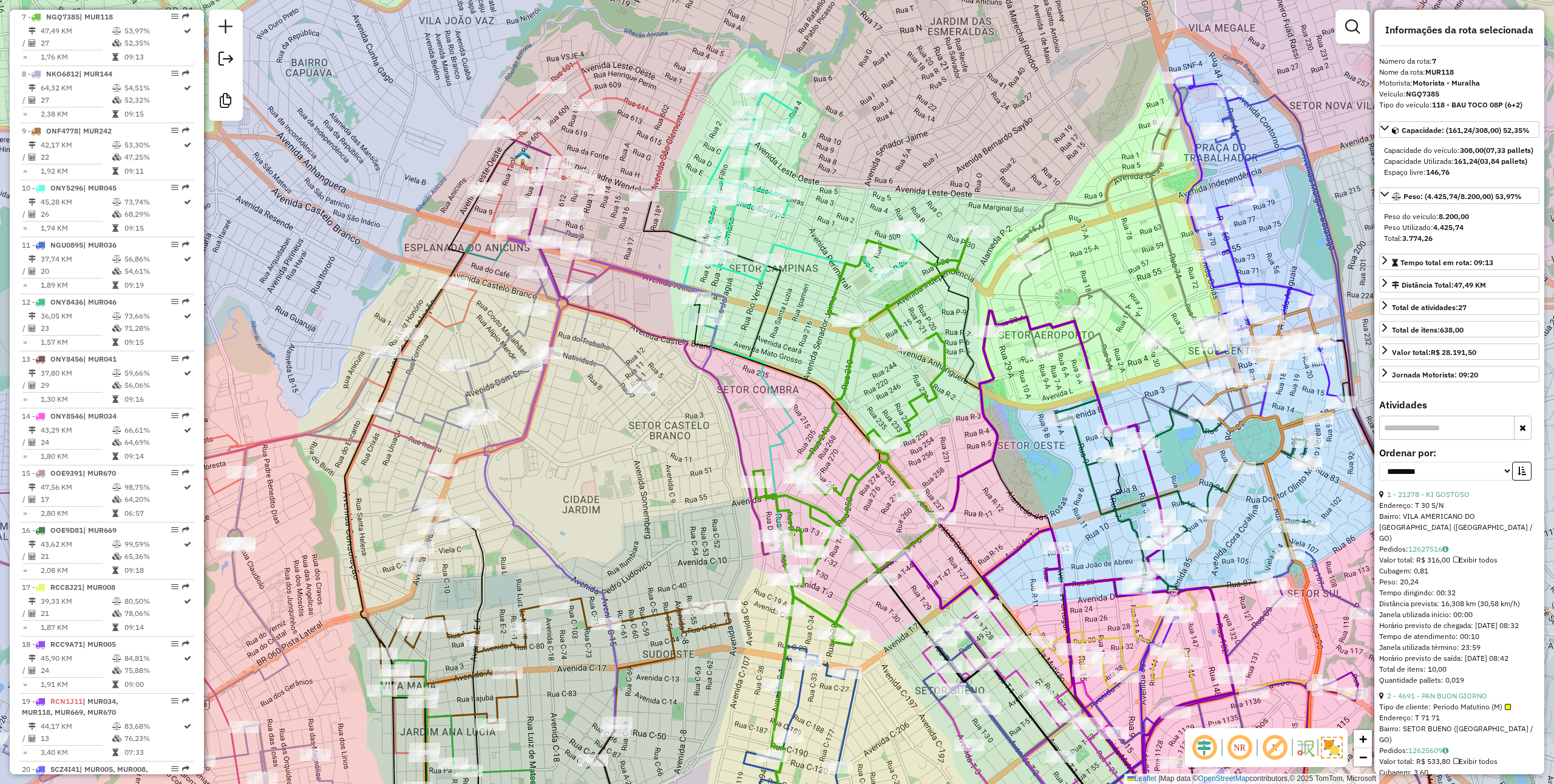
drag, startPoint x: 814, startPoint y: 299, endPoint x: 867, endPoint y: 365, distance: 84.6
click at [868, 368] on div "Janela de atendimento Grade de atendimento Capacidade Transportadoras Veículos …" at bounding box center [777, 392] width 1554 height 784
click at [806, 254] on icon at bounding box center [803, 244] width 235 height 318
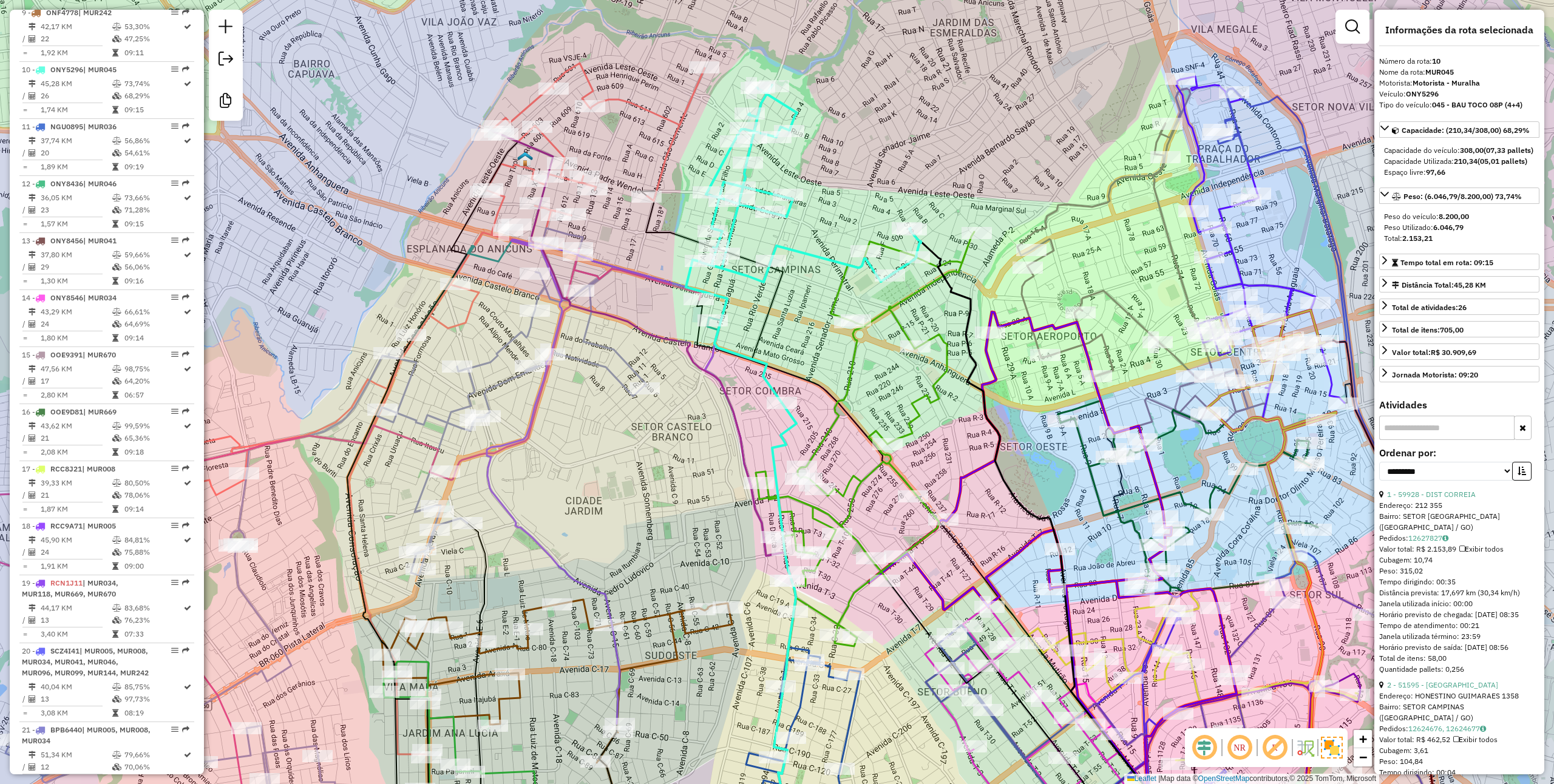
scroll to position [993, 0]
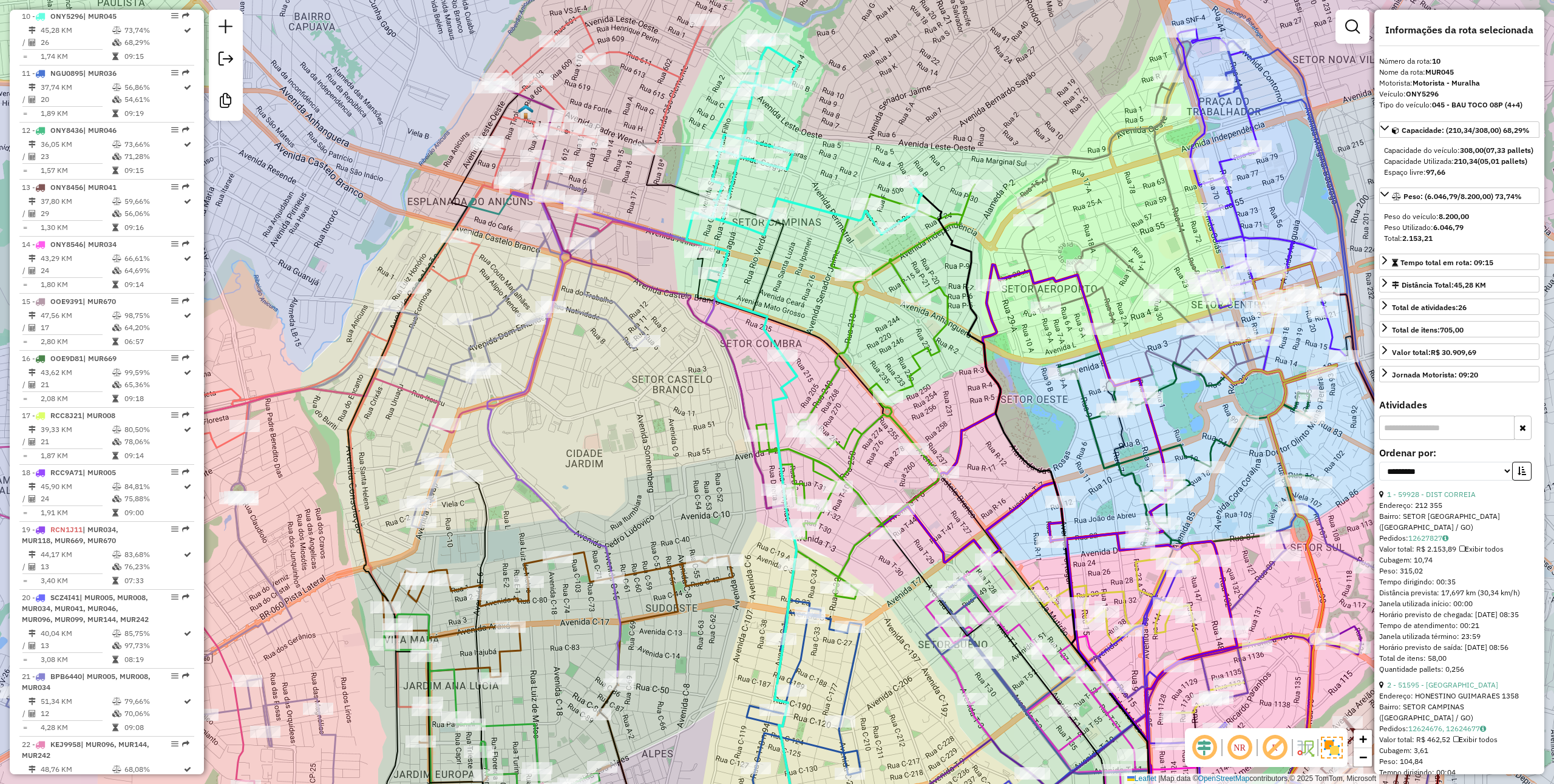
drag, startPoint x: 825, startPoint y: 291, endPoint x: 826, endPoint y: 244, distance: 47.0
click at [826, 244] on div "Janela de atendimento Grade de atendimento Capacidade Transportadoras Veículos …" at bounding box center [777, 392] width 1554 height 784
click at [864, 438] on icon at bounding box center [866, 392] width 218 height 414
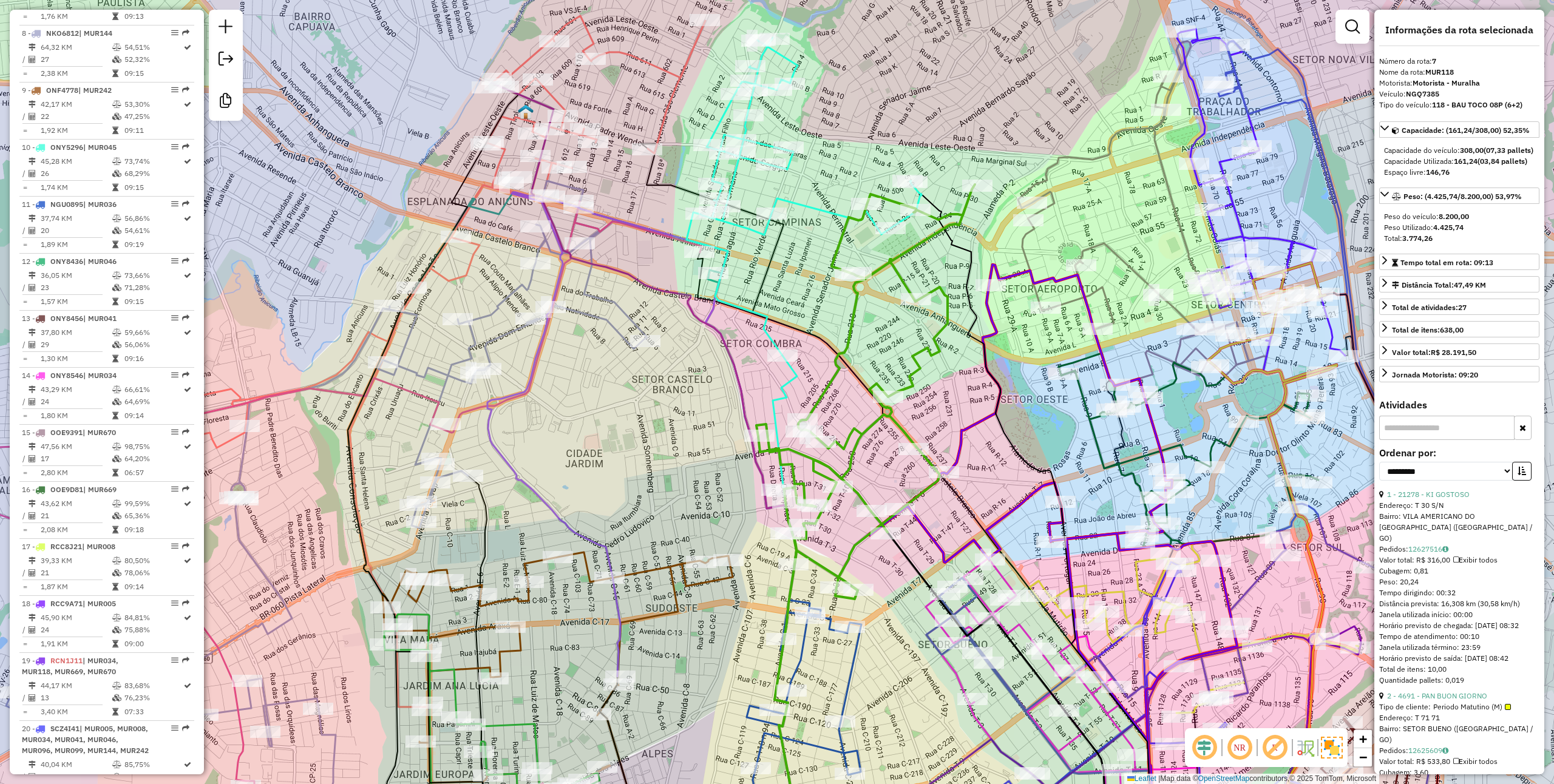
scroll to position [821, 0]
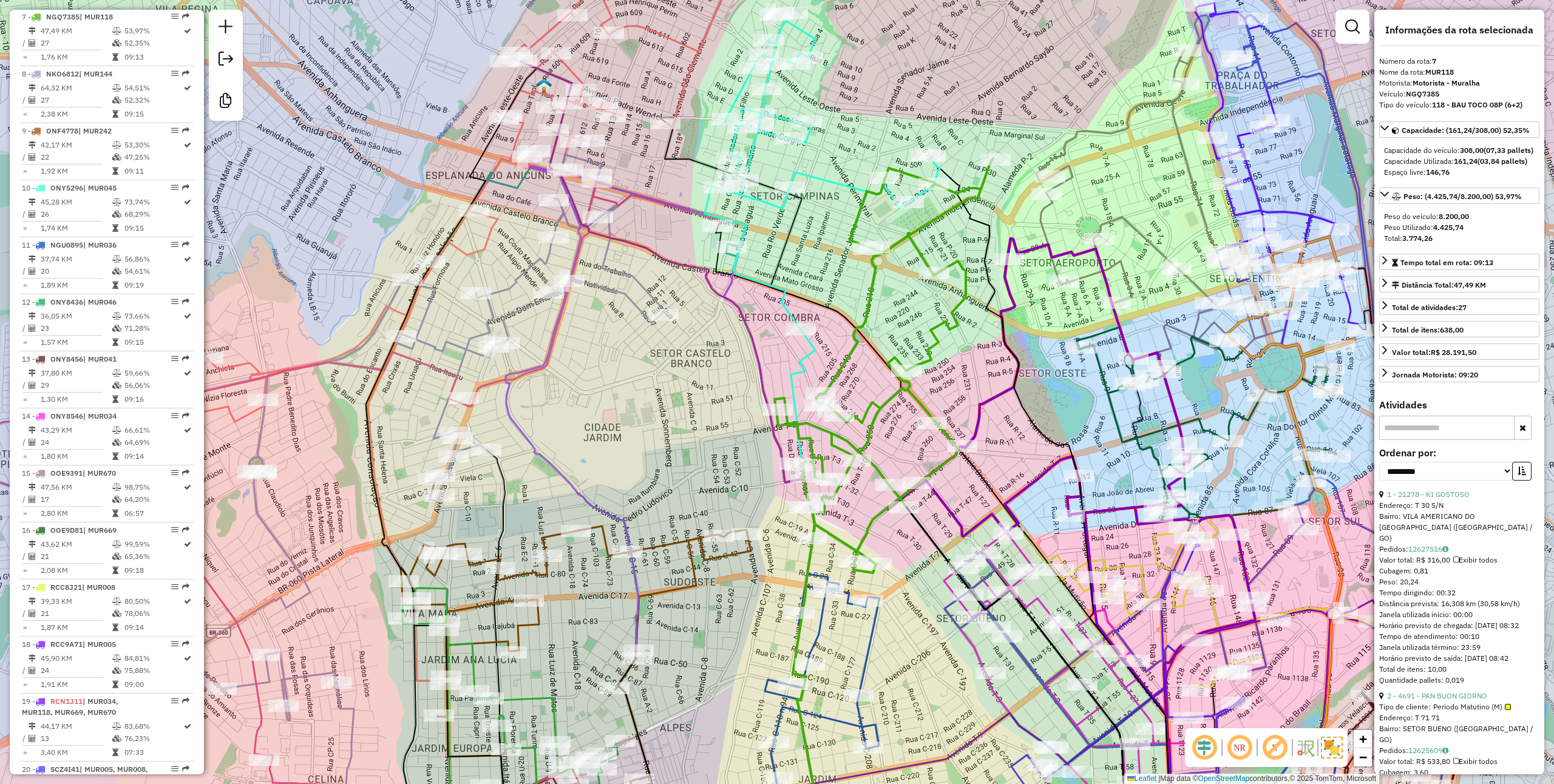
click at [901, 440] on div "Janela de atendimento Grade de atendimento Capacidade Transportadoras Veículos …" at bounding box center [777, 392] width 1554 height 784
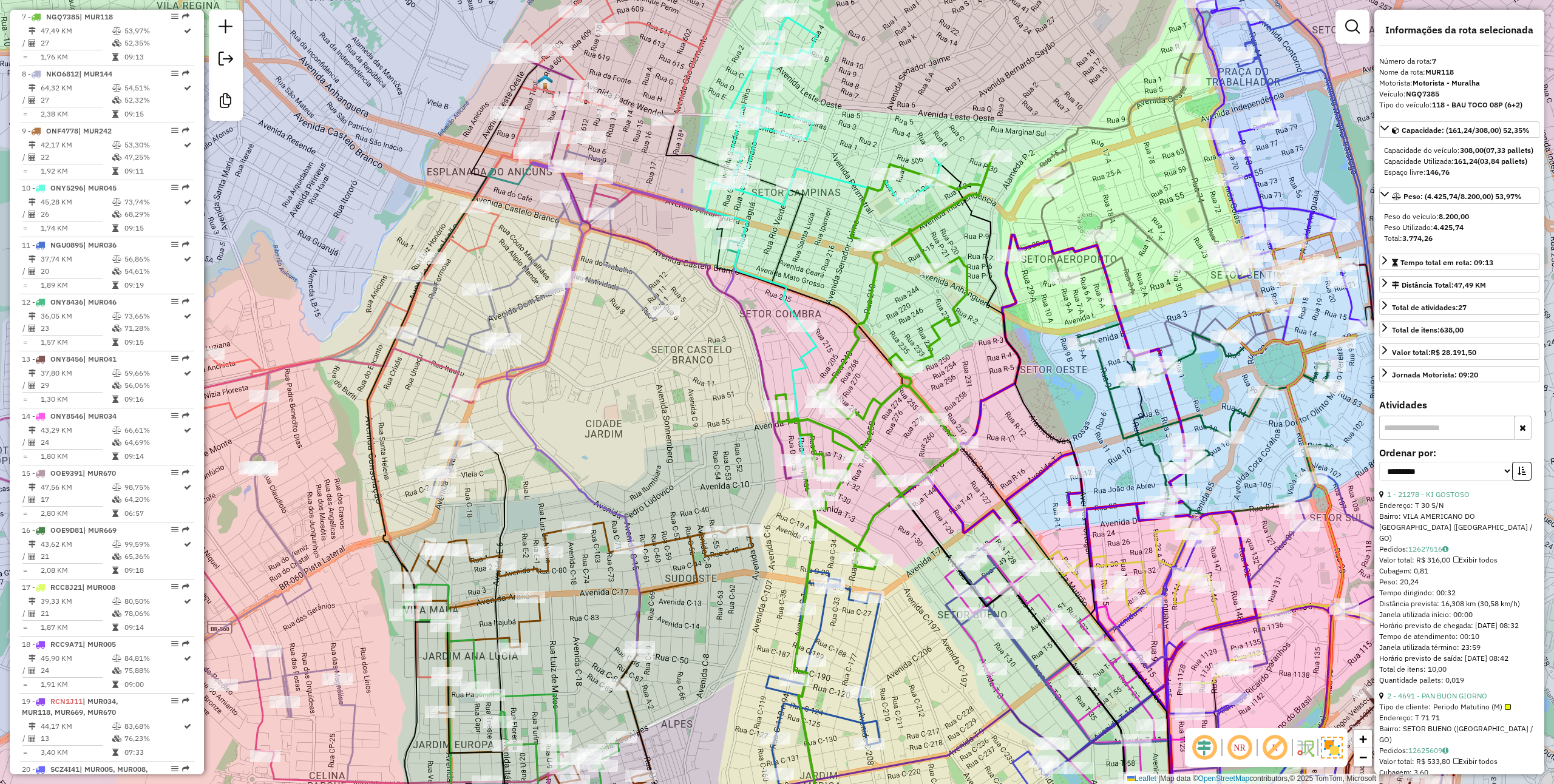
click at [803, 319] on icon at bounding box center [823, 167] width 235 height 318
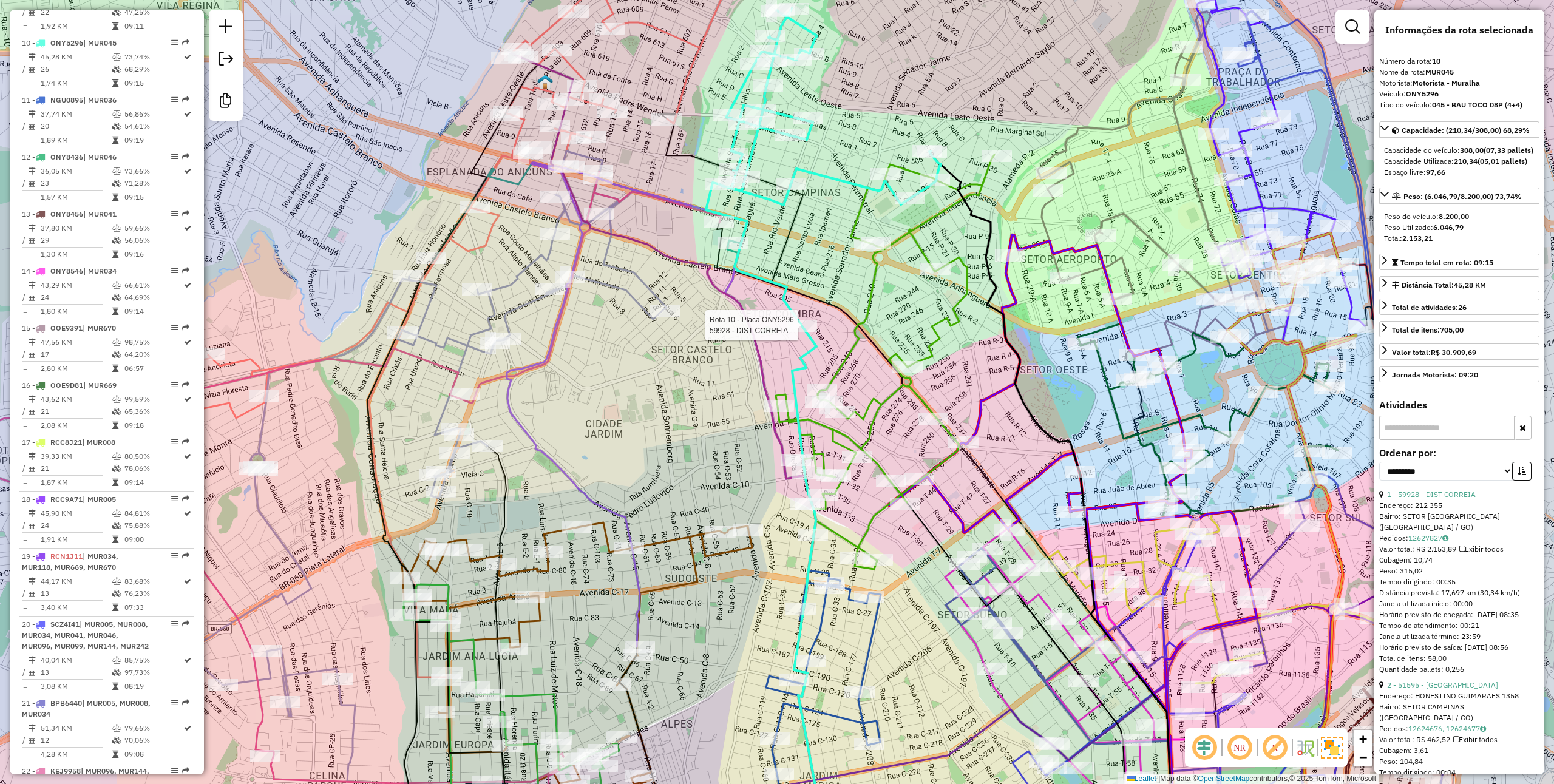
scroll to position [993, 0]
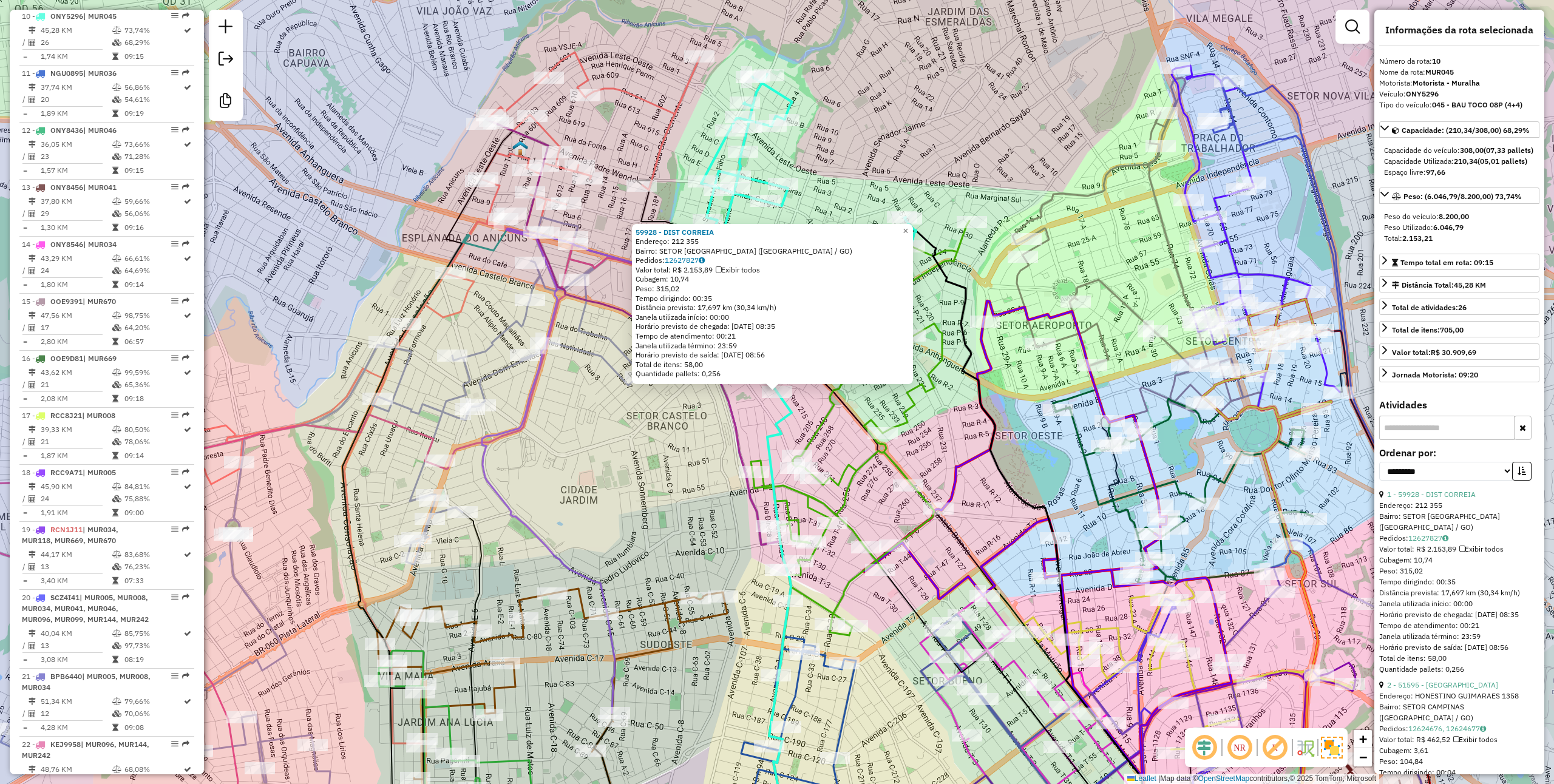
click at [858, 450] on div "59928 - DIST CORREIA Endereço: 212 355 Bairro: SETOR [GEOGRAPHIC_DATA] ([GEOGRA…" at bounding box center [777, 392] width 1554 height 784
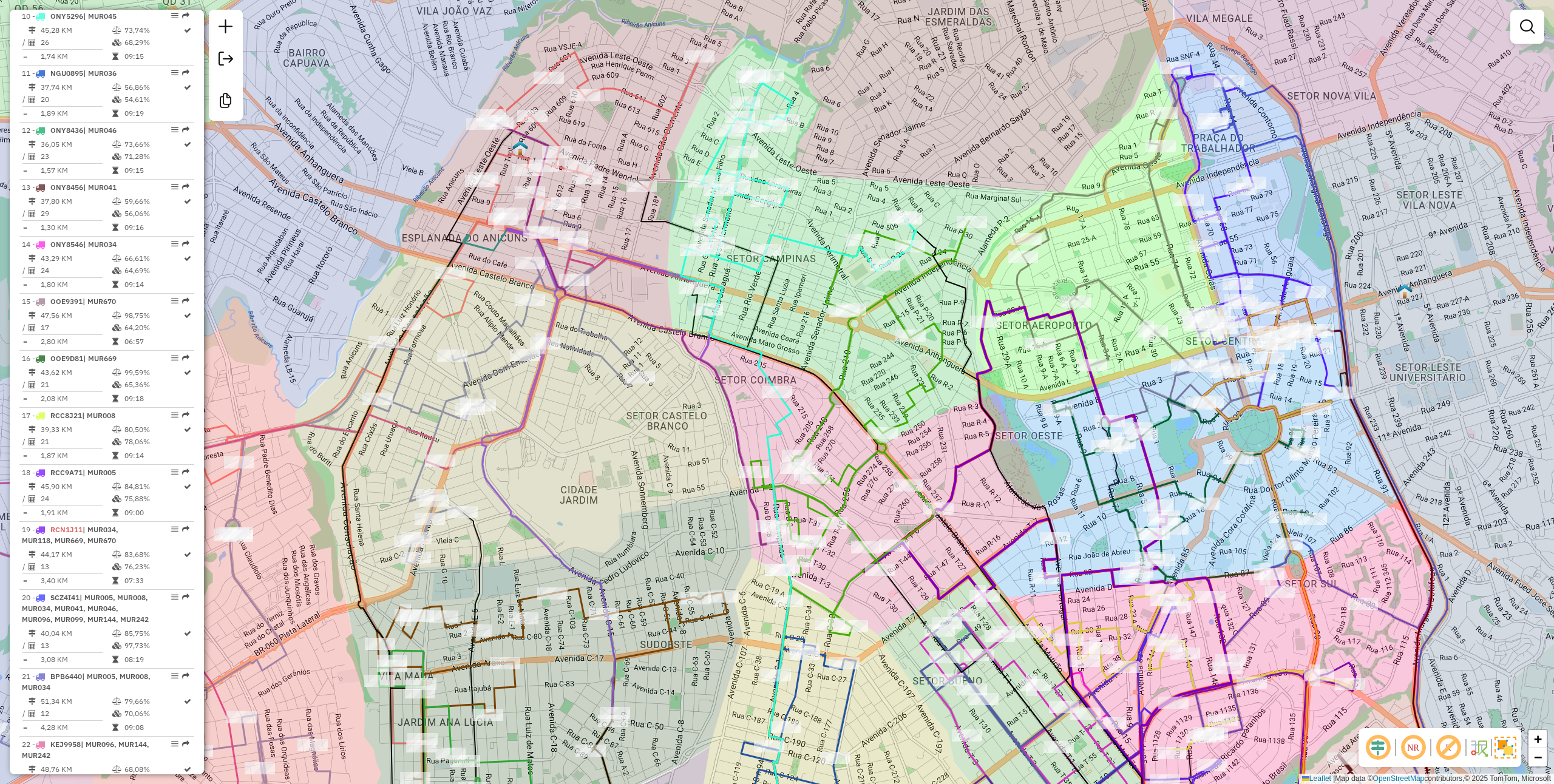
click at [866, 464] on icon at bounding box center [860, 428] width 218 height 414
select select "**********"
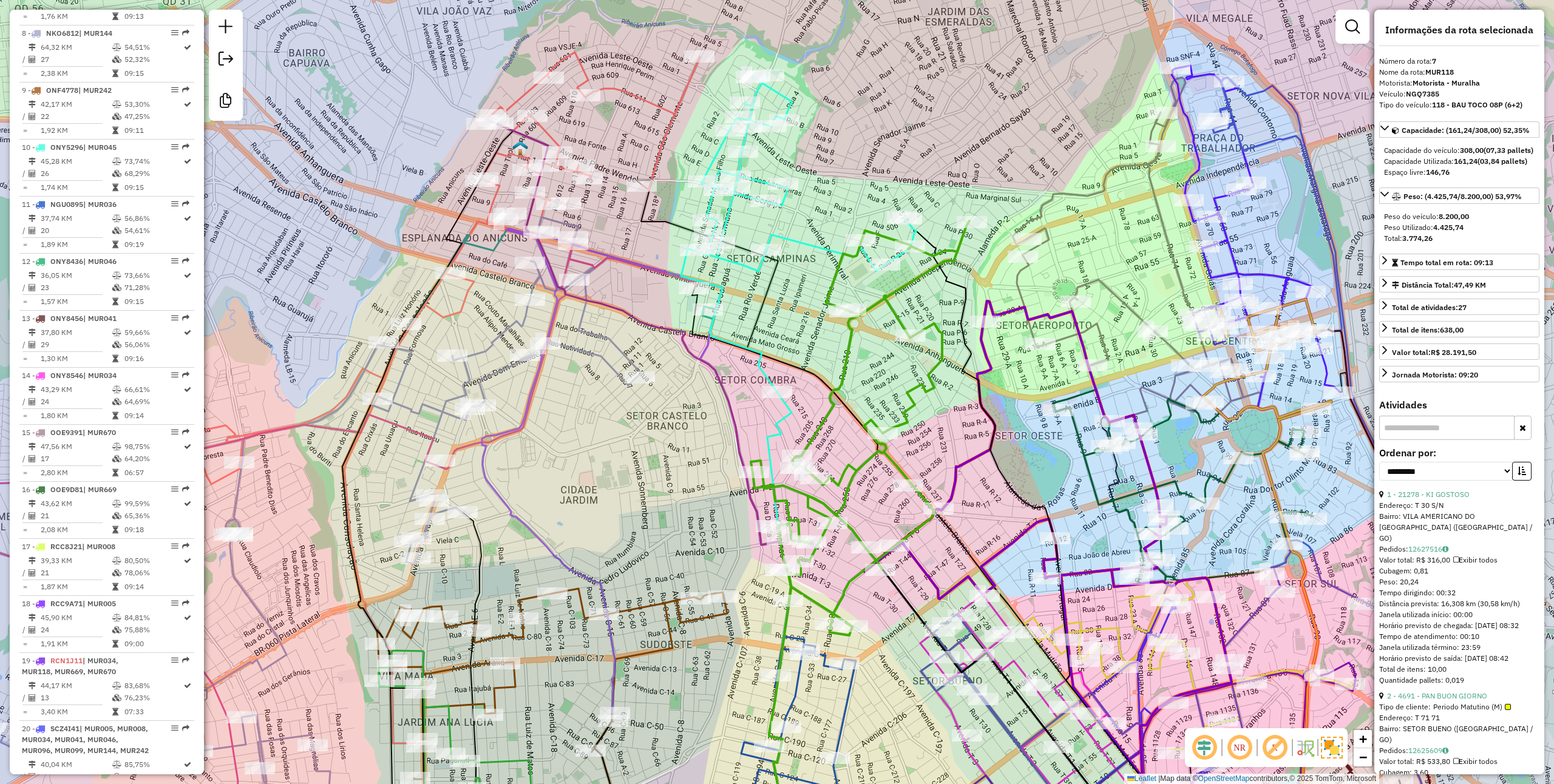
scroll to position [821, 0]
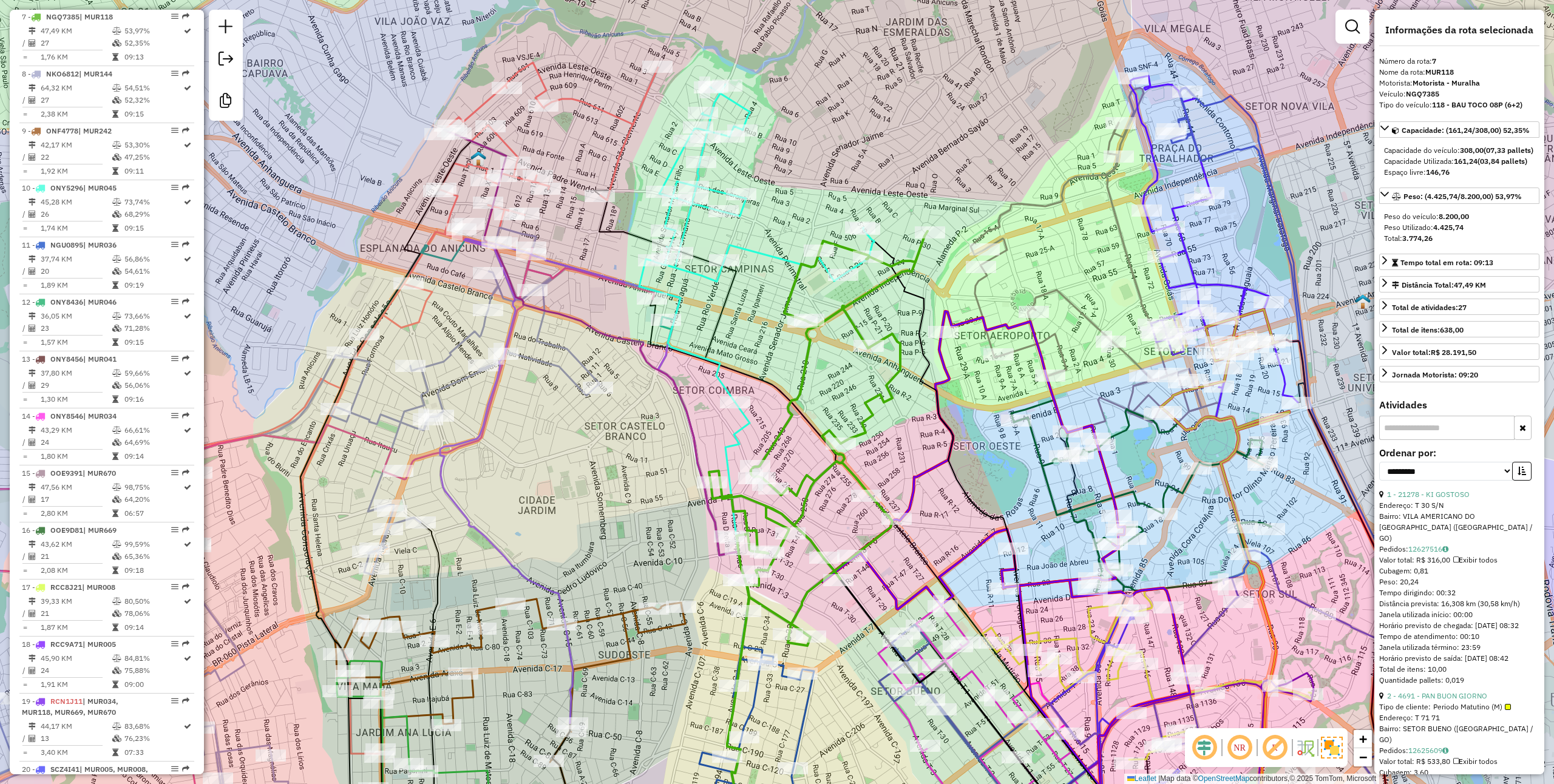
drag, startPoint x: 863, startPoint y: 469, endPoint x: 821, endPoint y: 479, distance: 43.2
click at [821, 479] on icon at bounding box center [818, 438] width 218 height 414
click at [765, 254] on icon at bounding box center [756, 244] width 235 height 318
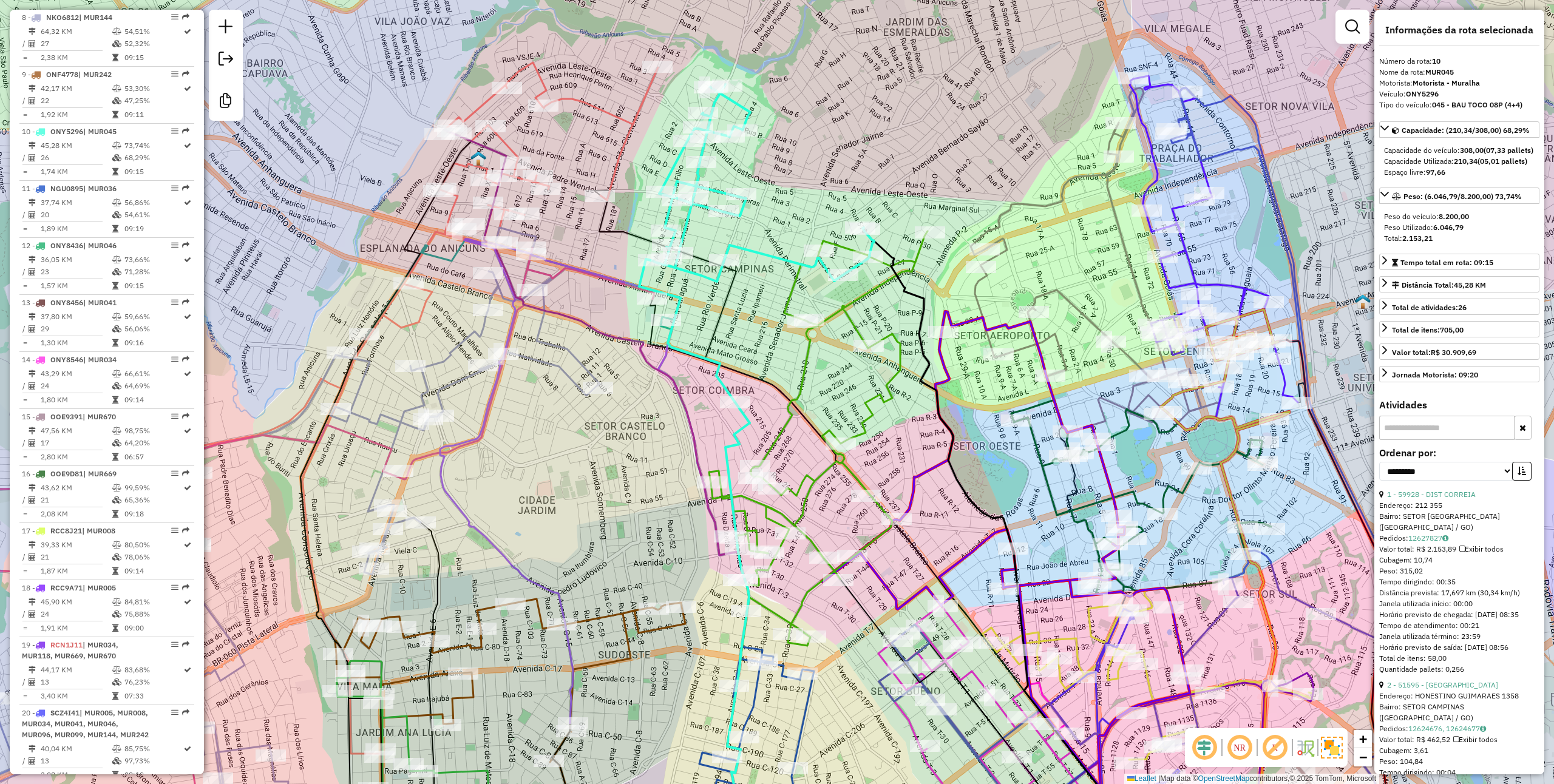
scroll to position [993, 0]
click at [778, 257] on icon at bounding box center [756, 244] width 235 height 318
click at [803, 495] on icon at bounding box center [818, 438] width 218 height 414
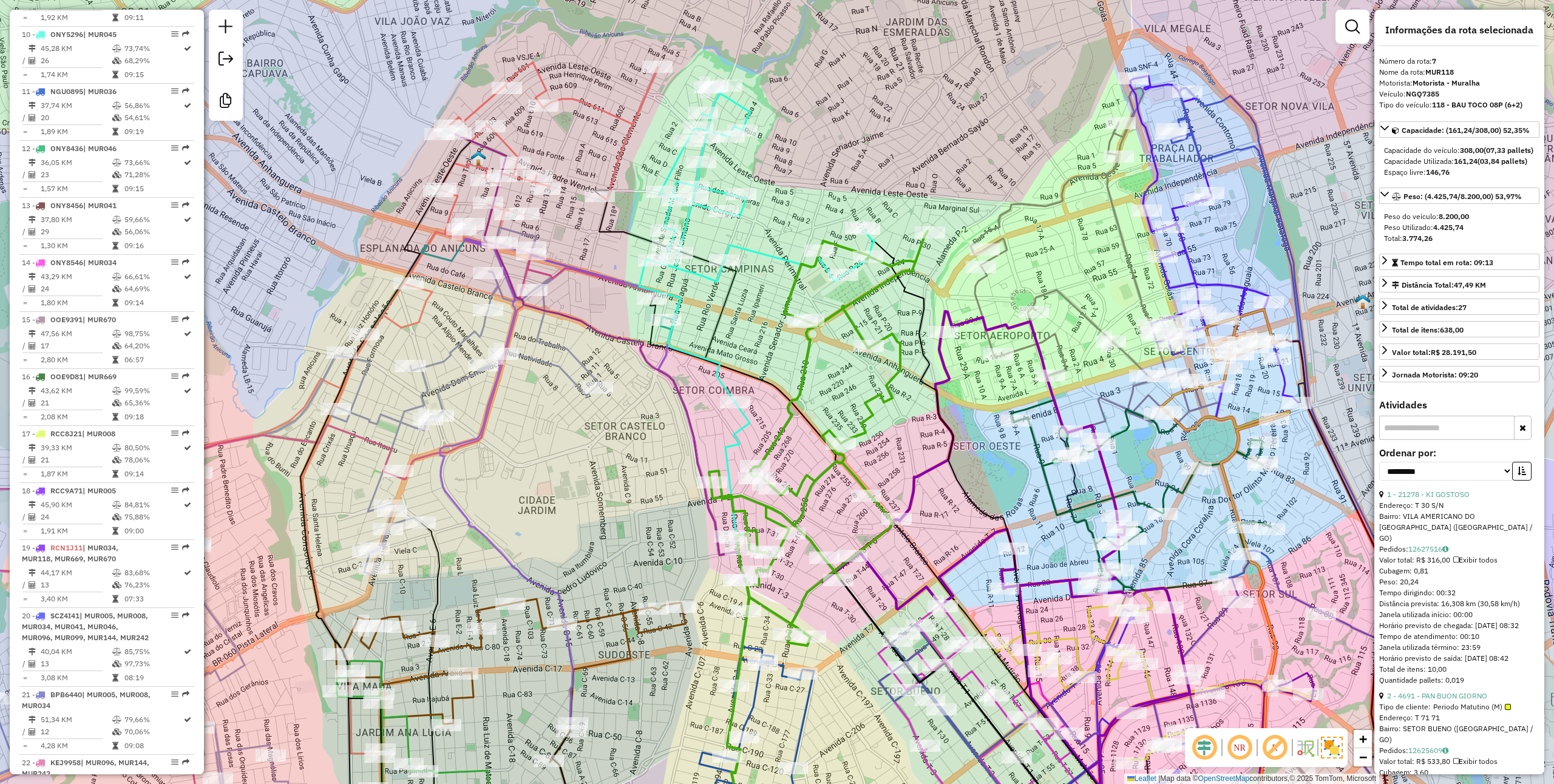
scroll to position [821, 0]
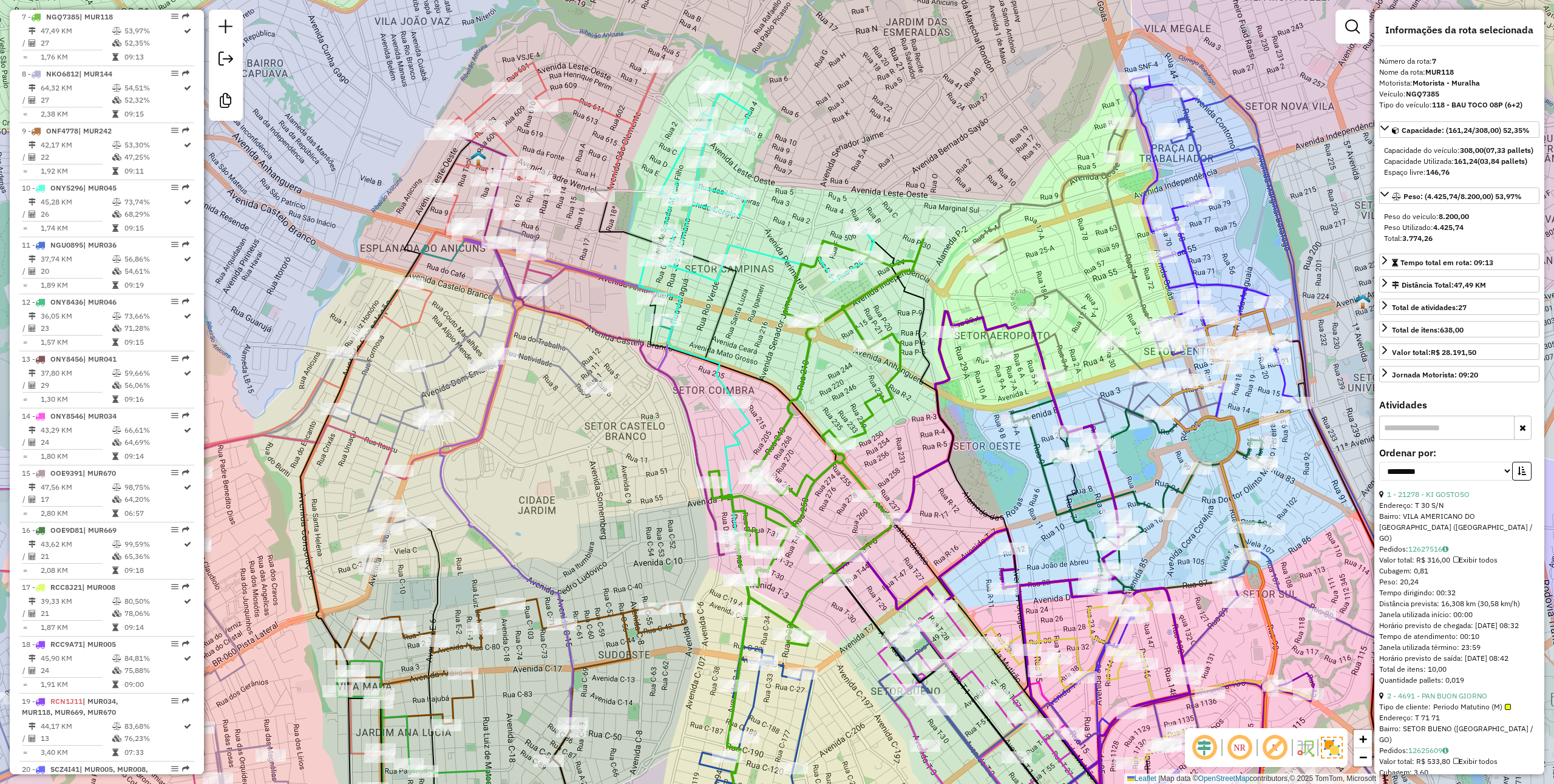
click at [754, 246] on icon at bounding box center [756, 244] width 235 height 318
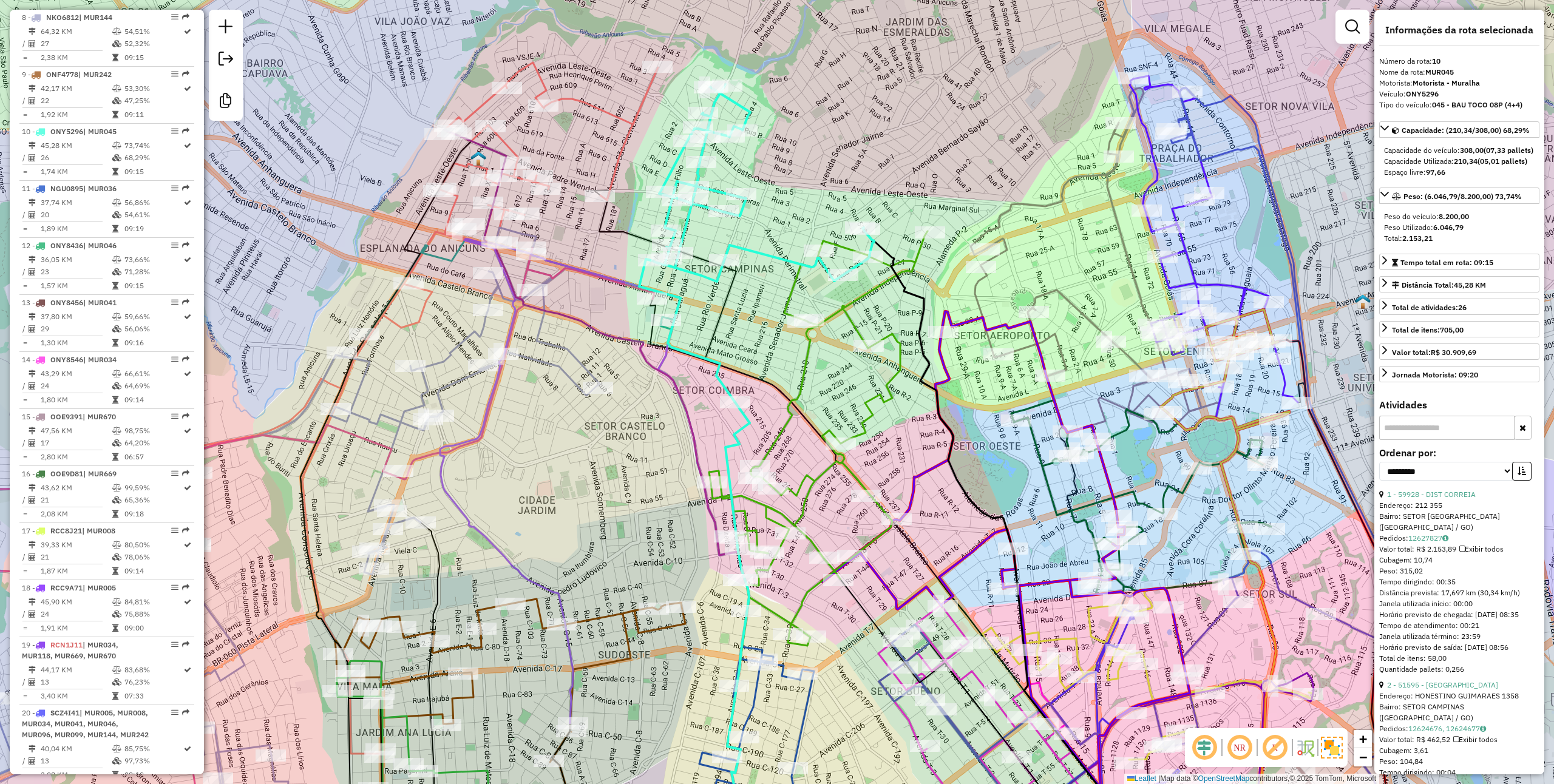
scroll to position [993, 0]
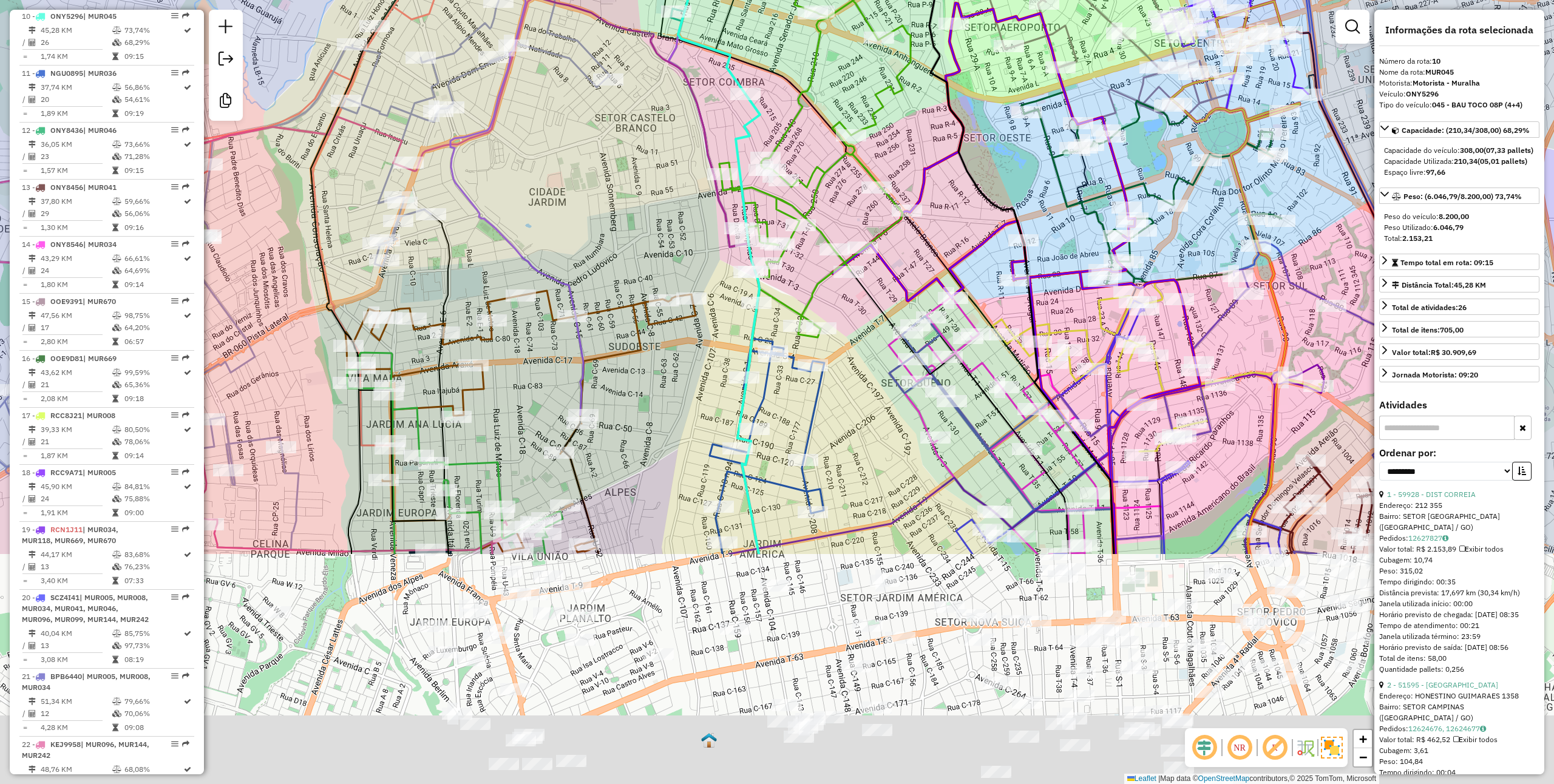
drag, startPoint x: 788, startPoint y: 489, endPoint x: 802, endPoint y: 249, distance: 240.4
click at [803, 251] on div "Janela de atendimento Grade de atendimento Capacidade Transportadoras Veículos …" at bounding box center [777, 392] width 1554 height 784
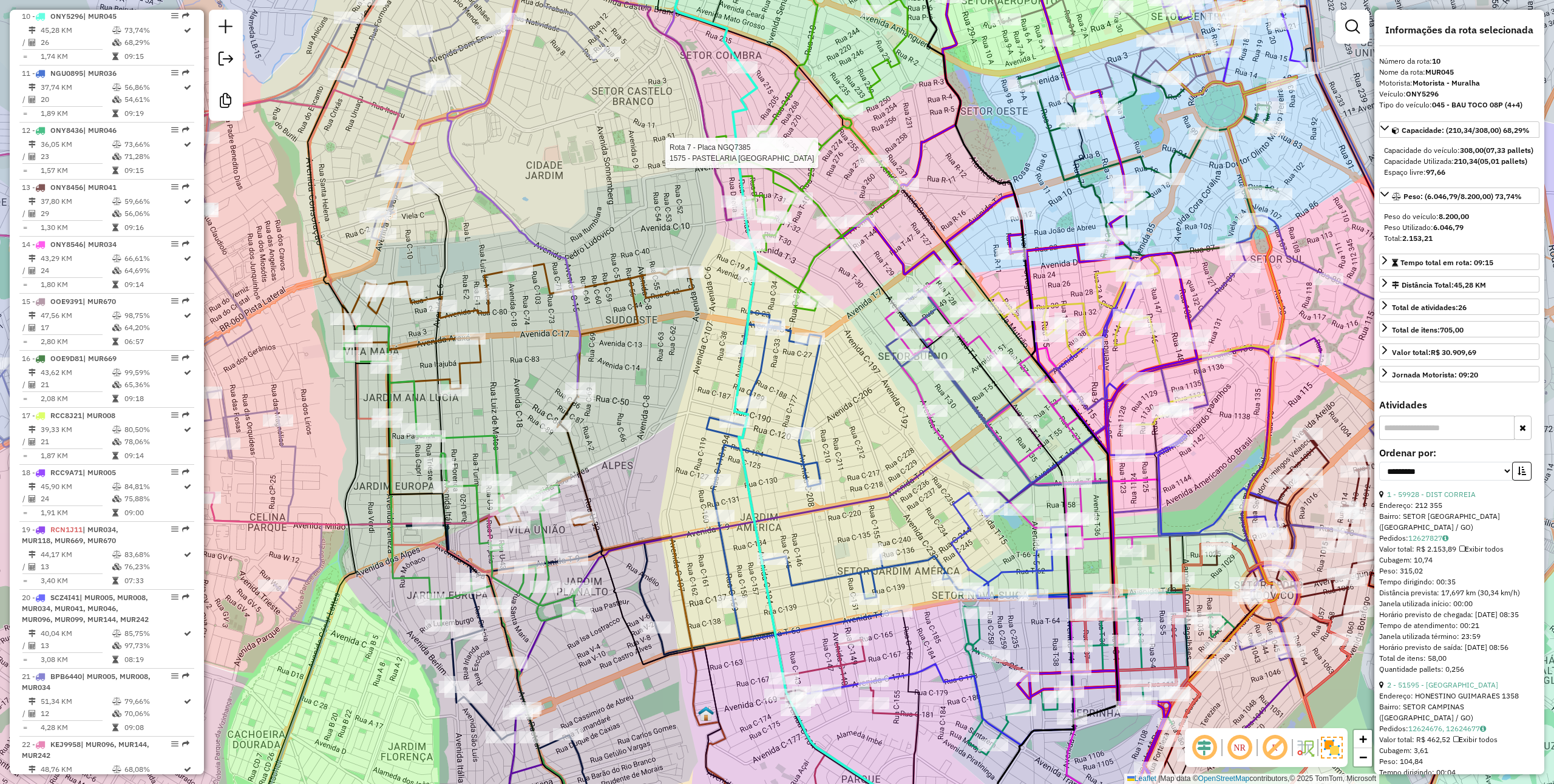
click at [980, 344] on icon at bounding box center [1023, 410] width 275 height 279
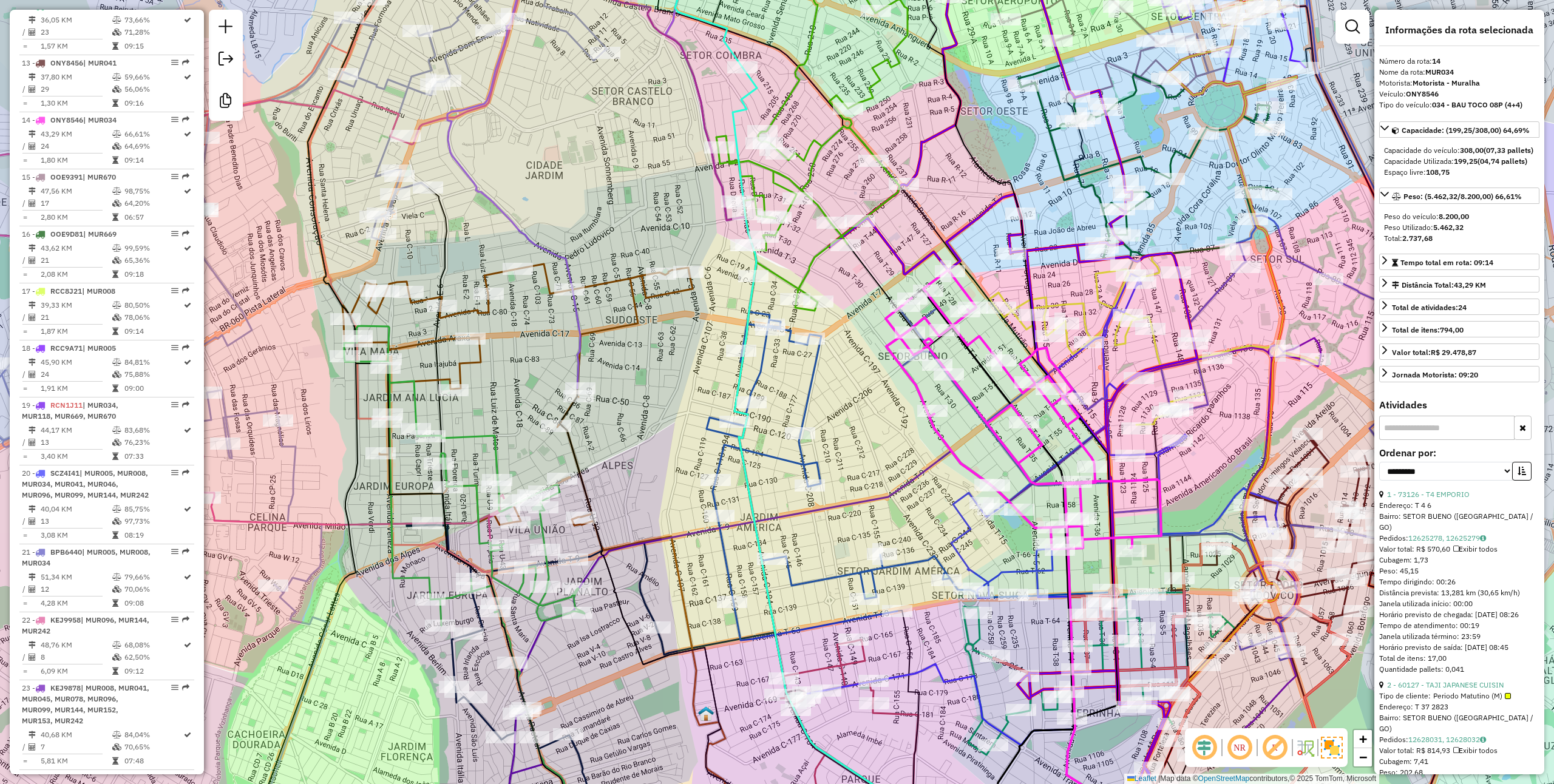
scroll to position [1223, 0]
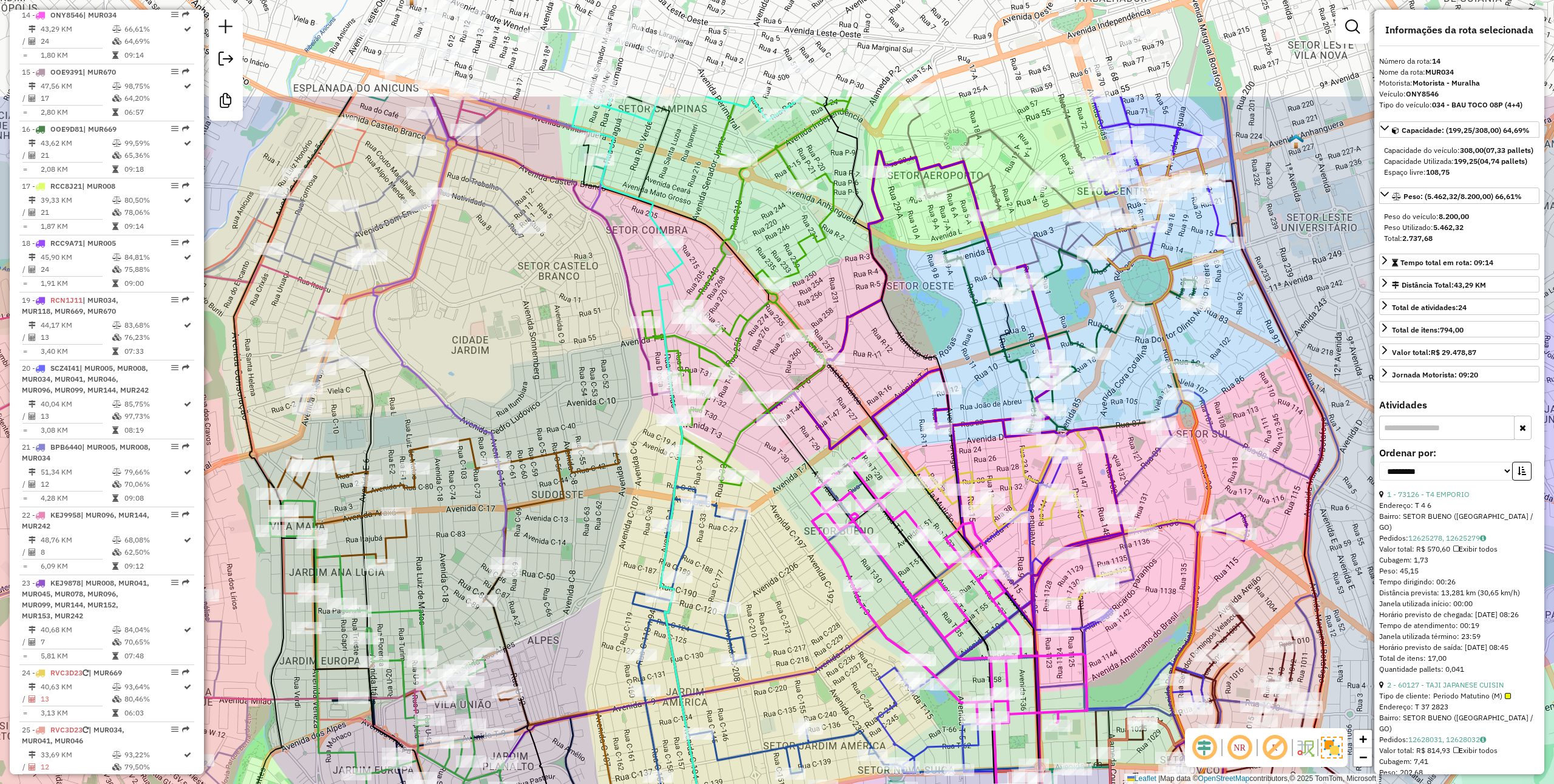
drag, startPoint x: 880, startPoint y: 448, endPoint x: 806, endPoint y: 623, distance: 190.0
click at [806, 623] on div "Janela de atendimento Grade de atendimento Capacidade Transportadoras Veículos …" at bounding box center [777, 392] width 1554 height 784
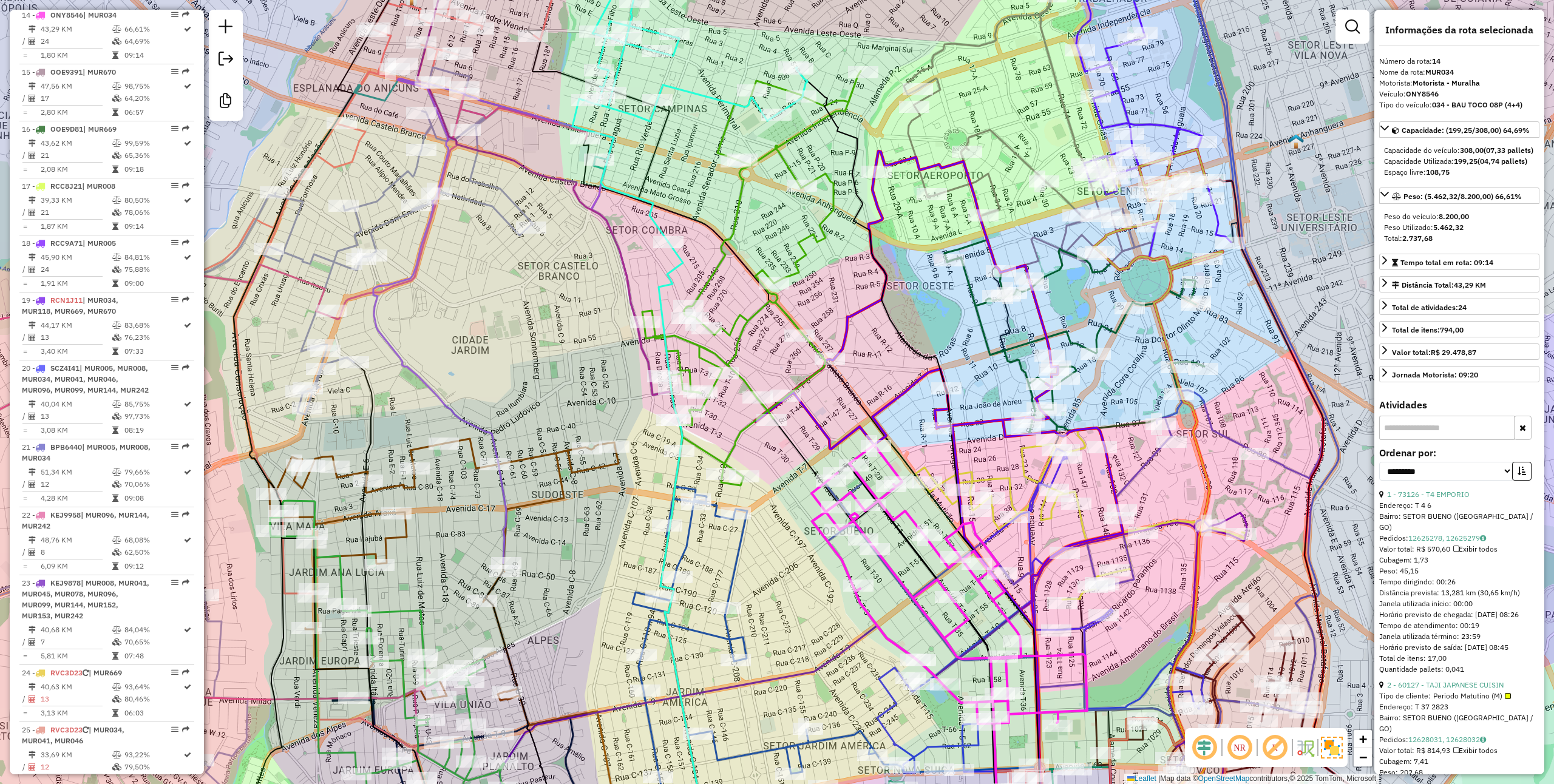
click at [955, 401] on div "Janela de atendimento Grade de atendimento Capacidade Transportadoras Veículos …" at bounding box center [777, 392] width 1554 height 784
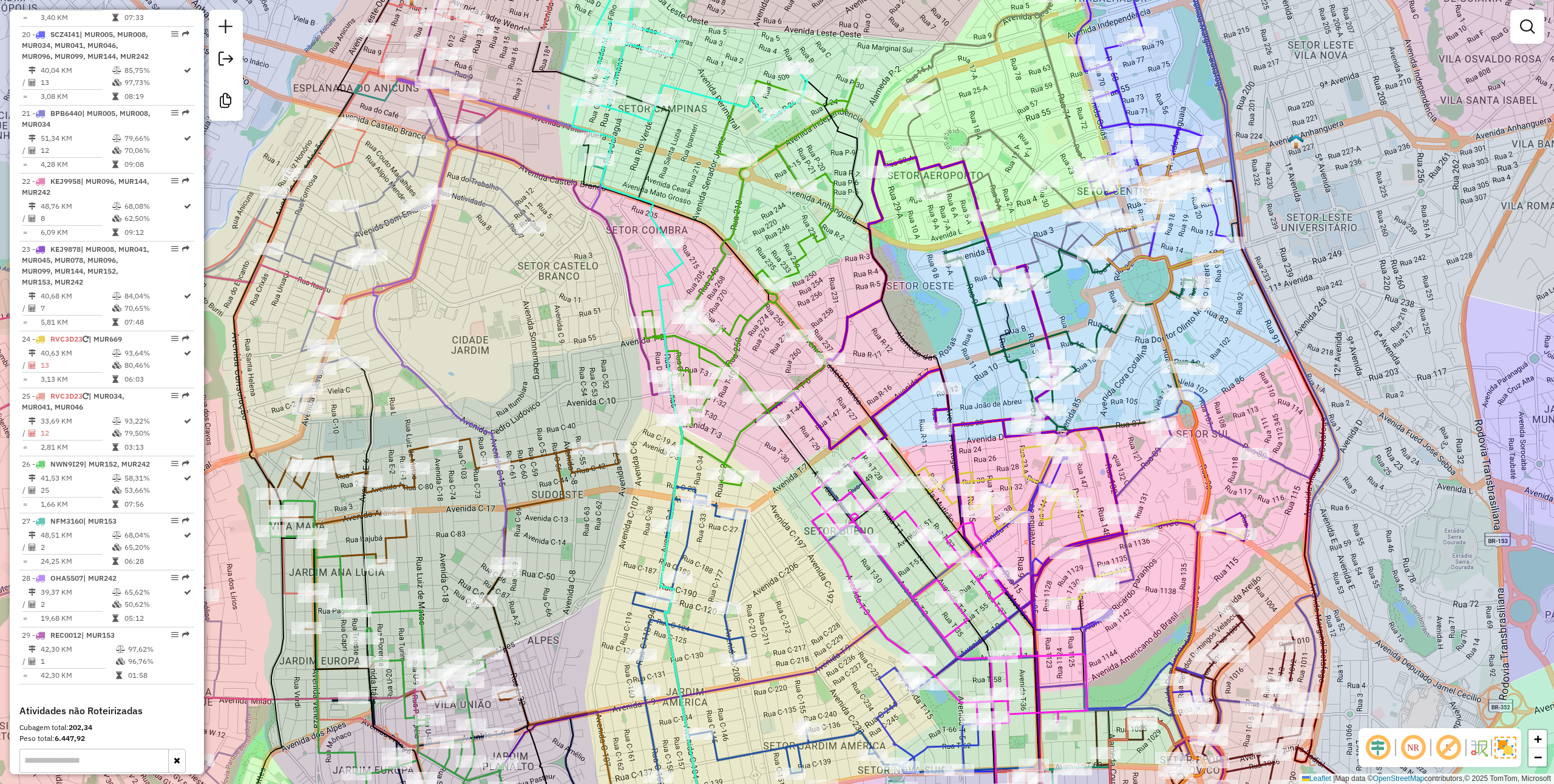
scroll to position [1627, 0]
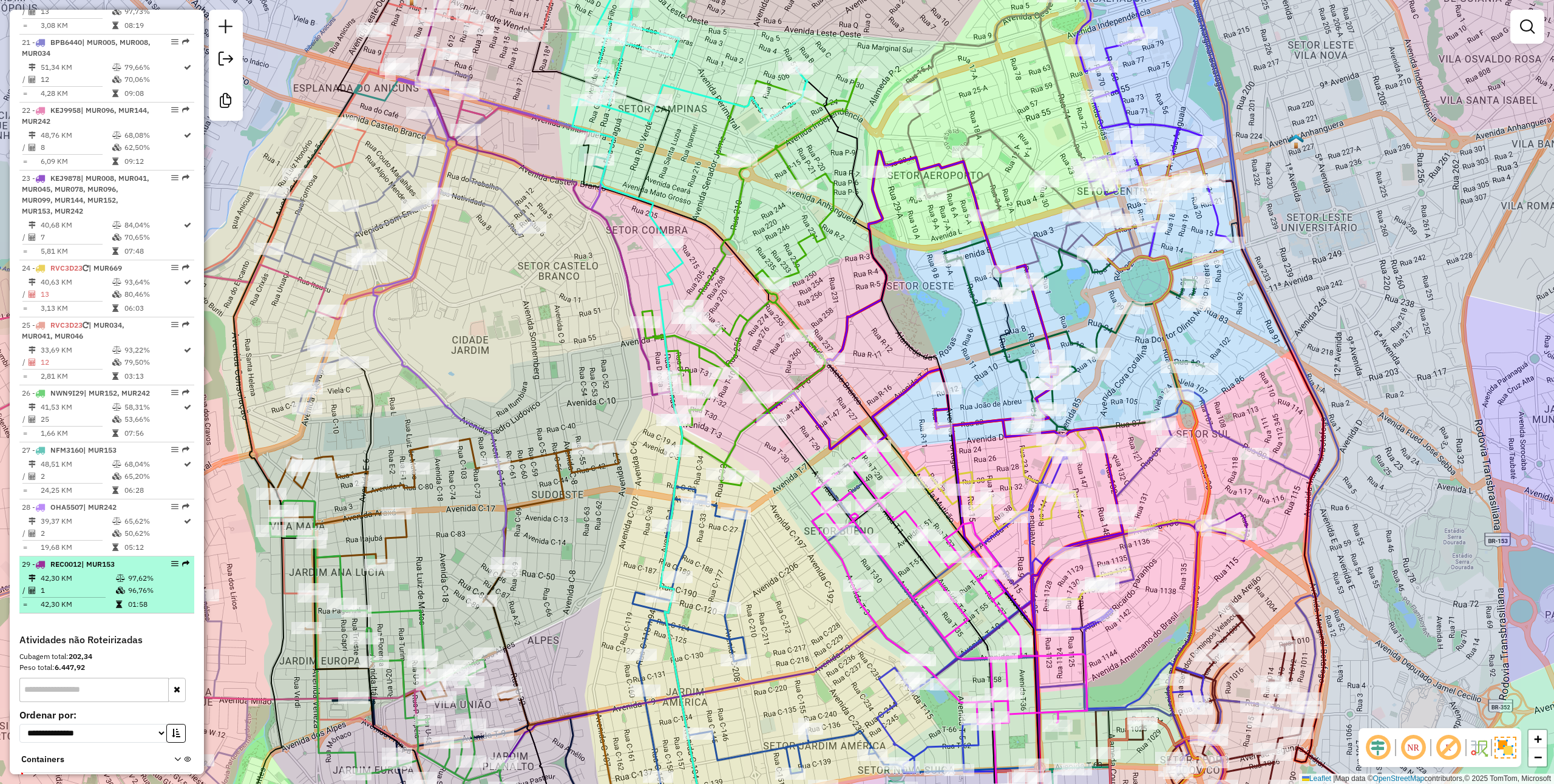
click at [110, 590] on td "1" at bounding box center [78, 590] width 75 height 12
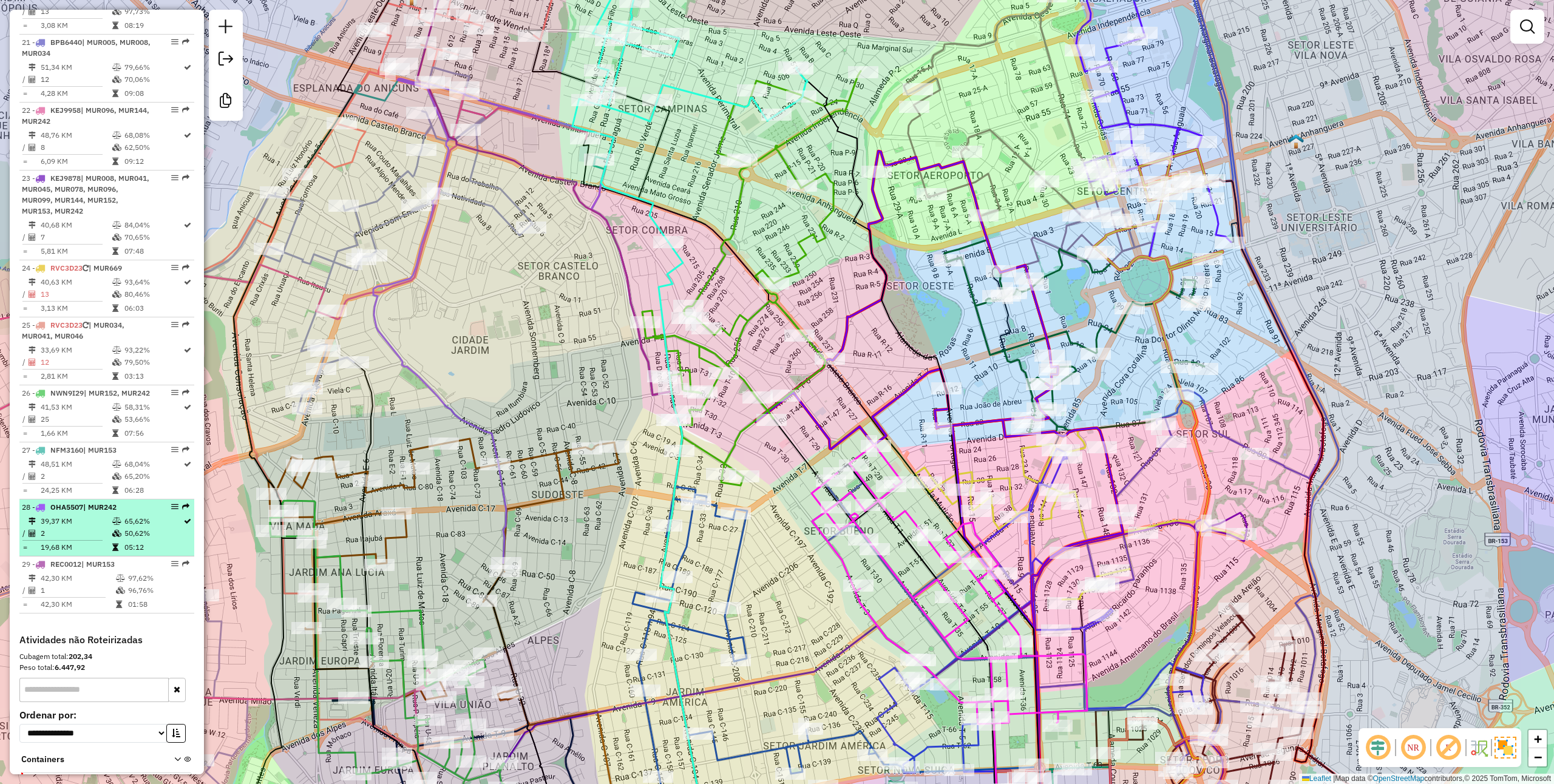
select select "**********"
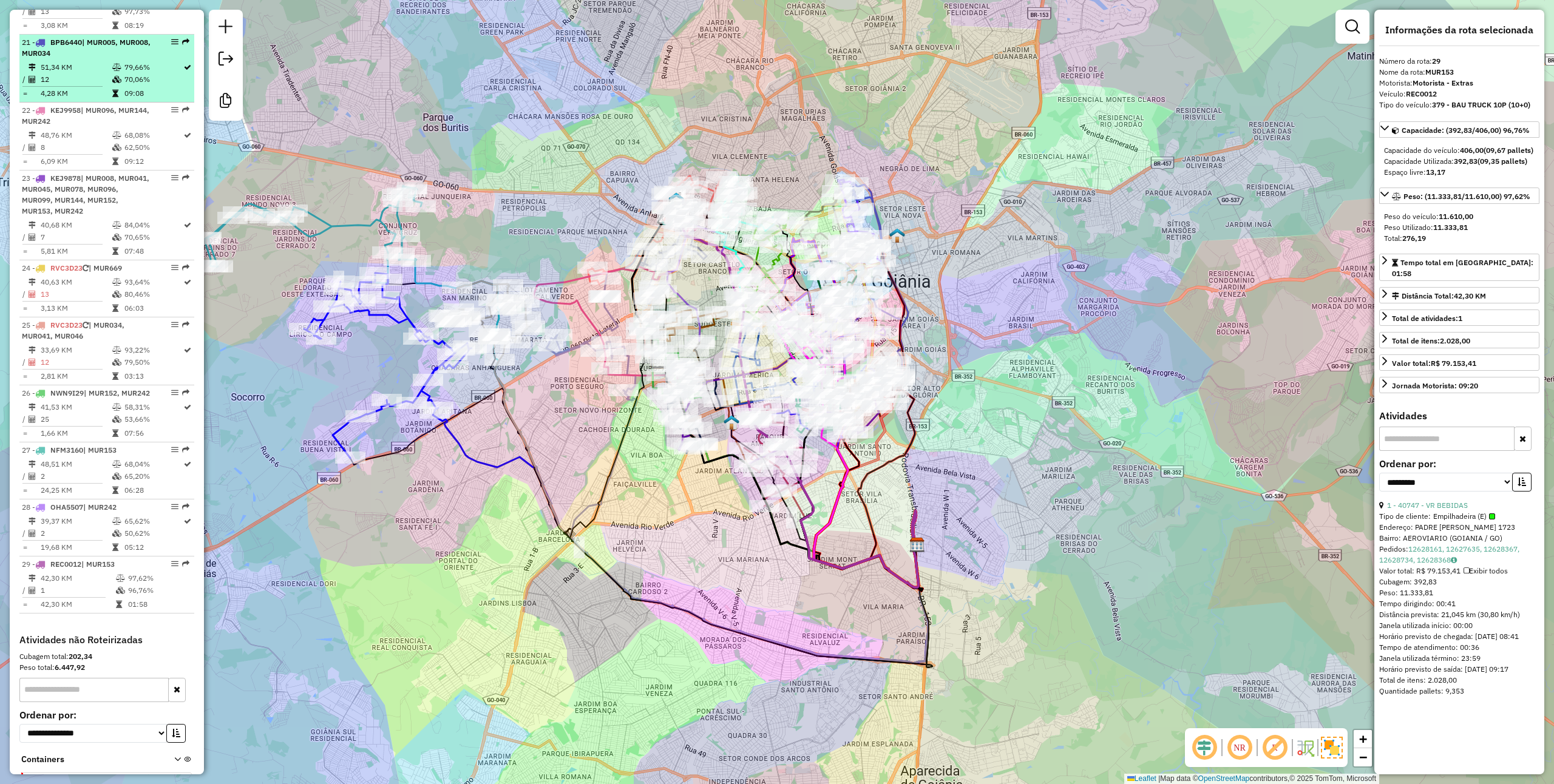
click at [90, 65] on td "51,34 KM" at bounding box center [76, 67] width 72 height 12
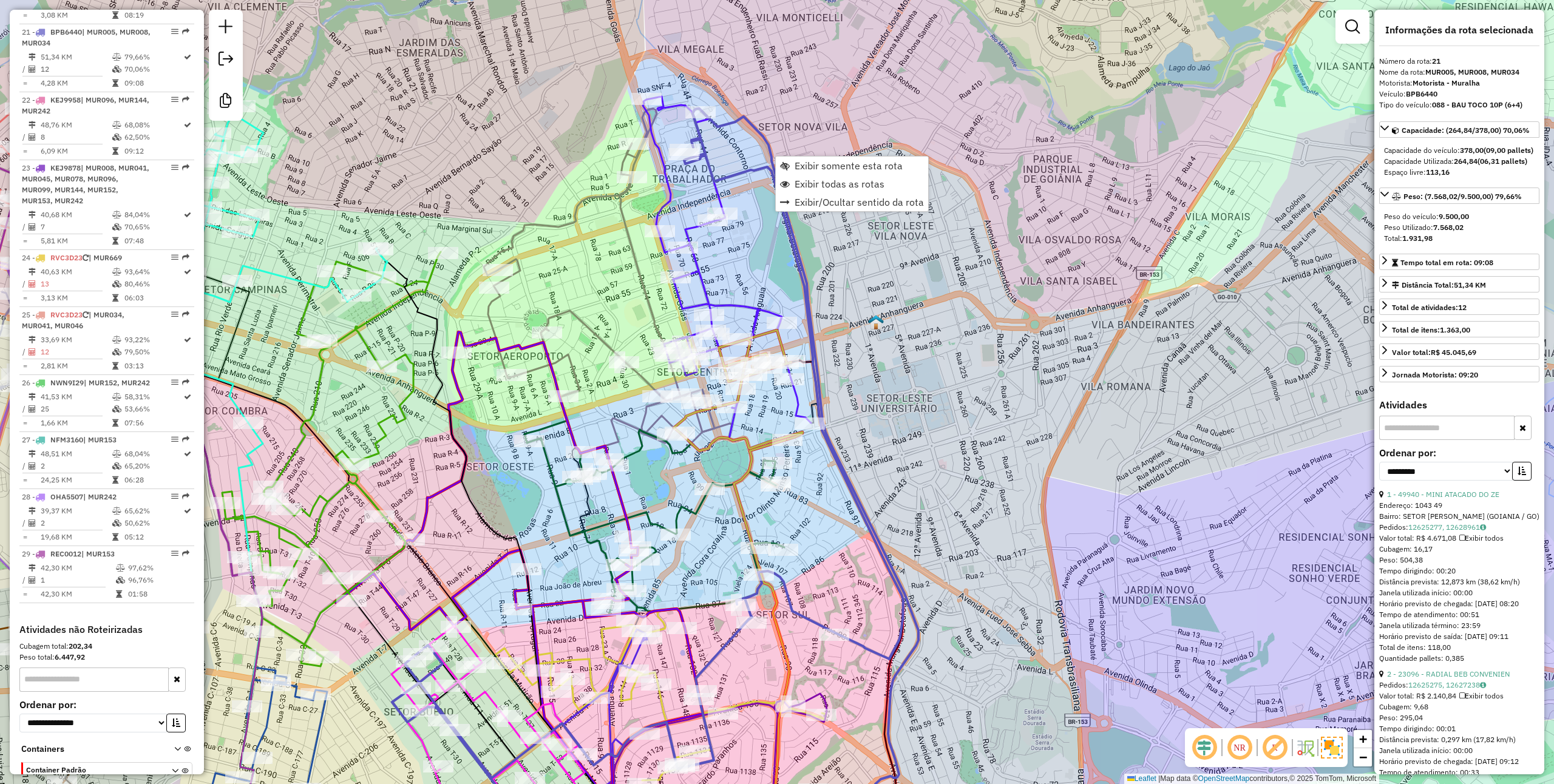
scroll to position [1656, 0]
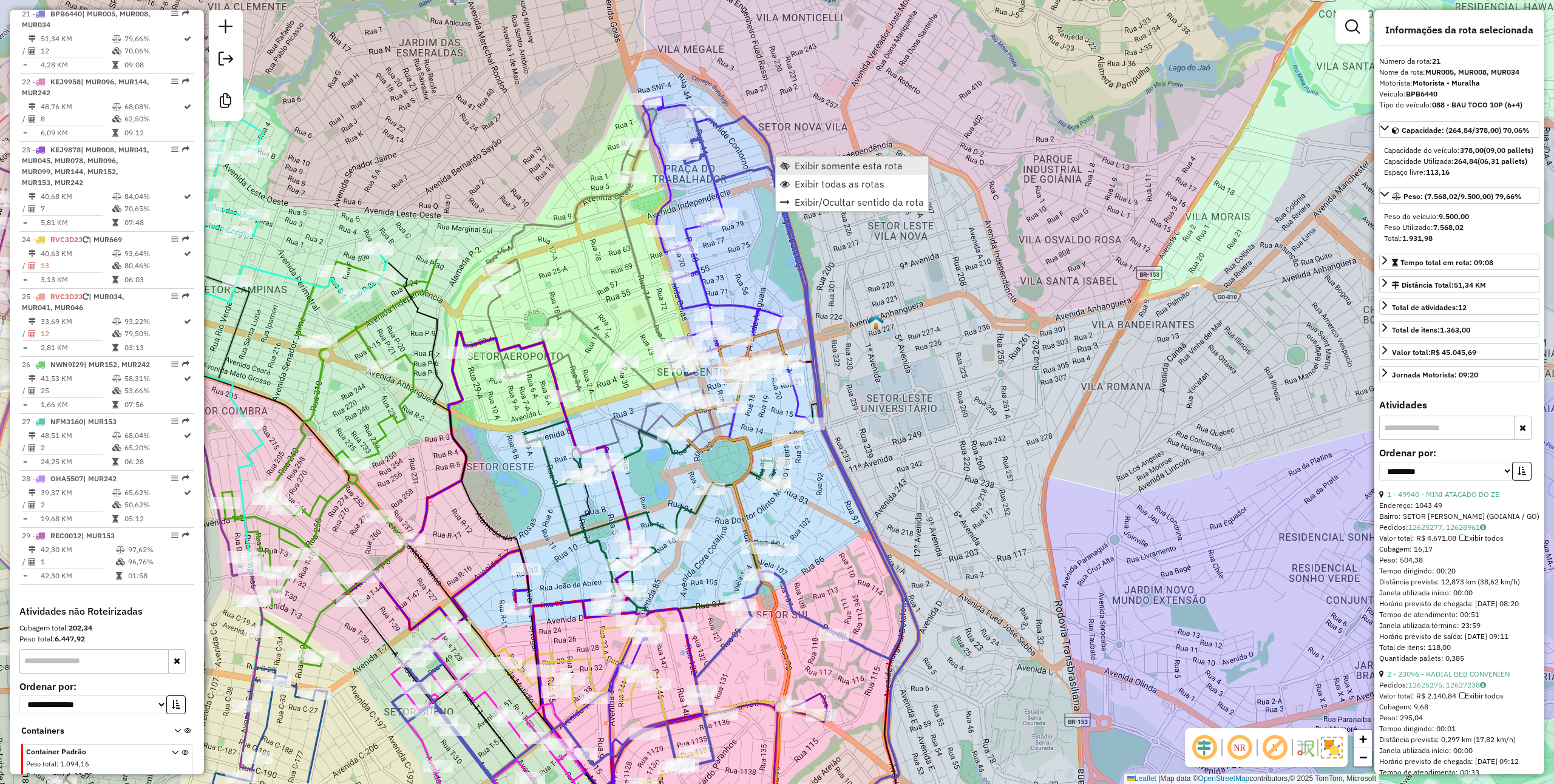
click at [846, 168] on span "Exibir somente esta rota" at bounding box center [848, 165] width 108 height 10
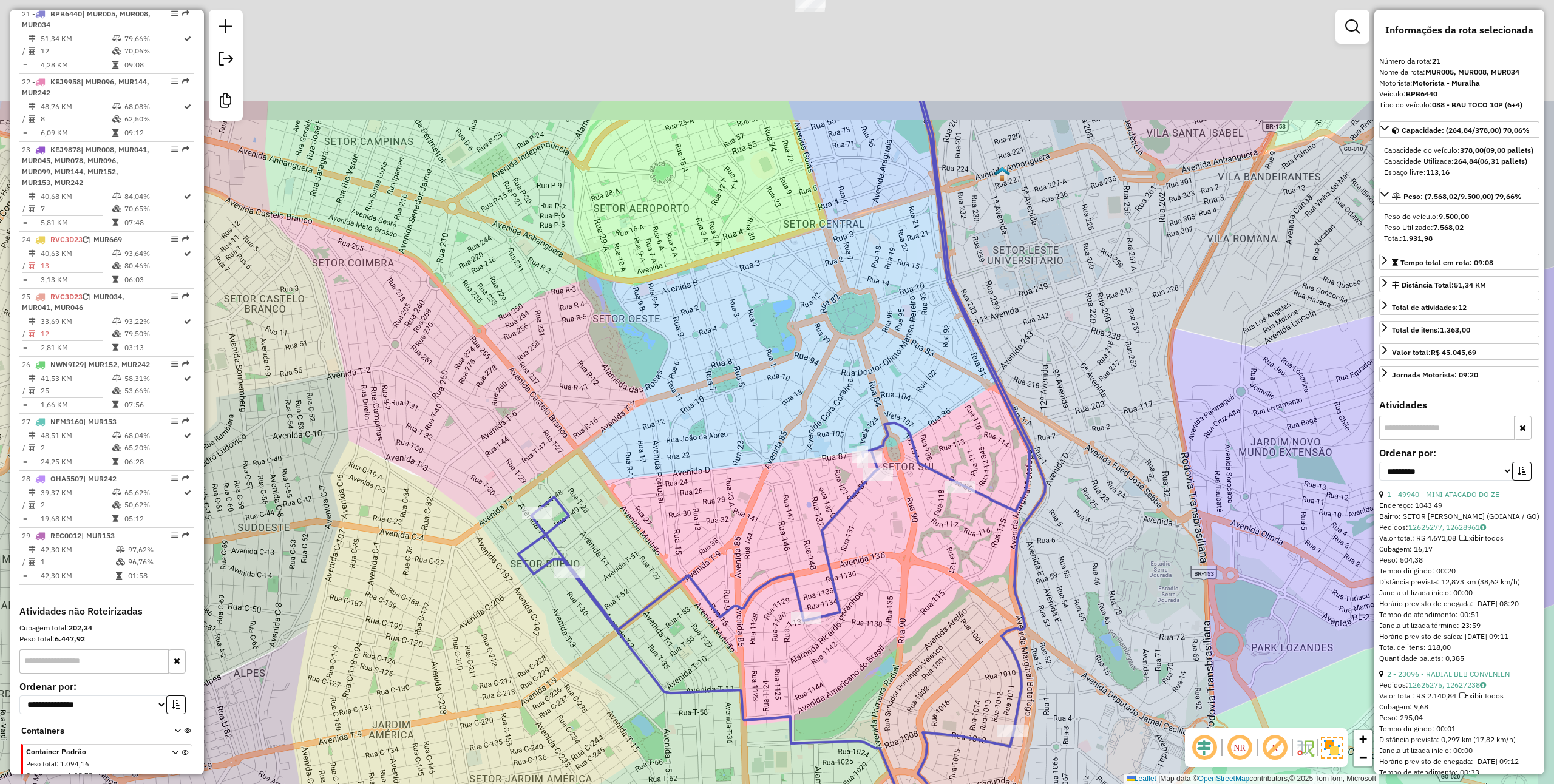
drag, startPoint x: 752, startPoint y: 329, endPoint x: 707, endPoint y: 510, distance: 186.5
click at [707, 510] on div "Janela de atendimento Grade de atendimento Capacidade Transportadoras Veículos …" at bounding box center [777, 392] width 1554 height 784
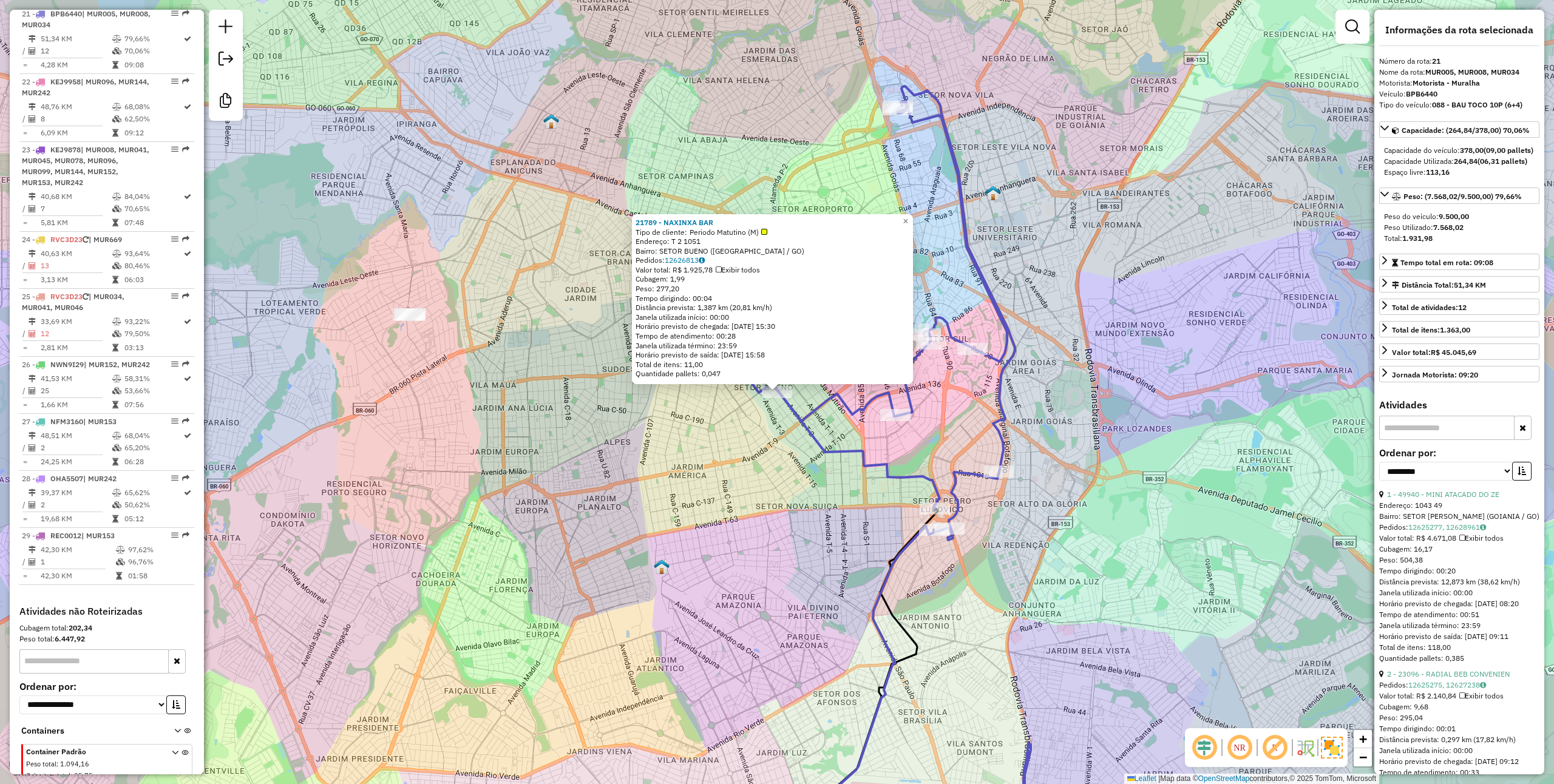
click at [676, 404] on div "21789 - NAXINXA BAR Tipo de cliente: Periodo Matutino (M) Endereço: T 2 1051 Ba…" at bounding box center [777, 392] width 1554 height 784
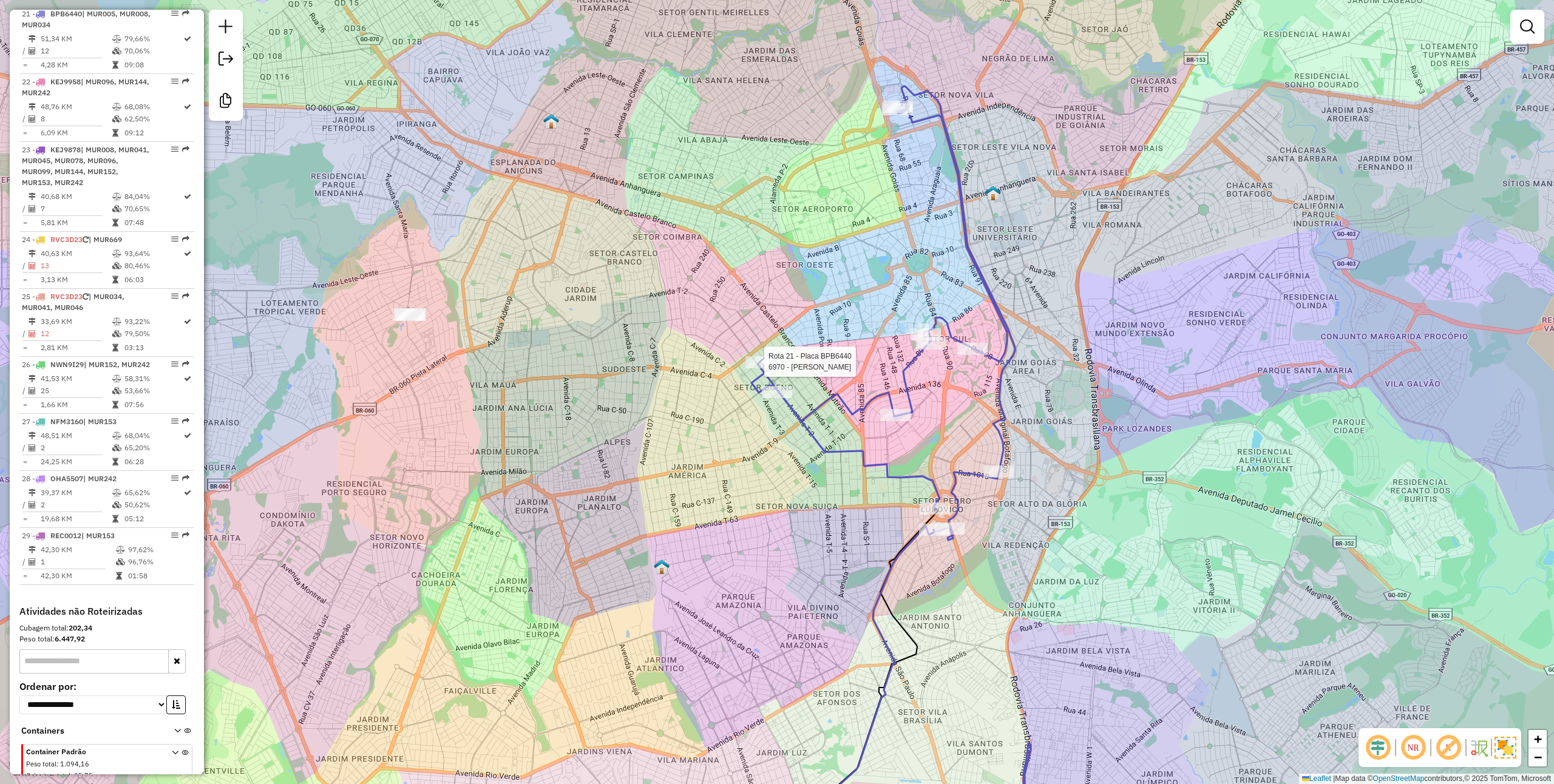
select select "**********"
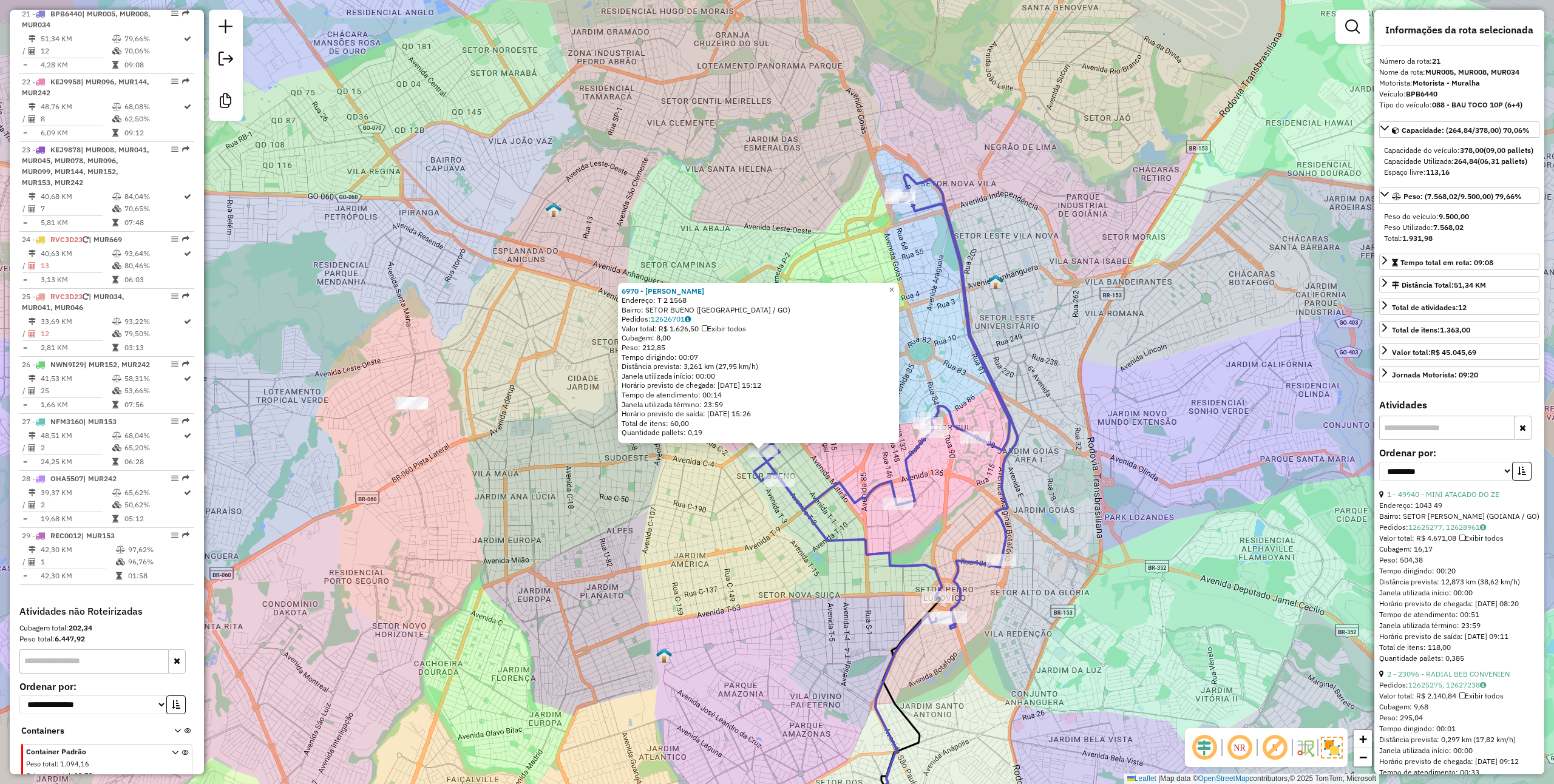
drag, startPoint x: 719, startPoint y: 498, endPoint x: 703, endPoint y: 562, distance: 66.0
click at [703, 562] on div "6970 - SERIGUELA GASTROBAR Endereço: T 2 1568 Bairro: SETOR BUENO (GOIANIA / GO…" at bounding box center [777, 392] width 1554 height 784
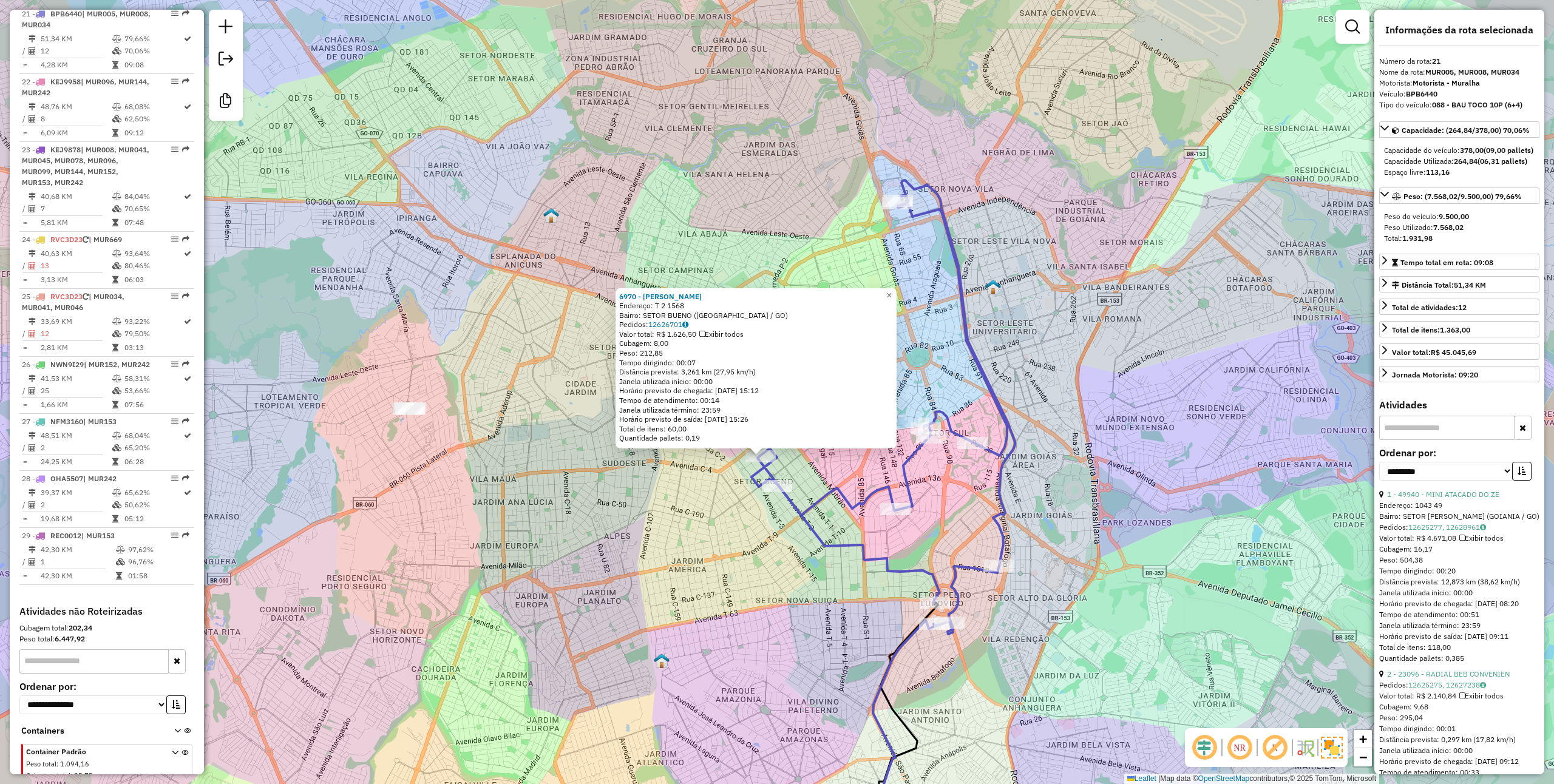
click at [707, 554] on div "6970 - SERIGUELA GASTROBAR Endereço: T 2 1568 Bairro: SETOR BUENO (GOIANIA / GO…" at bounding box center [777, 392] width 1554 height 784
